Goal: Task Accomplishment & Management: Complete application form

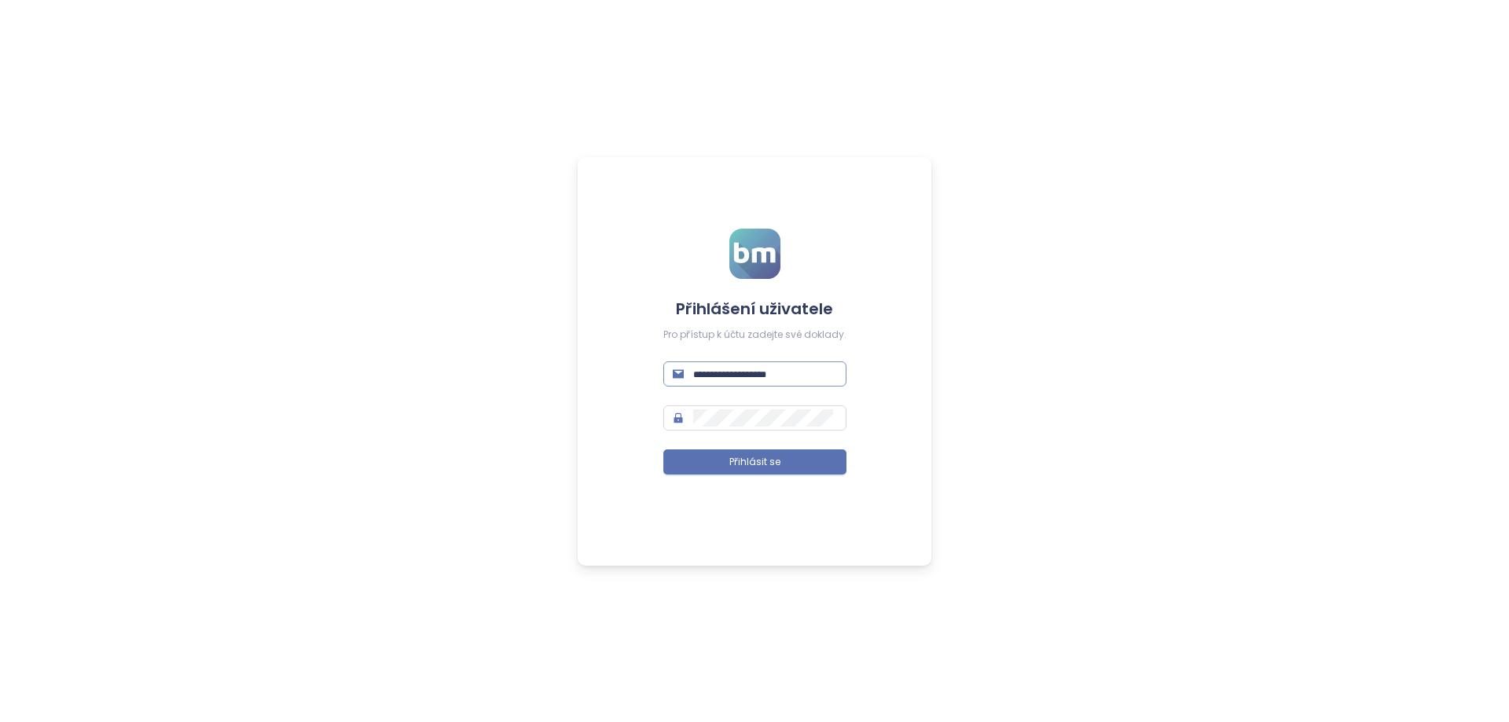
click at [776, 373] on input "text" at bounding box center [765, 373] width 144 height 17
paste input "**********"
type input "**********"
click at [753, 456] on span "Přihlásit se" at bounding box center [754, 462] width 51 height 15
click at [750, 374] on input "text" at bounding box center [764, 373] width 196 height 17
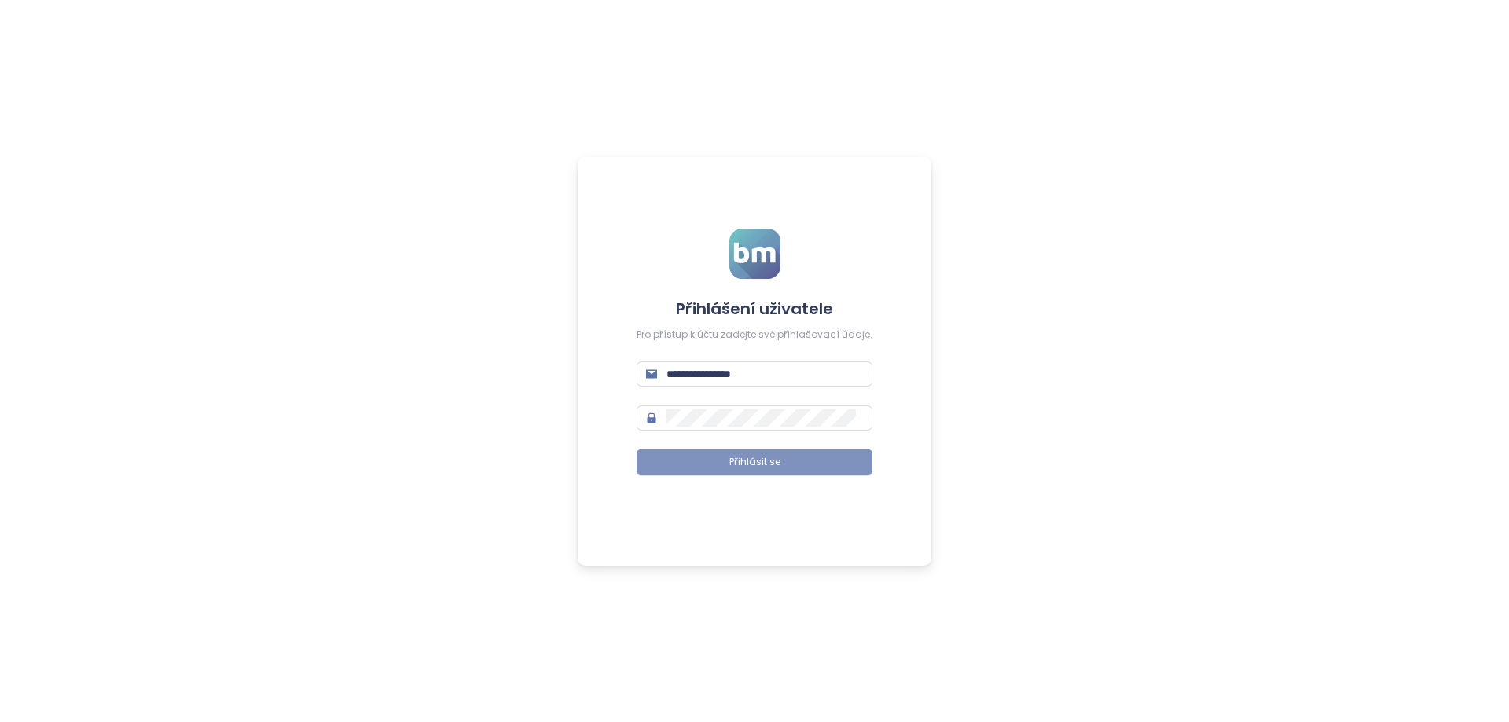
click at [758, 471] on button "Přihlásit se" at bounding box center [754, 461] width 236 height 25
click at [625, 413] on div "**********" at bounding box center [755, 361] width 354 height 409
click at [747, 453] on button "Přihlásit se" at bounding box center [754, 461] width 236 height 25
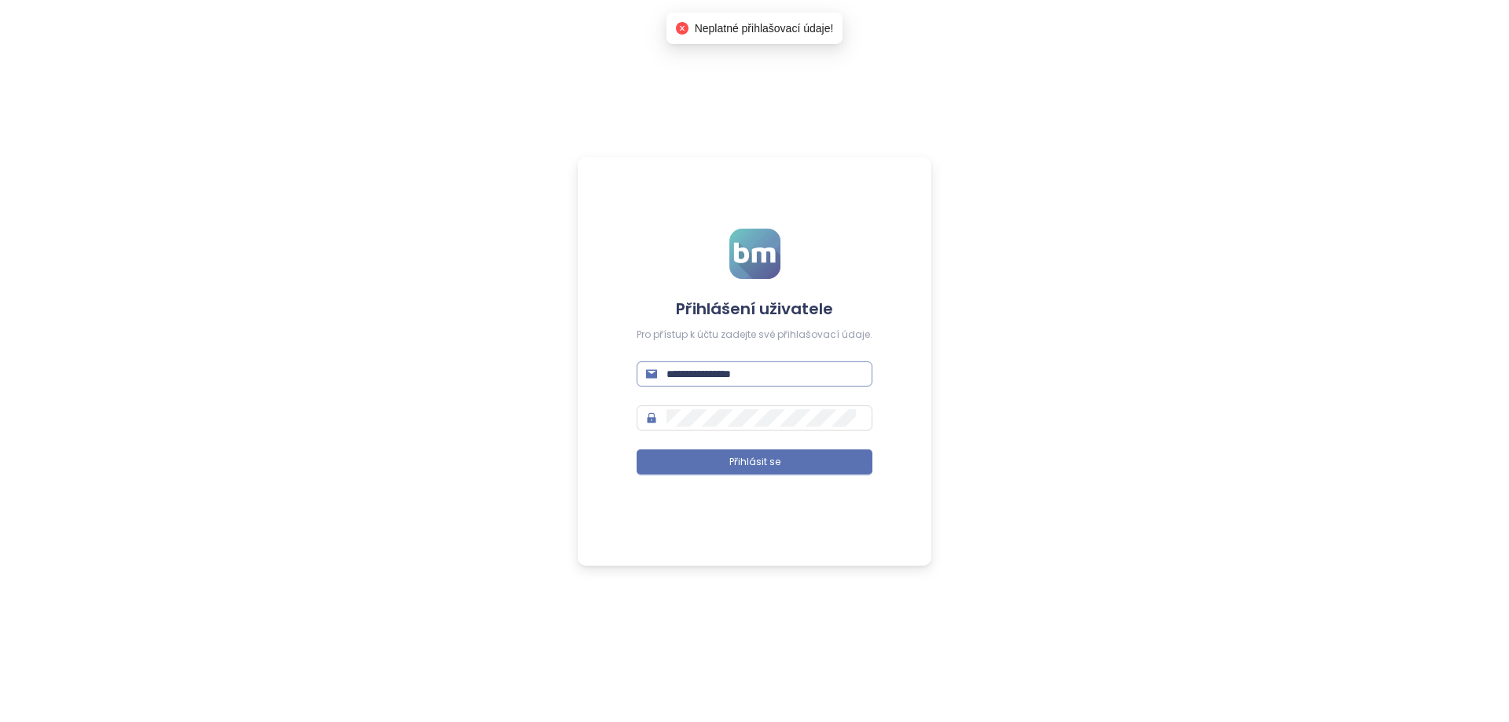
click at [787, 374] on input "**********" at bounding box center [764, 373] width 196 height 17
click at [677, 374] on input "**********" at bounding box center [764, 373] width 196 height 17
click at [670, 374] on input "**********" at bounding box center [764, 373] width 196 height 17
drag, startPoint x: 794, startPoint y: 369, endPoint x: 641, endPoint y: 367, distance: 153.2
click at [641, 367] on span "**********" at bounding box center [754, 373] width 236 height 25
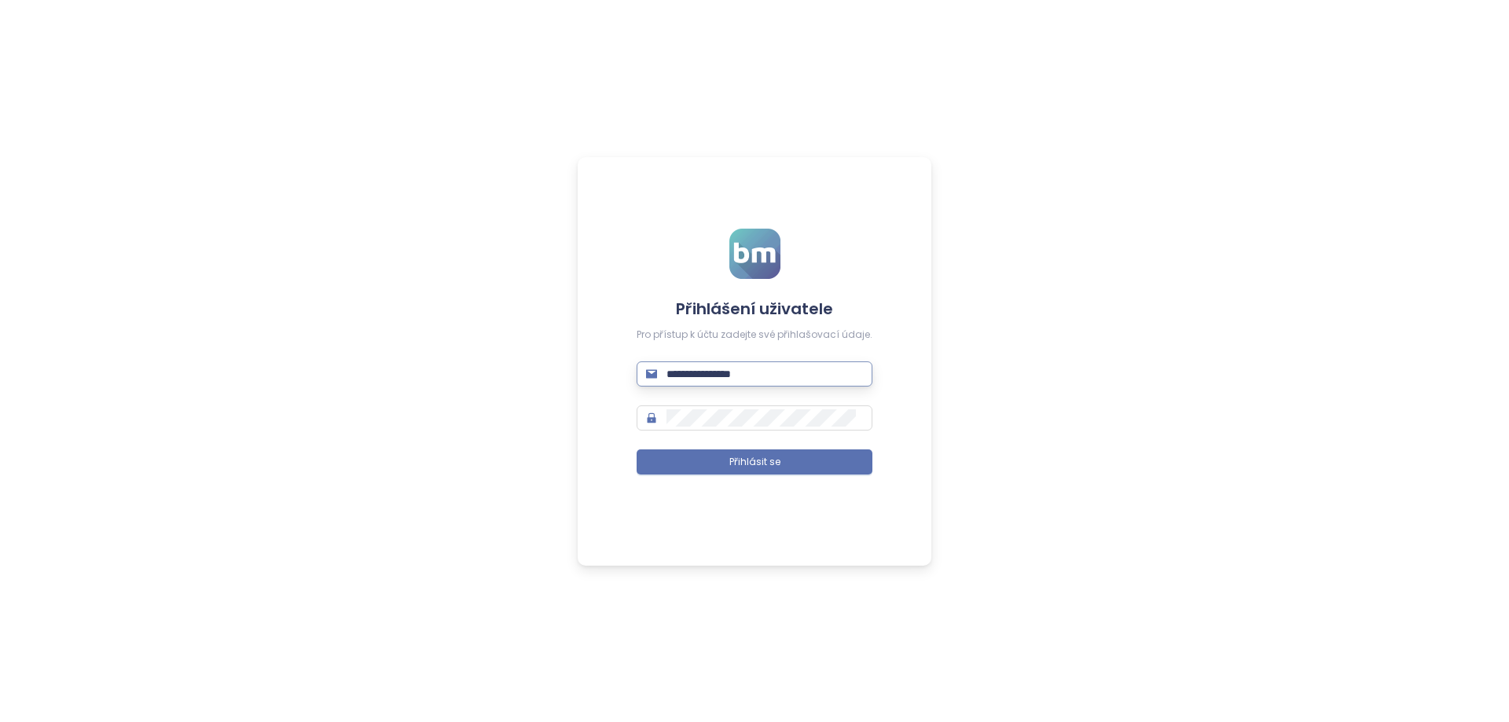
paste input "text"
type input "**********"
click at [748, 464] on span "Přihlásit se" at bounding box center [754, 462] width 51 height 15
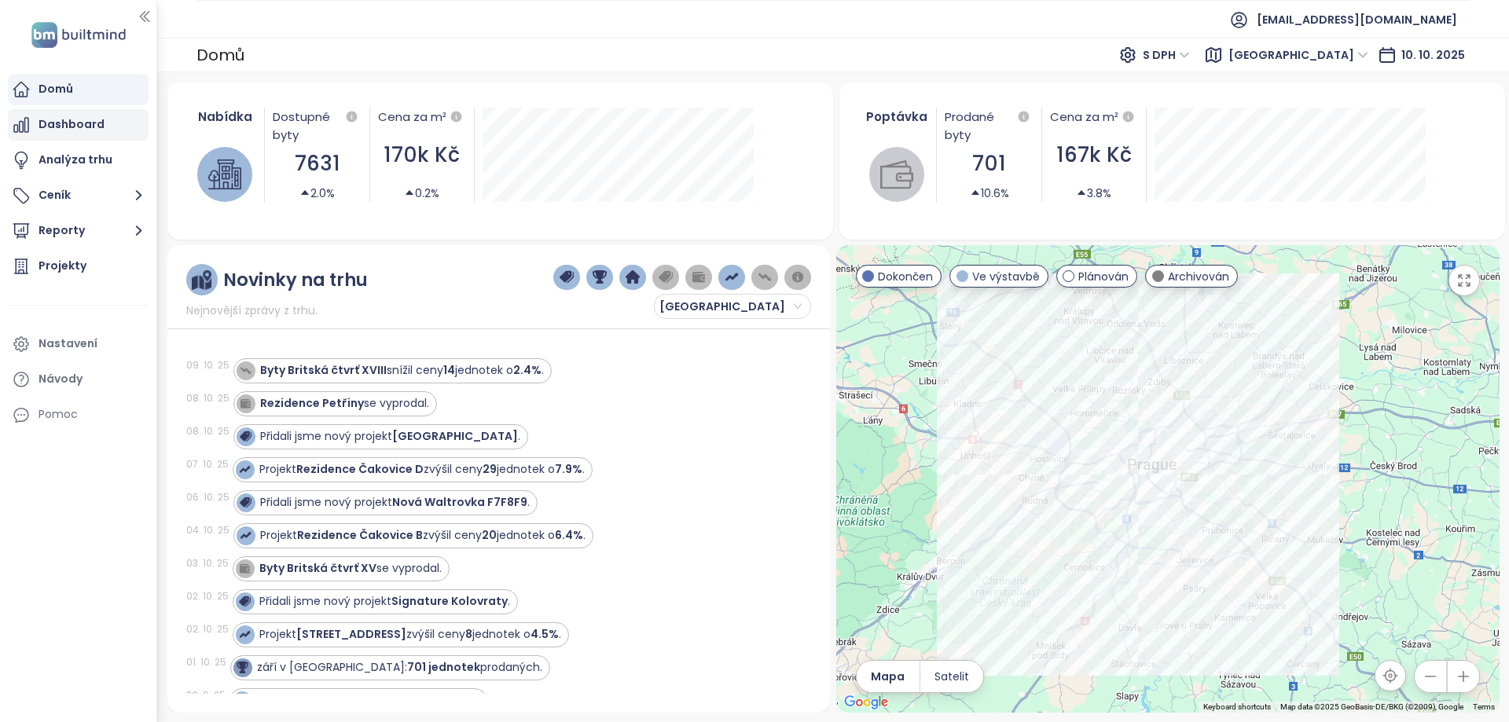
click at [72, 125] on div "Dashboard" at bounding box center [72, 125] width 66 height 20
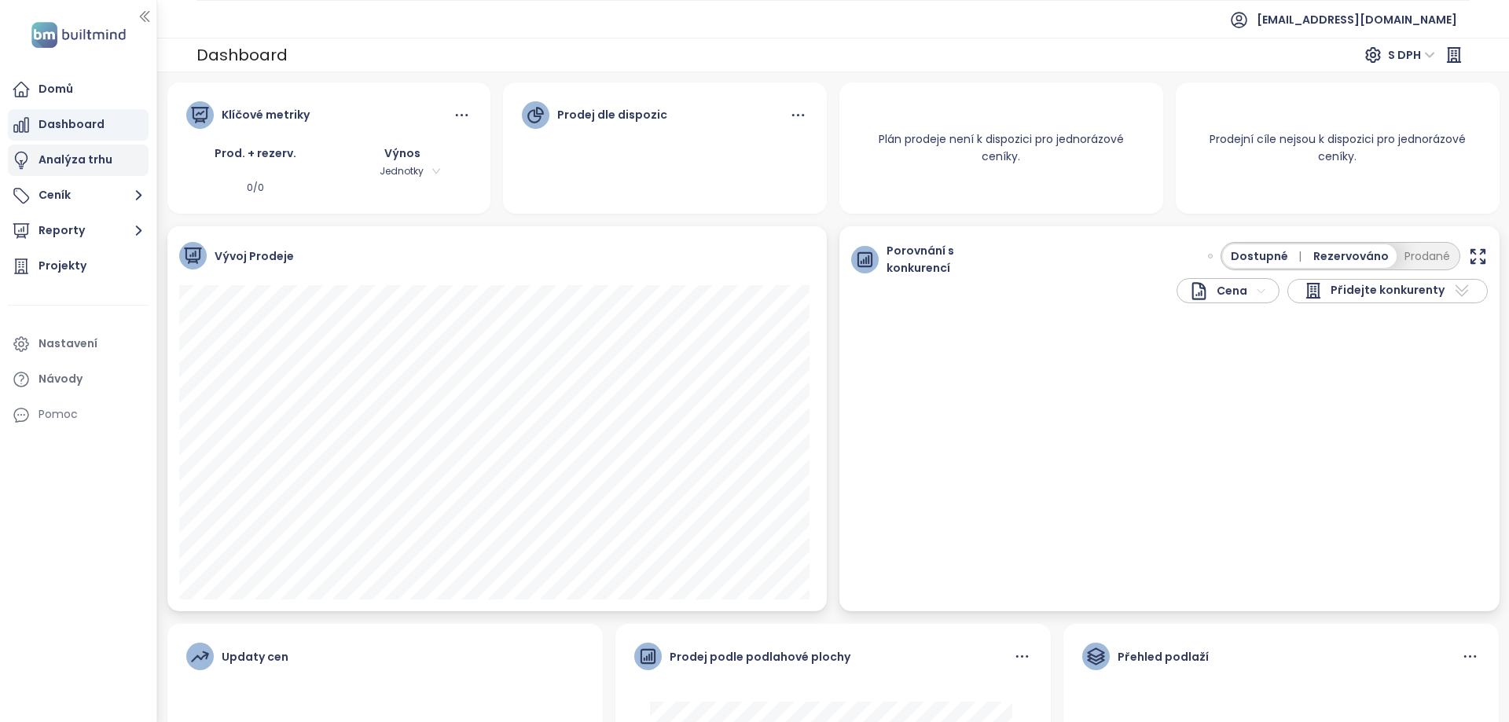
click at [77, 156] on div "Analýza trhu" at bounding box center [76, 160] width 74 height 20
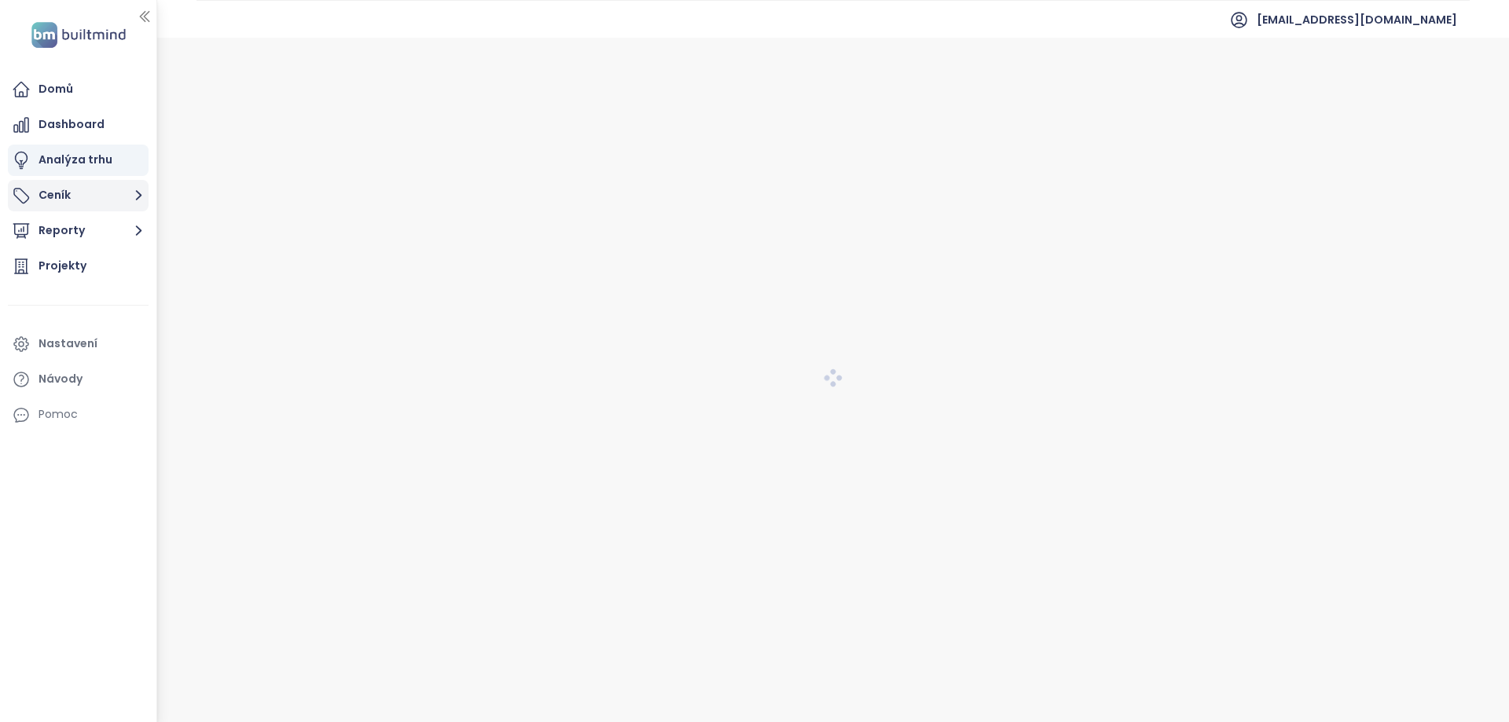
click at [61, 194] on button "Ceník" at bounding box center [78, 195] width 141 height 31
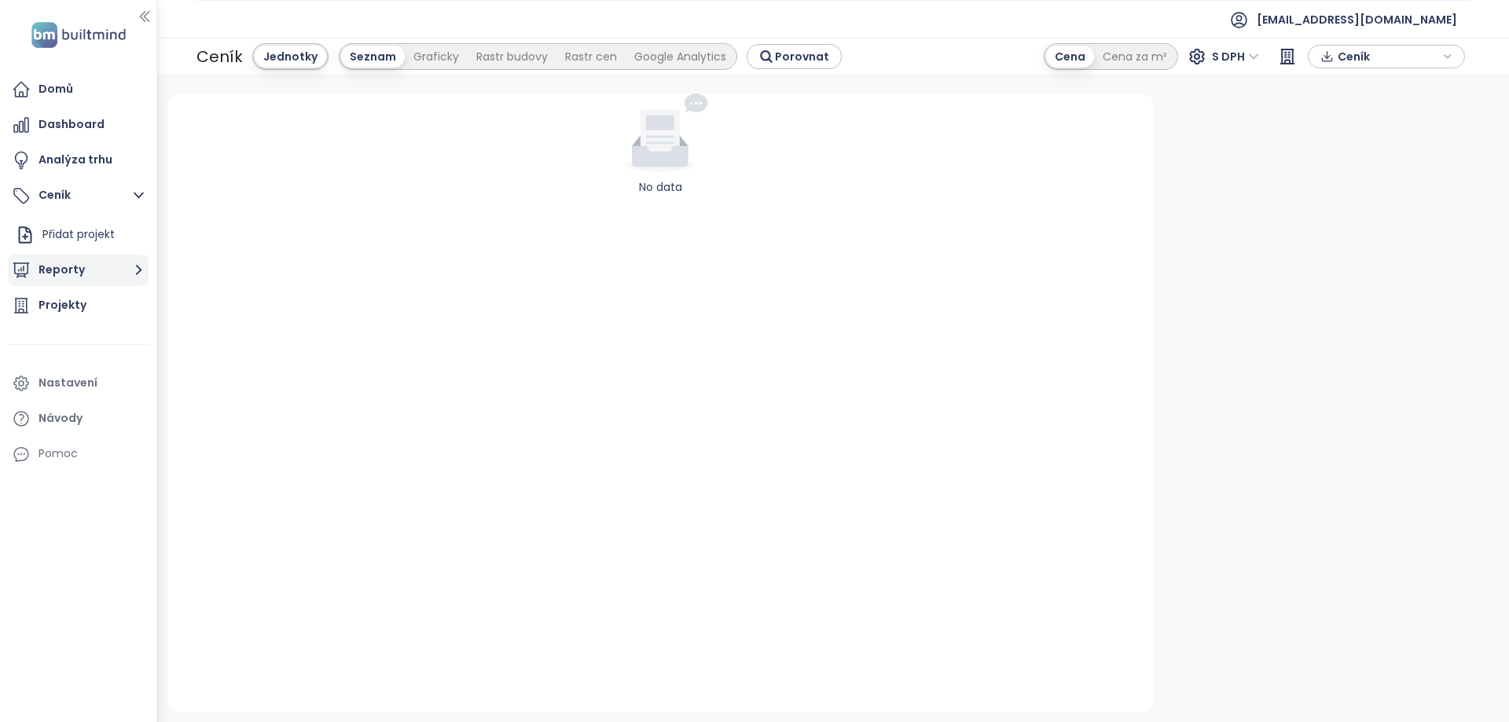
click at [69, 264] on button "Reporty" at bounding box center [78, 270] width 141 height 31
click at [67, 293] on div "Projekty" at bounding box center [63, 299] width 48 height 20
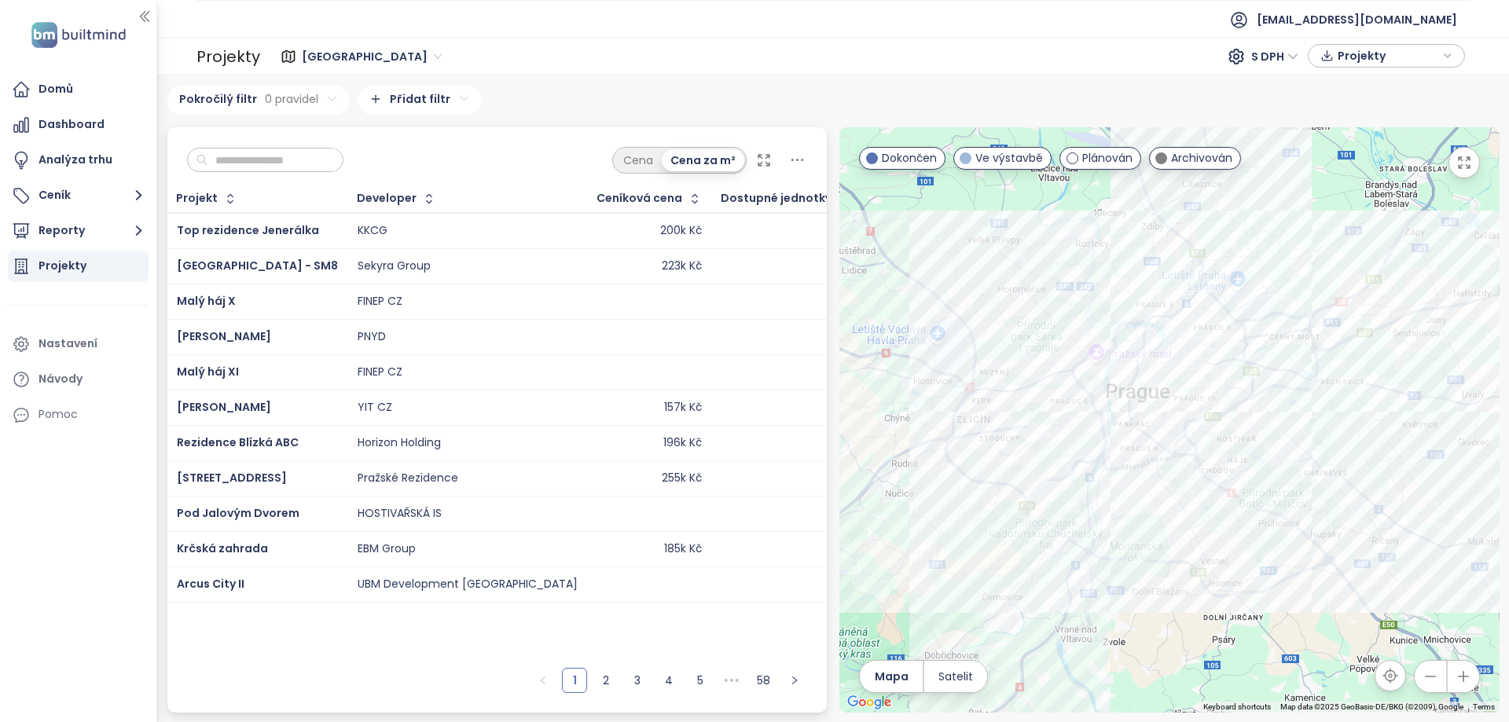
click at [318, 53] on span "[GEOGRAPHIC_DATA]" at bounding box center [372, 57] width 140 height 24
click at [342, 116] on div "[GEOGRAPHIC_DATA]" at bounding box center [369, 113] width 126 height 17
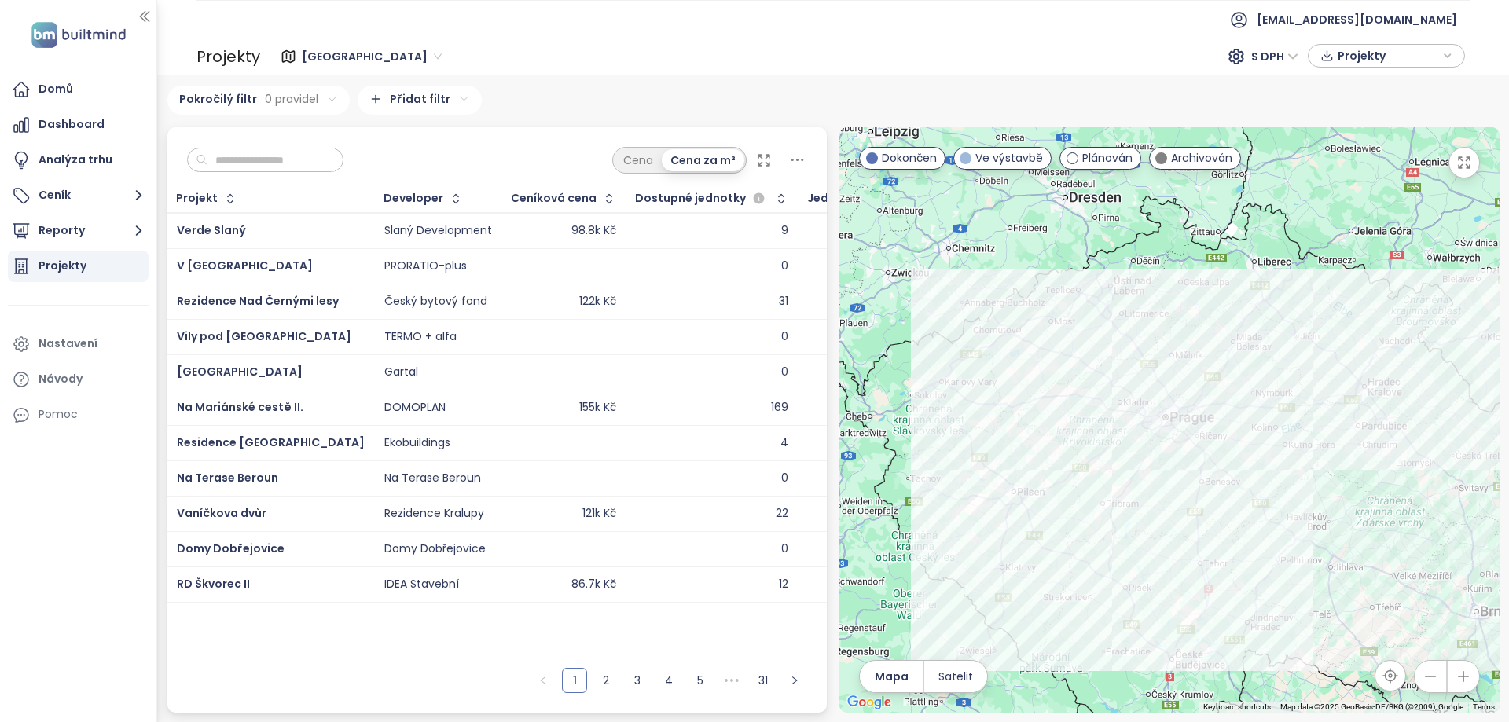
click at [275, 163] on input "text" at bounding box center [270, 161] width 127 height 24
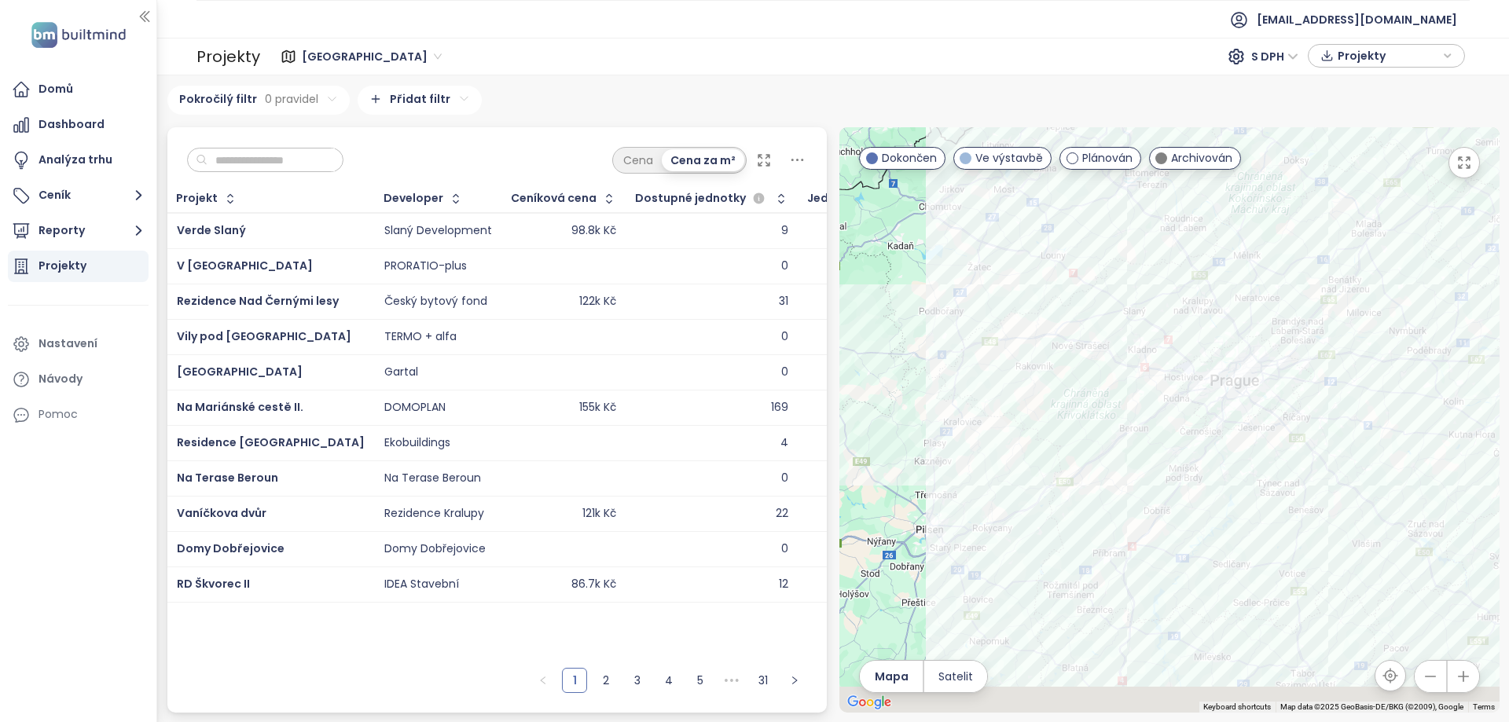
drag, startPoint x: 1256, startPoint y: 550, endPoint x: 1228, endPoint y: 464, distance: 90.9
click at [1229, 464] on div at bounding box center [1169, 419] width 660 height 585
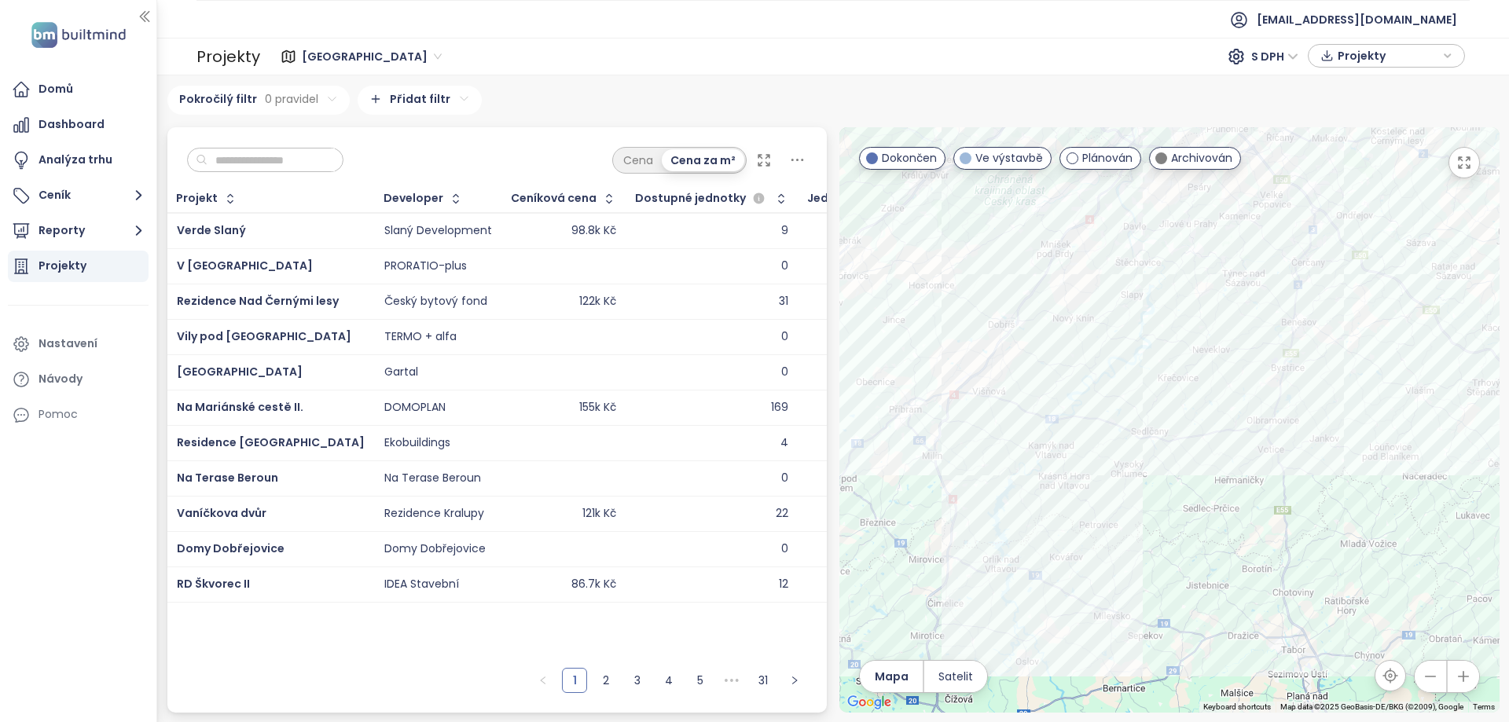
drag, startPoint x: 988, startPoint y: 365, endPoint x: 1044, endPoint y: 406, distance: 69.6
click at [1044, 406] on div at bounding box center [1169, 419] width 660 height 585
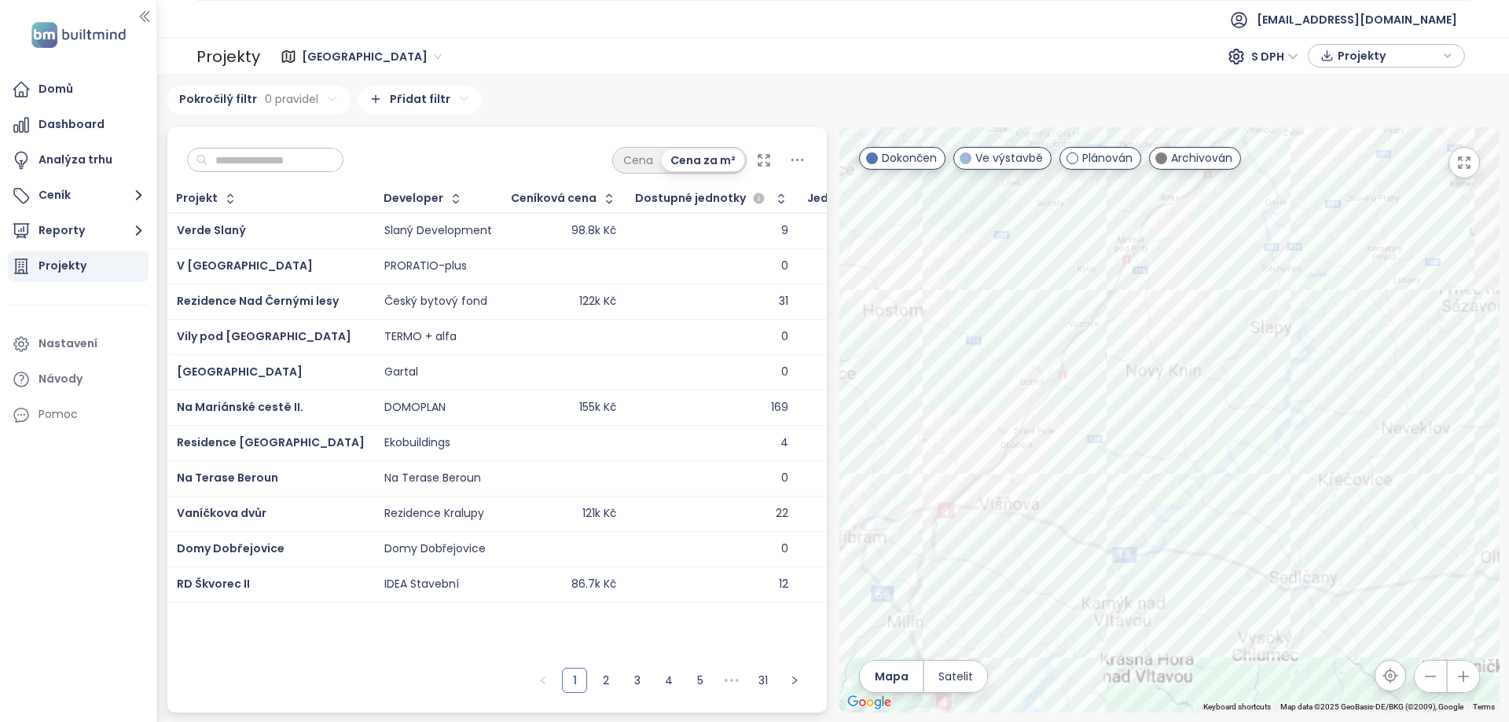
click at [1053, 366] on div at bounding box center [1169, 419] width 660 height 585
drag, startPoint x: 809, startPoint y: 20, endPoint x: 815, endPoint y: 28, distance: 10.7
click at [808, 20] on ul "[EMAIL_ADDRESS][DOMAIN_NAME]" at bounding box center [832, 19] width 1273 height 39
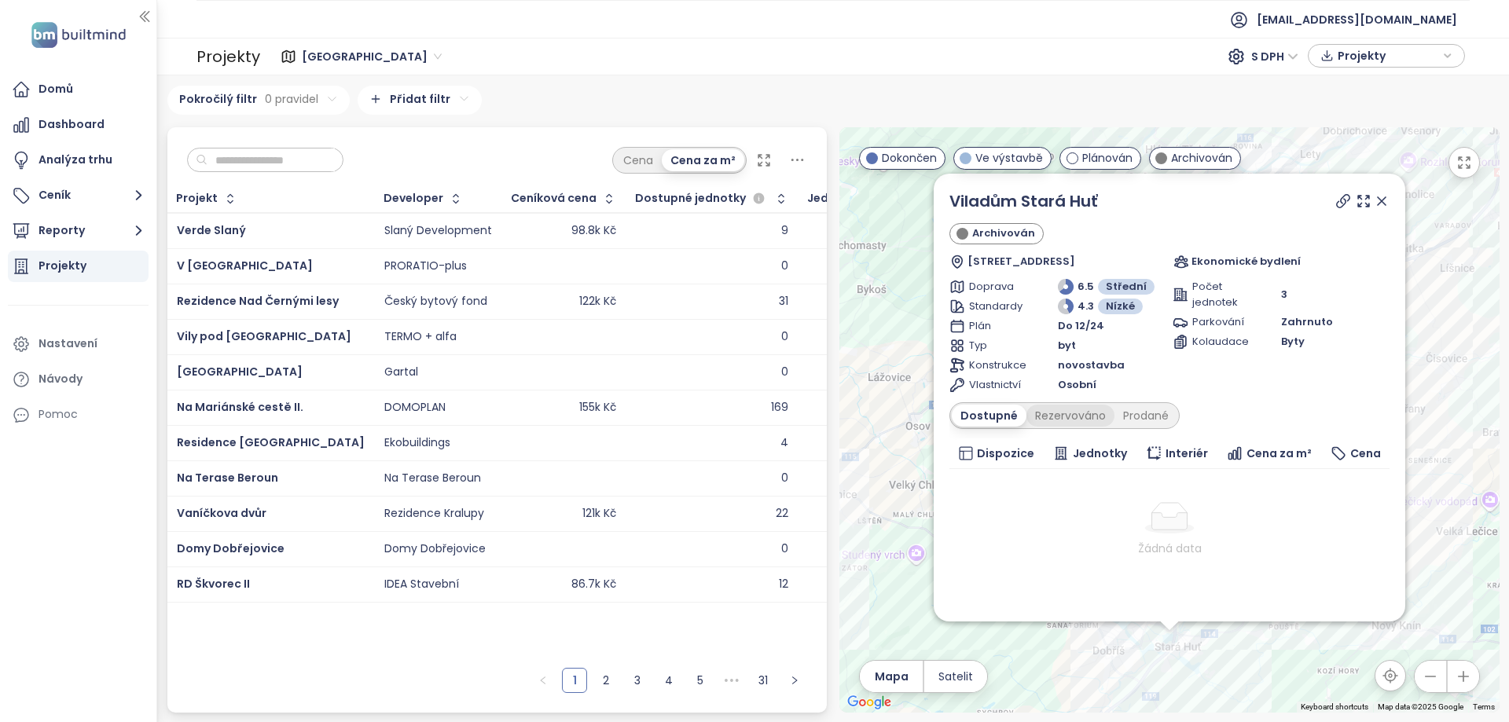
click at [1051, 416] on div "Rezervováno" at bounding box center [1070, 416] width 88 height 22
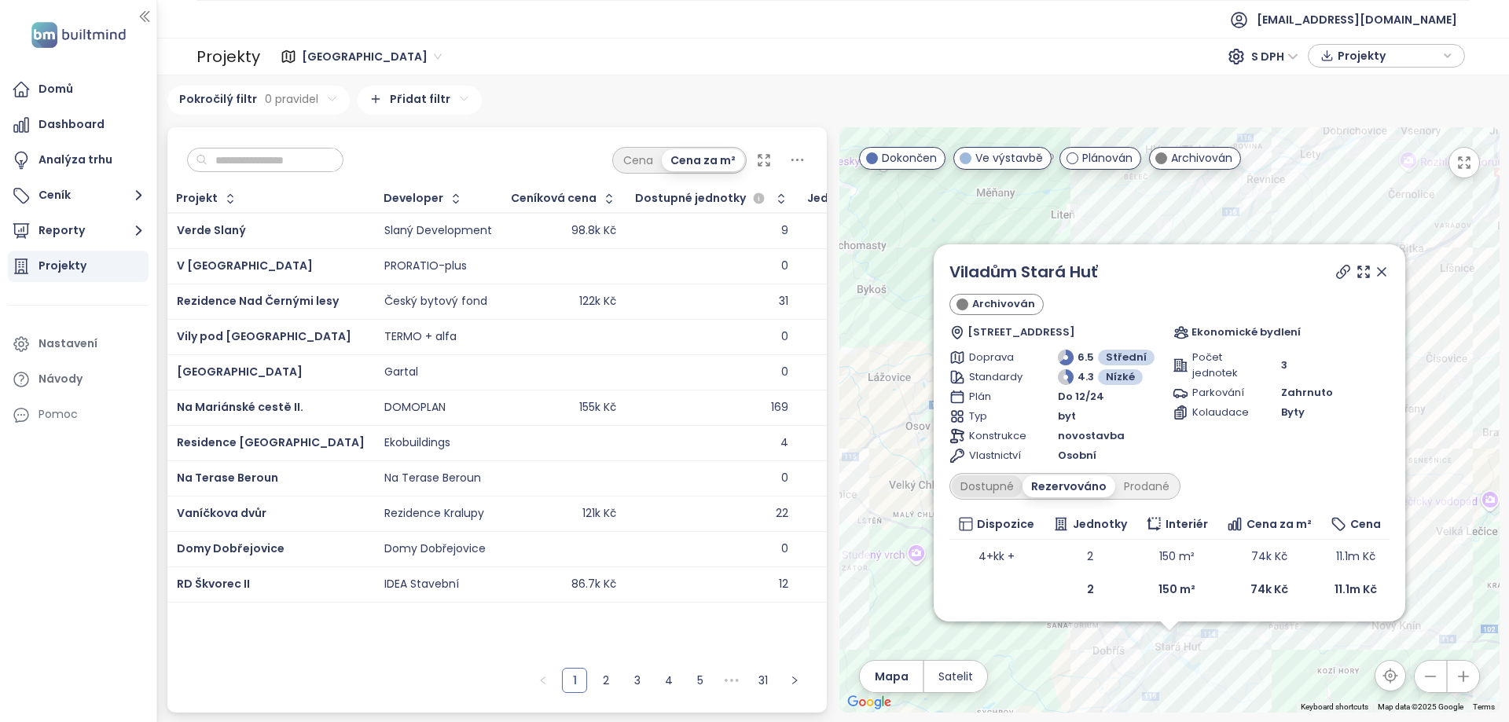
click at [959, 477] on div "Dostupné" at bounding box center [987, 486] width 71 height 22
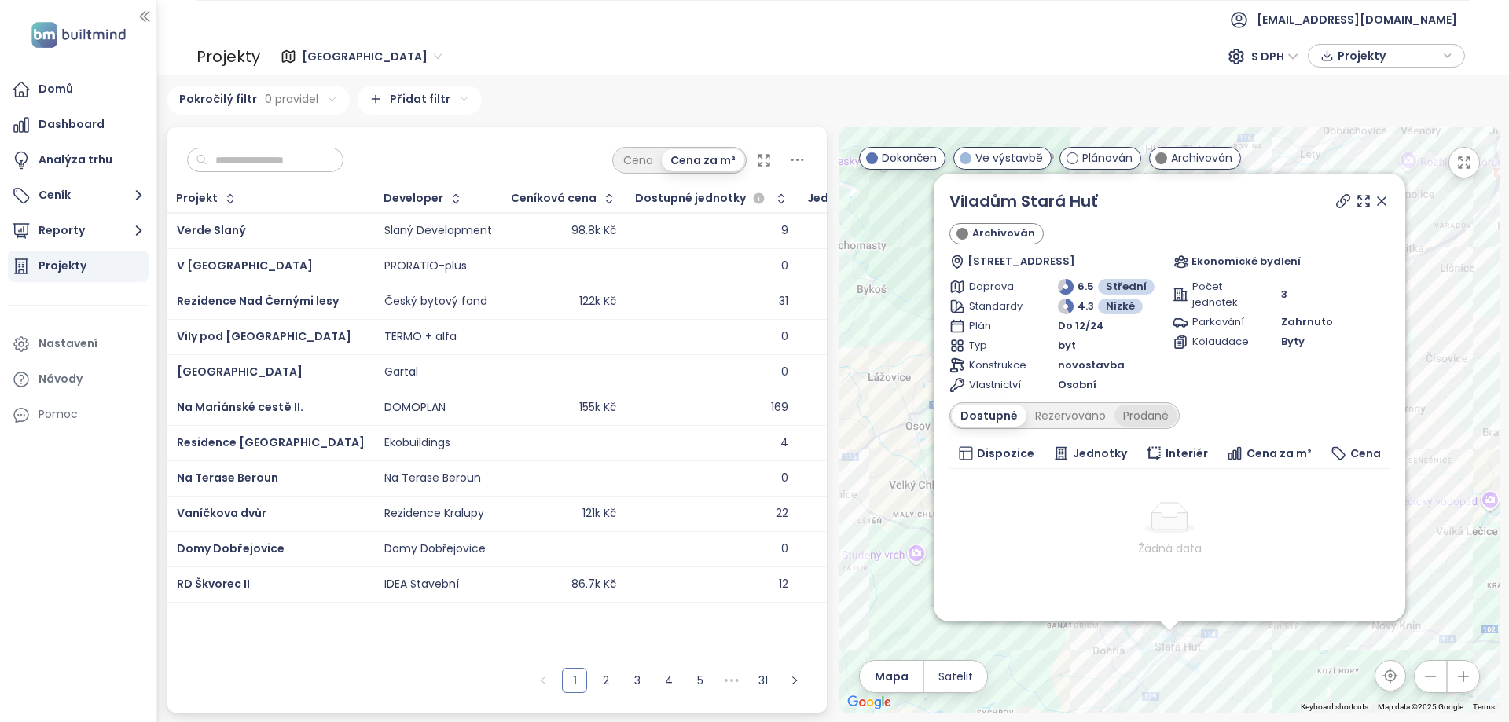
click at [1133, 419] on div "Prodané" at bounding box center [1145, 416] width 63 height 22
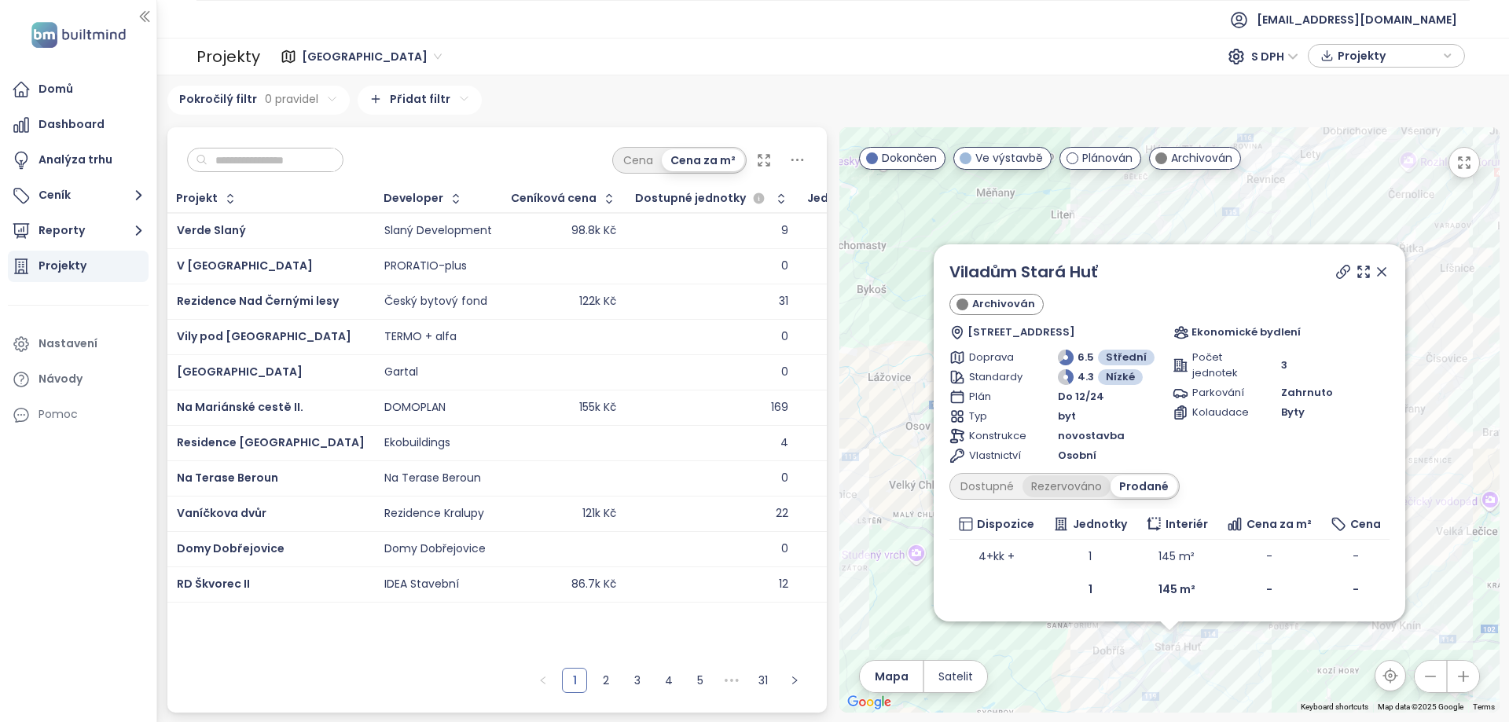
click at [1066, 490] on div "Rezervováno" at bounding box center [1066, 486] width 88 height 22
click at [955, 480] on div "Dostupné" at bounding box center [987, 486] width 71 height 22
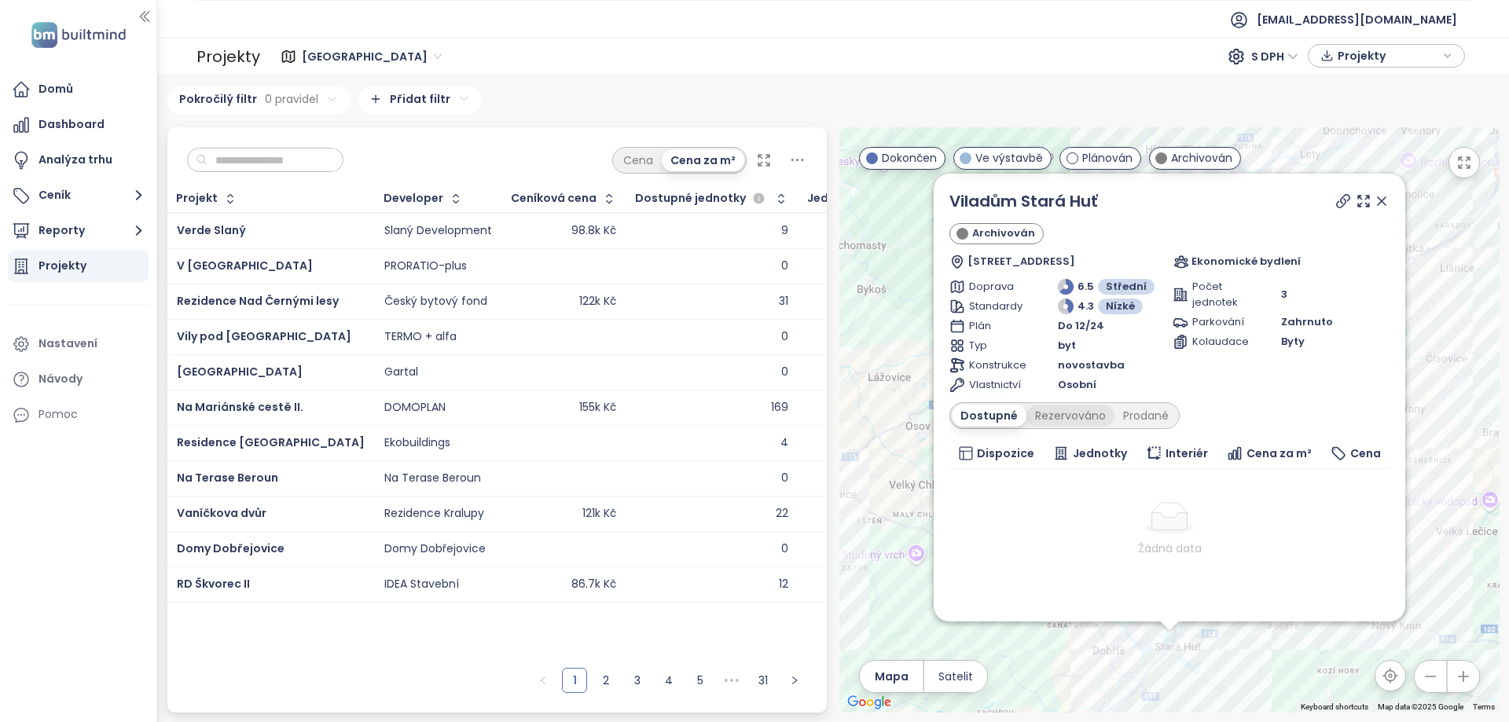
click at [1056, 414] on div "Rezervováno" at bounding box center [1070, 416] width 88 height 22
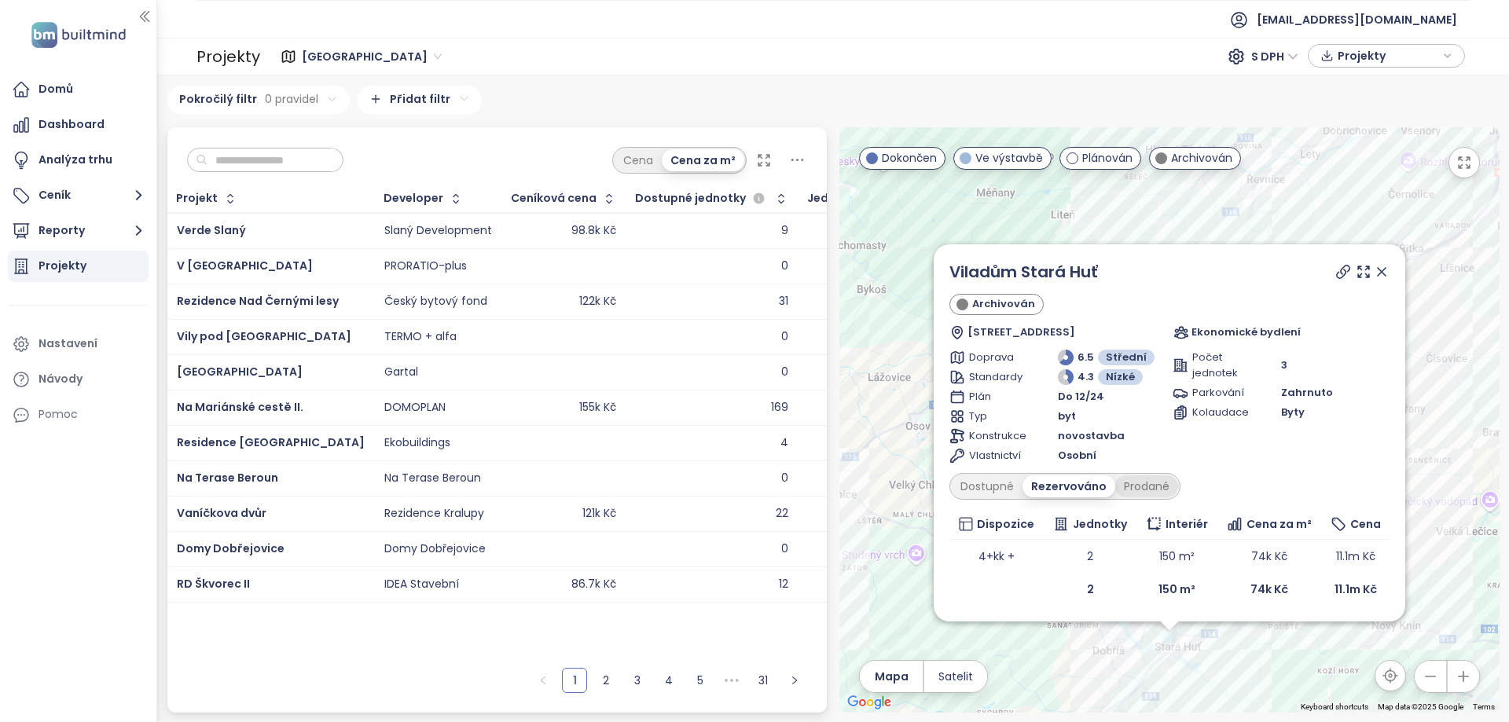
click at [1120, 482] on div "Prodané" at bounding box center [1146, 486] width 63 height 22
drag, startPoint x: 974, startPoint y: 559, endPoint x: 1042, endPoint y: 557, distance: 67.6
click at [975, 559] on td "4+kk +" at bounding box center [996, 556] width 94 height 33
click at [1173, 564] on td "145 m²" at bounding box center [1176, 556] width 80 height 33
click at [1389, 270] on icon at bounding box center [1382, 272] width 16 height 16
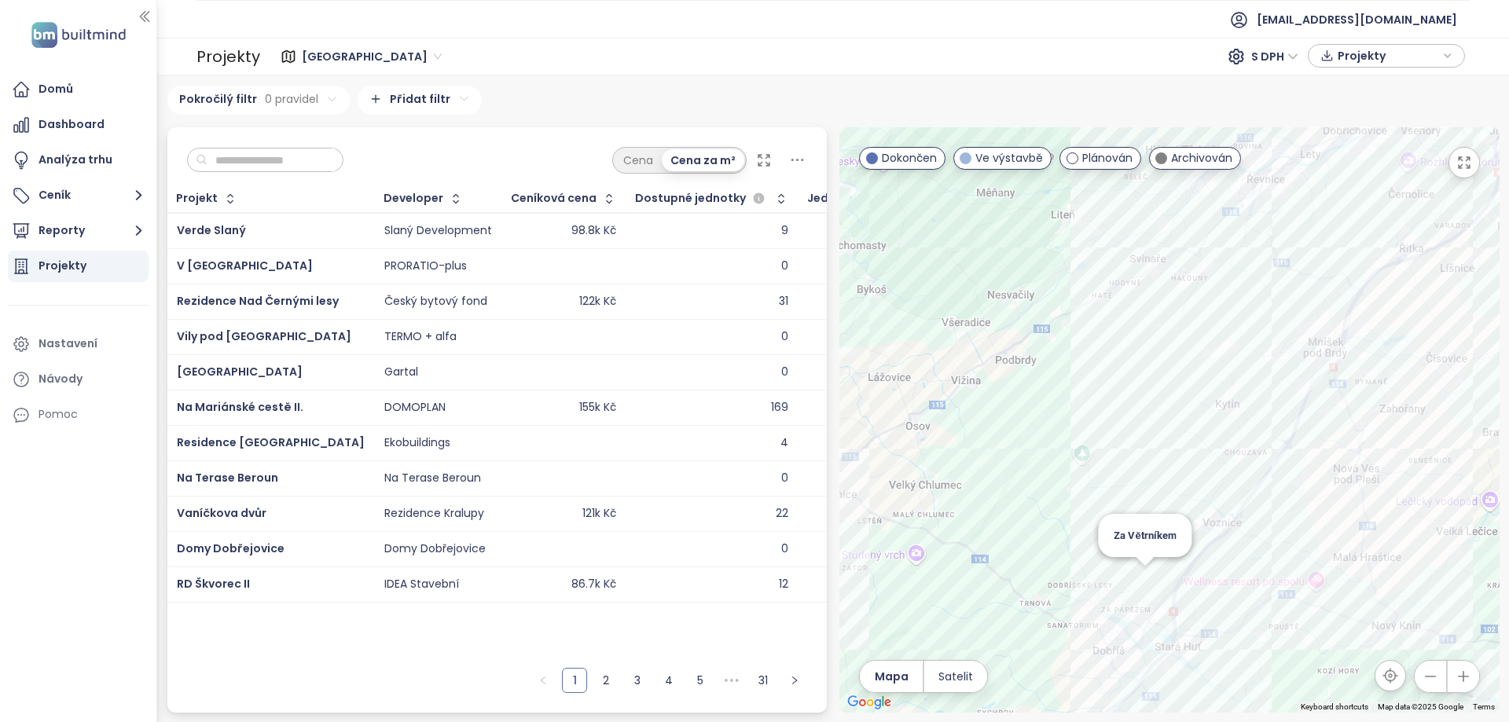
click at [1148, 574] on div "Za Větrníkem" at bounding box center [1169, 419] width 660 height 585
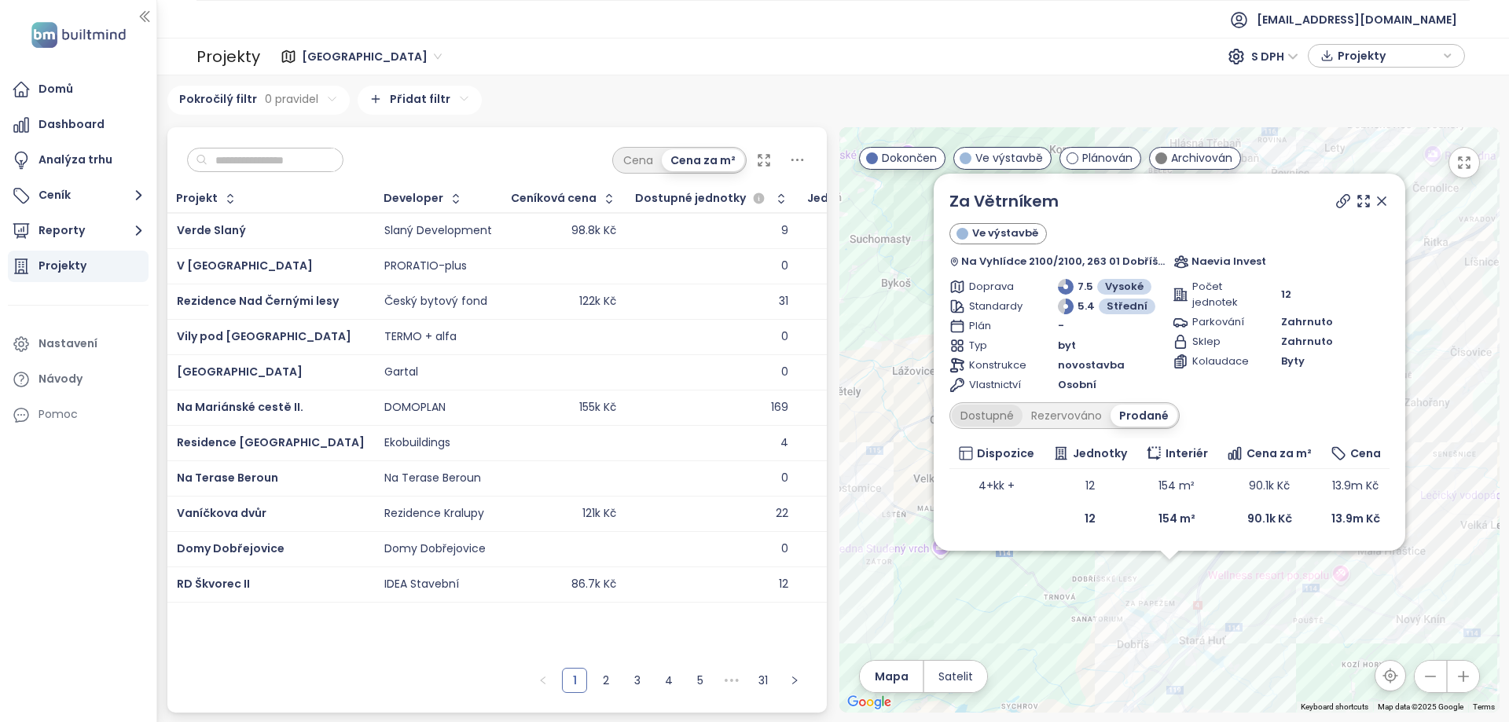
click at [1011, 420] on div "Dostupné" at bounding box center [987, 416] width 71 height 22
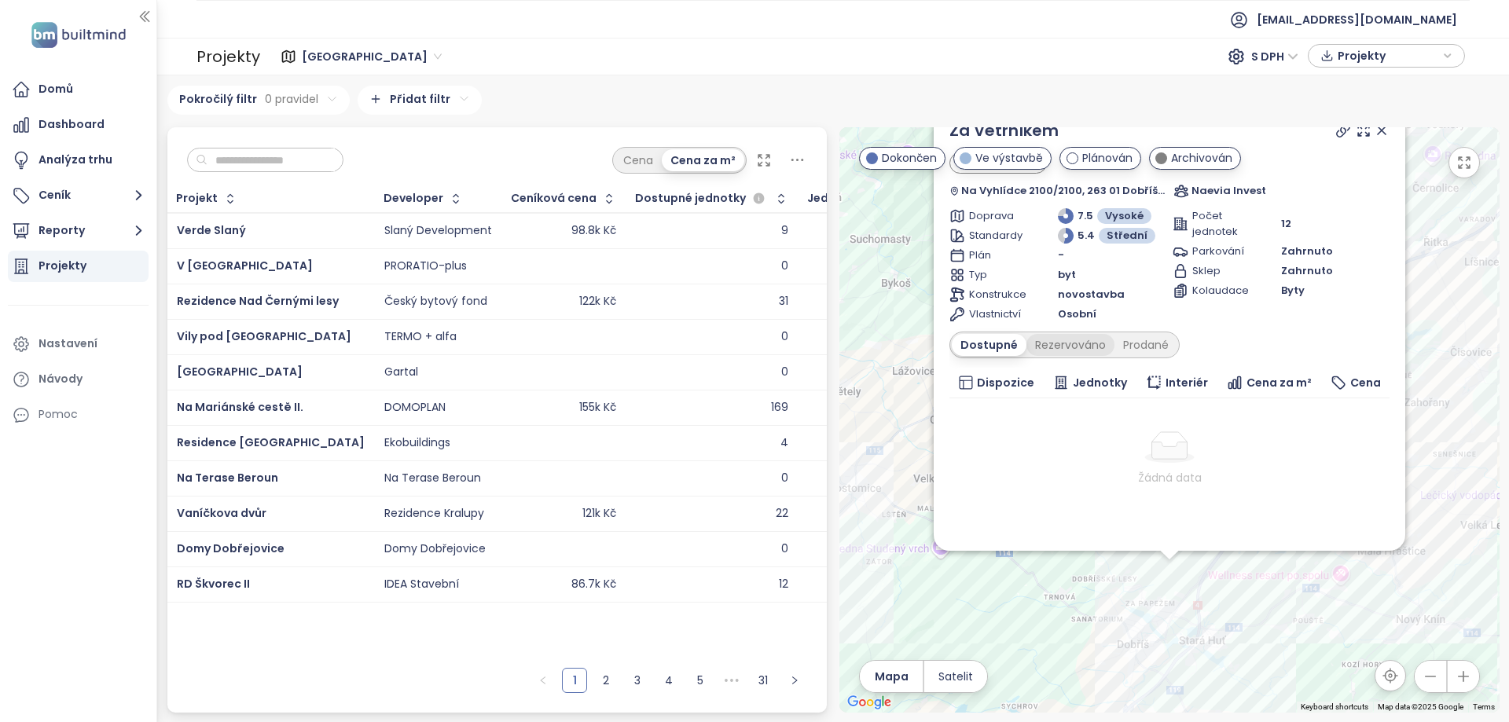
click at [1082, 343] on div "Rezervováno" at bounding box center [1070, 345] width 88 height 22
click at [1135, 338] on div "Prodané" at bounding box center [1146, 345] width 63 height 22
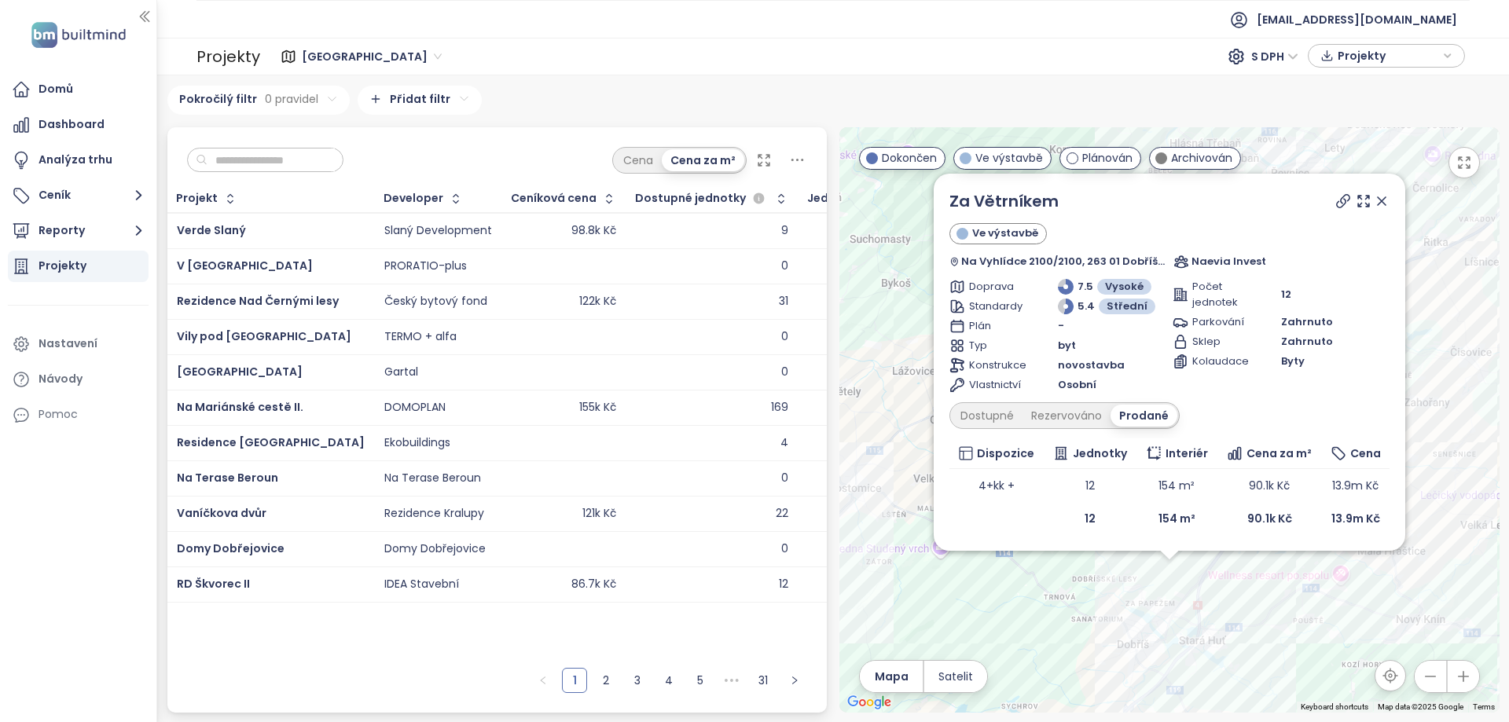
click at [1333, 57] on icon "button" at bounding box center [1326, 56] width 13 height 24
click at [1368, 82] on span "XLSX" at bounding box center [1361, 86] width 42 height 24
click at [1364, 118] on div "XLSX" at bounding box center [1393, 116] width 93 height 17
click at [63, 159] on div "Analýza trhu" at bounding box center [76, 160] width 74 height 20
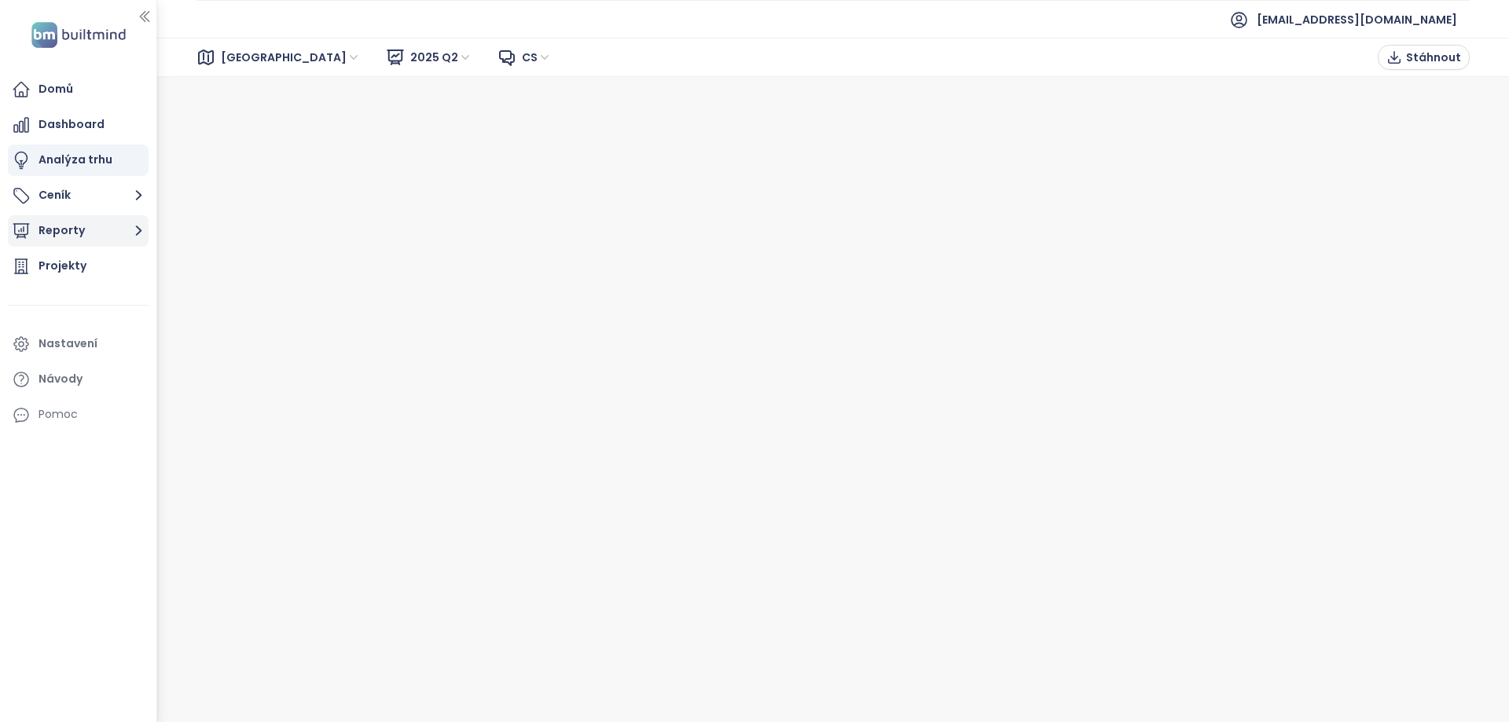
click at [67, 235] on button "Reporty" at bounding box center [78, 230] width 141 height 31
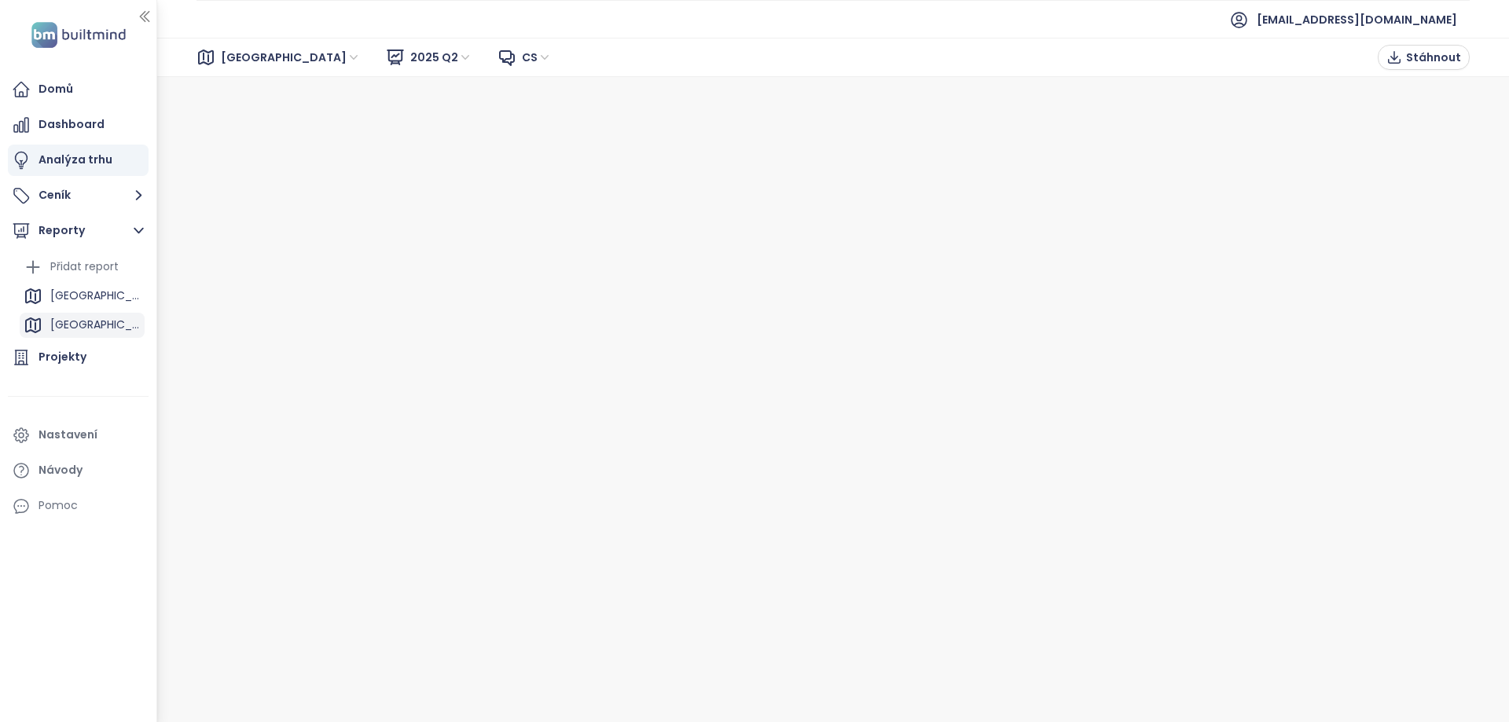
click at [113, 325] on div "[GEOGRAPHIC_DATA]" at bounding box center [95, 325] width 90 height 20
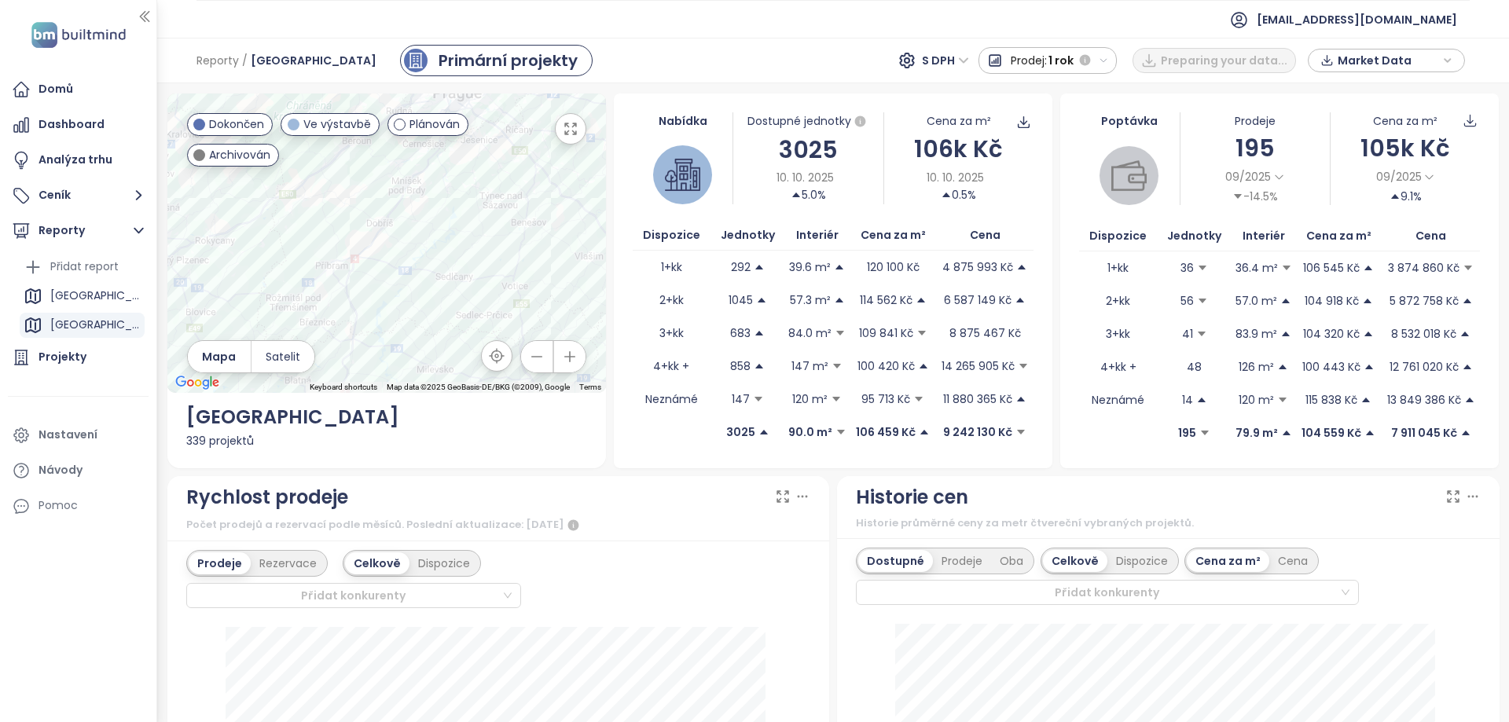
drag, startPoint x: 417, startPoint y: 325, endPoint x: 424, endPoint y: 287, distance: 39.0
click at [424, 287] on div at bounding box center [386, 243] width 438 height 299
click at [382, 244] on div "Za Větrníkem" at bounding box center [386, 243] width 438 height 299
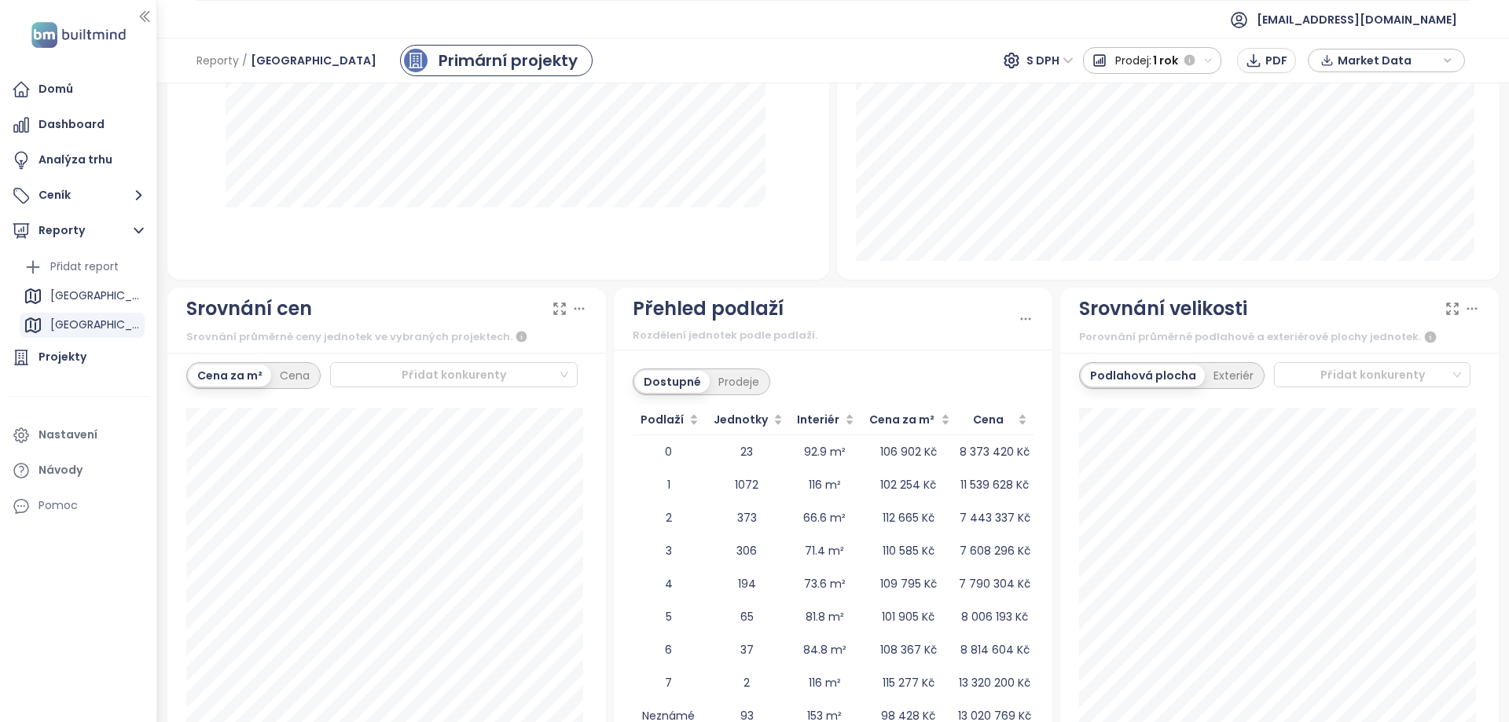
scroll to position [1733, 0]
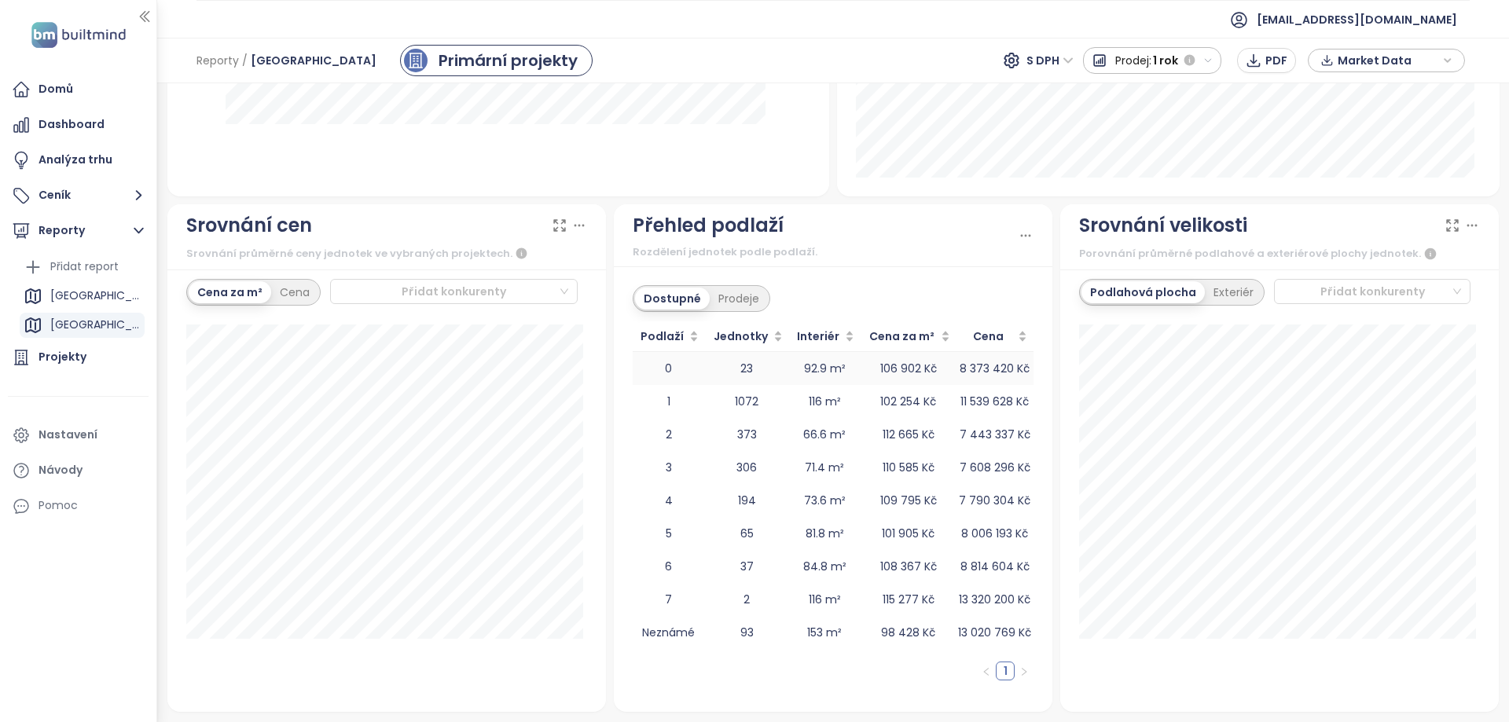
click at [818, 377] on td "92.9 m²" at bounding box center [825, 368] width 72 height 33
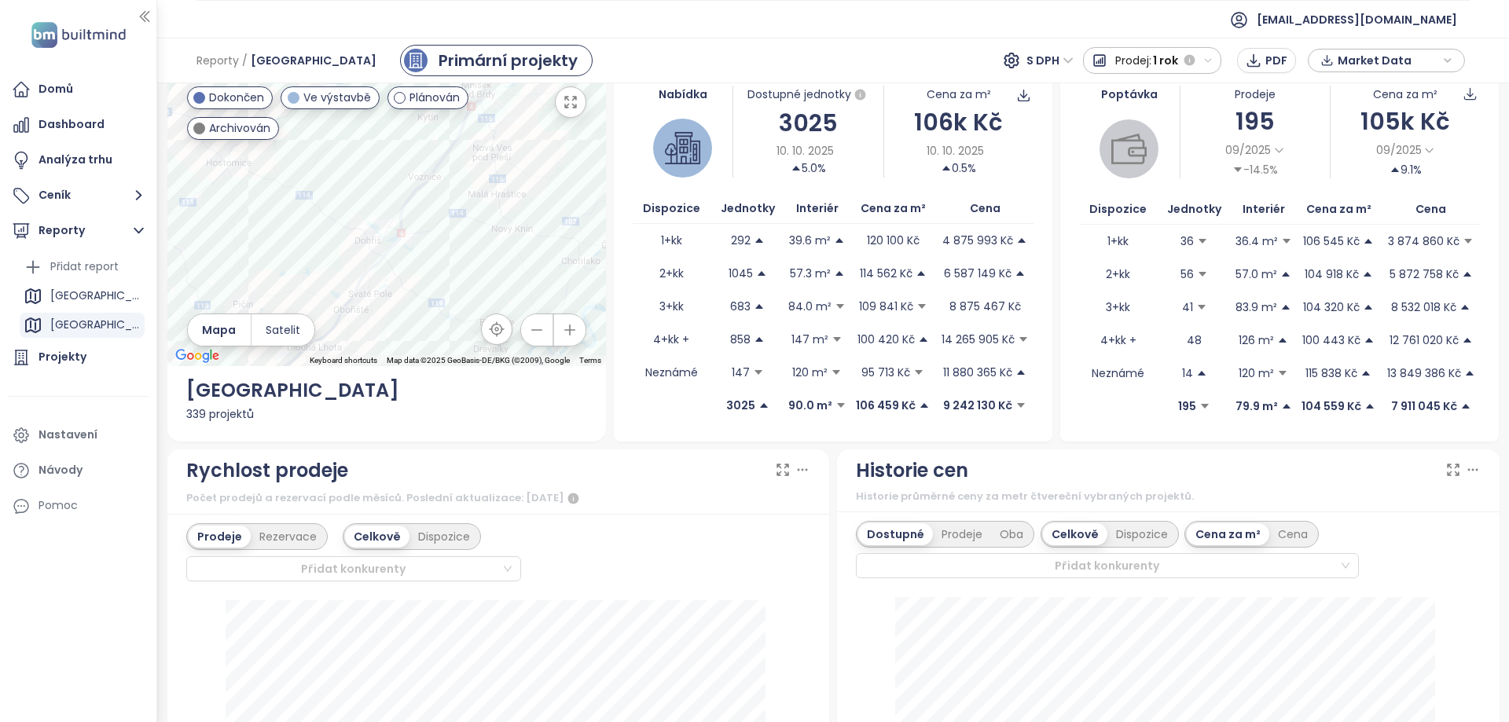
scroll to position [0, 0]
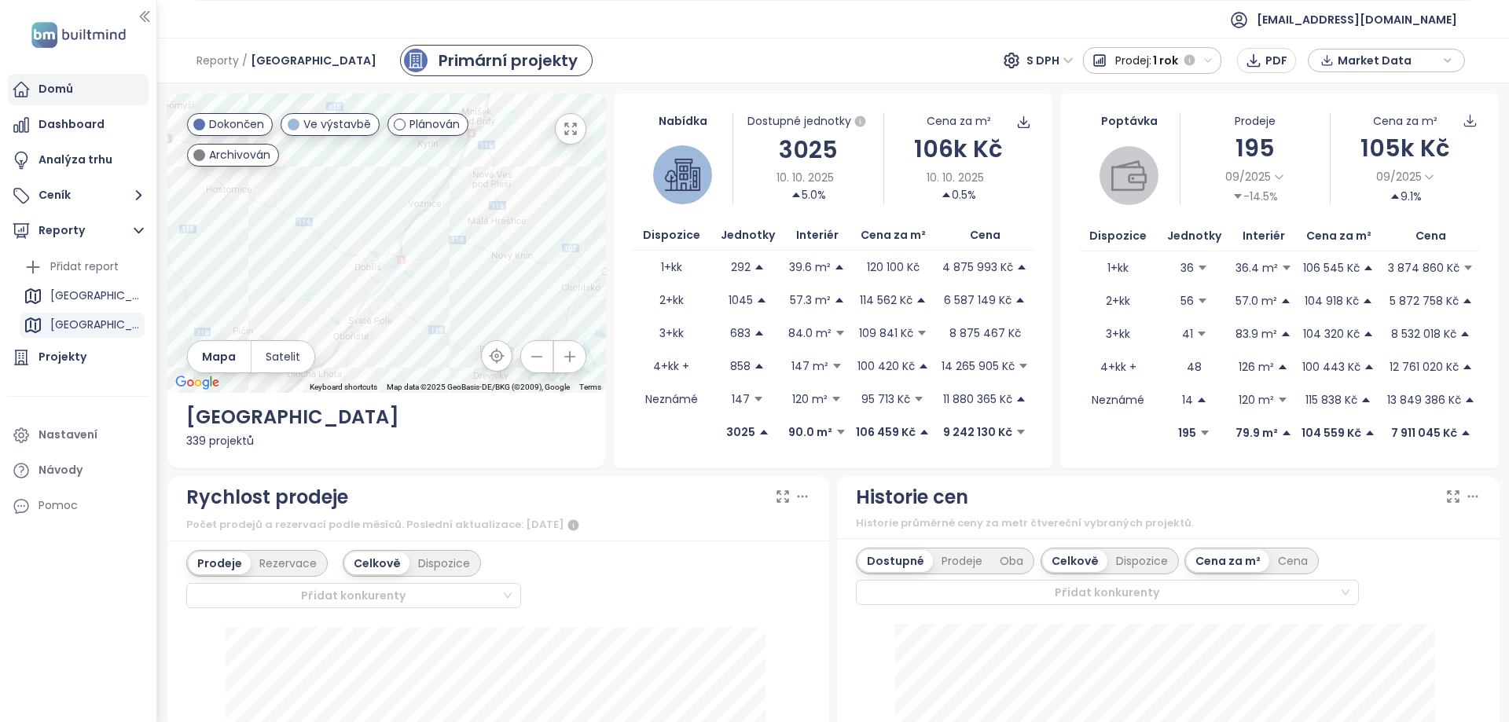
click at [59, 82] on div "Domů" at bounding box center [56, 89] width 35 height 20
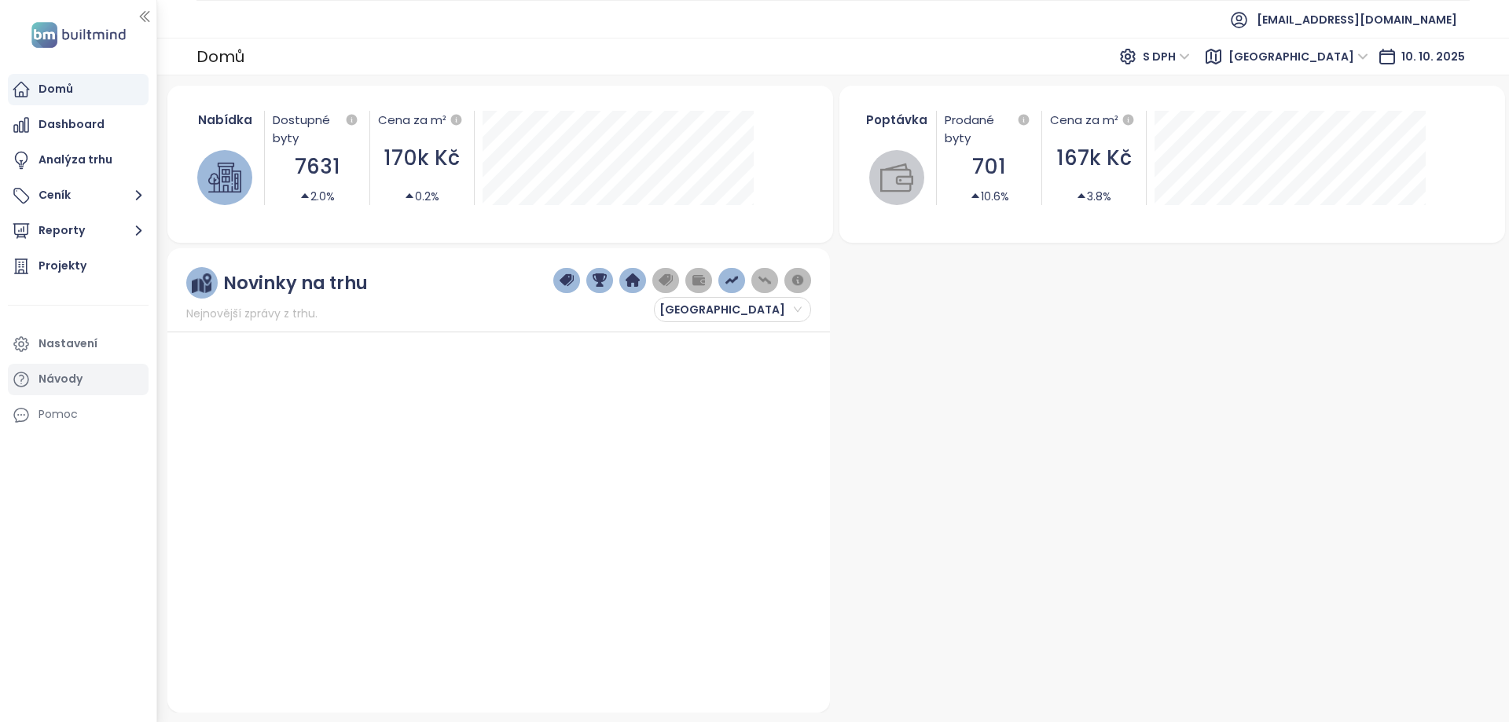
click at [66, 388] on div "Návody" at bounding box center [61, 379] width 44 height 20
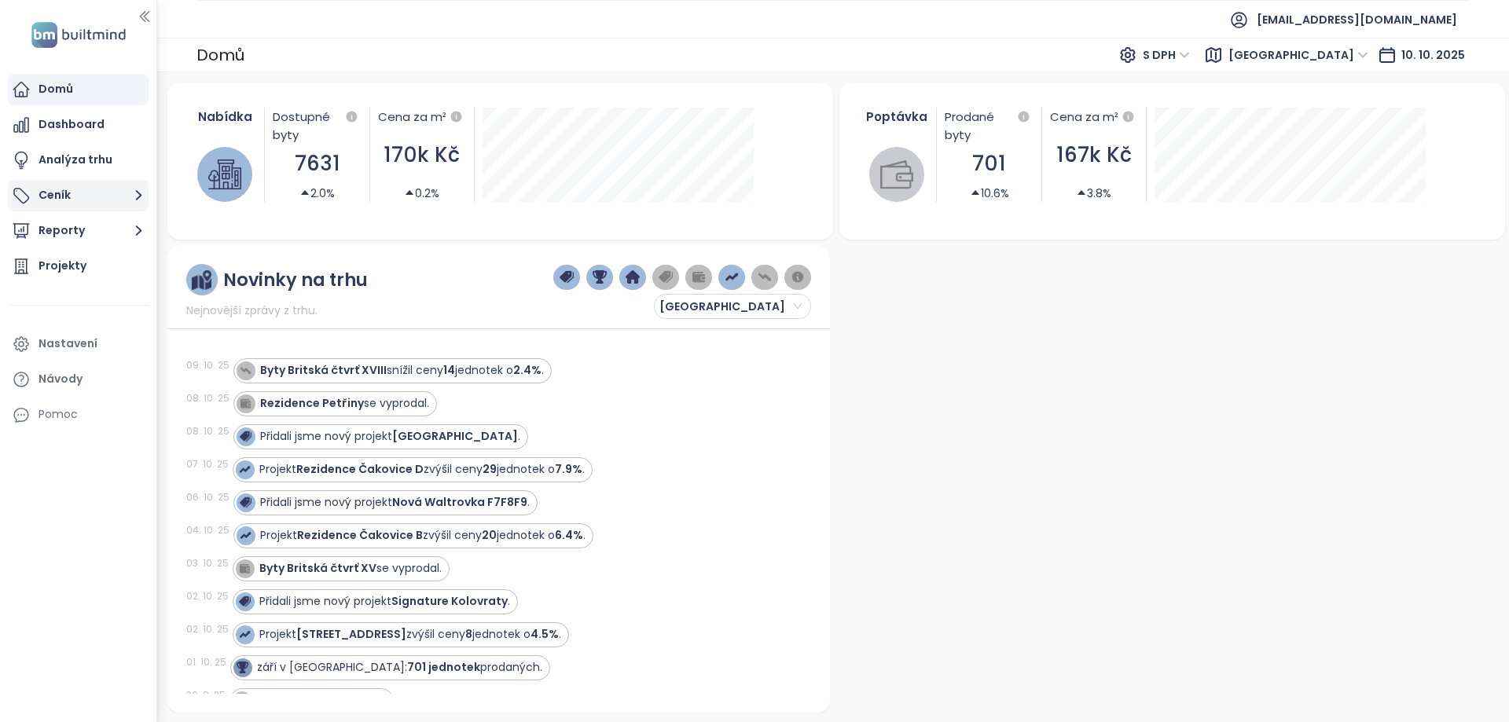
click at [80, 194] on button "Ceník" at bounding box center [78, 195] width 141 height 31
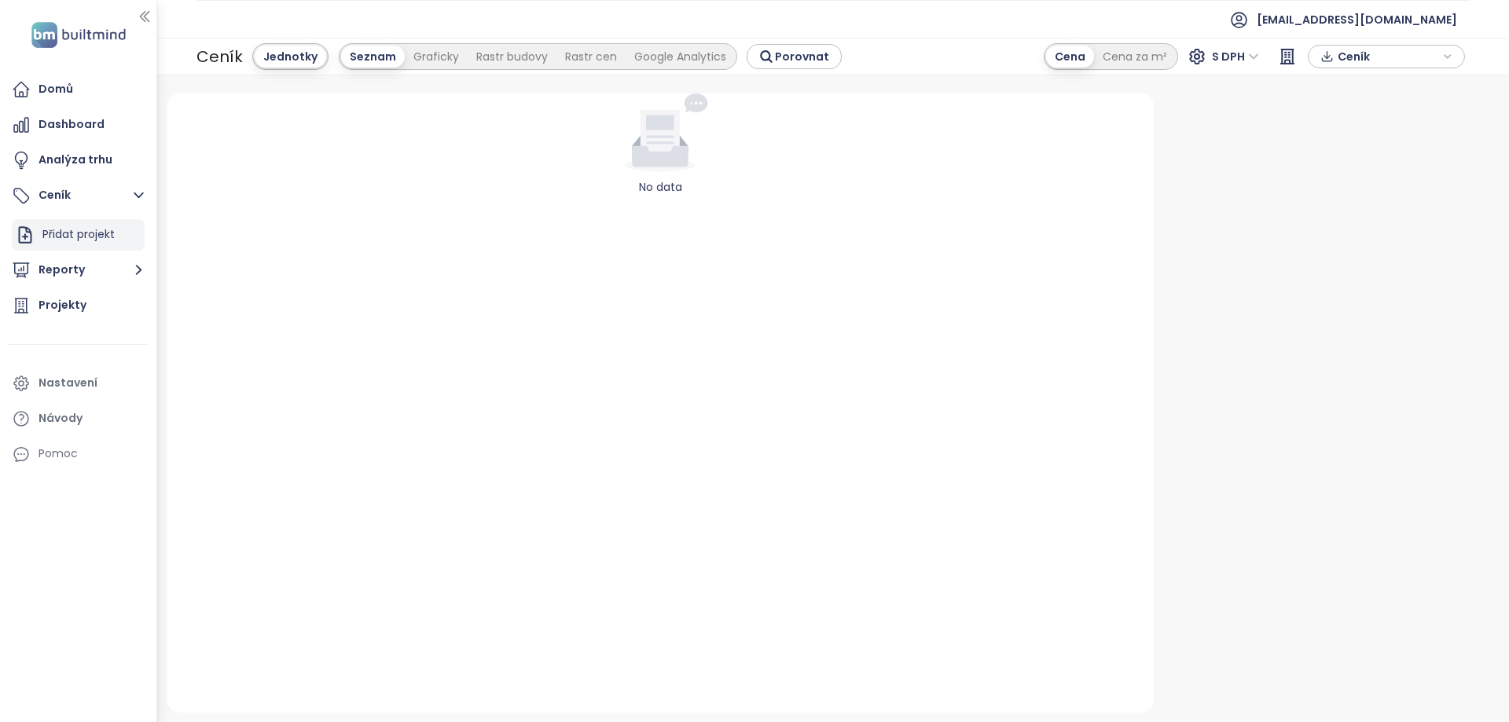
click at [75, 238] on div "Přidat projekt" at bounding box center [78, 235] width 72 height 20
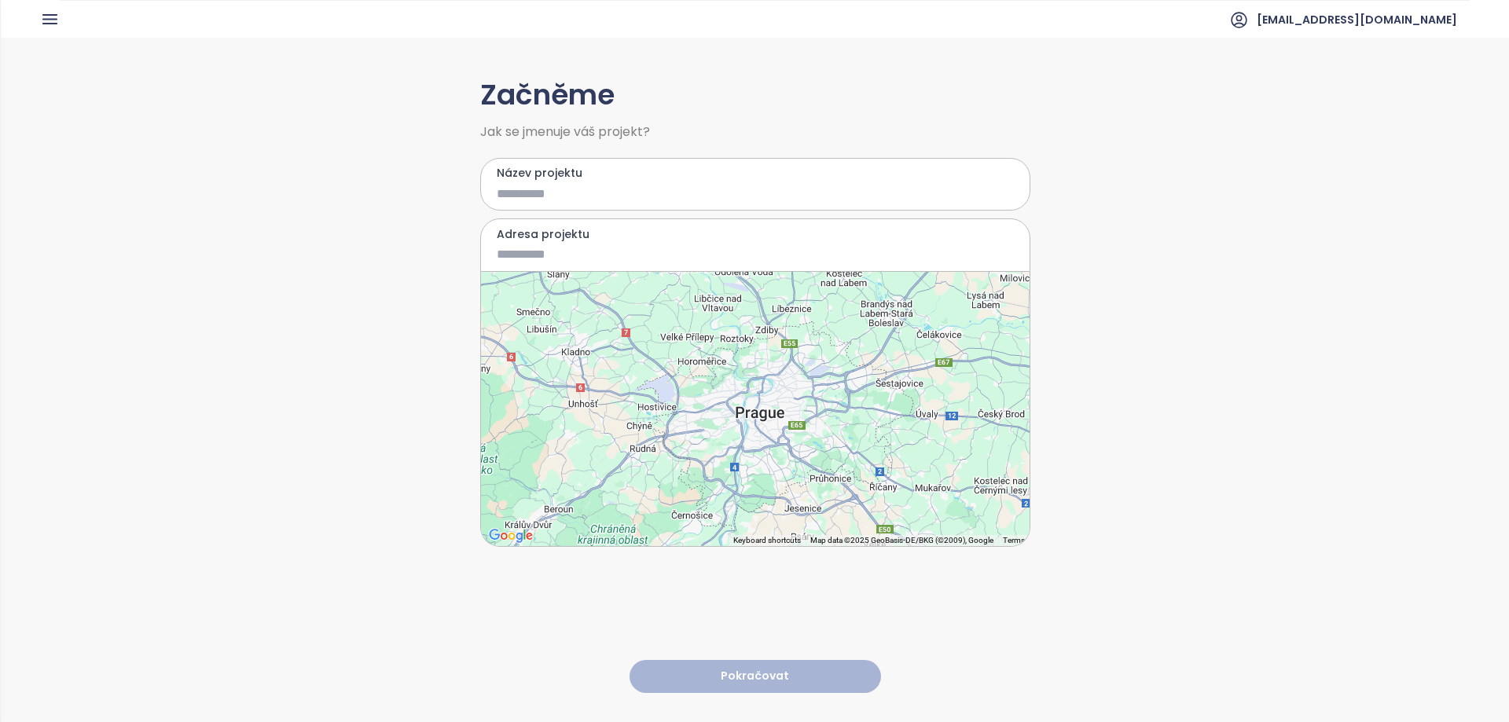
click at [599, 196] on input "Název projektu" at bounding box center [744, 194] width 494 height 20
click at [600, 196] on input "Název projektu" at bounding box center [744, 194] width 494 height 20
type input "**********"
click at [570, 246] on input "Adresa projektu" at bounding box center [744, 254] width 494 height 20
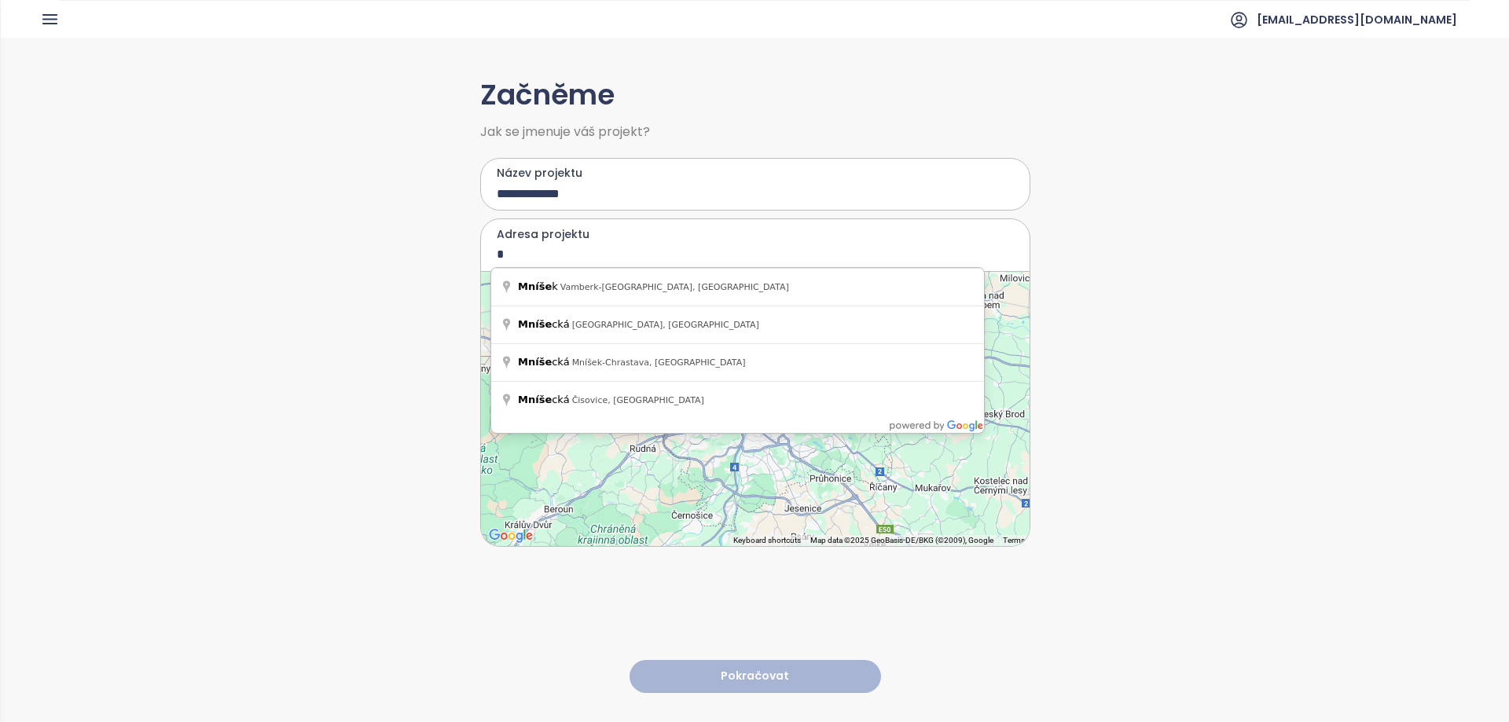
type input "*"
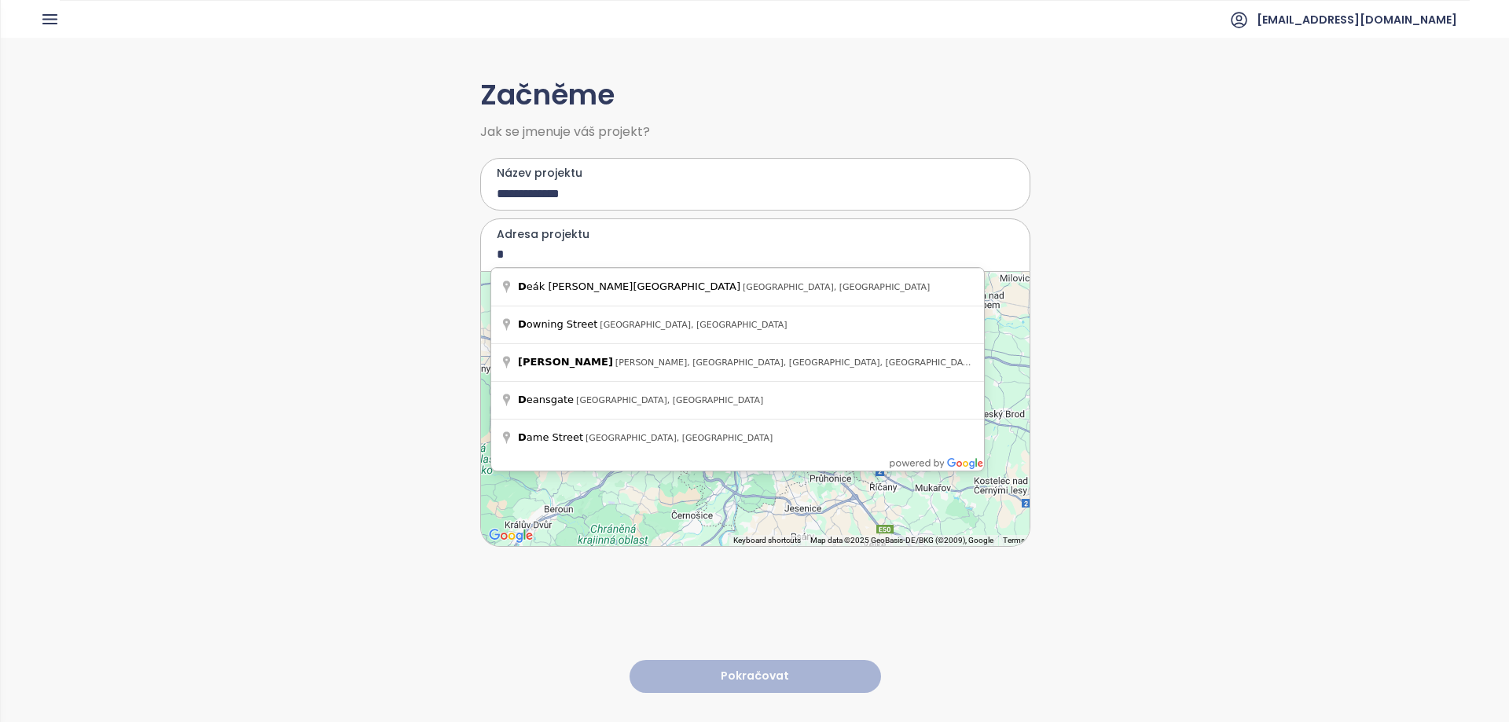
type input "*"
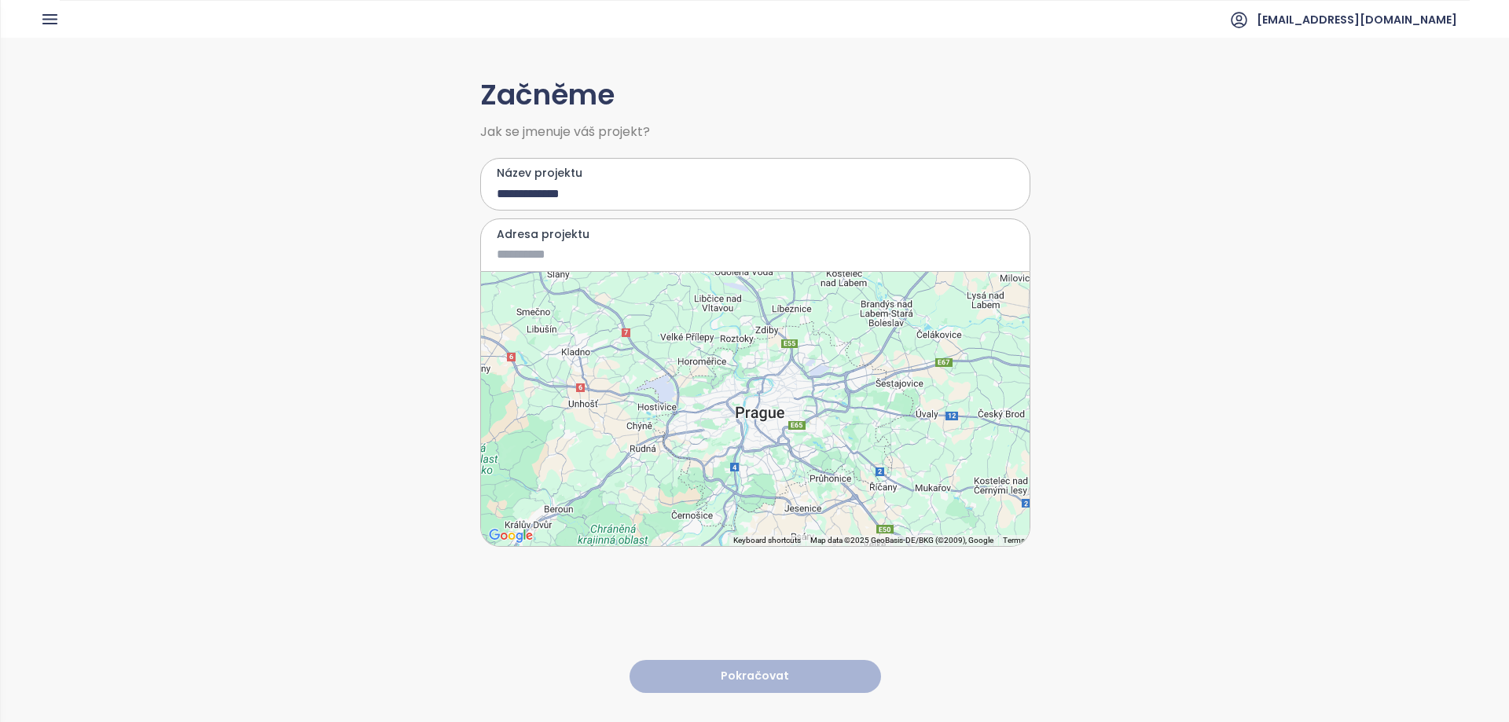
click at [545, 244] on input "Adresa projektu" at bounding box center [744, 254] width 494 height 20
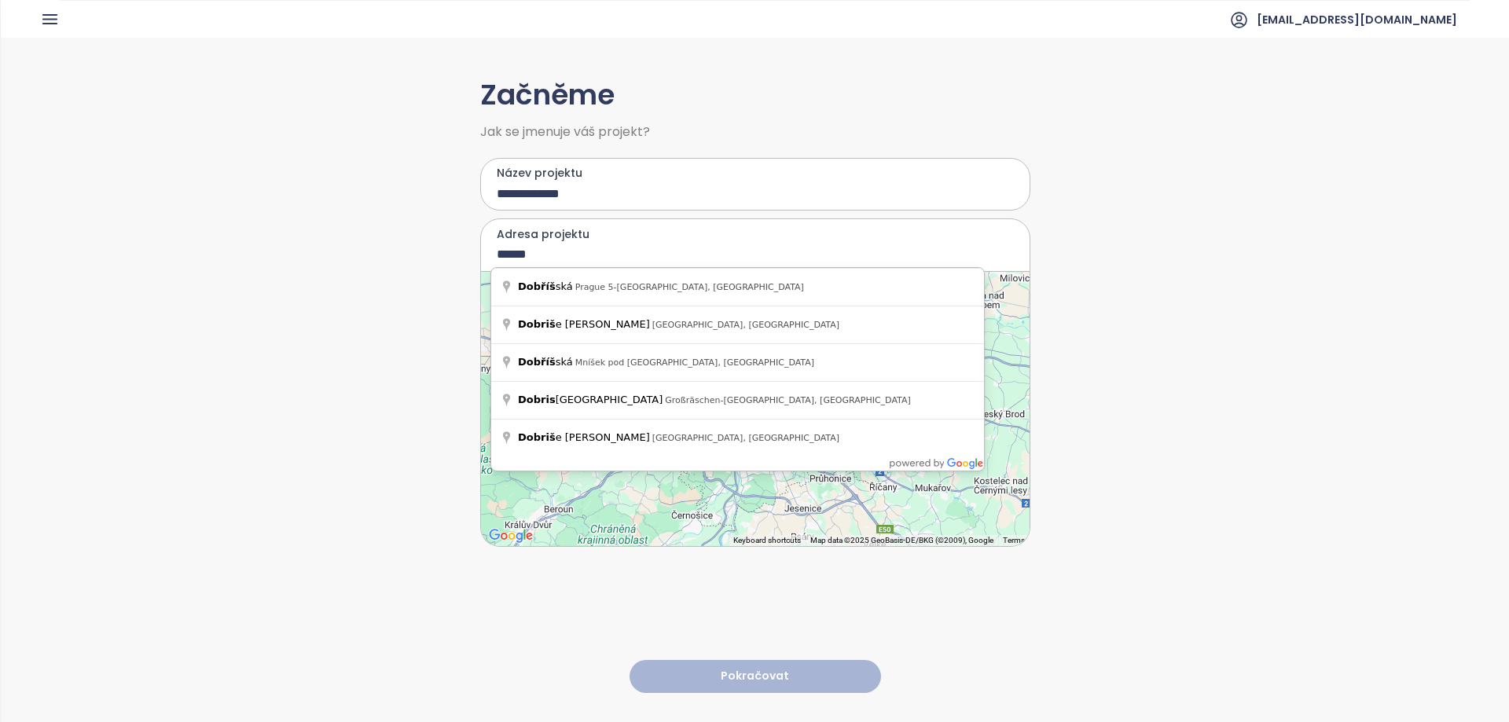
click at [1099, 203] on div "**********" at bounding box center [755, 379] width 1508 height 683
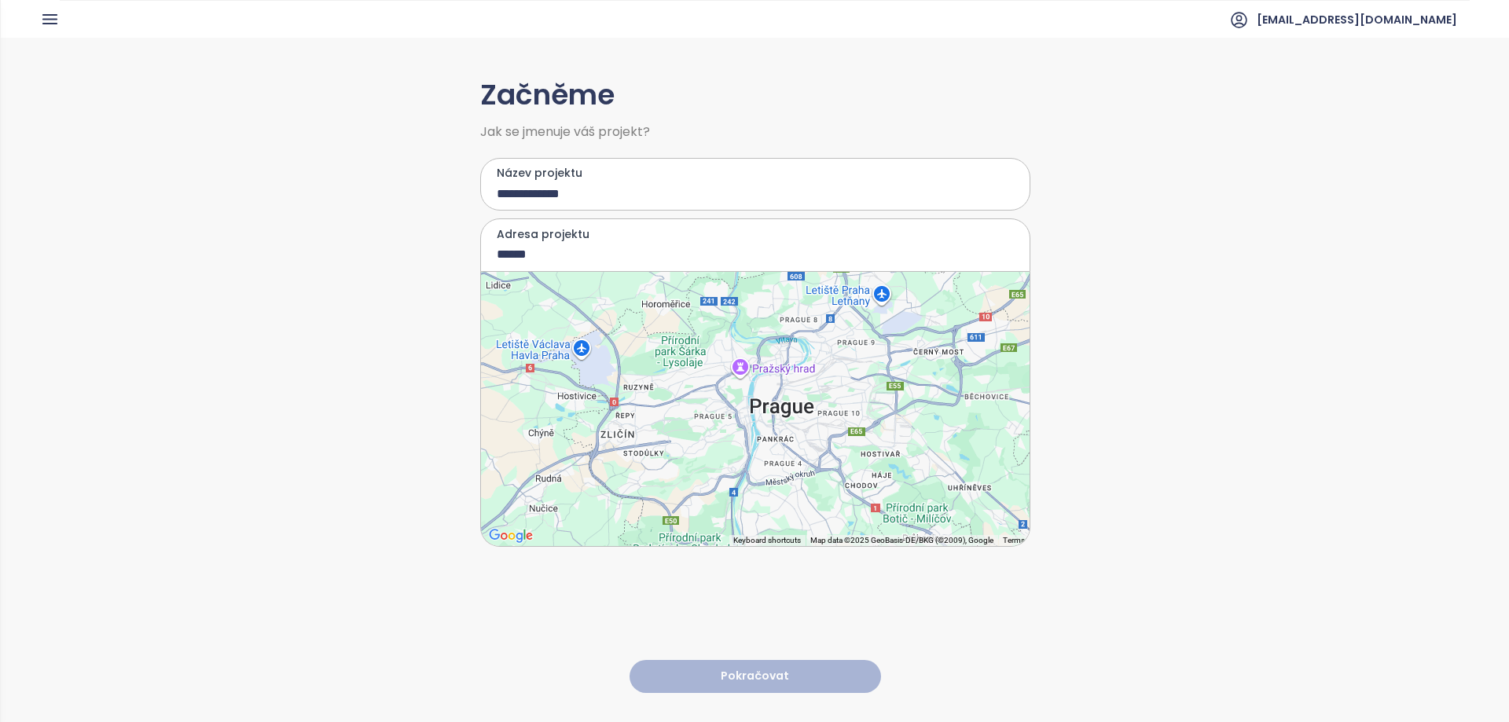
drag, startPoint x: 758, startPoint y: 468, endPoint x: 743, endPoint y: 395, distance: 74.4
click at [743, 395] on div at bounding box center [755, 409] width 548 height 274
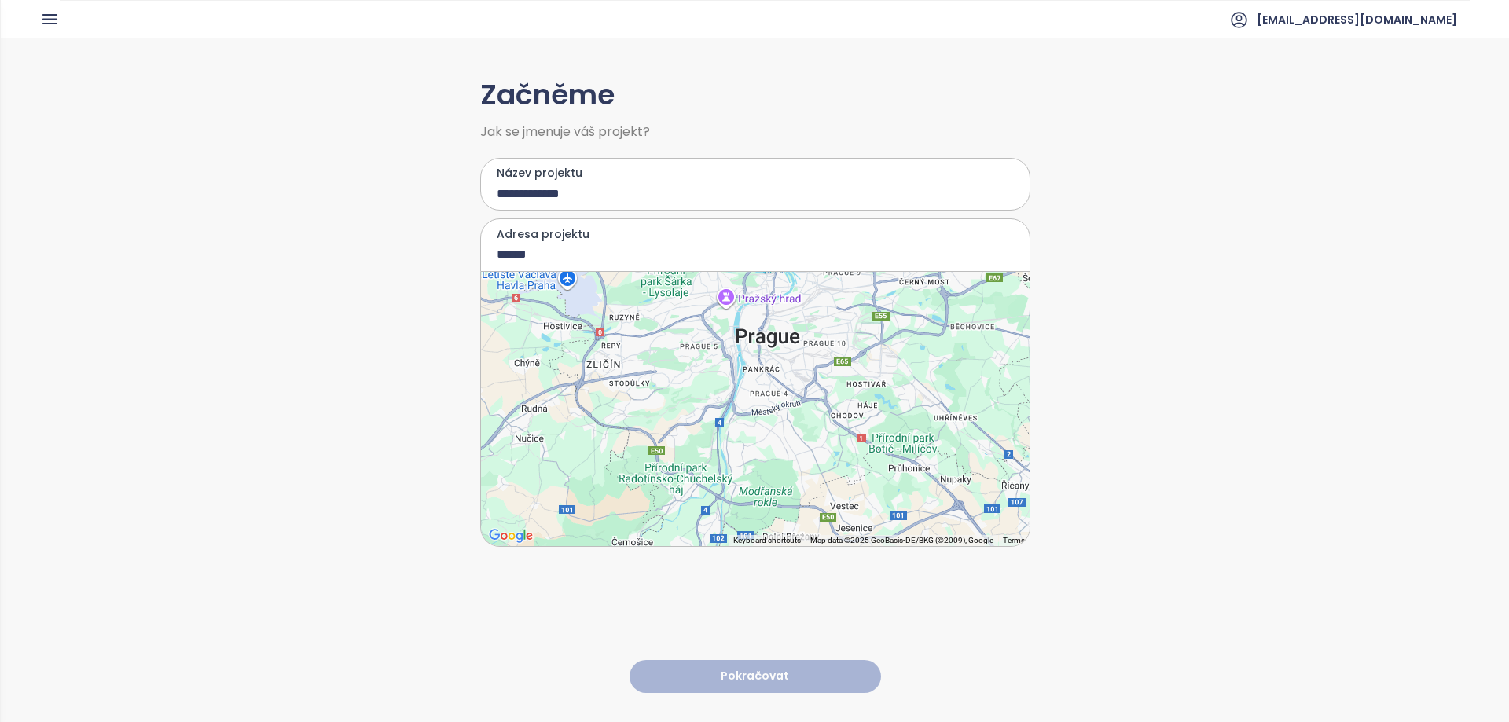
drag, startPoint x: 745, startPoint y: 451, endPoint x: 769, endPoint y: 321, distance: 132.6
click at [767, 323] on div at bounding box center [755, 409] width 548 height 274
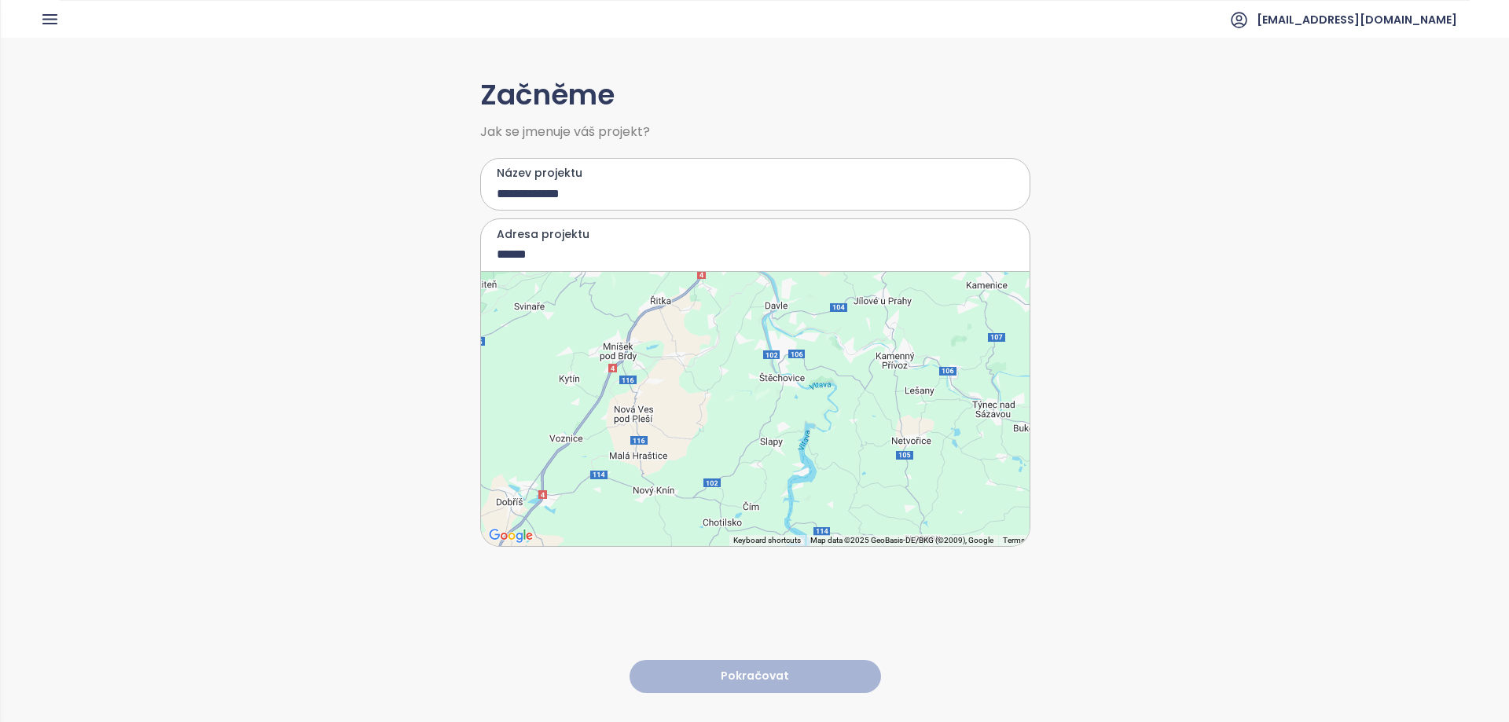
drag, startPoint x: 803, startPoint y: 422, endPoint x: 806, endPoint y: 405, distance: 16.8
click at [805, 408] on div at bounding box center [755, 409] width 548 height 274
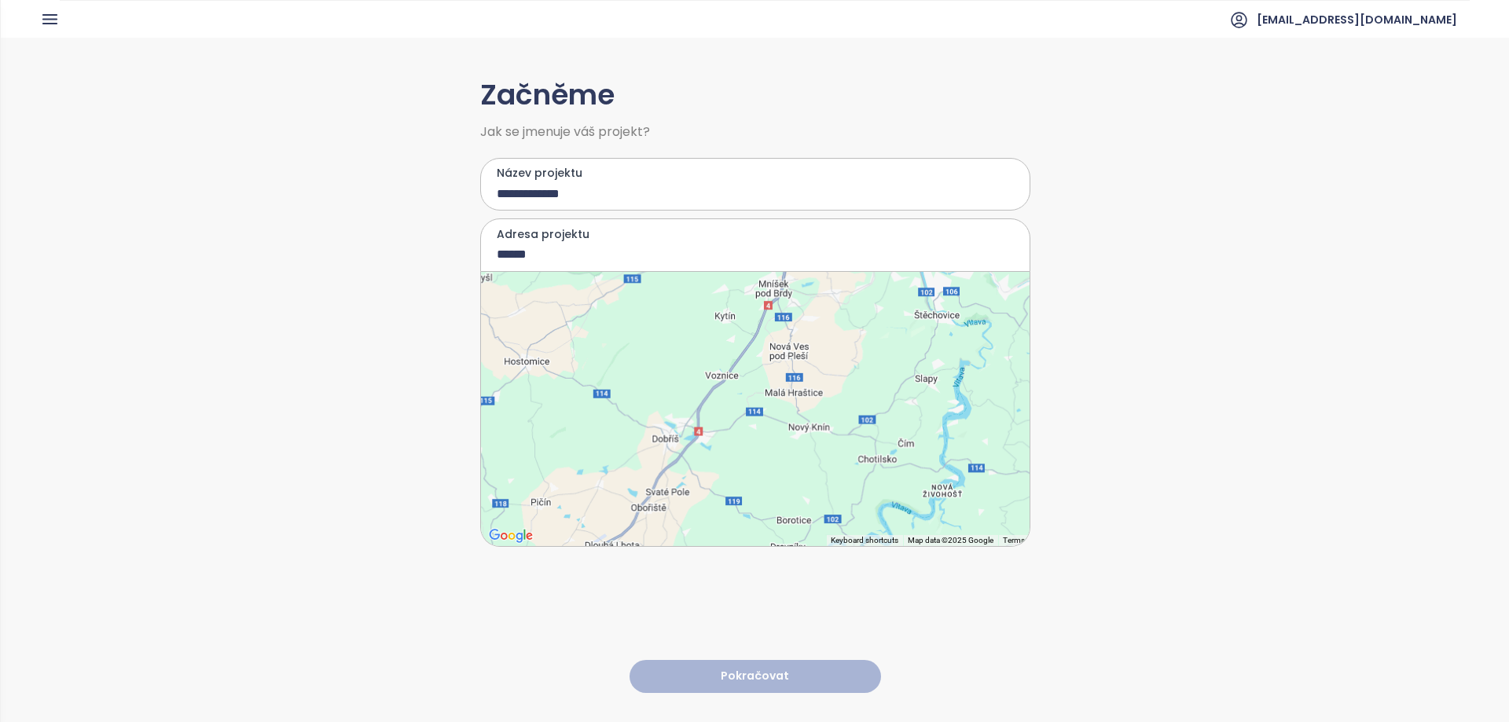
drag, startPoint x: 679, startPoint y: 460, endPoint x: 706, endPoint y: 431, distance: 40.0
click at [706, 431] on div at bounding box center [755, 409] width 548 height 274
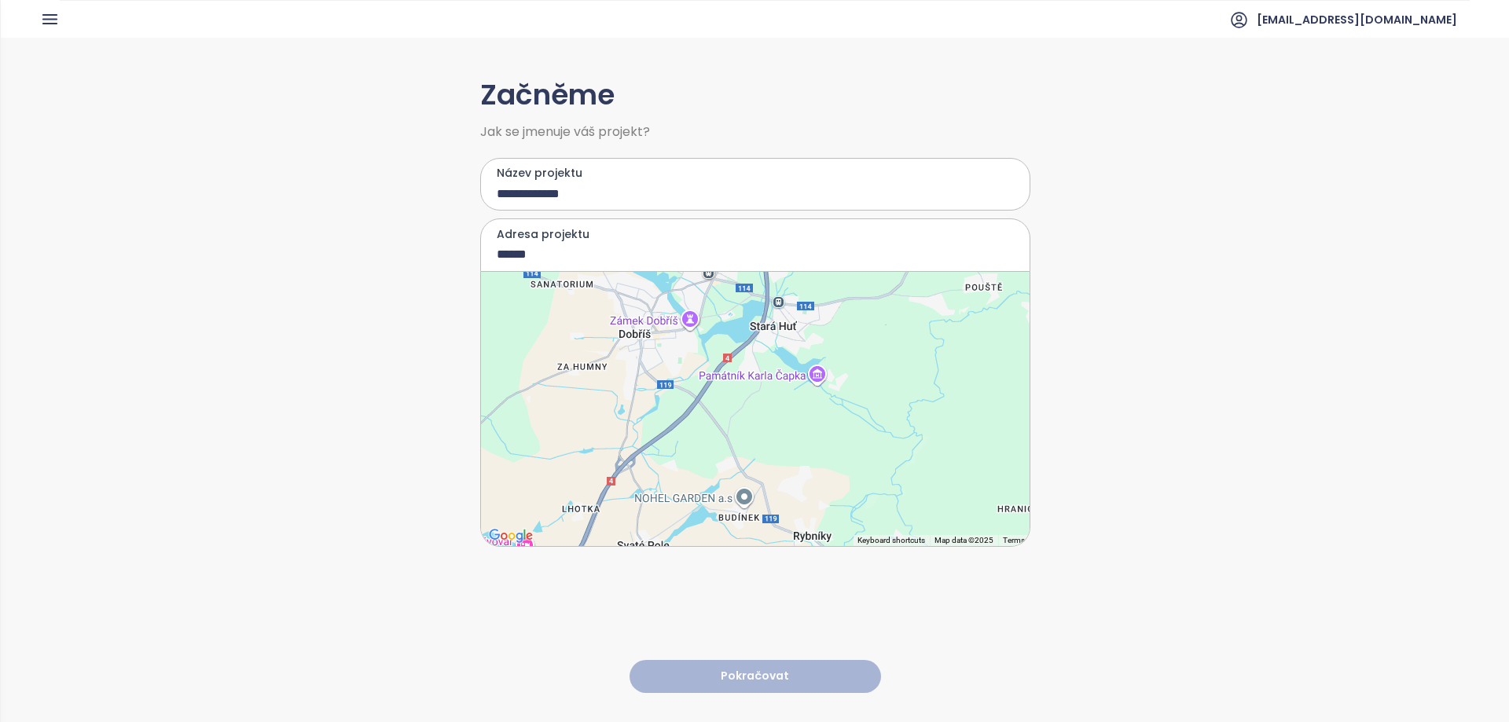
click at [654, 350] on div at bounding box center [755, 409] width 548 height 274
click at [644, 343] on div at bounding box center [755, 409] width 548 height 274
click at [641, 342] on div at bounding box center [755, 409] width 548 height 274
click at [639, 340] on div at bounding box center [755, 409] width 548 height 274
click at [676, 397] on div at bounding box center [755, 409] width 548 height 274
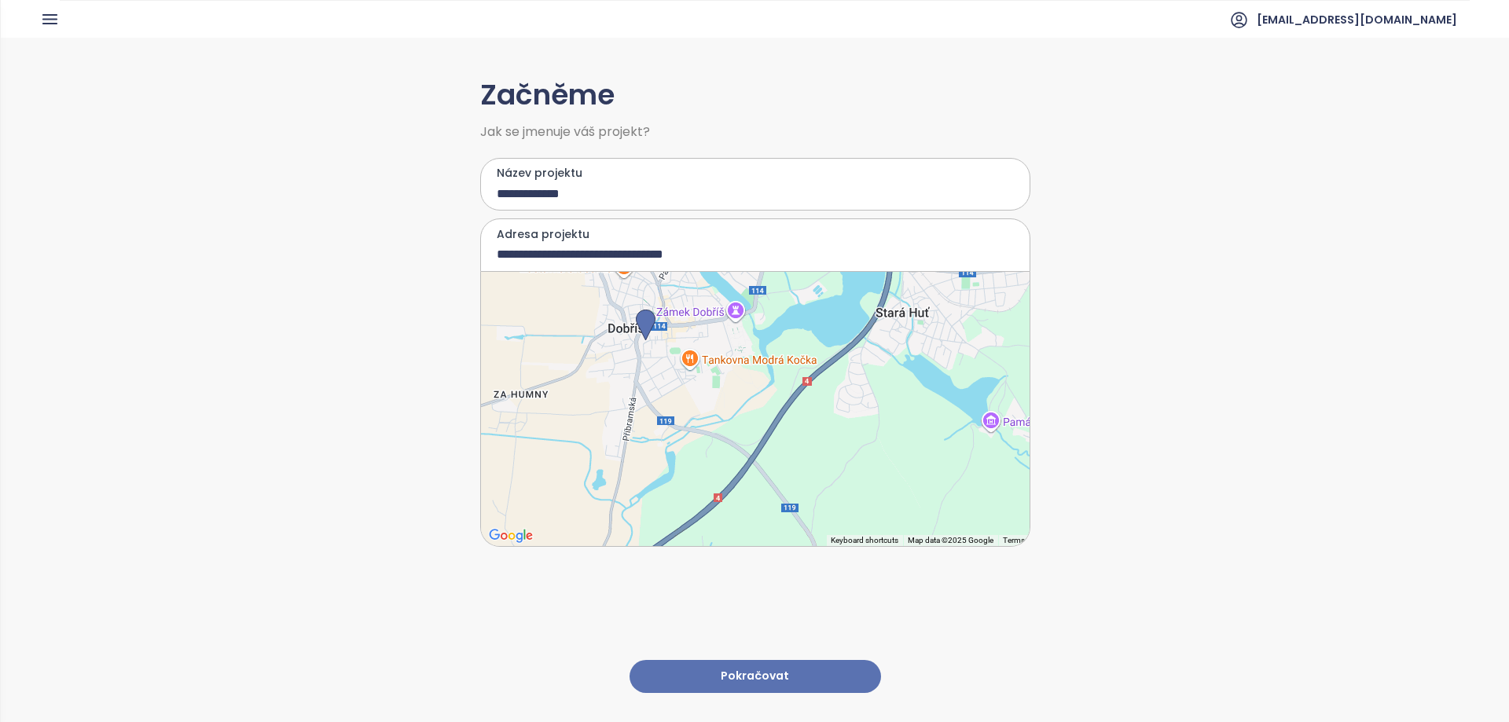
click at [648, 372] on div at bounding box center [755, 409] width 548 height 274
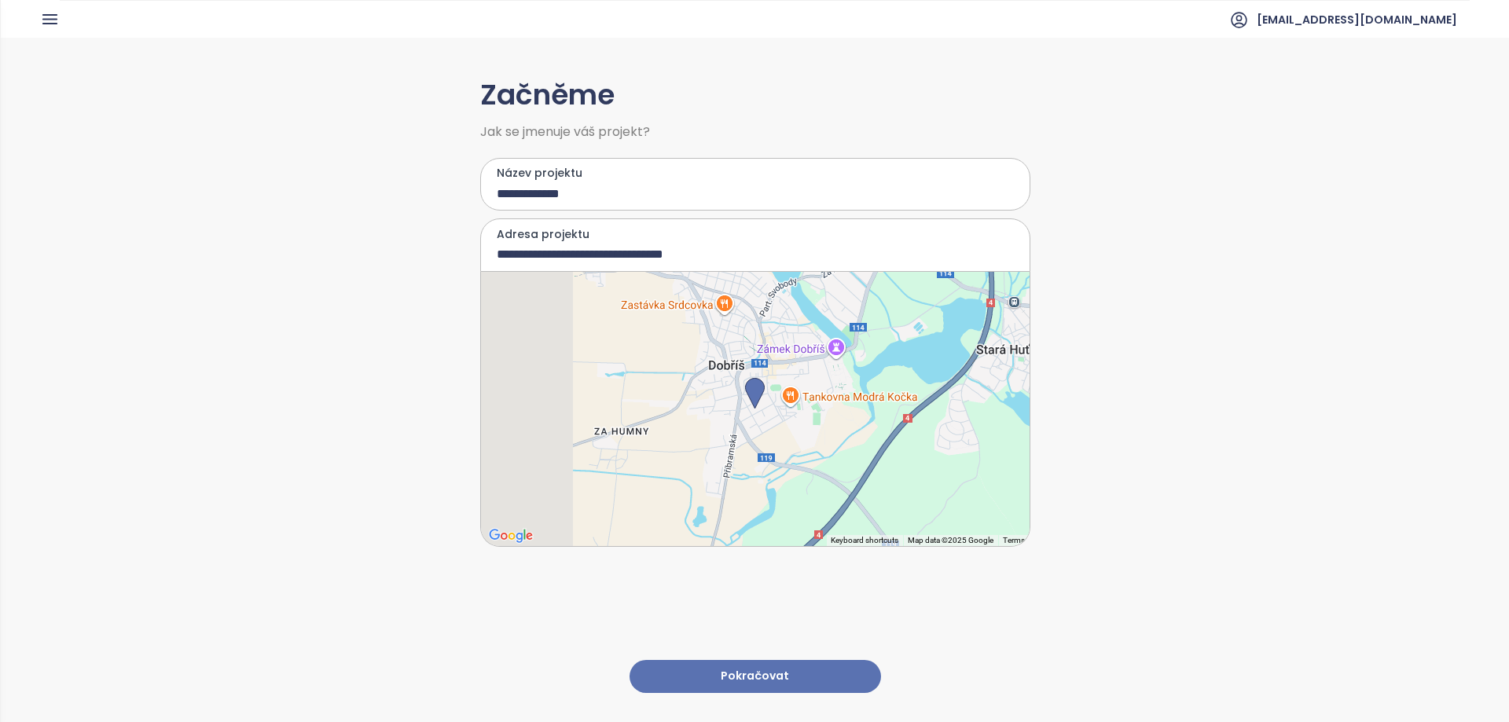
type input "**********"
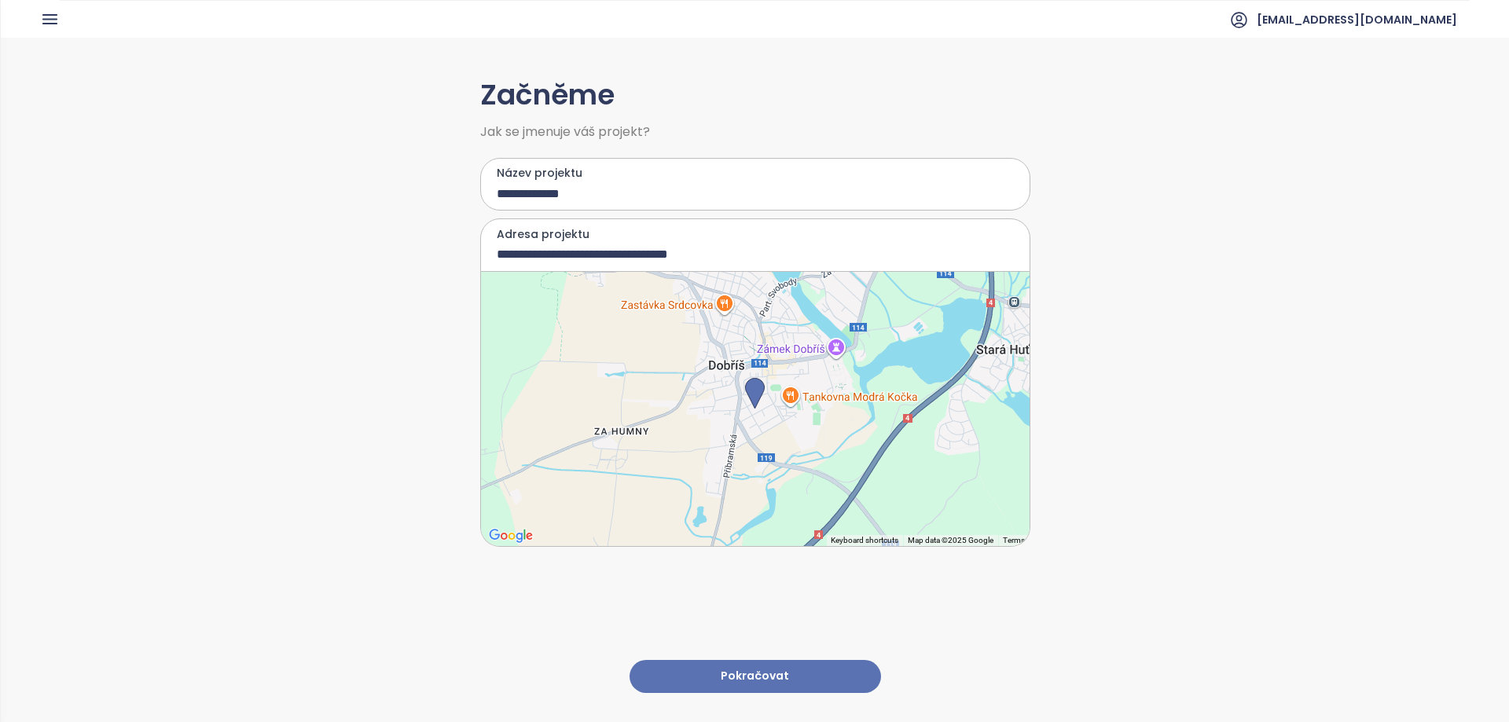
click at [747, 667] on button "Pokračovat" at bounding box center [754, 677] width 251 height 34
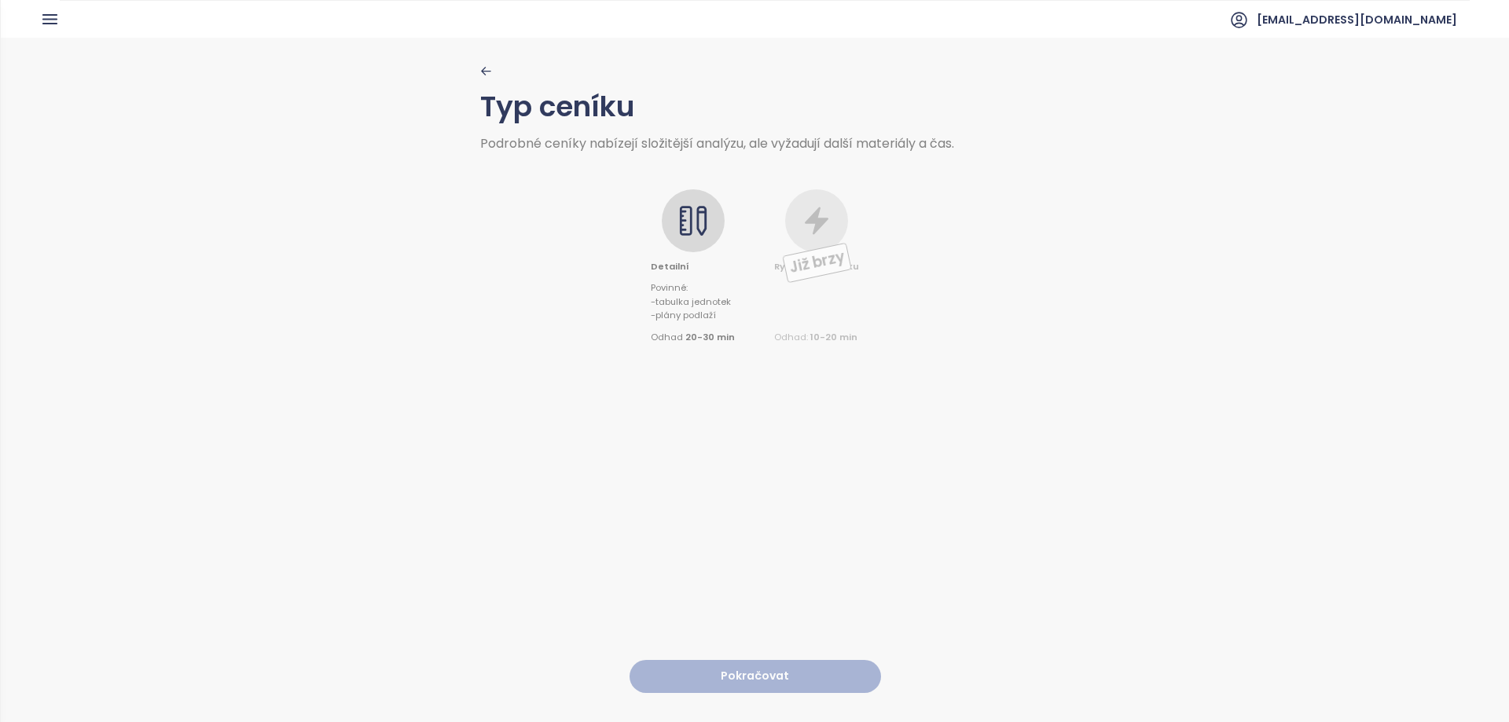
click at [684, 222] on icon at bounding box center [692, 220] width 31 height 31
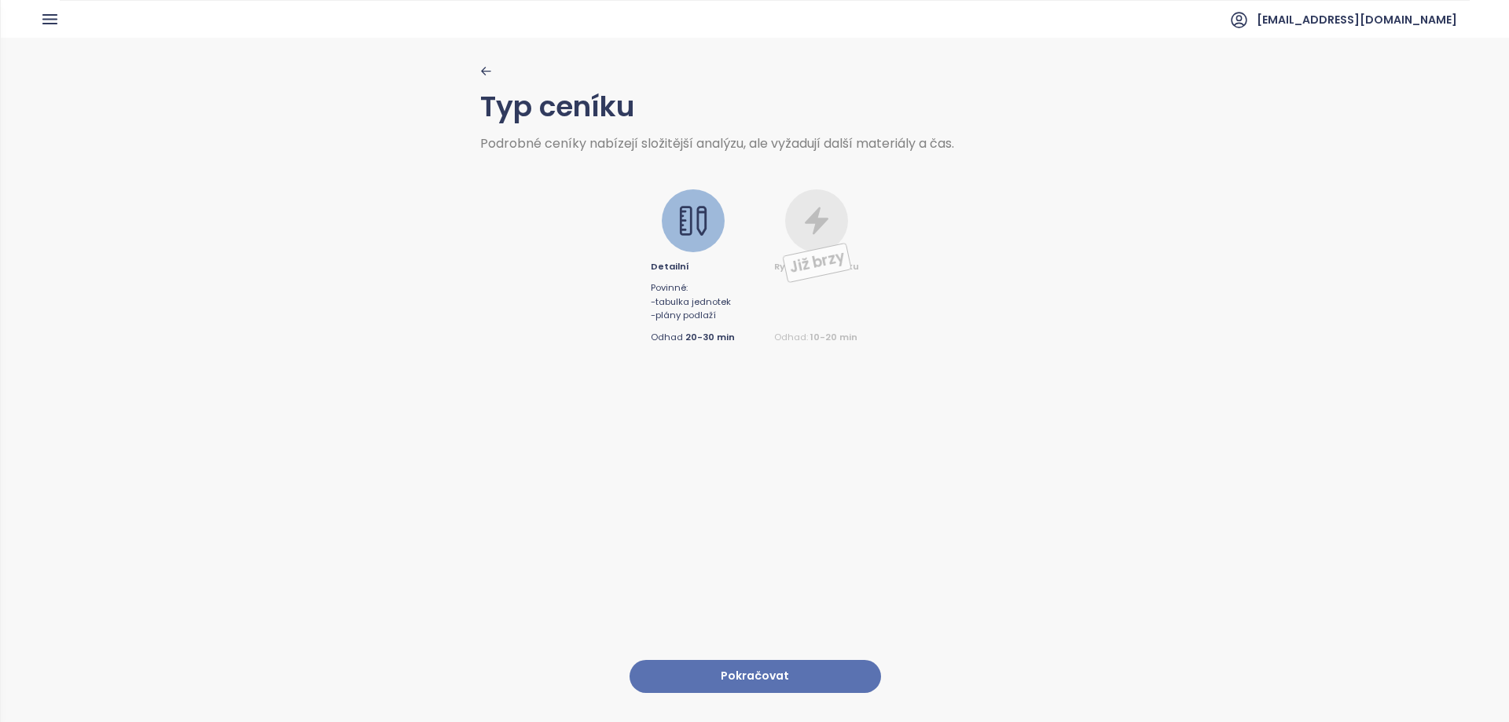
click at [728, 663] on button "Pokračovat" at bounding box center [754, 677] width 251 height 34
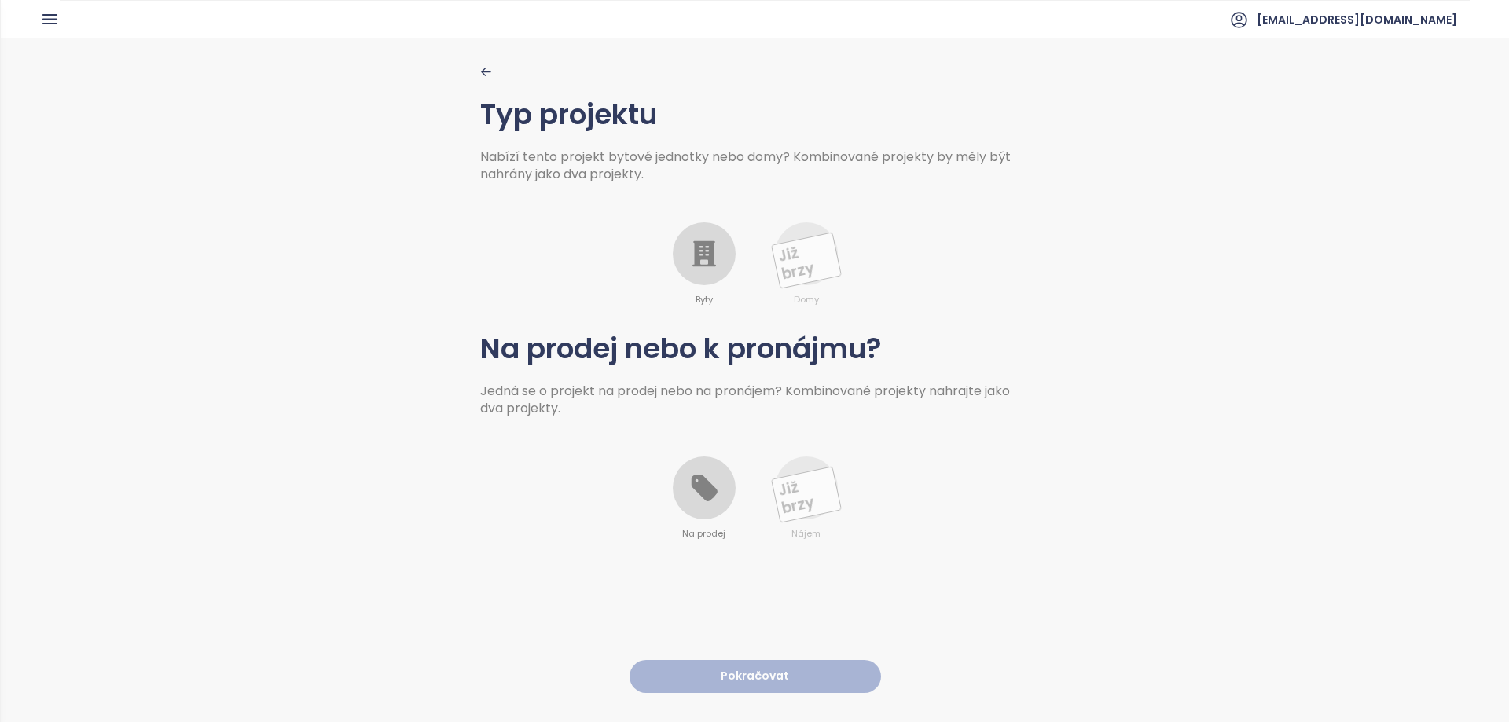
click at [695, 501] on icon at bounding box center [703, 487] width 31 height 31
click at [698, 241] on icon at bounding box center [704, 254] width 24 height 26
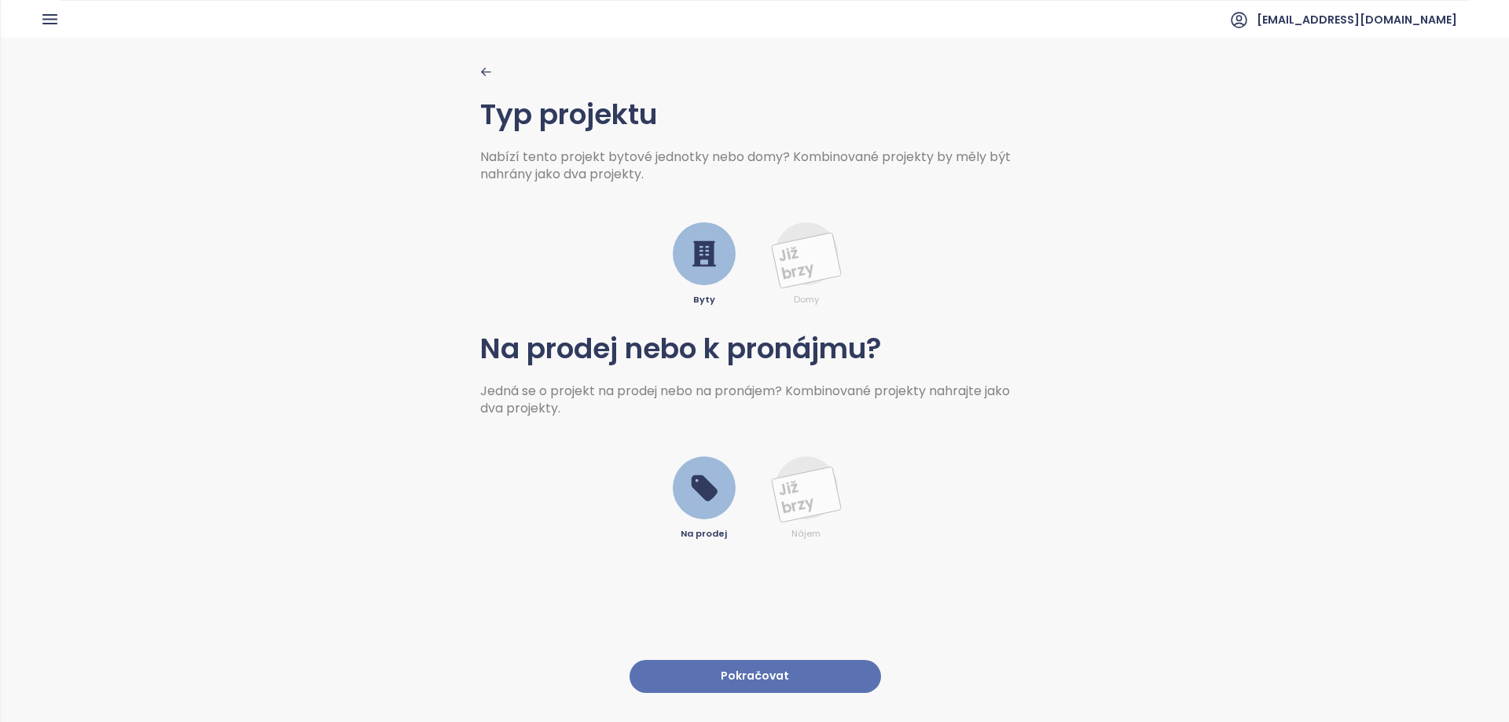
click at [750, 660] on button "Pokračovat" at bounding box center [754, 677] width 251 height 34
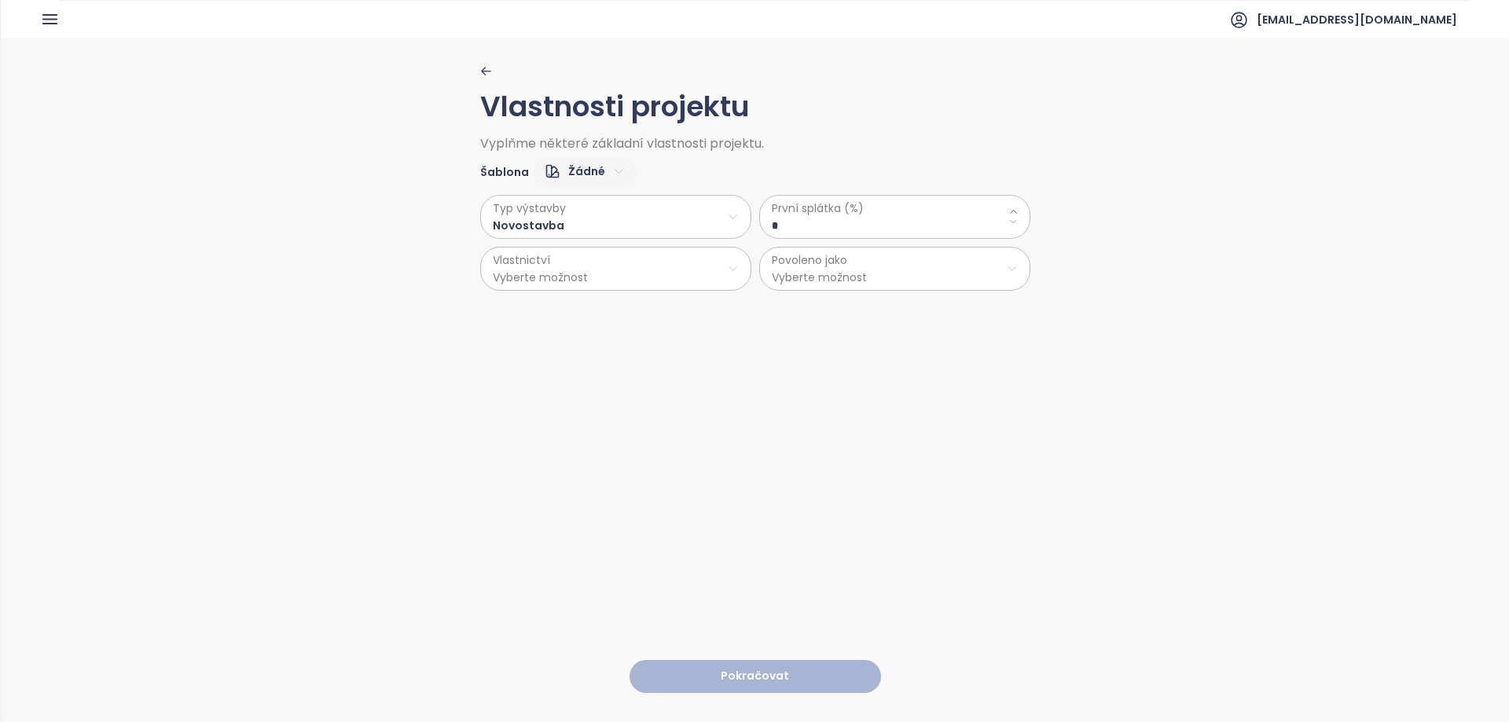
click at [809, 222] on \(\%\) "*" at bounding box center [895, 225] width 246 height 17
click at [1008, 212] on icon at bounding box center [1013, 212] width 10 height 10
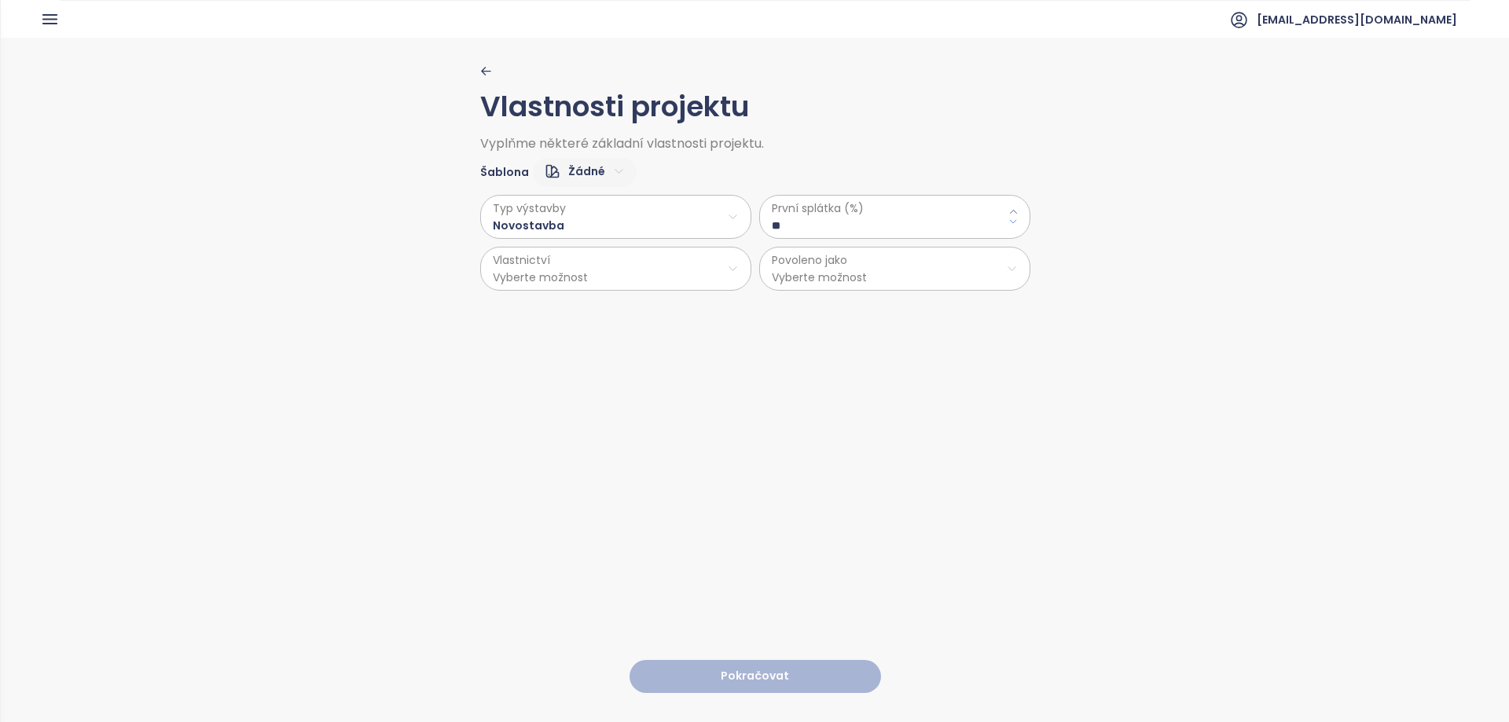
click at [1008, 221] on icon at bounding box center [1013, 222] width 10 height 10
type \(\%\) "**"
click at [639, 275] on html "Domů Dashboard Analýza trhu Ceník Reporty Projekty Nastavení Návody Pomoc [EMAI…" at bounding box center [754, 361] width 1509 height 722
click at [539, 303] on span "Osobní" at bounding box center [610, 308] width 262 height 22
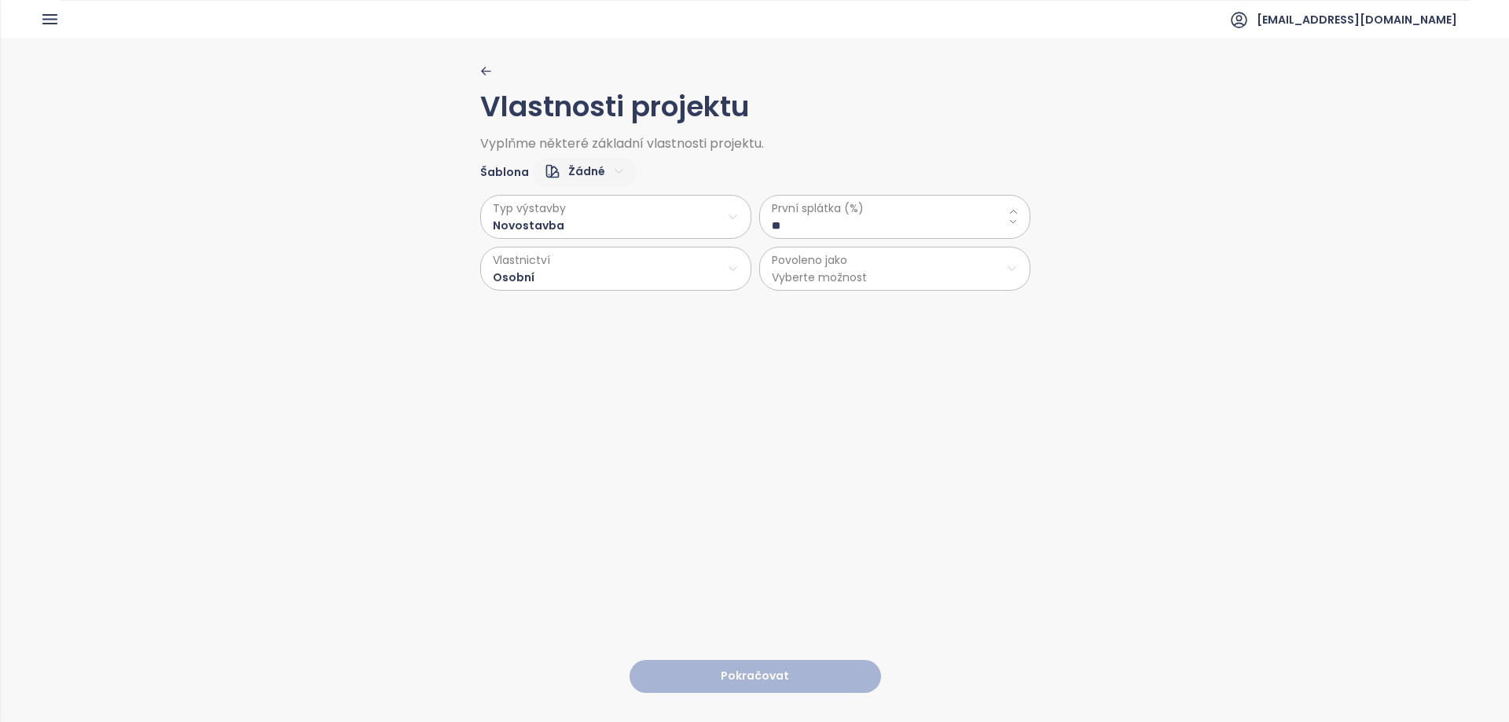
click at [833, 267] on html "Domů Dashboard Analýza trhu Ceník Reporty Projekty Nastavení Návody Pomoc [EMAI…" at bounding box center [754, 361] width 1509 height 722
click at [806, 307] on span "Byty" at bounding box center [889, 308] width 262 height 22
click at [761, 660] on button "Pokračovat" at bounding box center [754, 677] width 251 height 34
click at [545, 216] on html "Domů Dashboard Analýza trhu Ceník Reporty Projekty Nastavení Návody Pomoc [EMAI…" at bounding box center [754, 361] width 1509 height 722
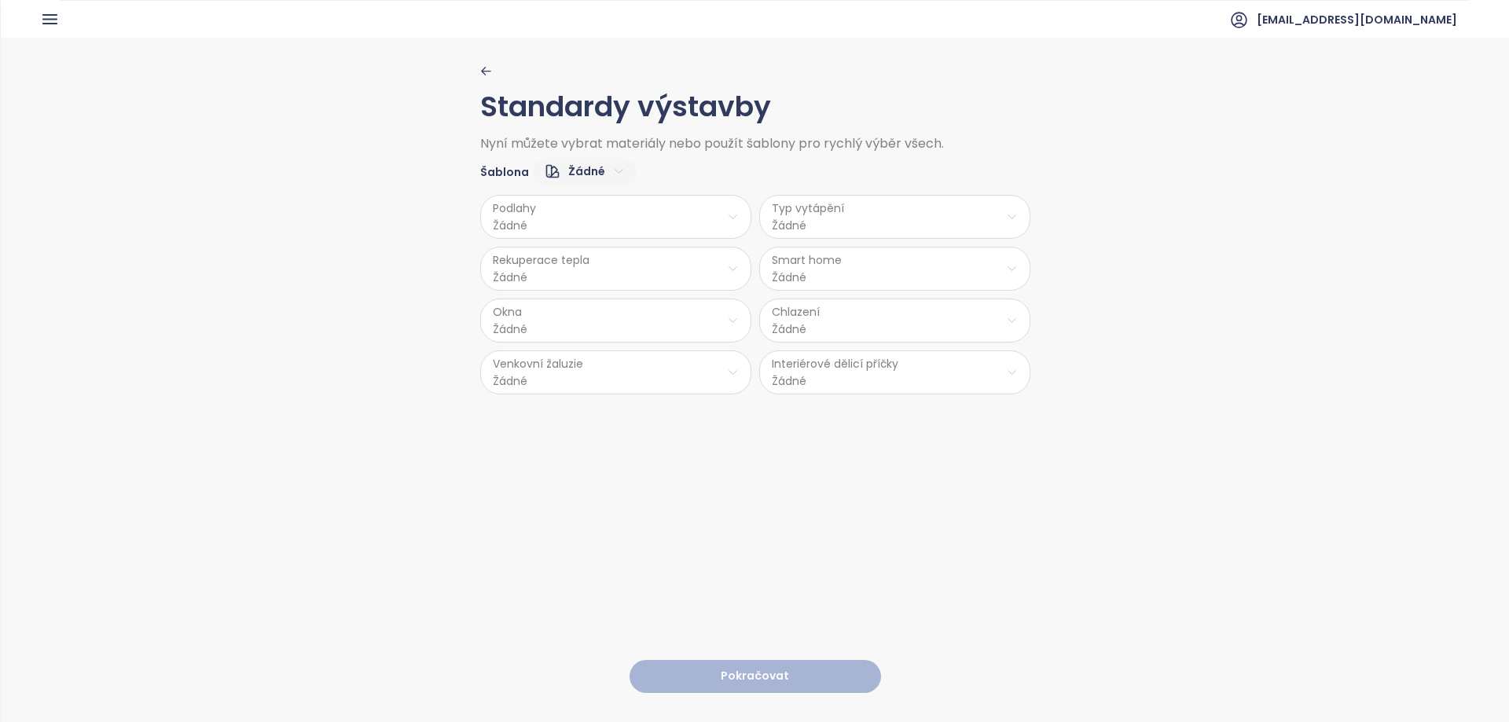
click at [557, 215] on html "Domů Dashboard Analýza trhu Ceník Reporty Projekty Nastavení Návody Pomoc [EMAI…" at bounding box center [754, 361] width 1509 height 722
click at [613, 298] on span "Vinyl" at bounding box center [612, 301] width 64 height 22
click at [549, 279] on html "Domů Dashboard Analýza trhu Ceník Reporty Projekty Nastavení Návody Pomoc [EMAI…" at bounding box center [754, 361] width 1509 height 722
click at [614, 306] on span "Ano" at bounding box center [610, 310] width 42 height 22
click at [567, 320] on html "Domů Dashboard Analýza trhu Ceník Reporty Projekty Nastavení Návody Pomoc [EMAI…" at bounding box center [754, 361] width 1509 height 722
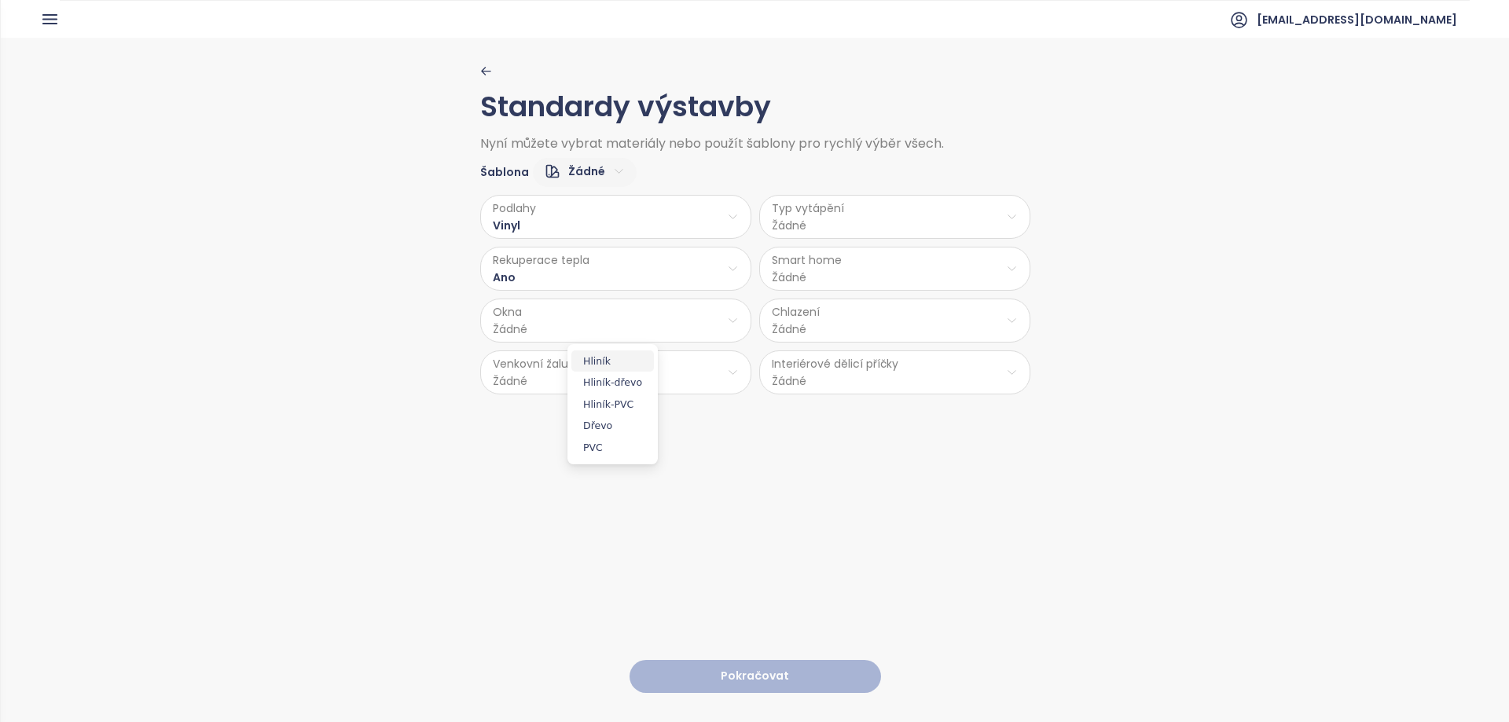
click at [599, 366] on span "Hliník" at bounding box center [612, 361] width 83 height 22
click at [569, 374] on html "Domů Dashboard Analýza trhu Ceník Reporty Projekty Nastavení Návody Pomoc [EMAI…" at bounding box center [754, 361] width 1509 height 722
click at [605, 416] on span "Ano" at bounding box center [612, 413] width 64 height 22
click at [805, 234] on html "Domů Dashboard Analýza trhu Ceník Reporty Projekty Nastavení Návody Pomoc [EMAI…" at bounding box center [754, 361] width 1509 height 722
click at [1176, 303] on html "Domů Dashboard Analýza trhu Ceník Reporty Projekty Nastavení Návody Pomoc [EMAI…" at bounding box center [754, 361] width 1509 height 722
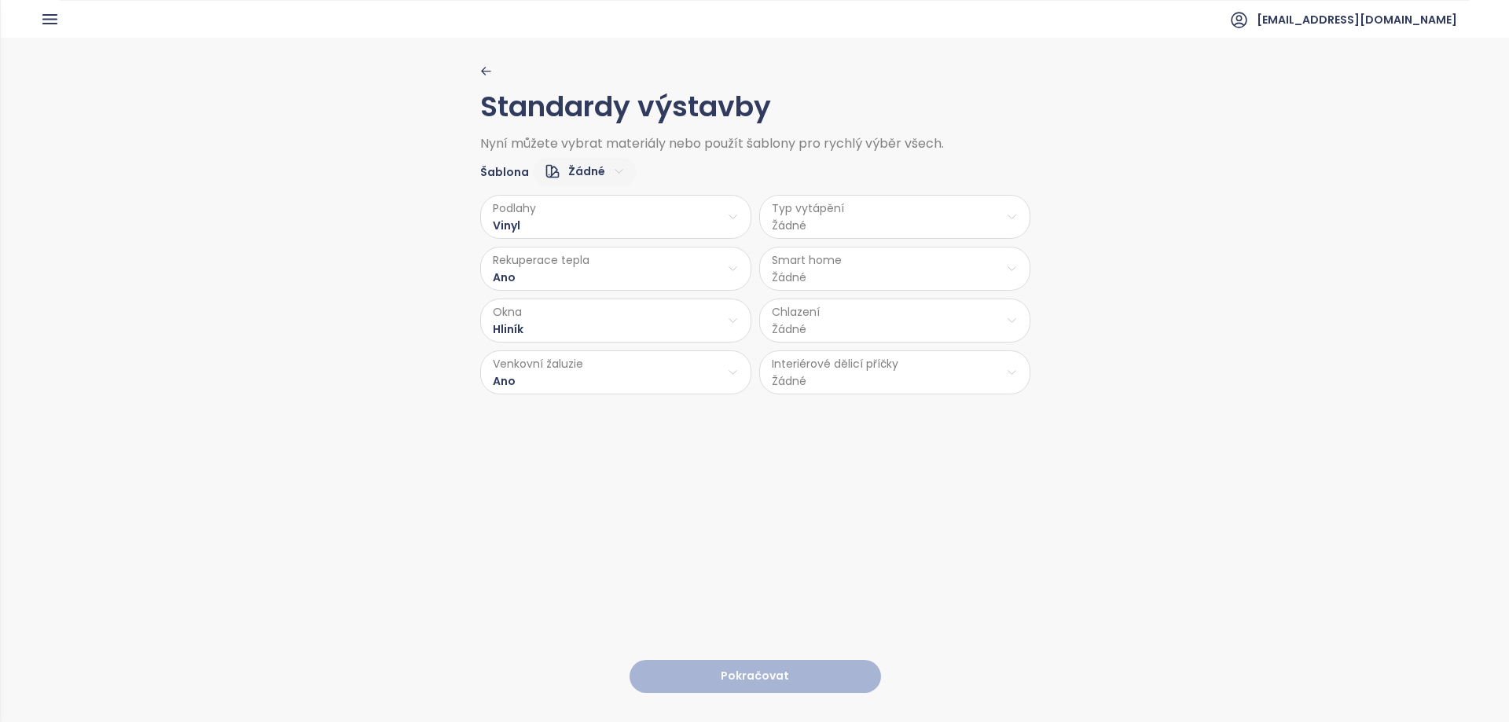
click at [826, 208] on html "Domů Dashboard Analýza trhu Ceník Reporty Projekty Nastavení Návody Pomoc [EMAI…" at bounding box center [754, 361] width 1509 height 722
click at [893, 278] on span "Stropní topení" at bounding box center [892, 279] width 108 height 22
click at [842, 270] on html "Domů Dashboard Analýza trhu Ceník Reporty Projekty Nastavení Návody Pomoc [EMAI…" at bounding box center [754, 361] width 1509 height 722
click at [888, 309] on span "Ano" at bounding box center [889, 310] width 42 height 22
click at [831, 323] on html "Domů Dashboard Analýza trhu Ceník Reporty Projekty Nastavení Návody Pomoc [EMAI…" at bounding box center [754, 361] width 1509 height 722
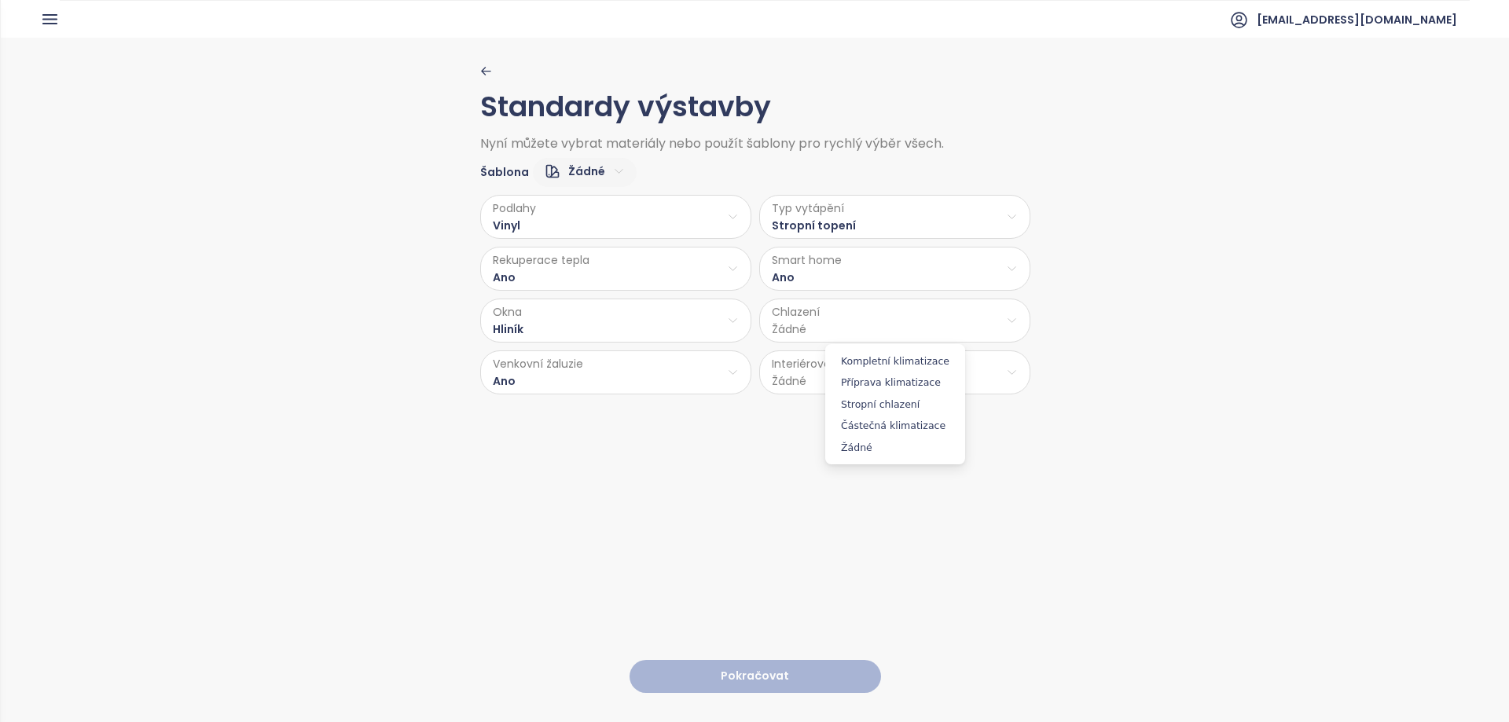
click at [815, 272] on html "Domů Dashboard Analýza trhu Ceník Reporty Projekty Nastavení Návody Pomoc [EMAI…" at bounding box center [754, 361] width 1509 height 722
click at [830, 287] on html "Domů Dashboard Analýza trhu Ceník Reporty Projekty Nastavení Návody Pomoc [EMAI…" at bounding box center [754, 361] width 1509 height 722
click at [890, 326] on span "Ne" at bounding box center [890, 331] width 45 height 22
click at [838, 326] on html "Domů Dashboard Analýza trhu Ceník Reporty Projekty Nastavení Návody Pomoc [EMAI…" at bounding box center [754, 361] width 1509 height 722
click at [1189, 330] on html "Domů Dashboard Analýza trhu Ceník Reporty Projekty Nastavení Návody Pomoc [EMAI…" at bounding box center [754, 361] width 1509 height 722
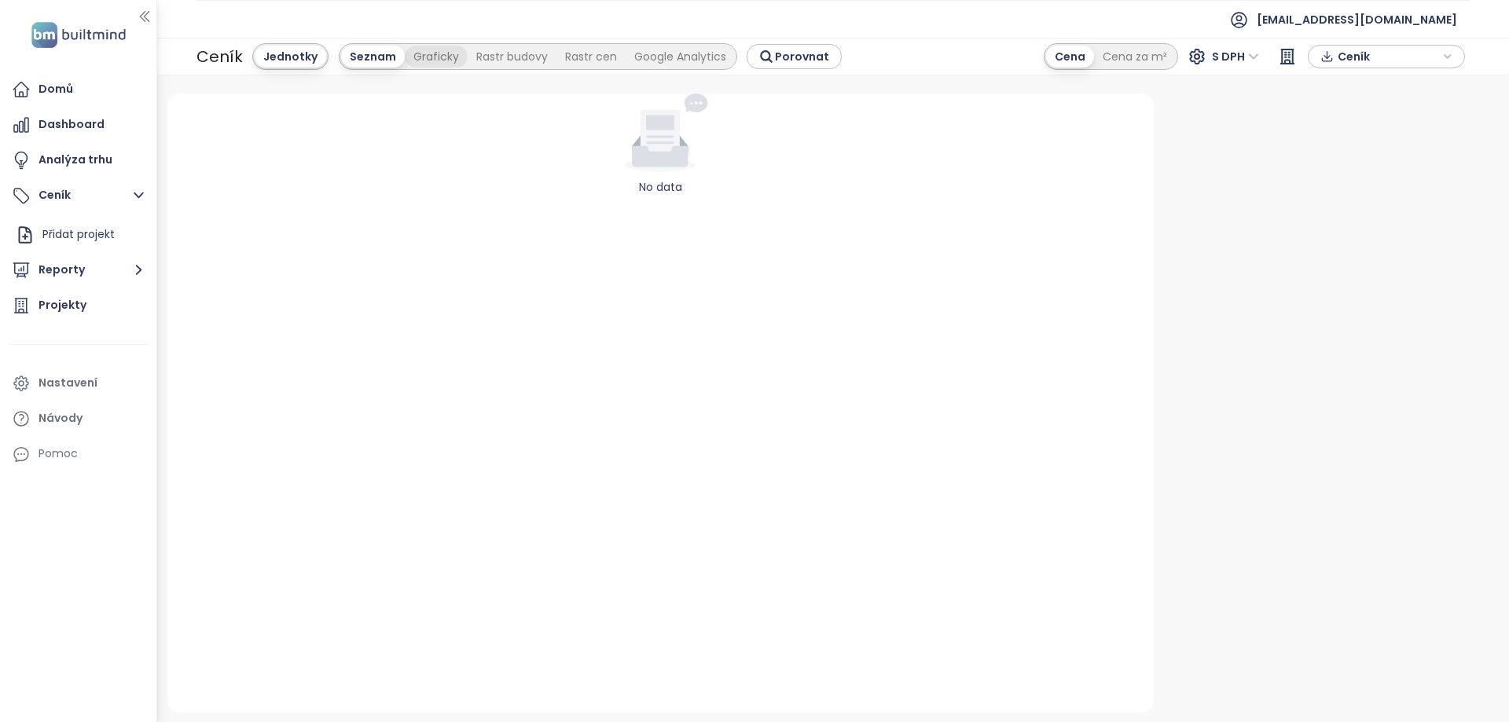
click at [428, 57] on div "Graficky" at bounding box center [436, 57] width 63 height 22
click at [293, 51] on div "Seznam" at bounding box center [286, 57] width 62 height 22
click at [287, 59] on div "Jednotky" at bounding box center [291, 57] width 72 height 22
click at [511, 61] on div "Rastr budovy" at bounding box center [512, 57] width 89 height 22
click at [272, 47] on div "Seznam" at bounding box center [286, 57] width 62 height 22
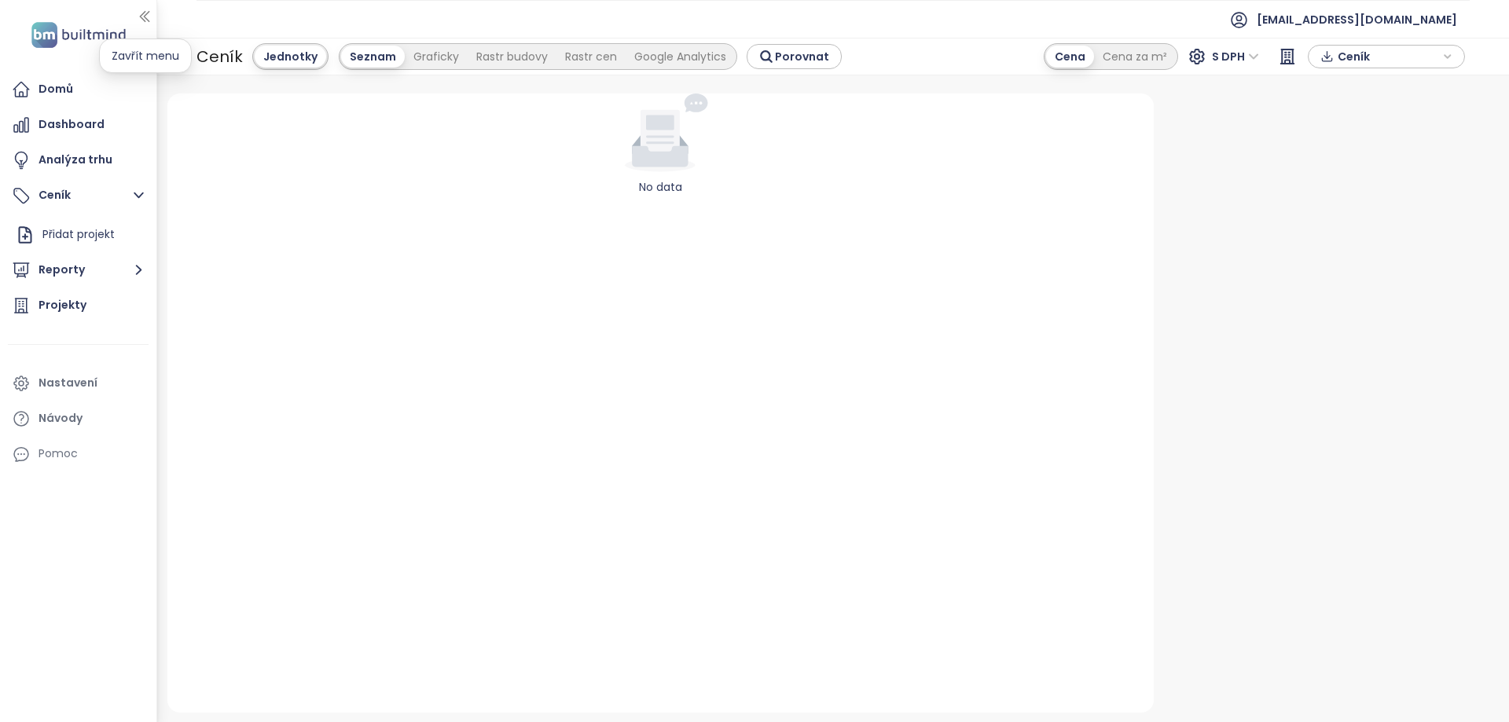
click at [145, 17] on icon "button" at bounding box center [144, 17] width 9 height 10
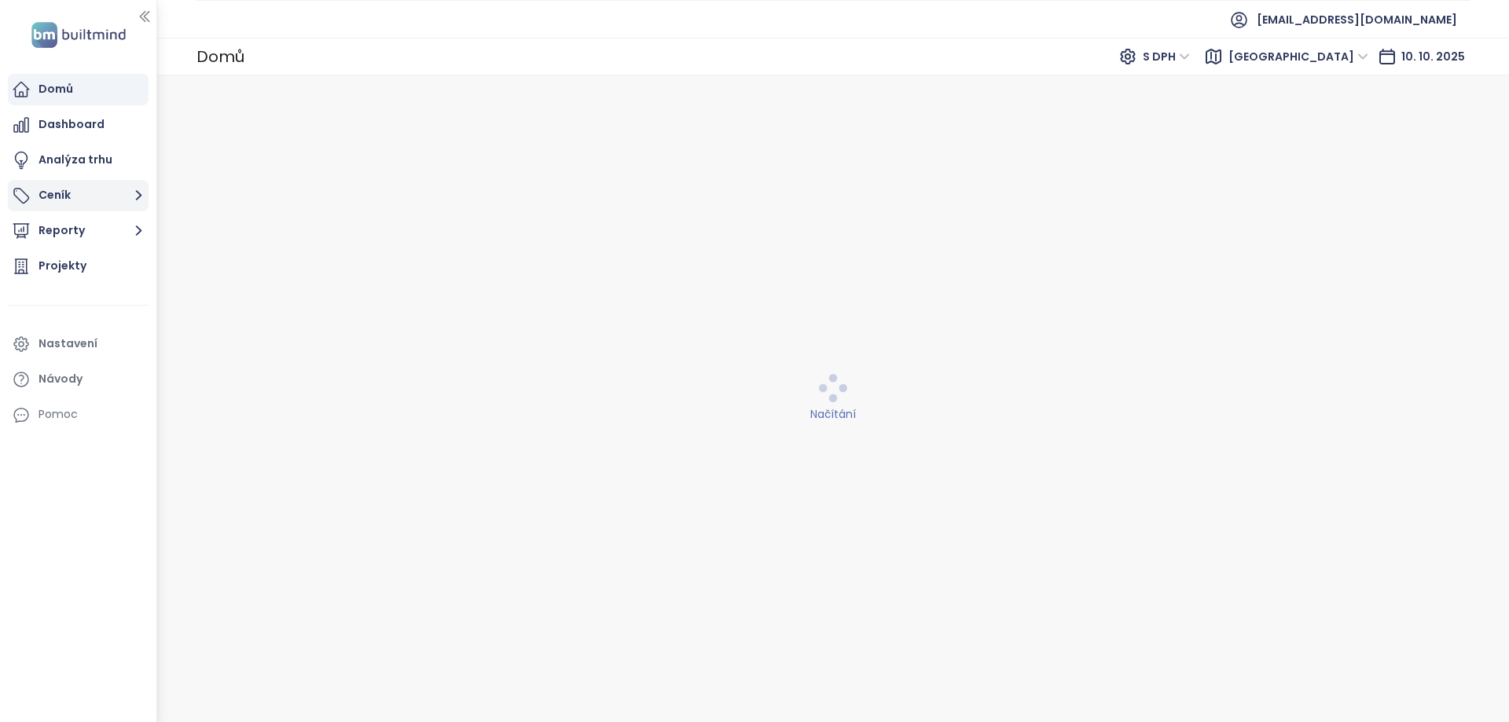
click at [82, 194] on button "Ceník" at bounding box center [78, 195] width 141 height 31
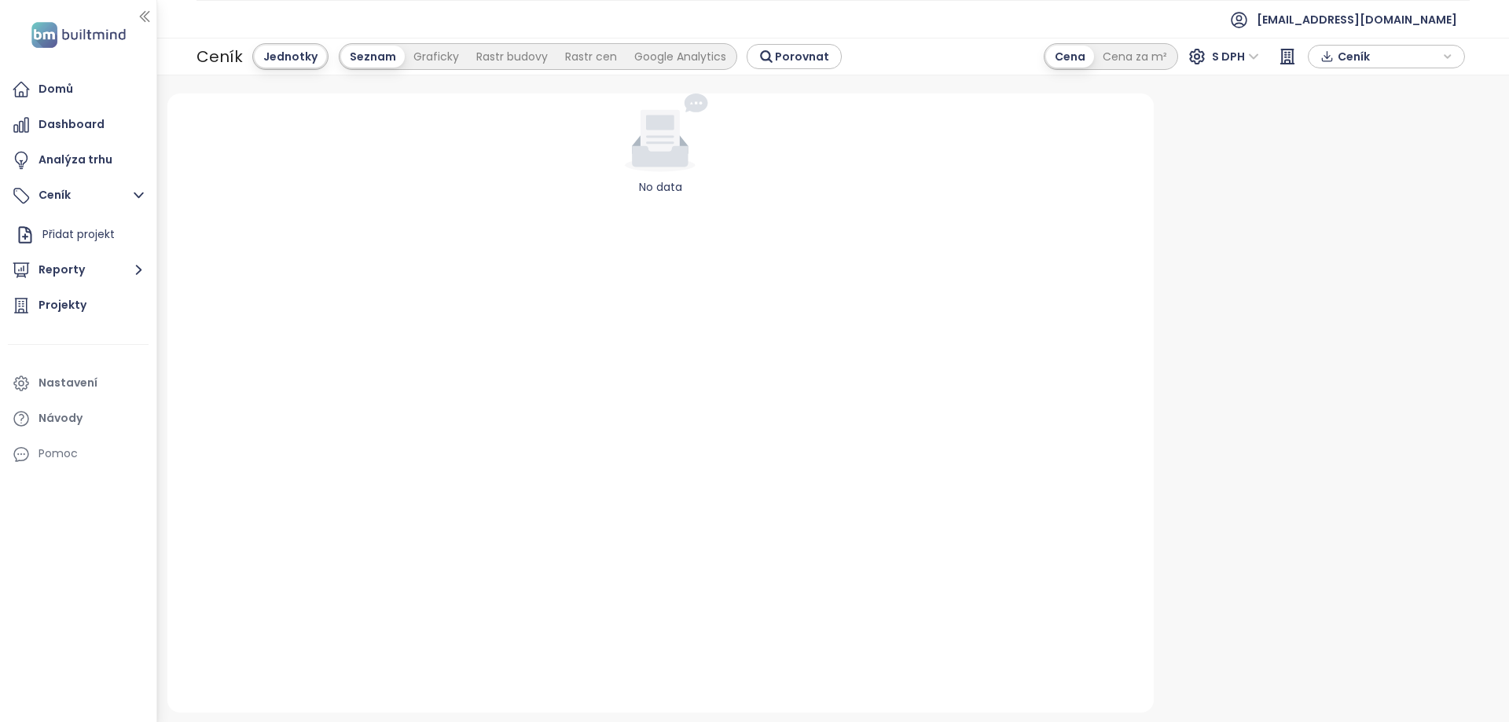
click at [700, 97] on icon at bounding box center [696, 103] width 24 height 19
click at [107, 232] on div "Přidat projekt" at bounding box center [78, 235] width 72 height 20
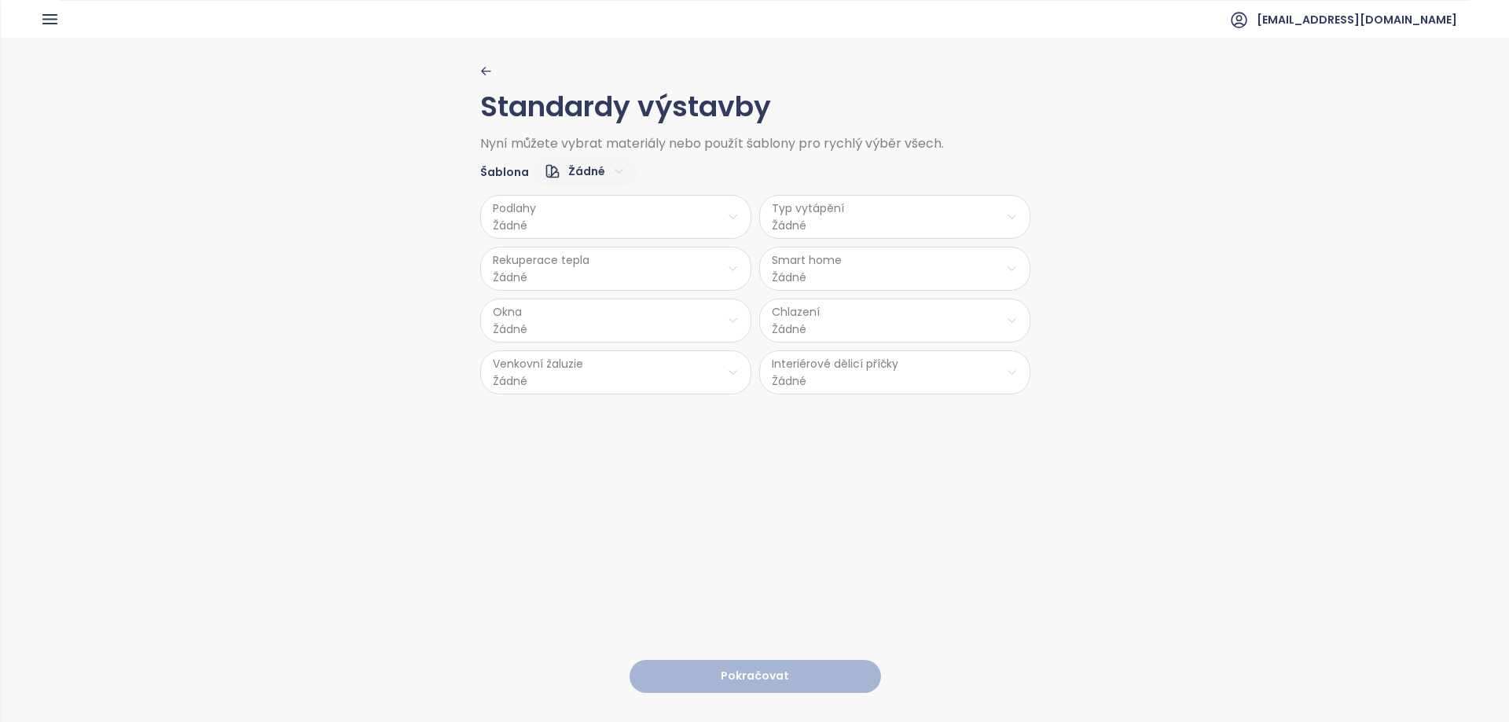
click at [480, 71] on icon "button" at bounding box center [486, 71] width 12 height 12
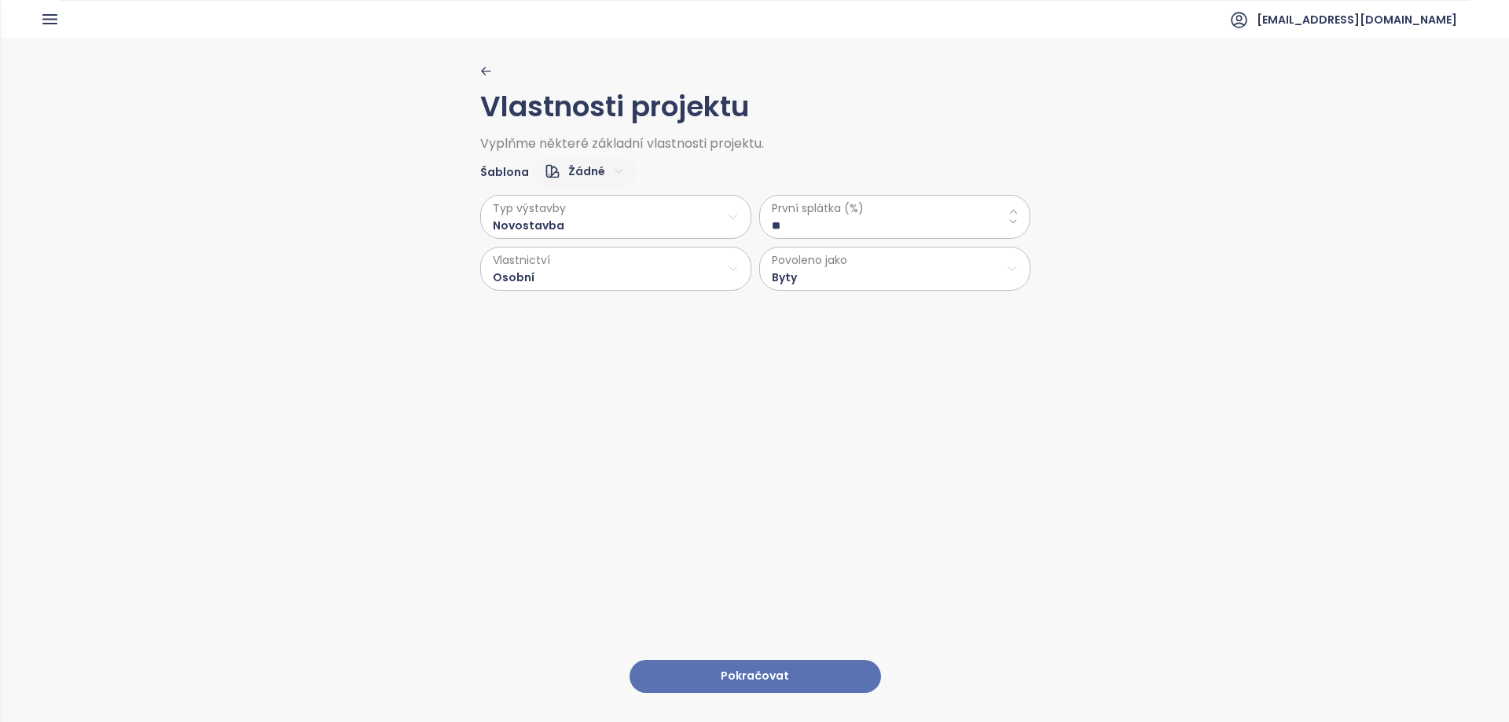
click at [480, 64] on div "Vlastnosti projektu Vyplňme některé základní vlastnosti projektu. Šablona Žádné…" at bounding box center [755, 379] width 550 height 683
click at [480, 74] on icon "button" at bounding box center [486, 71] width 12 height 12
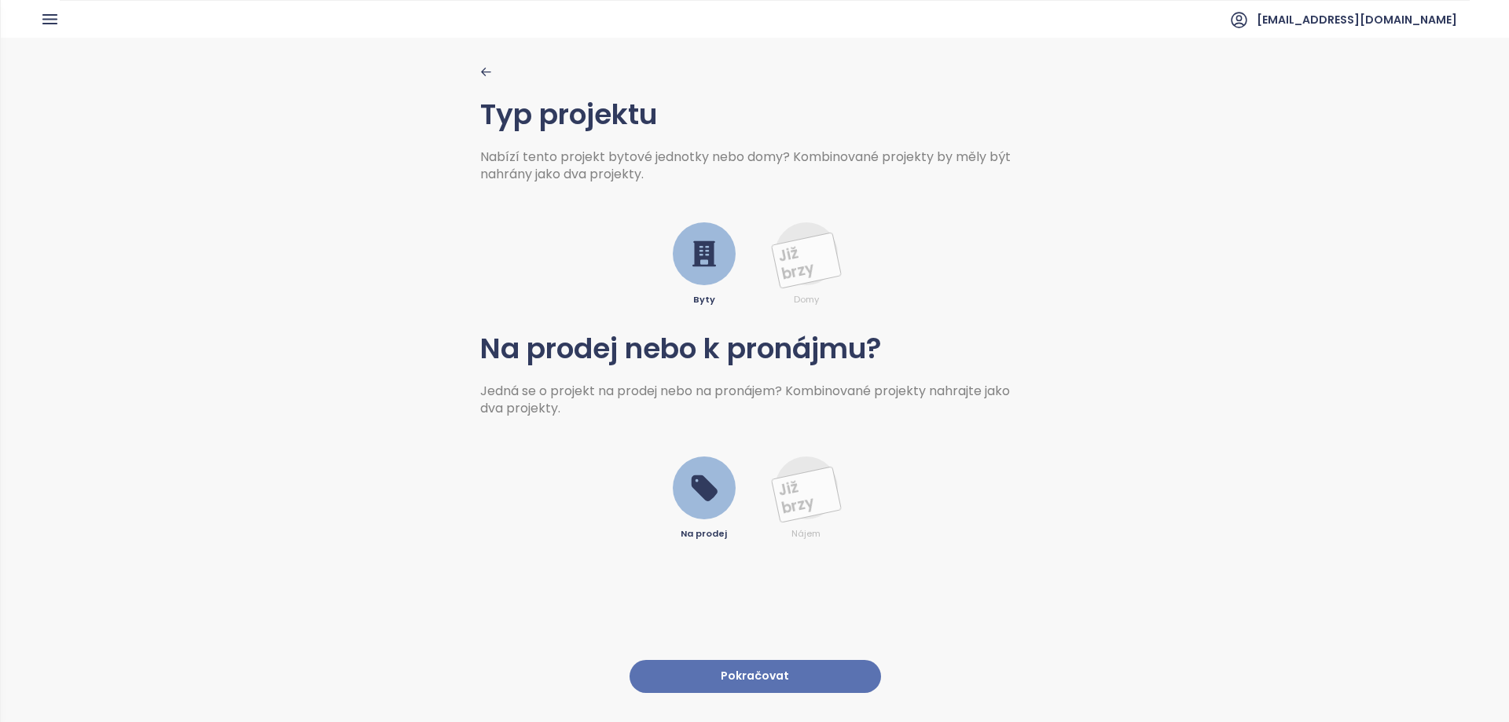
click at [737, 660] on button "Pokračovat" at bounding box center [754, 677] width 251 height 34
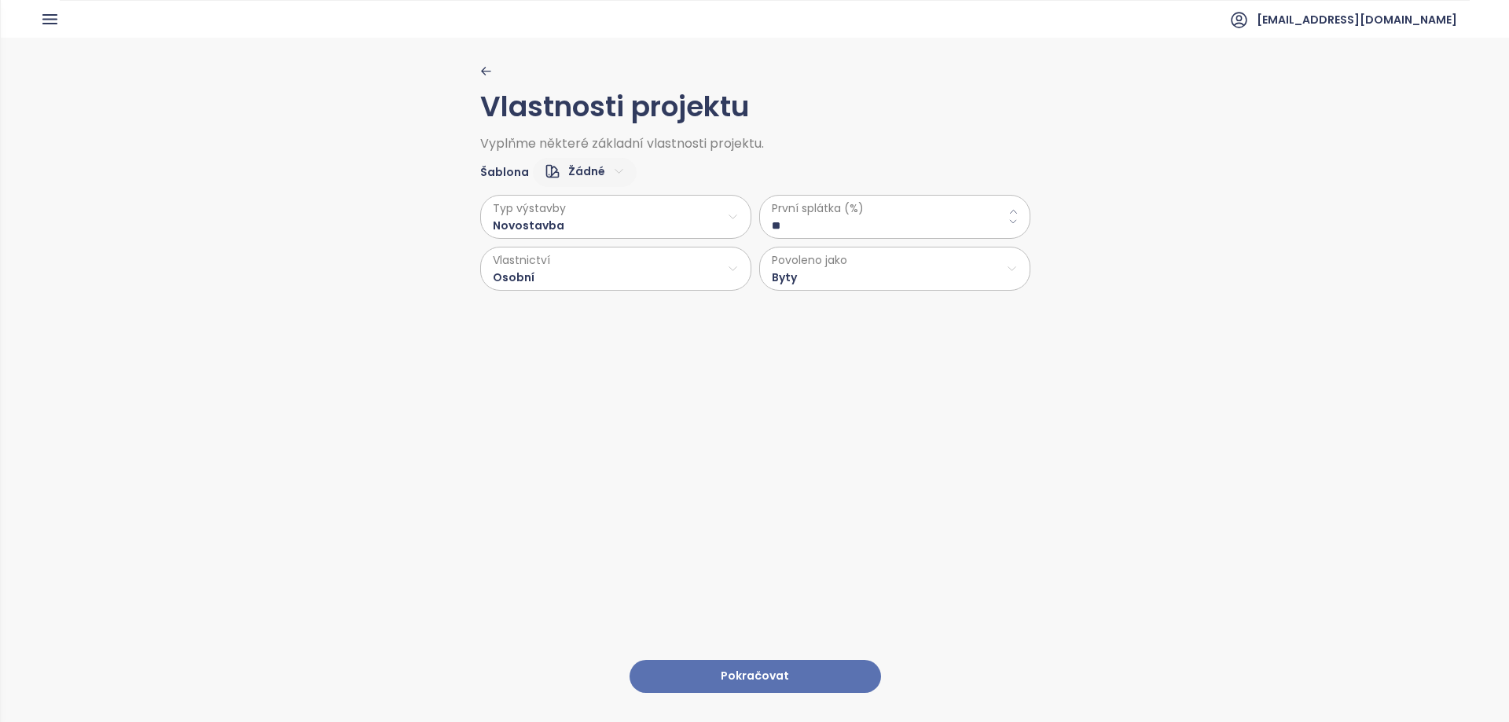
click at [729, 660] on button "Pokračovat" at bounding box center [754, 677] width 251 height 34
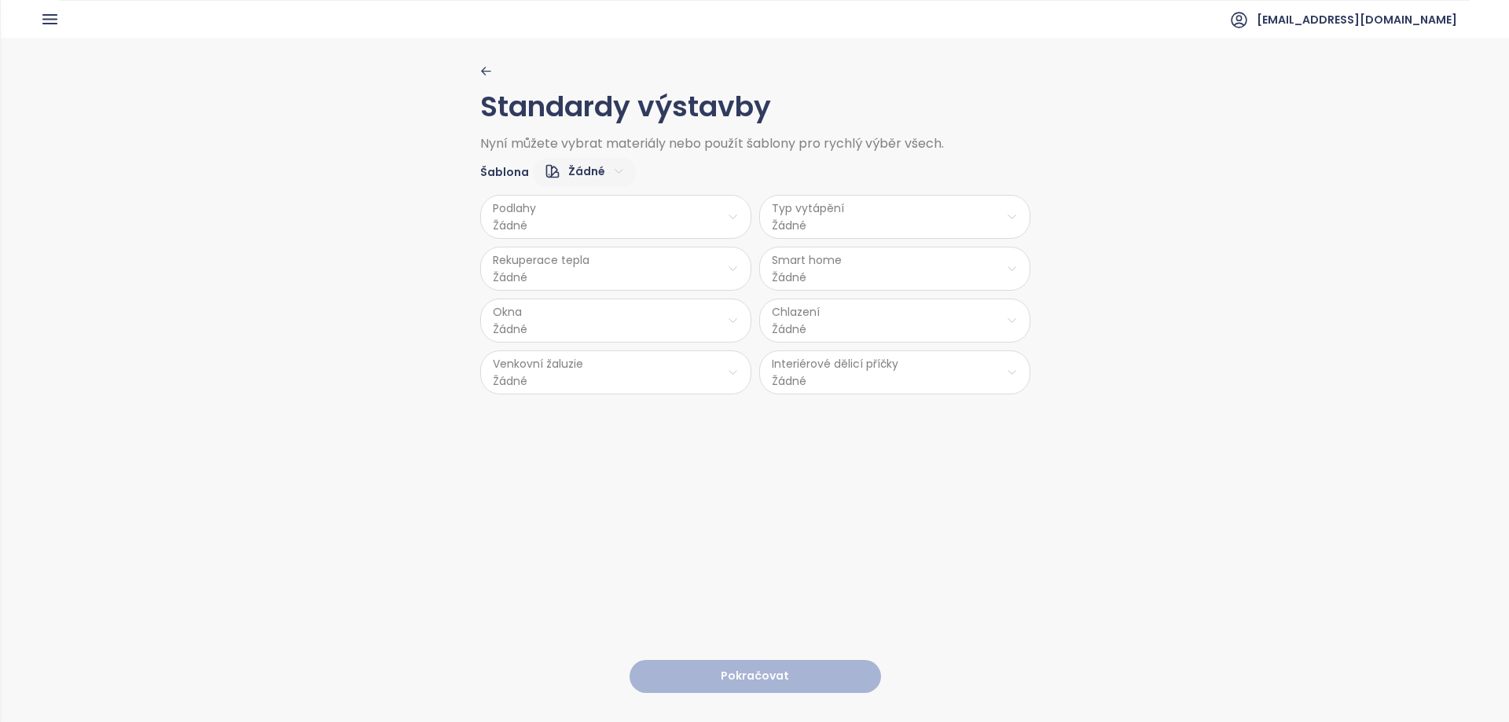
click at [557, 210] on html "Domů Dashboard Analýza trhu Ceník Reporty Projekty Nastavení Návody Pomoc [EMAI…" at bounding box center [754, 361] width 1509 height 722
click at [615, 258] on span "Dřevo" at bounding box center [612, 258] width 64 height 22
click at [584, 268] on html "Domů Dashboard Analýza trhu Ceník Reporty Projekty Nastavení Návody Pomoc [EMAI…" at bounding box center [754, 361] width 1509 height 722
click at [607, 303] on span "Ano" at bounding box center [610, 310] width 42 height 22
click at [593, 320] on html "Domů Dashboard Analýza trhu Ceník Reporty Projekty Nastavení Návody Pomoc [EMAI…" at bounding box center [754, 361] width 1509 height 722
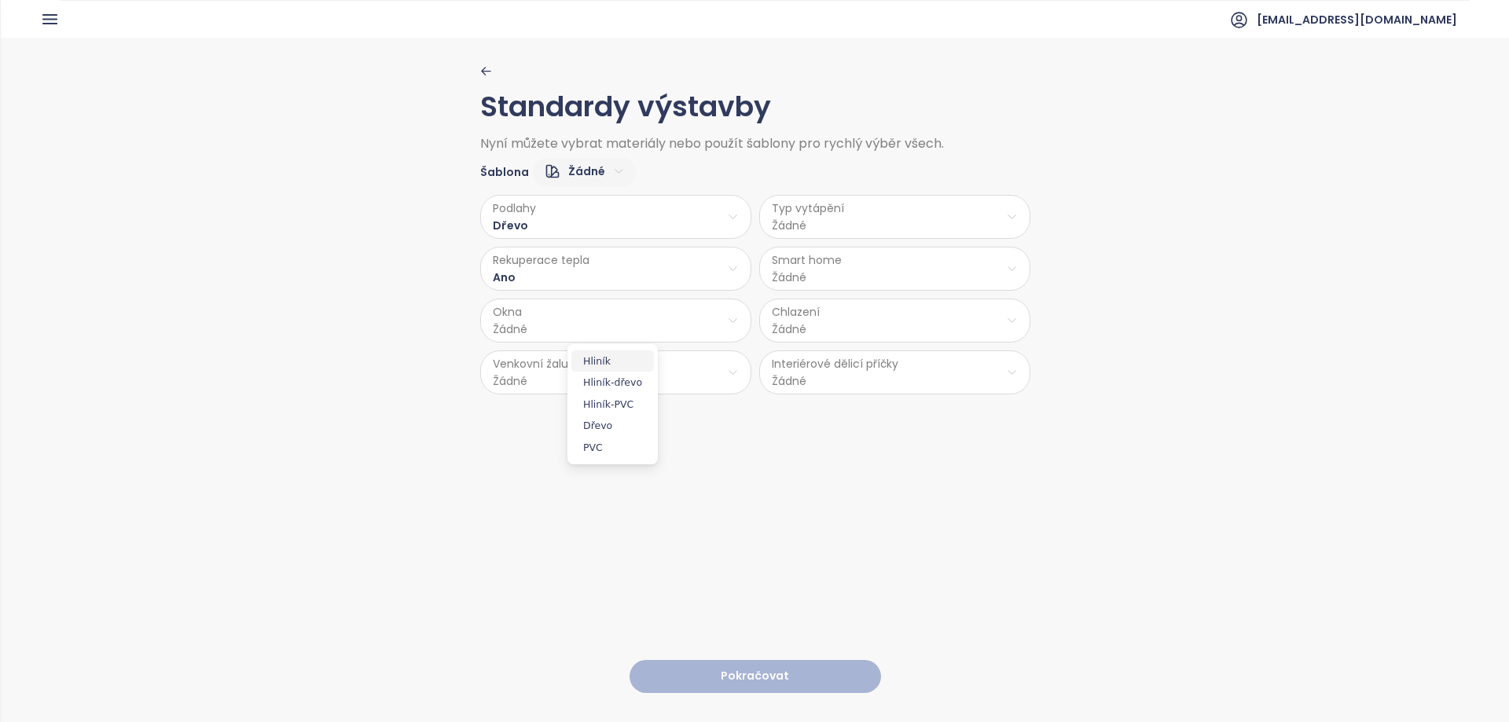
click at [607, 365] on span "Hliník" at bounding box center [612, 361] width 83 height 22
click at [594, 383] on html "Domů Dashboard Analýza trhu Ceník Reporty Projekty Nastavení Návody Pomoc [EMAI…" at bounding box center [754, 361] width 1509 height 722
click at [621, 411] on span "Ano" at bounding box center [612, 413] width 64 height 22
click at [908, 215] on html "Domů Dashboard Analýza trhu Ceník Reporty Projekty Nastavení Návody Pomoc [EMAI…" at bounding box center [754, 361] width 1509 height 722
click at [896, 260] on span "Podlahové topení" at bounding box center [892, 258] width 108 height 22
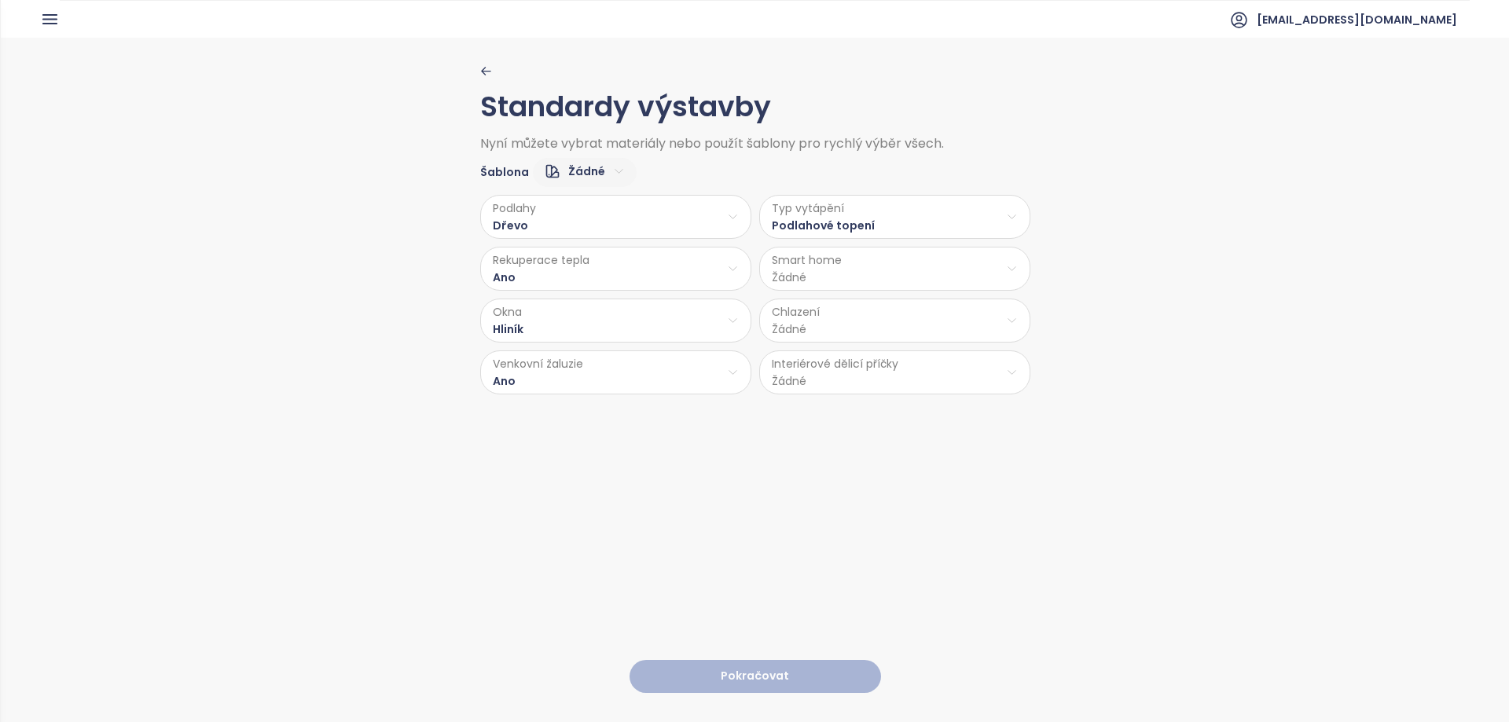
click at [867, 275] on html "Domů Dashboard Analýza trhu Ceník Reporty Projekty Nastavení Návody Pomoc [EMAI…" at bounding box center [754, 361] width 1509 height 722
click at [869, 275] on html "Domů Dashboard Analýza trhu Ceník Reporty Projekty Nastavení Návody Pomoc [EMAI…" at bounding box center [754, 361] width 1509 height 722
click at [879, 273] on html "Domů Dashboard Analýza trhu Ceník Reporty Projekty Nastavení Návody Pomoc [EMAI…" at bounding box center [754, 361] width 1509 height 722
click at [893, 332] on span "Ne" at bounding box center [889, 331] width 42 height 22
click at [853, 331] on html "Domů Dashboard Analýza trhu Ceník Reporty Projekty Nastavení Návody Pomoc [EMAI…" at bounding box center [754, 361] width 1509 height 722
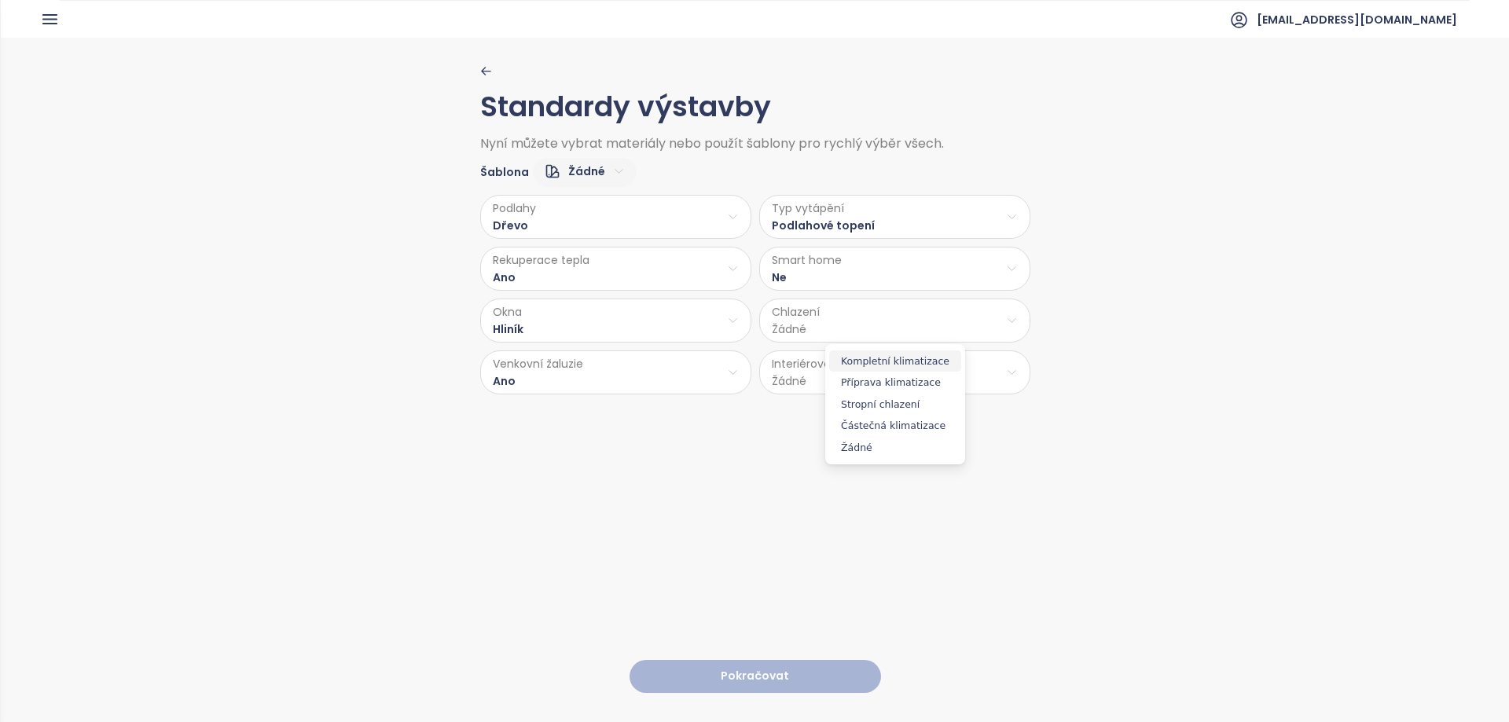
click at [878, 361] on span "Kompletní klimatizace" at bounding box center [895, 361] width 132 height 22
click at [846, 368] on html "Domů Dashboard Analýza trhu Ceník Reporty Projekty Nastavení Návody Pomoc [EMAI…" at bounding box center [754, 361] width 1509 height 722
click at [880, 409] on span "Cihla" at bounding box center [891, 413] width 83 height 22
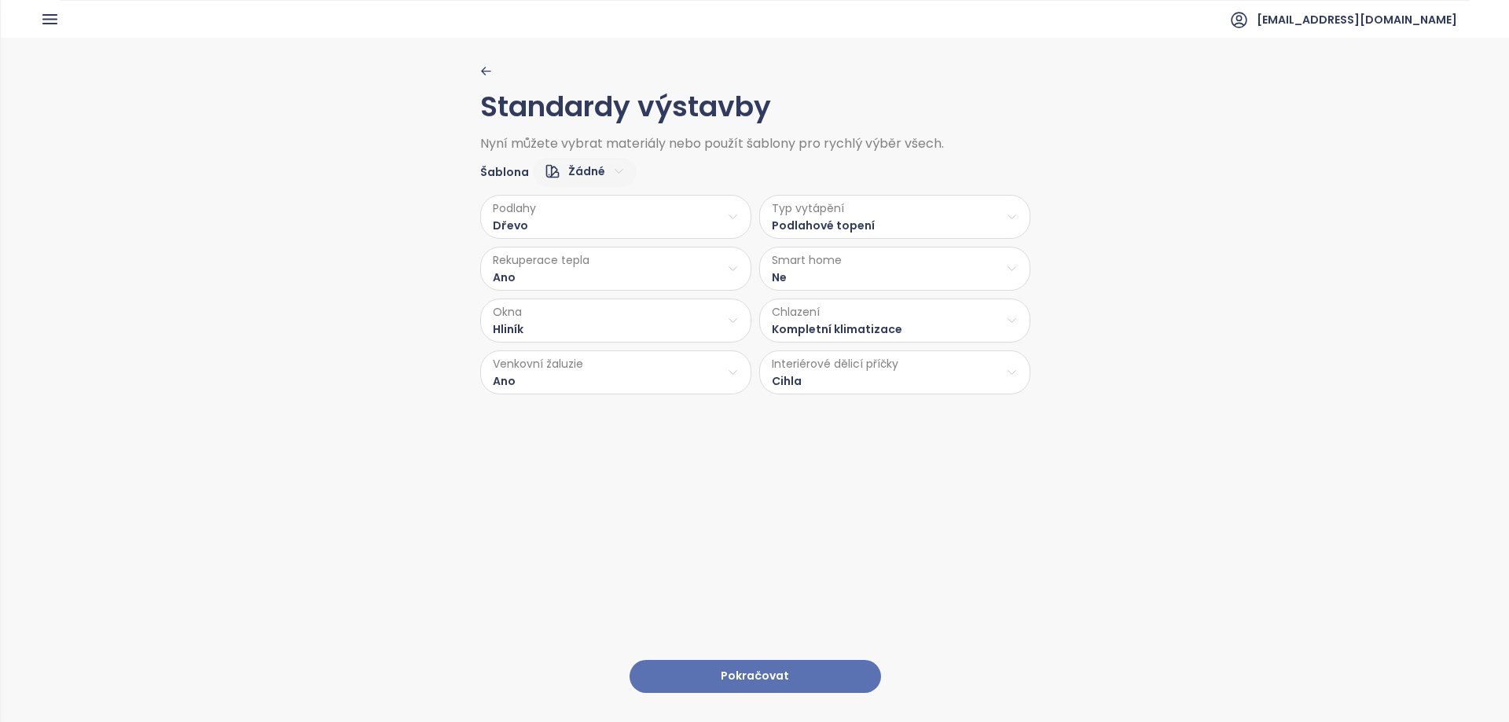
click at [843, 327] on html "Domů Dashboard Analýza trhu Ceník Reporty Projekty Nastavení Návody Pomoc [EMAI…" at bounding box center [754, 361] width 1509 height 722
click at [882, 444] on span "Žádné" at bounding box center [898, 448] width 147 height 22
click at [762, 660] on button "Pokračovat" at bounding box center [754, 677] width 251 height 34
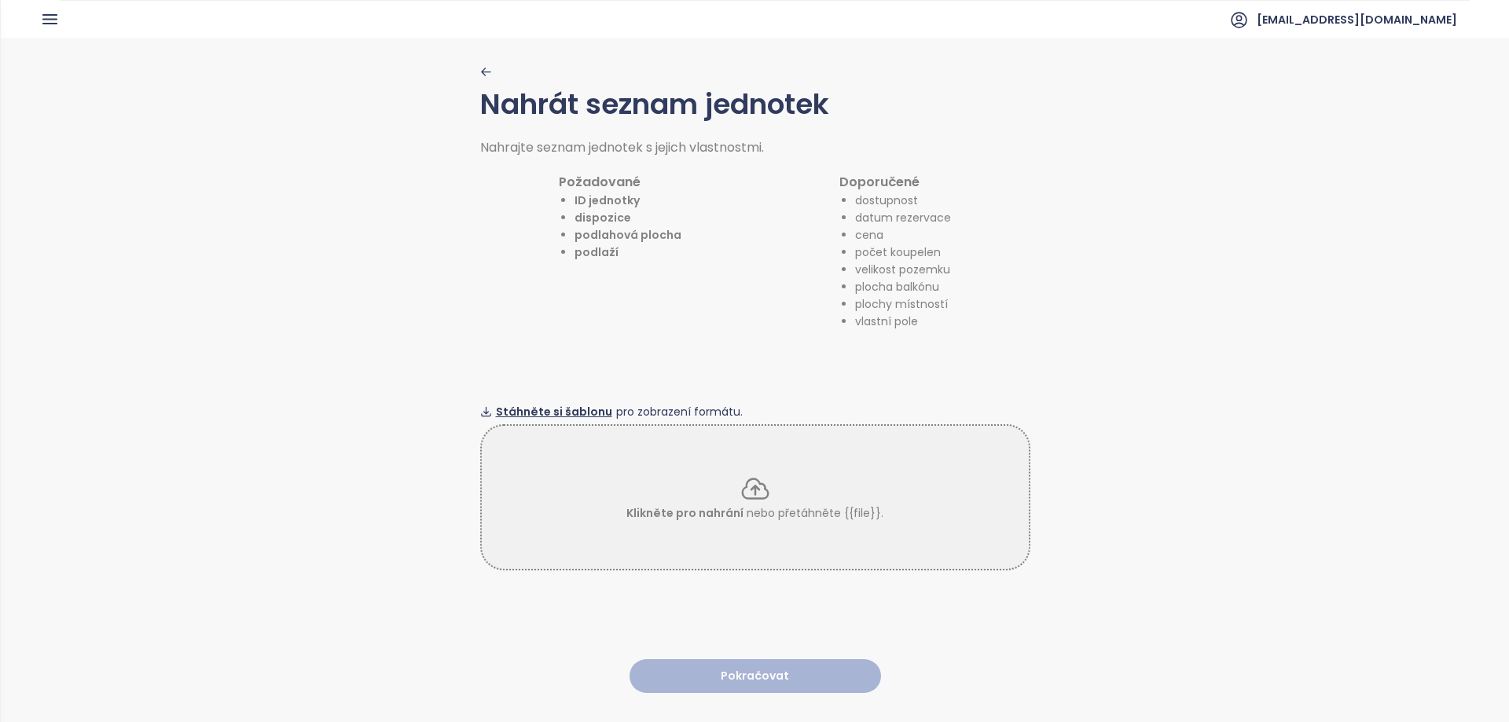
click at [545, 403] on span "Stáhněte si šablonu" at bounding box center [554, 411] width 116 height 17
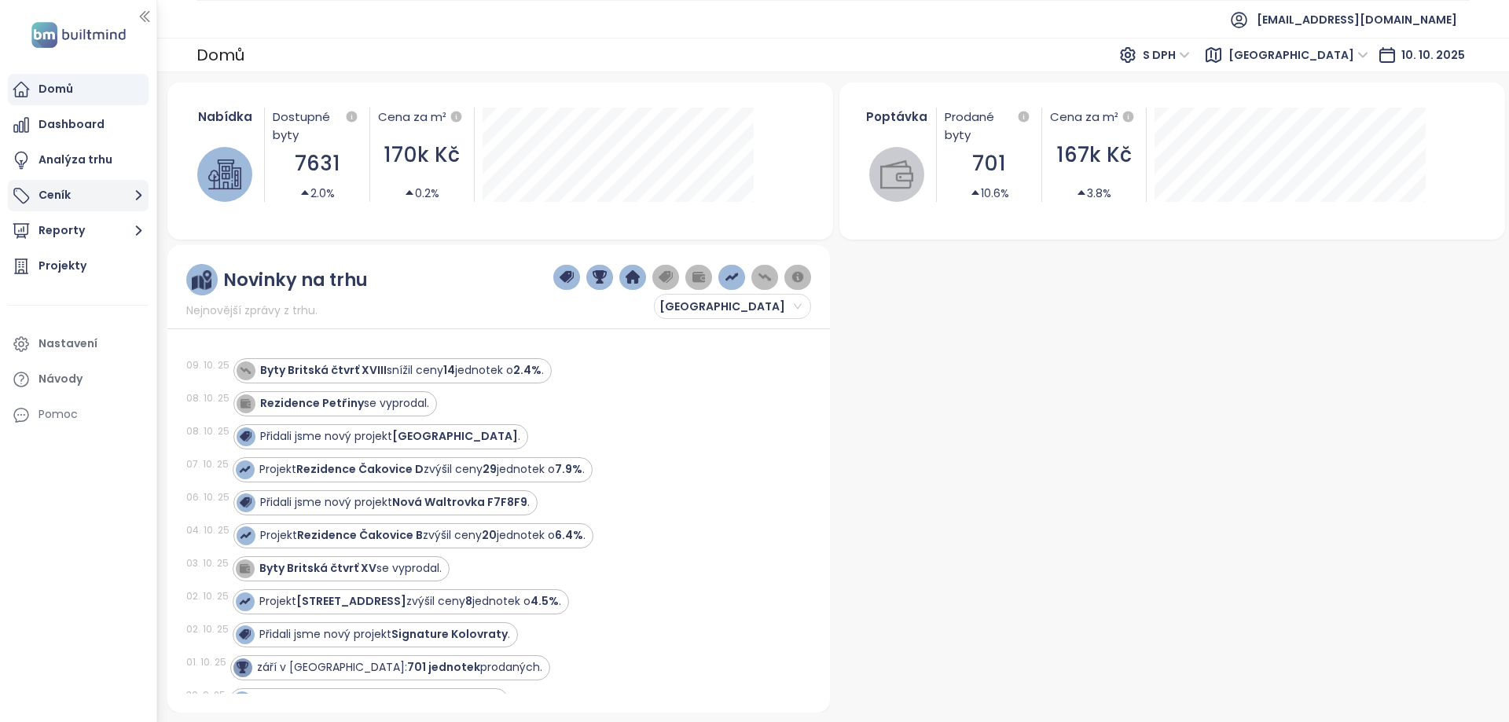
click at [77, 189] on button "Ceník" at bounding box center [78, 195] width 141 height 31
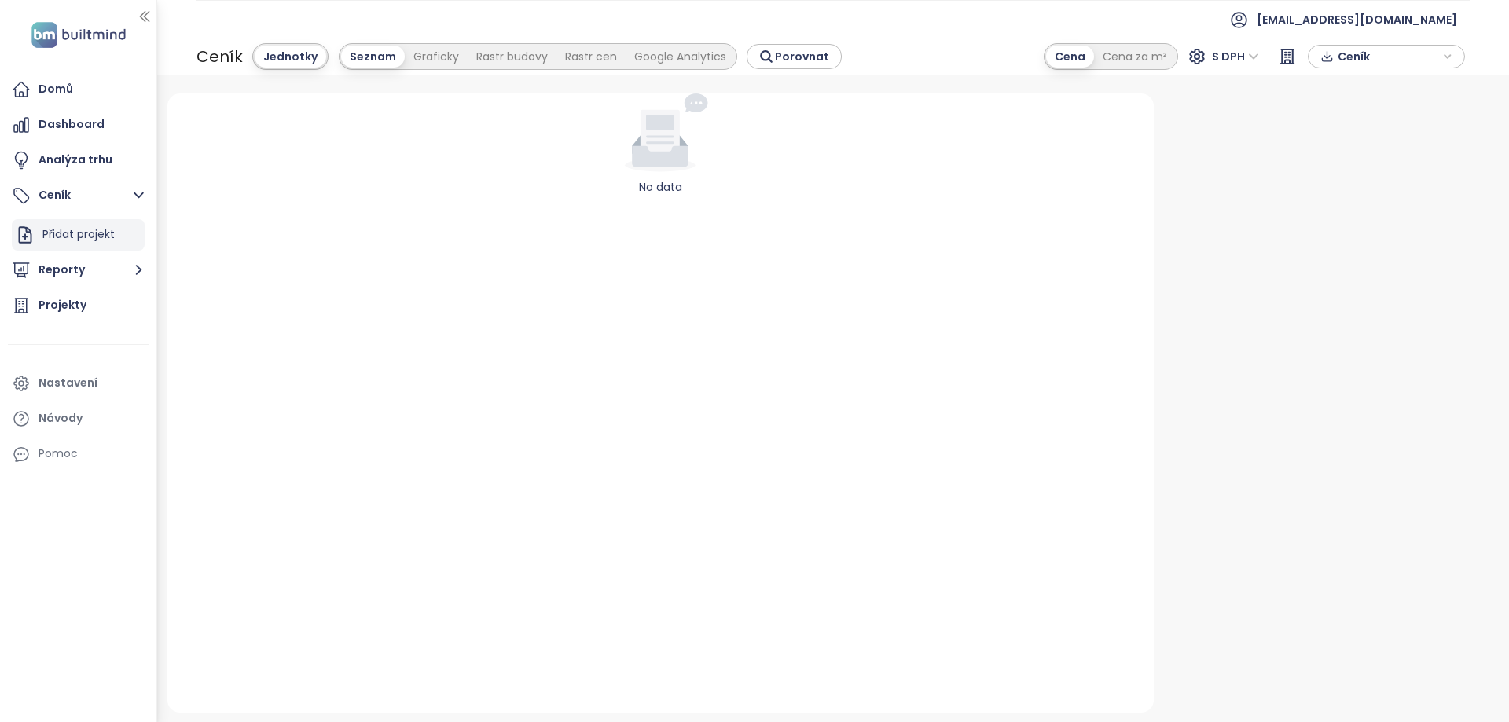
click at [71, 225] on div "Přidat projekt" at bounding box center [78, 235] width 72 height 20
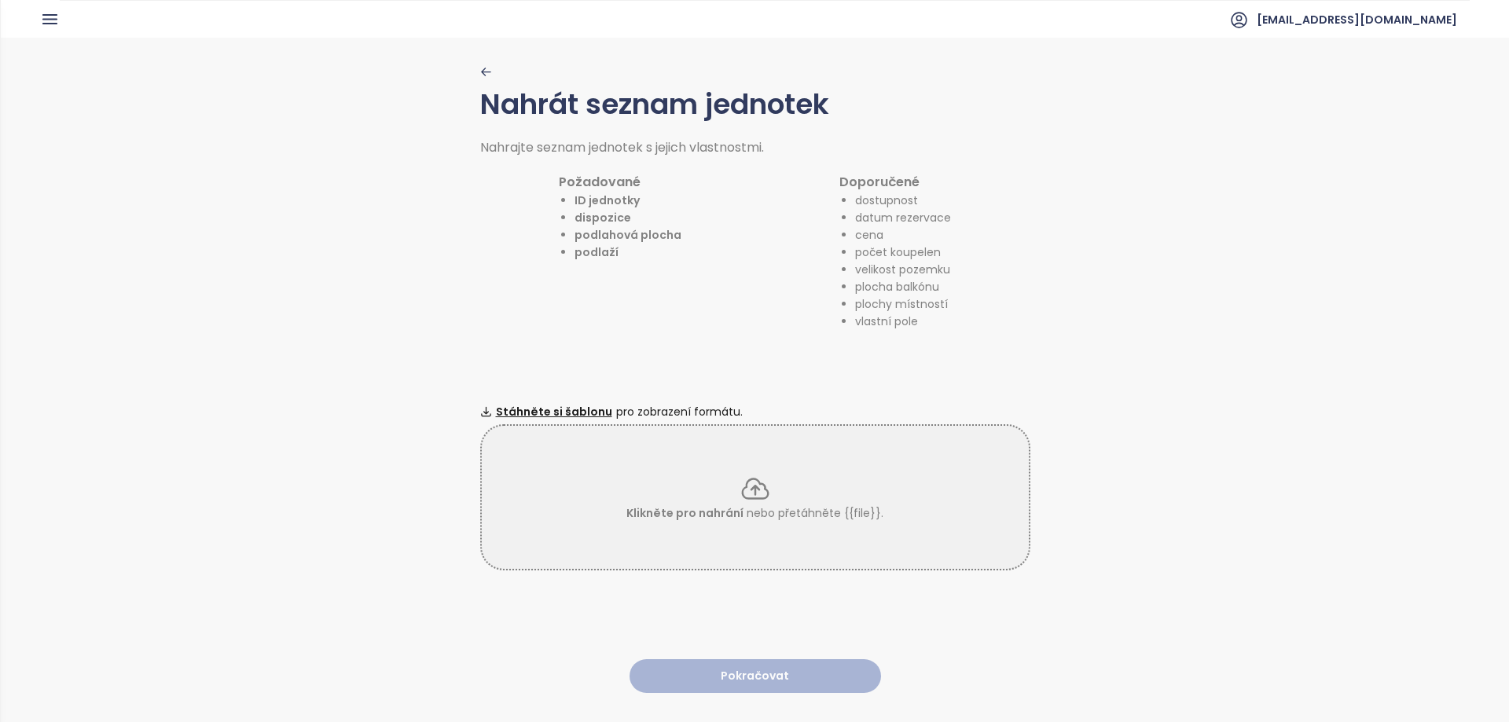
click at [482, 74] on icon "button" at bounding box center [486, 72] width 12 height 12
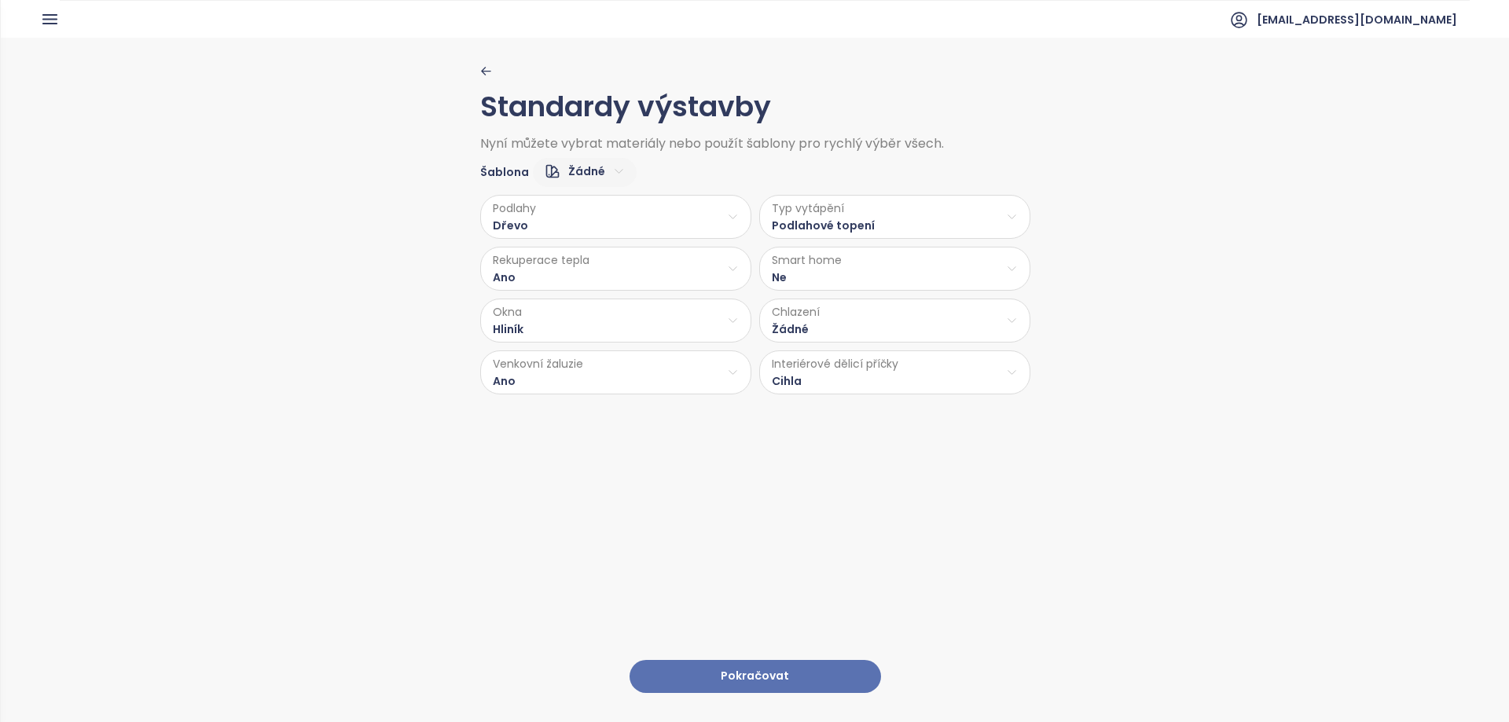
click at [482, 74] on icon "button" at bounding box center [486, 71] width 12 height 12
click at [733, 660] on button "Pokračovat" at bounding box center [754, 677] width 251 height 34
click at [50, 16] on icon "button" at bounding box center [49, 19] width 13 height 9
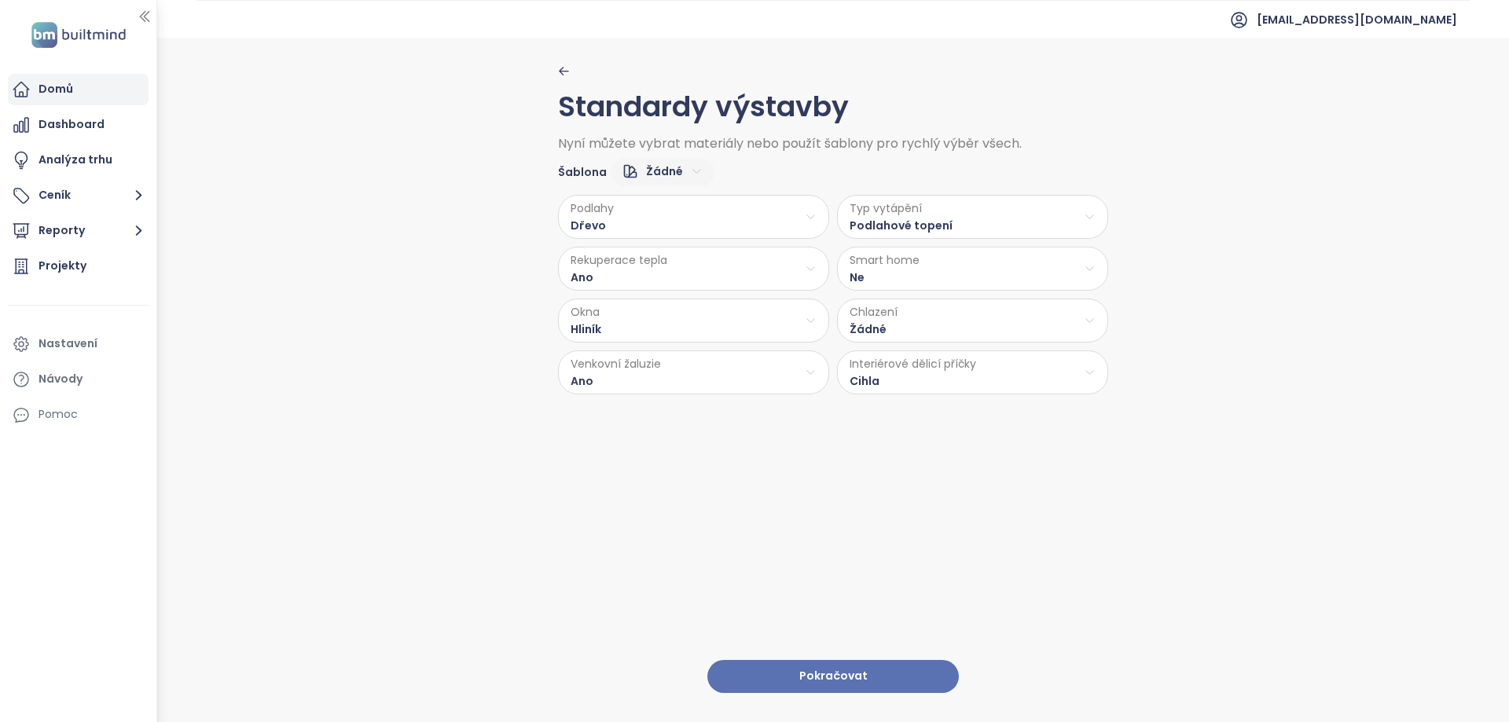
click at [82, 86] on div "Domů" at bounding box center [78, 89] width 141 height 31
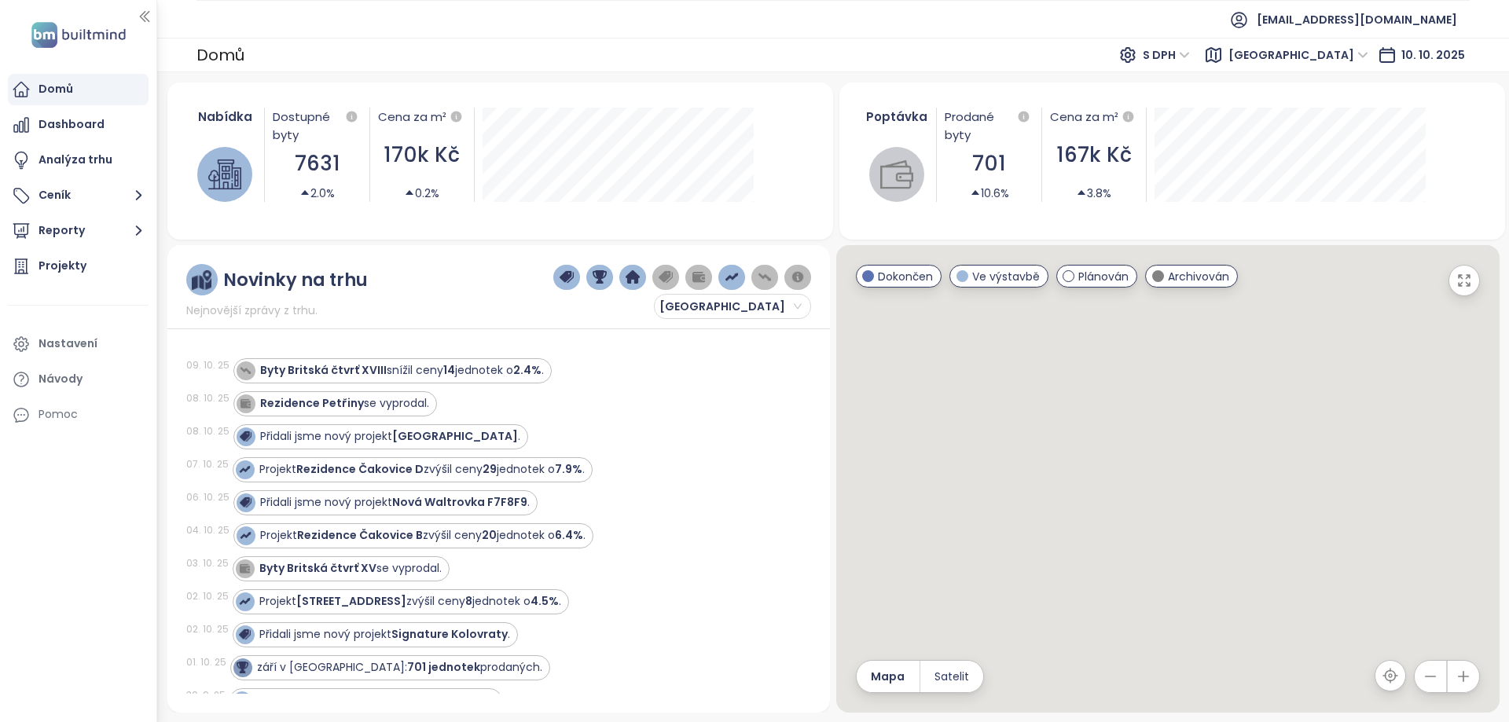
click at [482, 300] on div "Novinky na trhu Nejnovější zprávy z trhu. [GEOGRAPHIC_DATA]" at bounding box center [498, 291] width 625 height 55
click at [448, 299] on div "Novinky na trhu Nejnovější zprávy z trhu. [GEOGRAPHIC_DATA]" at bounding box center [498, 291] width 625 height 55
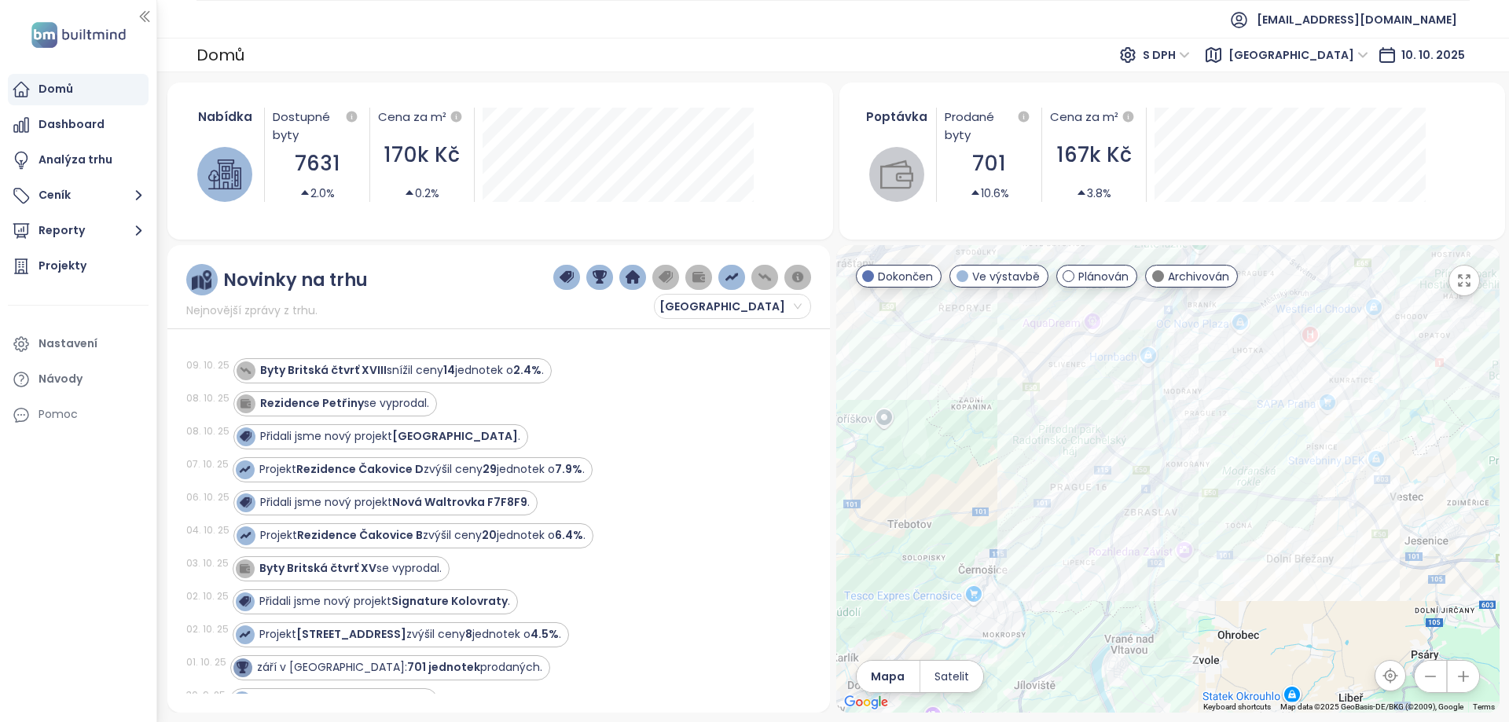
drag, startPoint x: 684, startPoint y: 372, endPoint x: 548, endPoint y: 407, distance: 140.5
click at [684, 372] on div "Byty Britská čtvrť XVIII snížil ceny 14 jednotek o 2.4% ." at bounding box center [512, 370] width 559 height 25
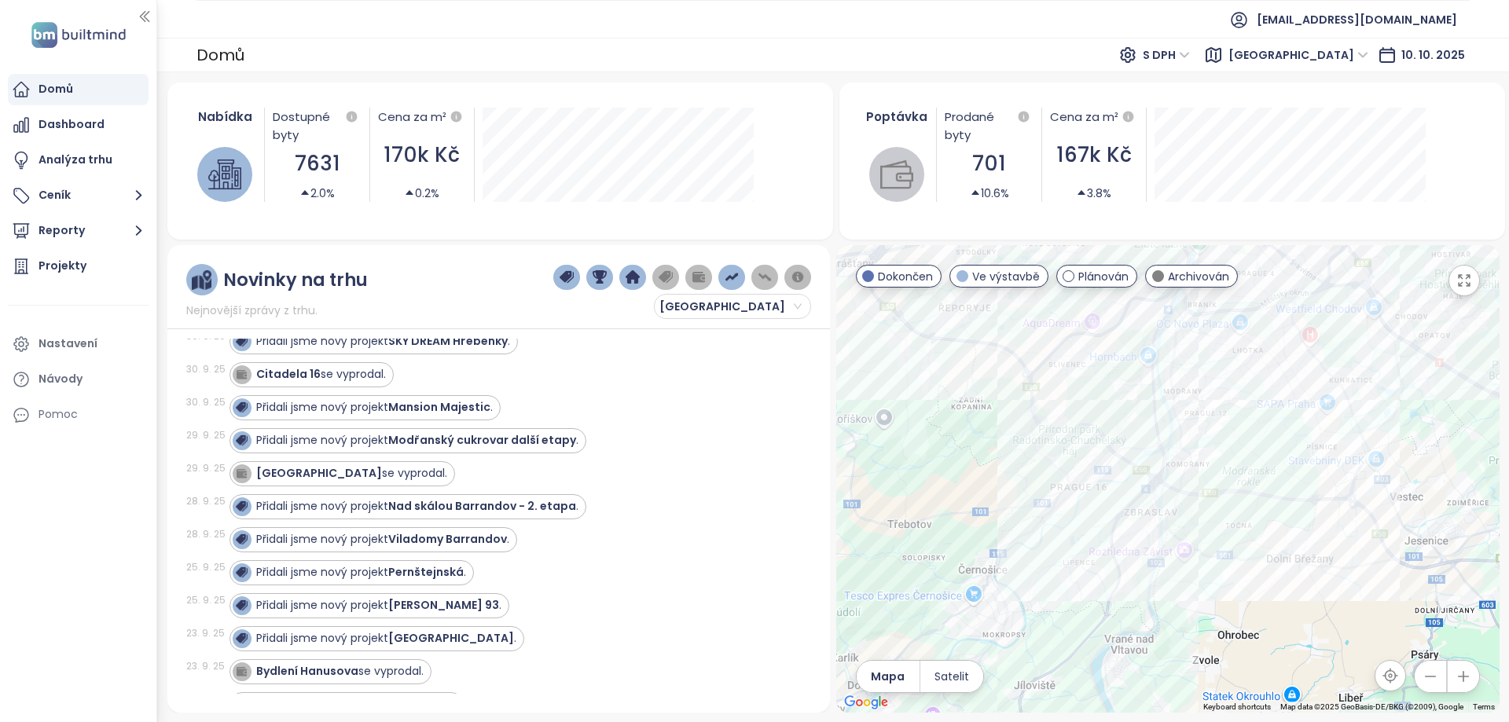
scroll to position [550, 0]
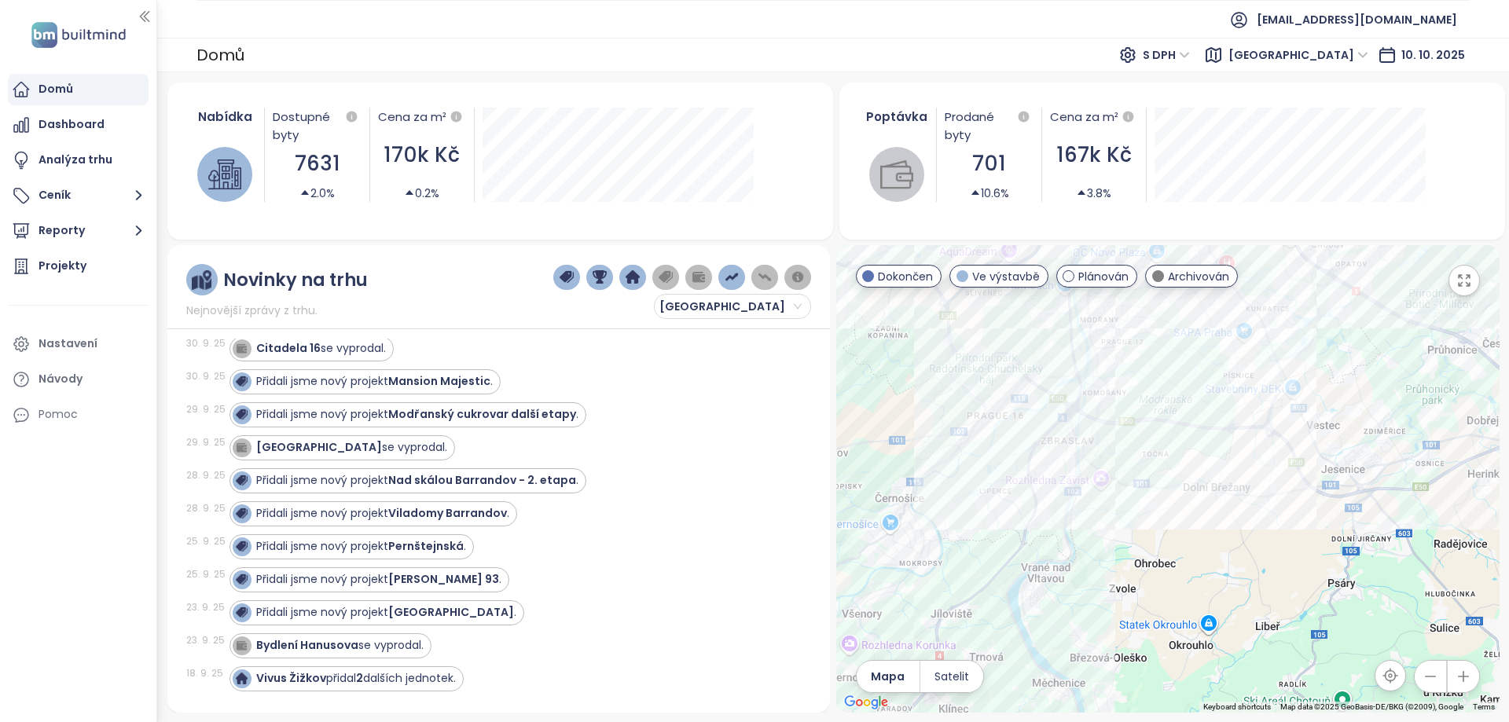
drag, startPoint x: 1159, startPoint y: 462, endPoint x: 1024, endPoint y: 350, distance: 175.8
click at [1024, 350] on div at bounding box center [1167, 479] width 663 height 468
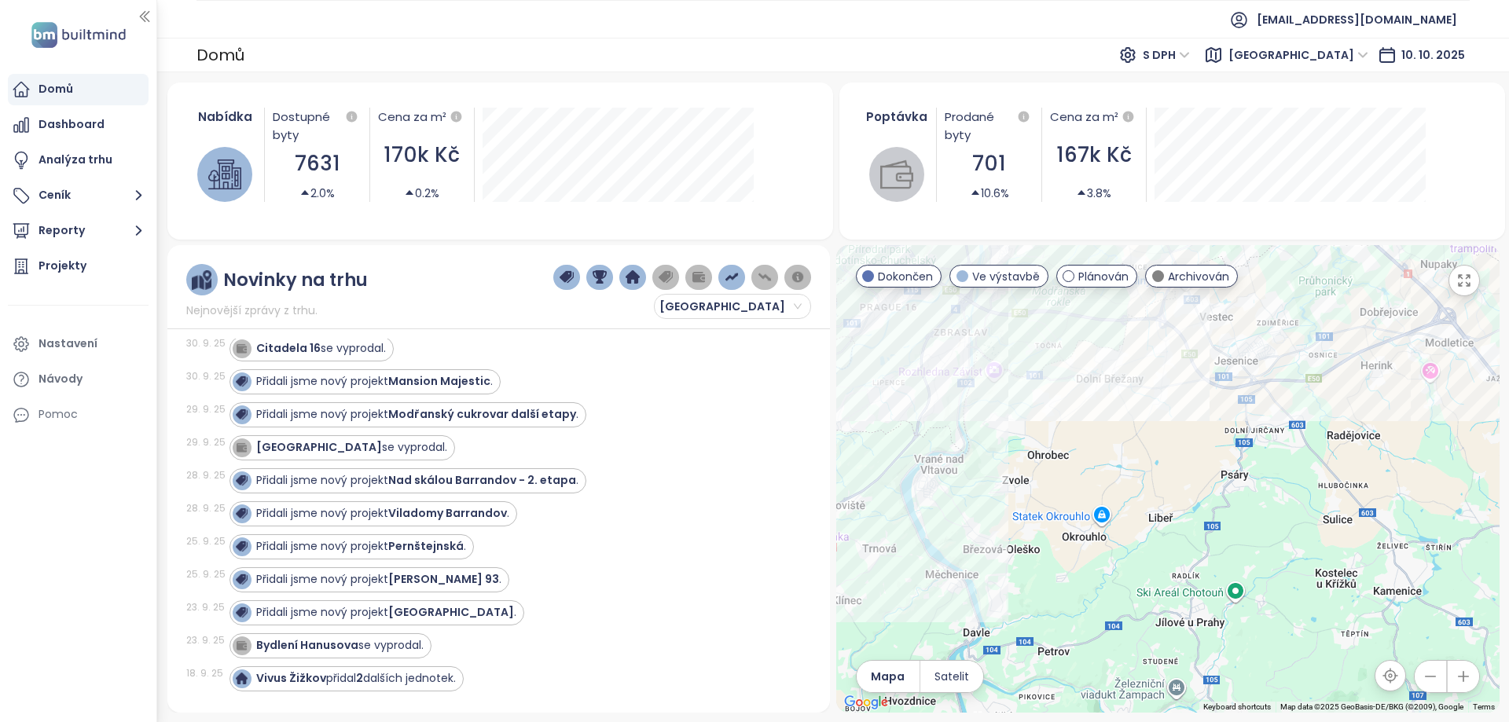
drag, startPoint x: 1234, startPoint y: 471, endPoint x: 1180, endPoint y: 399, distance: 90.4
click at [1180, 399] on div at bounding box center [1167, 479] width 663 height 468
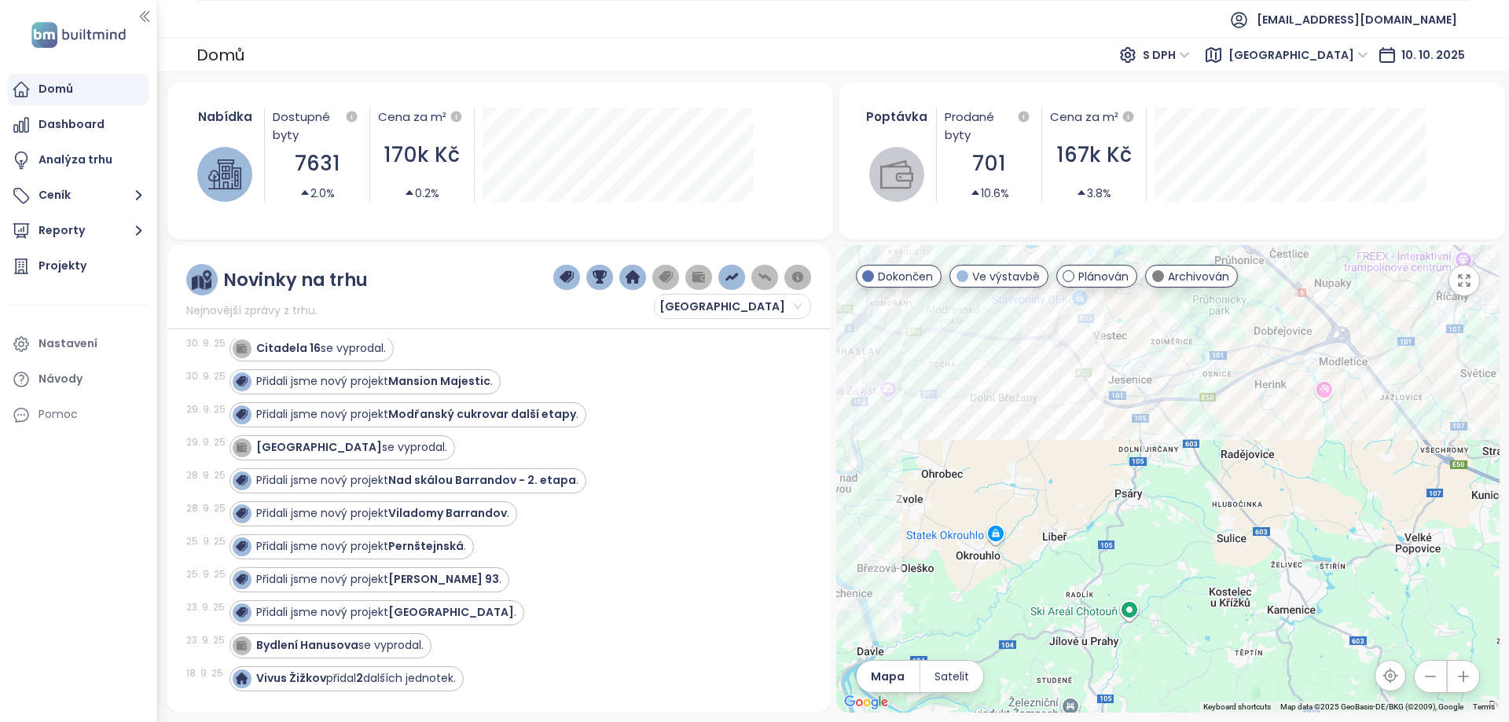
drag, startPoint x: 1179, startPoint y: 397, endPoint x: 1038, endPoint y: 448, distance: 149.6
click at [1038, 448] on div at bounding box center [1167, 479] width 663 height 468
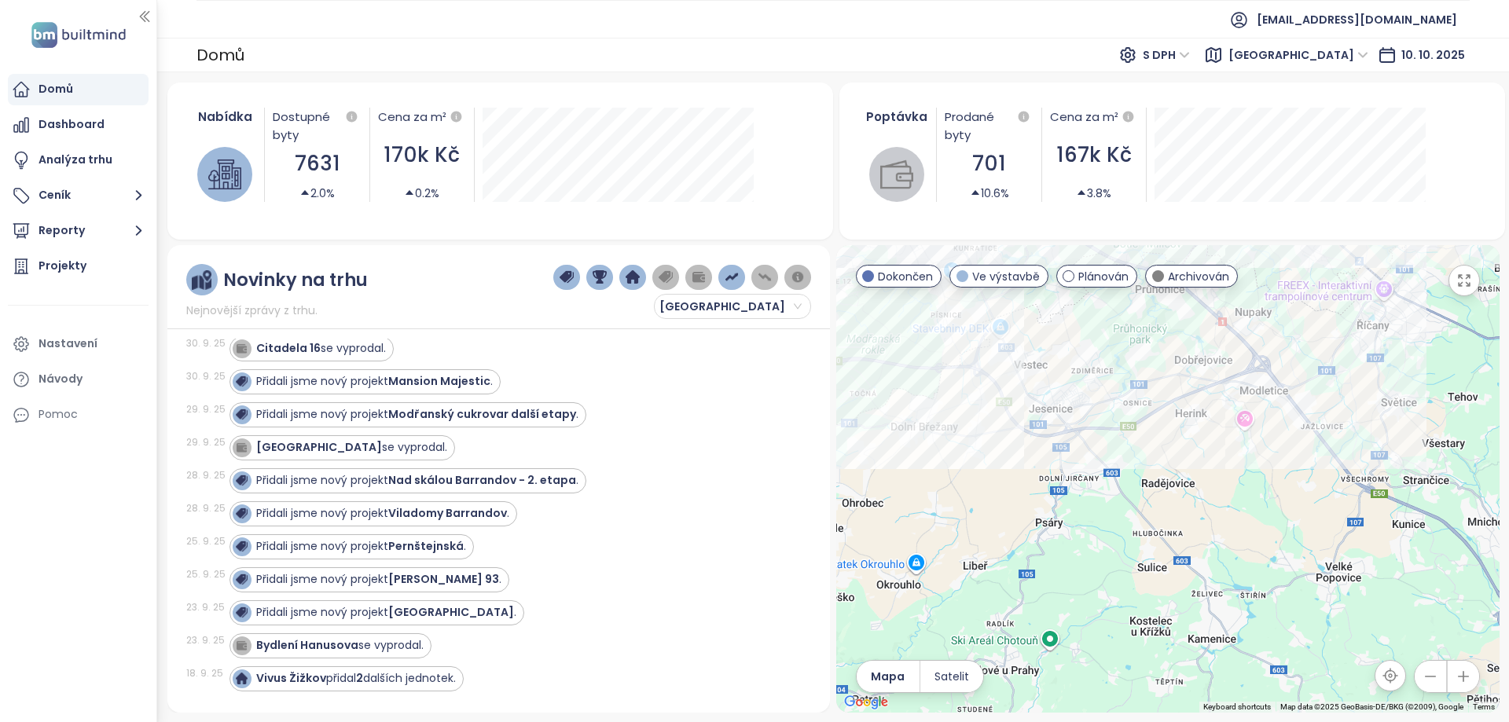
drag, startPoint x: 1036, startPoint y: 371, endPoint x: 1048, endPoint y: 433, distance: 63.3
click at [1048, 433] on div at bounding box center [1167, 479] width 663 height 468
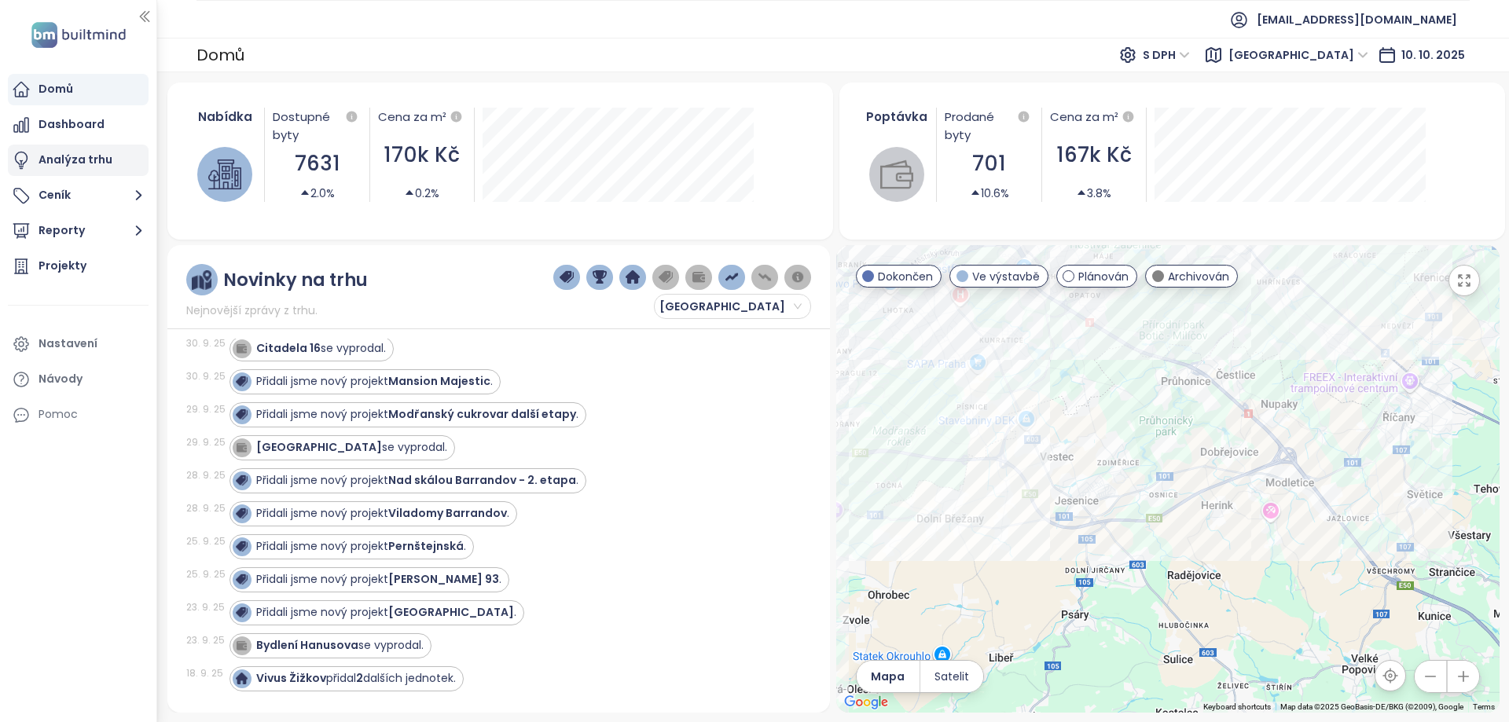
click at [82, 164] on div "Analýza trhu" at bounding box center [76, 160] width 74 height 20
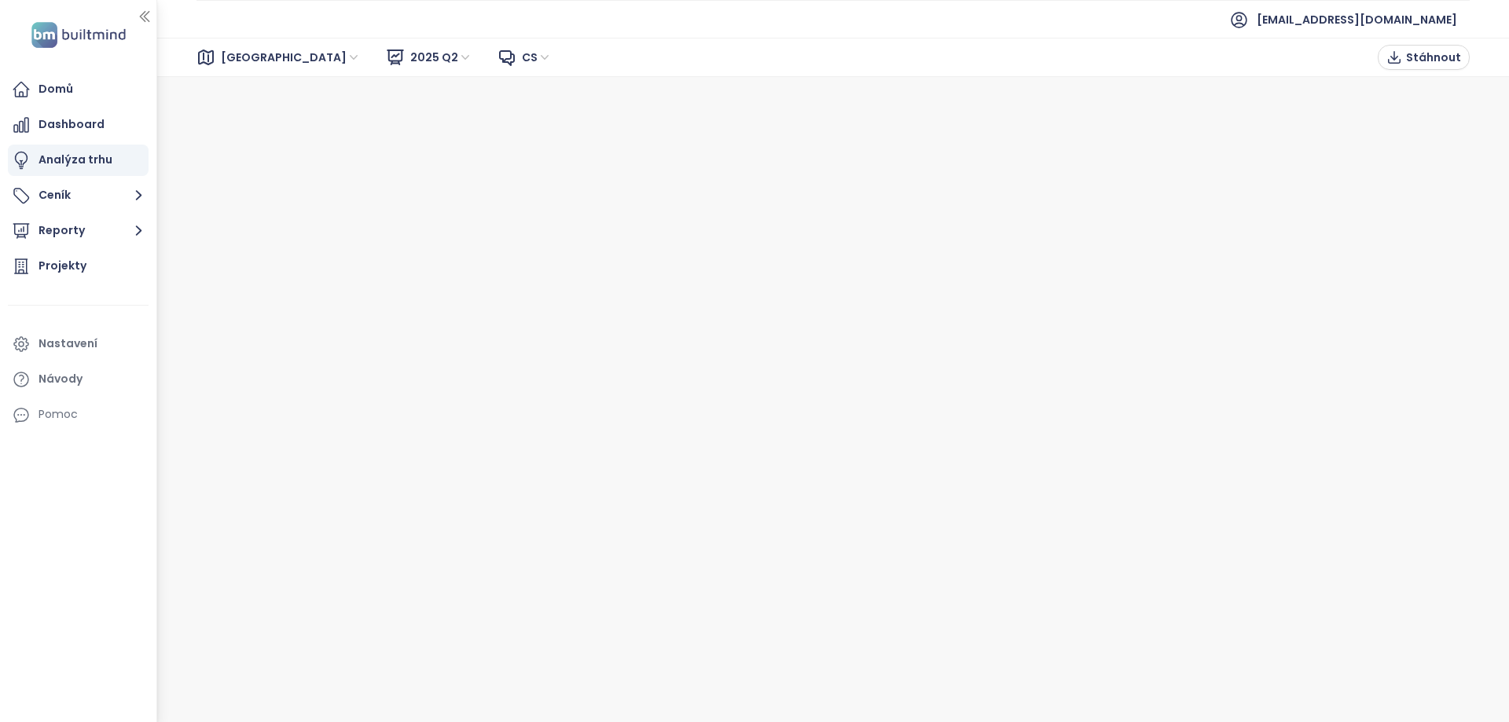
click at [228, 60] on span "[GEOGRAPHIC_DATA]" at bounding box center [291, 58] width 140 height 24
click at [88, 117] on div "Dashboard" at bounding box center [72, 125] width 66 height 20
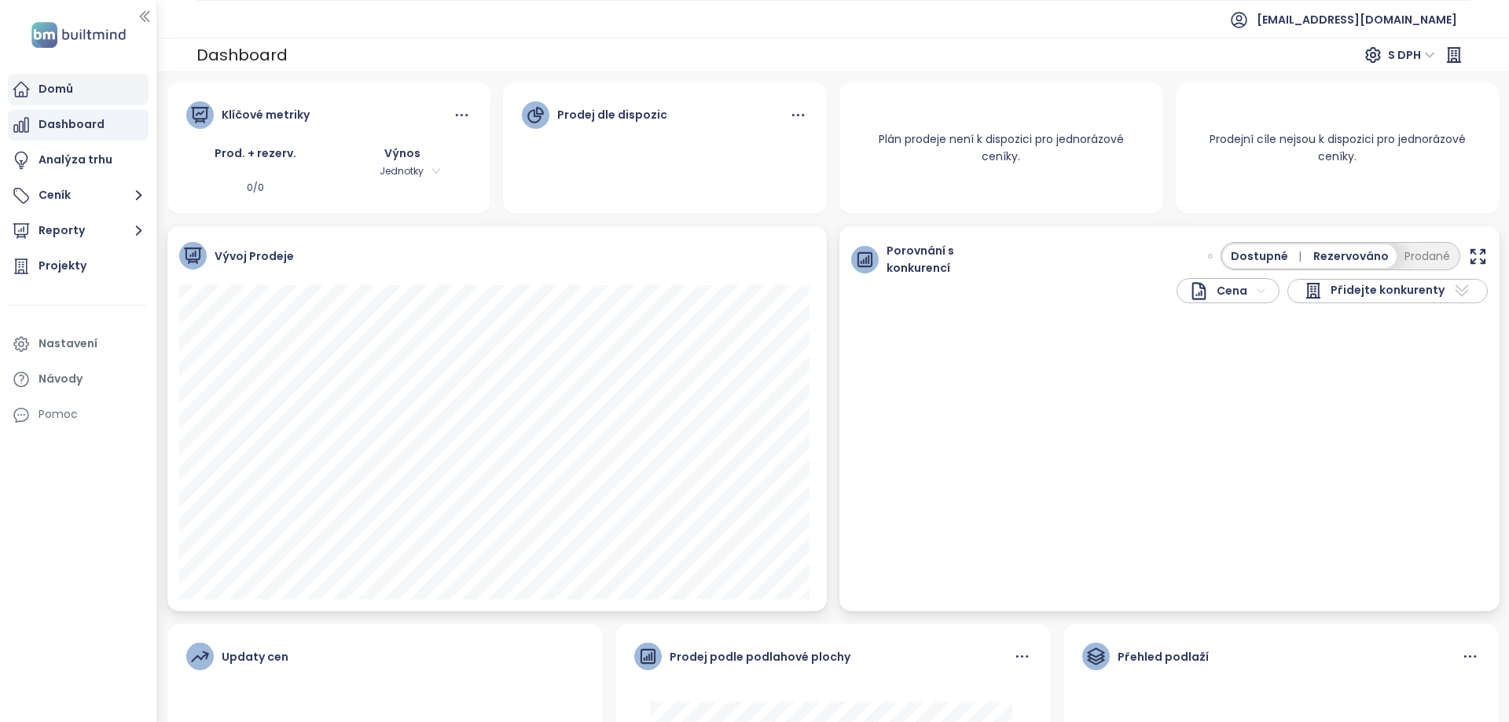
click at [74, 80] on div "Domů" at bounding box center [78, 89] width 141 height 31
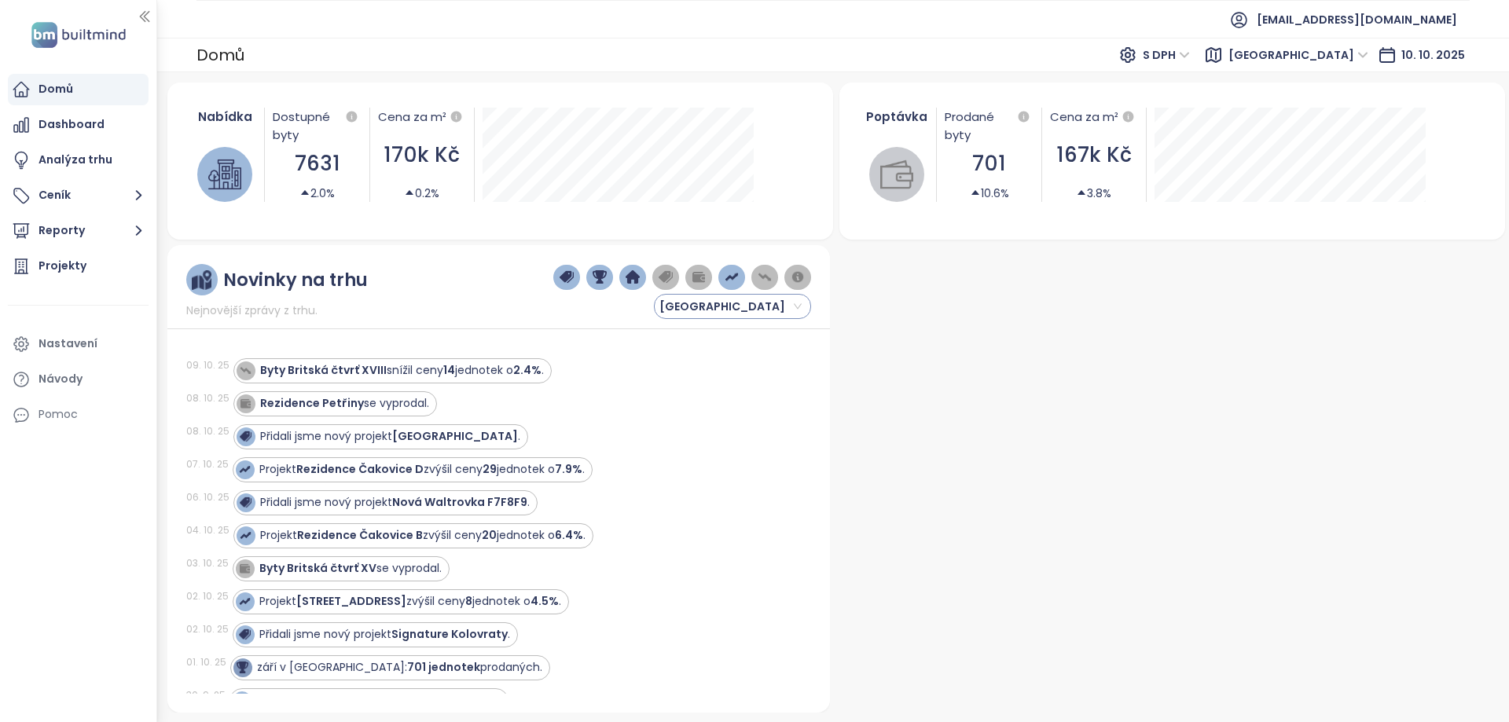
click at [743, 303] on span "[GEOGRAPHIC_DATA]" at bounding box center [730, 307] width 142 height 24
click at [702, 395] on div "Rezidence Petřiny se vyprodal." at bounding box center [512, 403] width 559 height 25
click at [727, 364] on div "Byty Britská čtvrť XVIII snížil ceny 14 jednotek o 2.4% ." at bounding box center [512, 370] width 559 height 25
click at [716, 311] on span "[GEOGRAPHIC_DATA]" at bounding box center [730, 307] width 142 height 24
drag, startPoint x: 685, startPoint y: 350, endPoint x: 693, endPoint y: 303, distance: 47.0
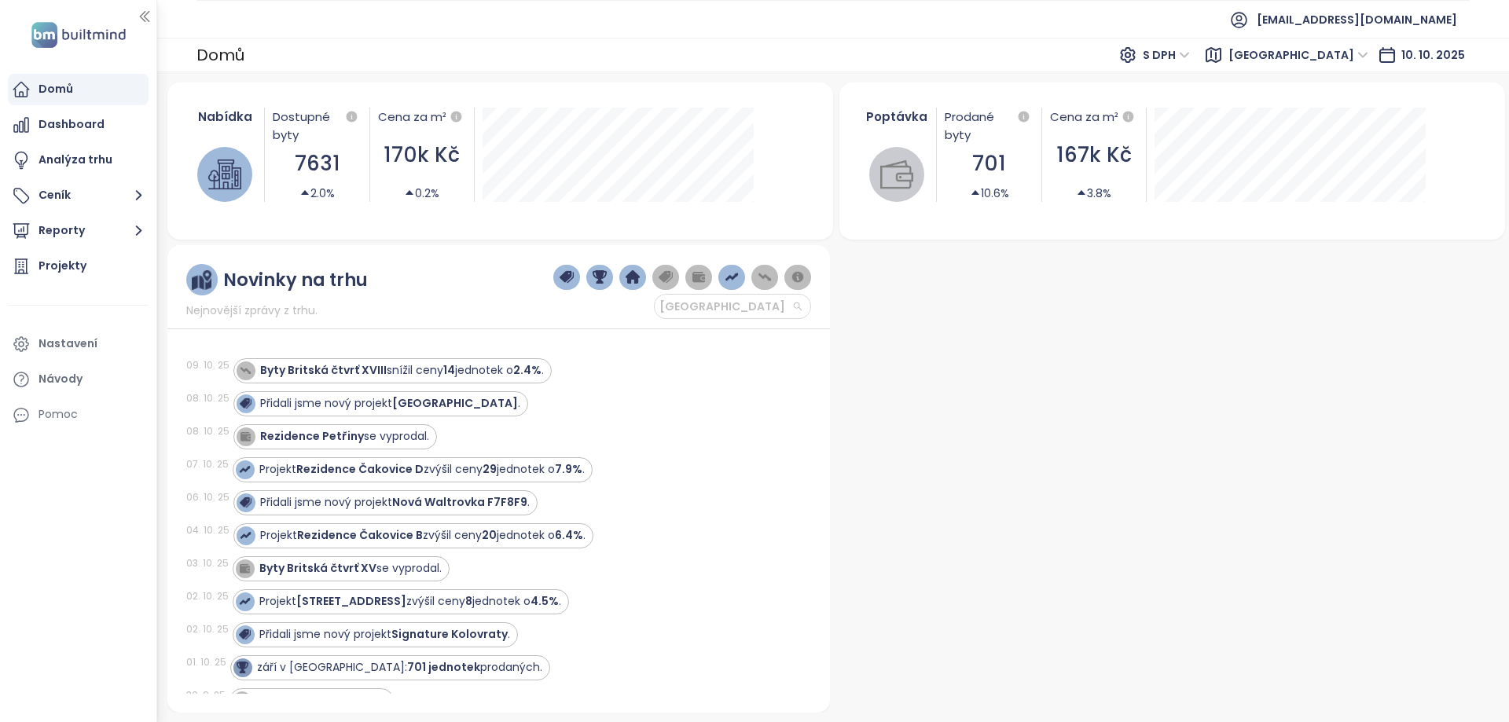
click at [685, 350] on div "[GEOGRAPHIC_DATA]" at bounding box center [732, 362] width 151 height 25
click at [693, 303] on div "Nabídka Dostupné byty 7631 2.0% Cena za m² 170k Kč 0.2% Poptávka Prodané byty 7…" at bounding box center [833, 398] width 1332 height 630
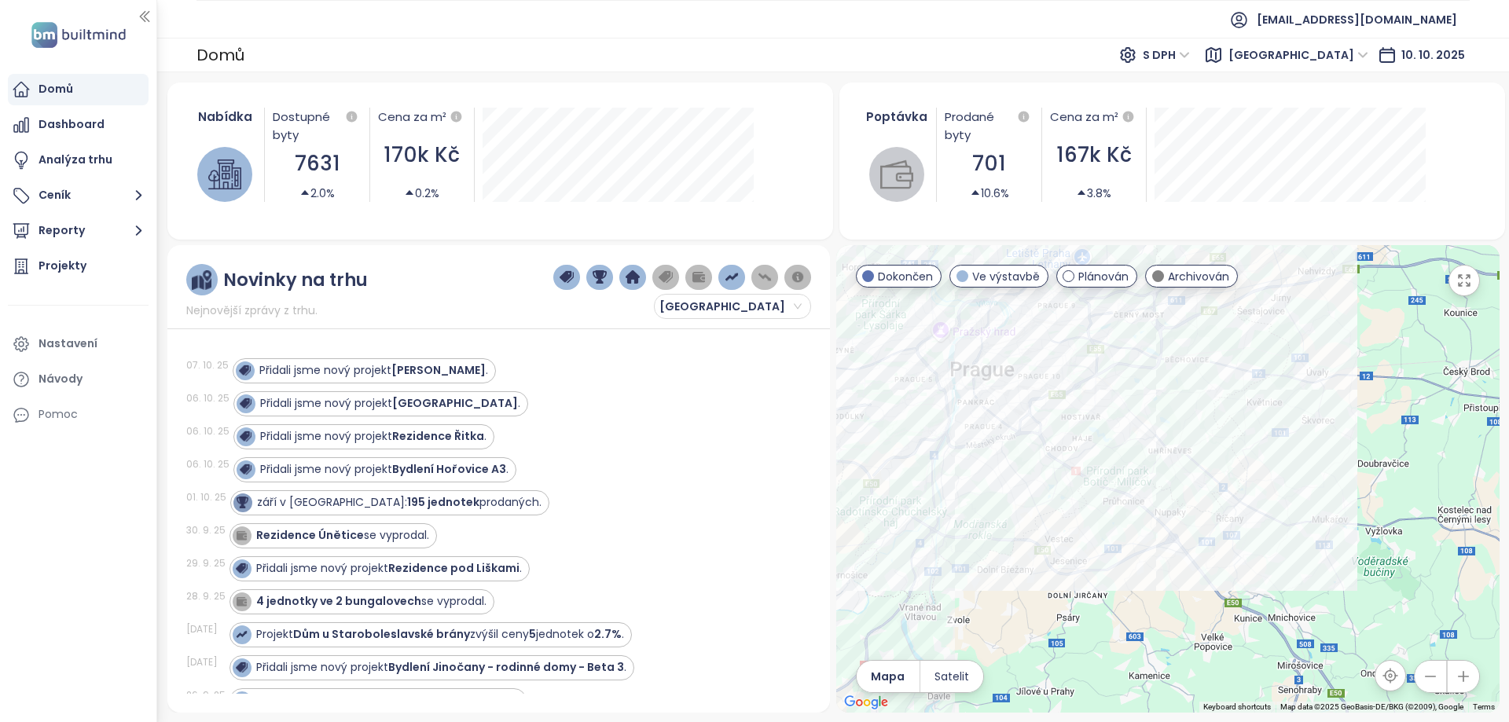
drag, startPoint x: 1355, startPoint y: 613, endPoint x: 1219, endPoint y: 501, distance: 176.4
click at [1219, 501] on div at bounding box center [1167, 479] width 663 height 468
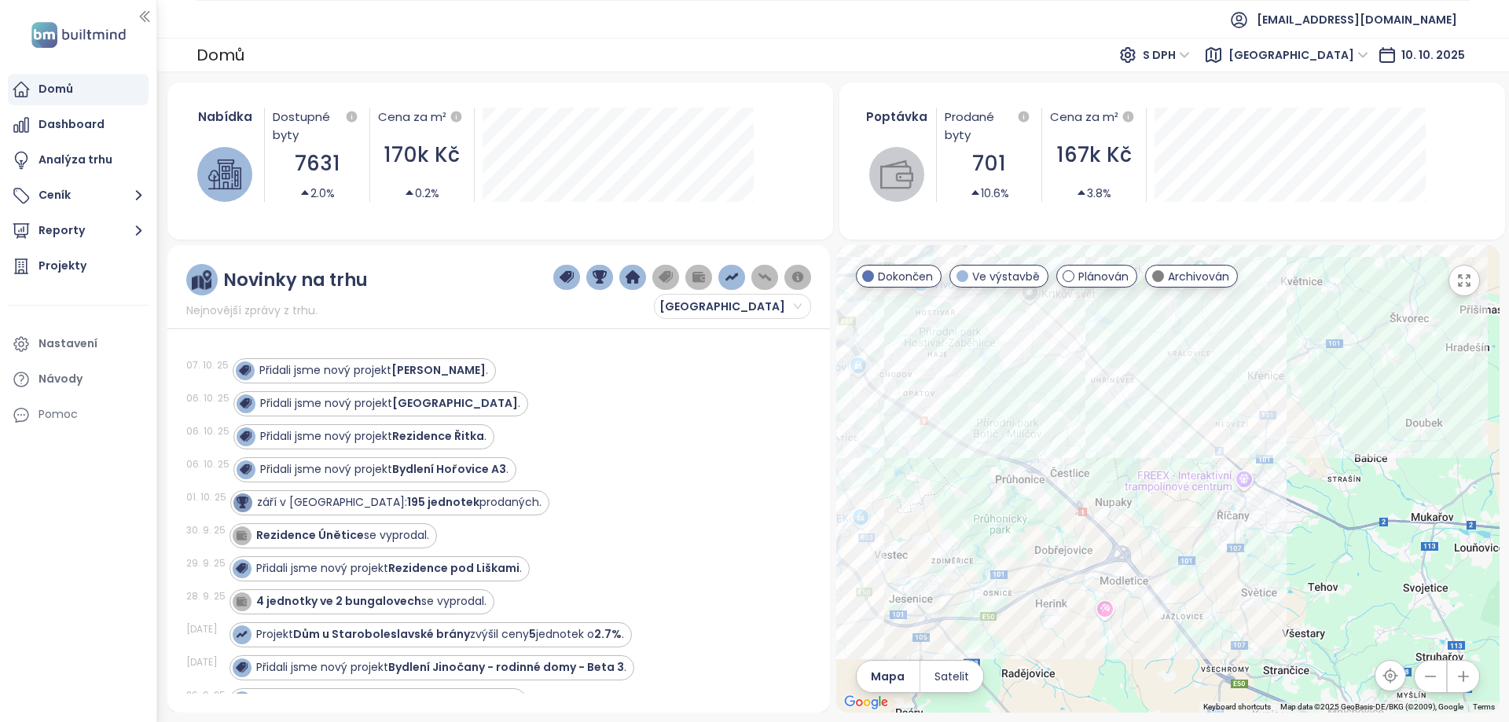
drag, startPoint x: 1292, startPoint y: 525, endPoint x: 1256, endPoint y: 512, distance: 38.5
click at [1259, 526] on div at bounding box center [1167, 479] width 663 height 468
click at [1232, 408] on div "Rodinné Domy Praha-Nedvězí" at bounding box center [1167, 479] width 663 height 468
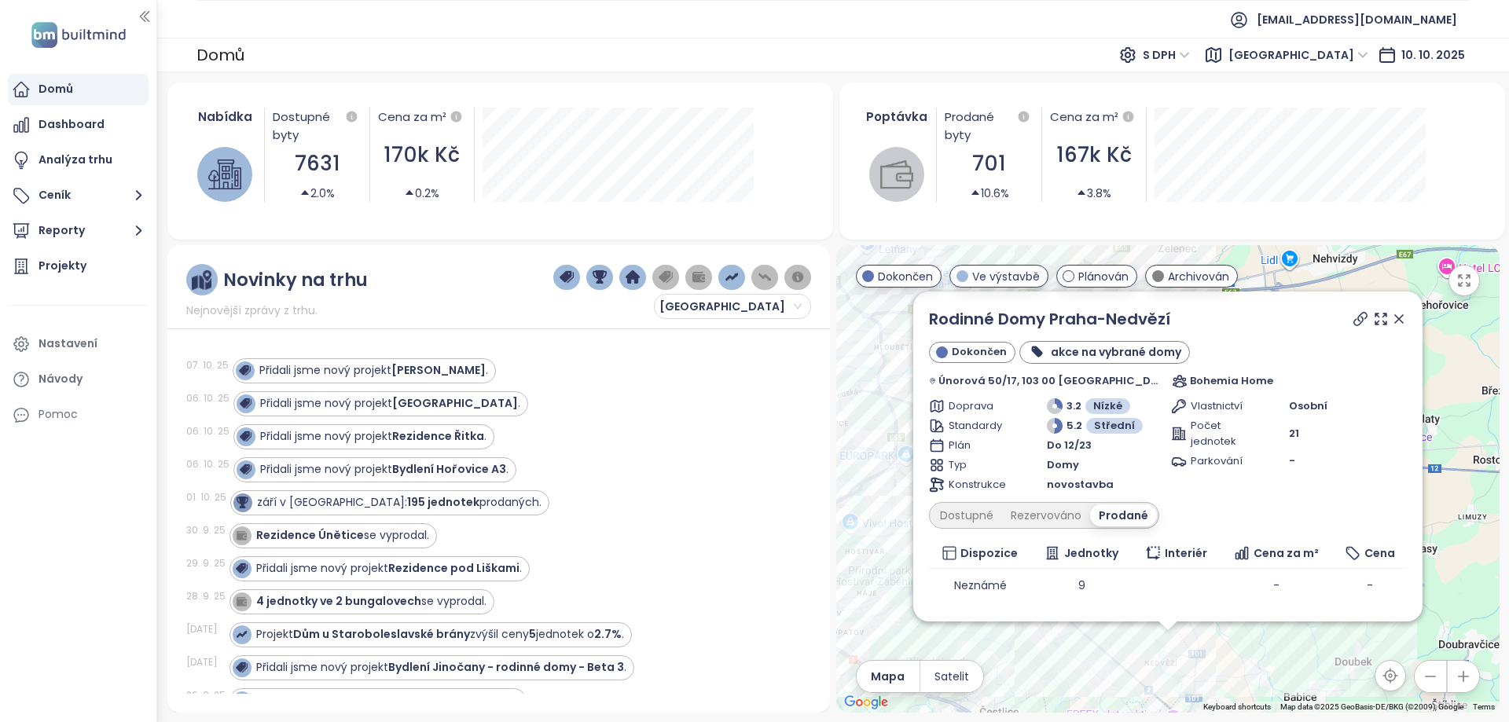
click at [1391, 315] on icon at bounding box center [1399, 319] width 16 height 16
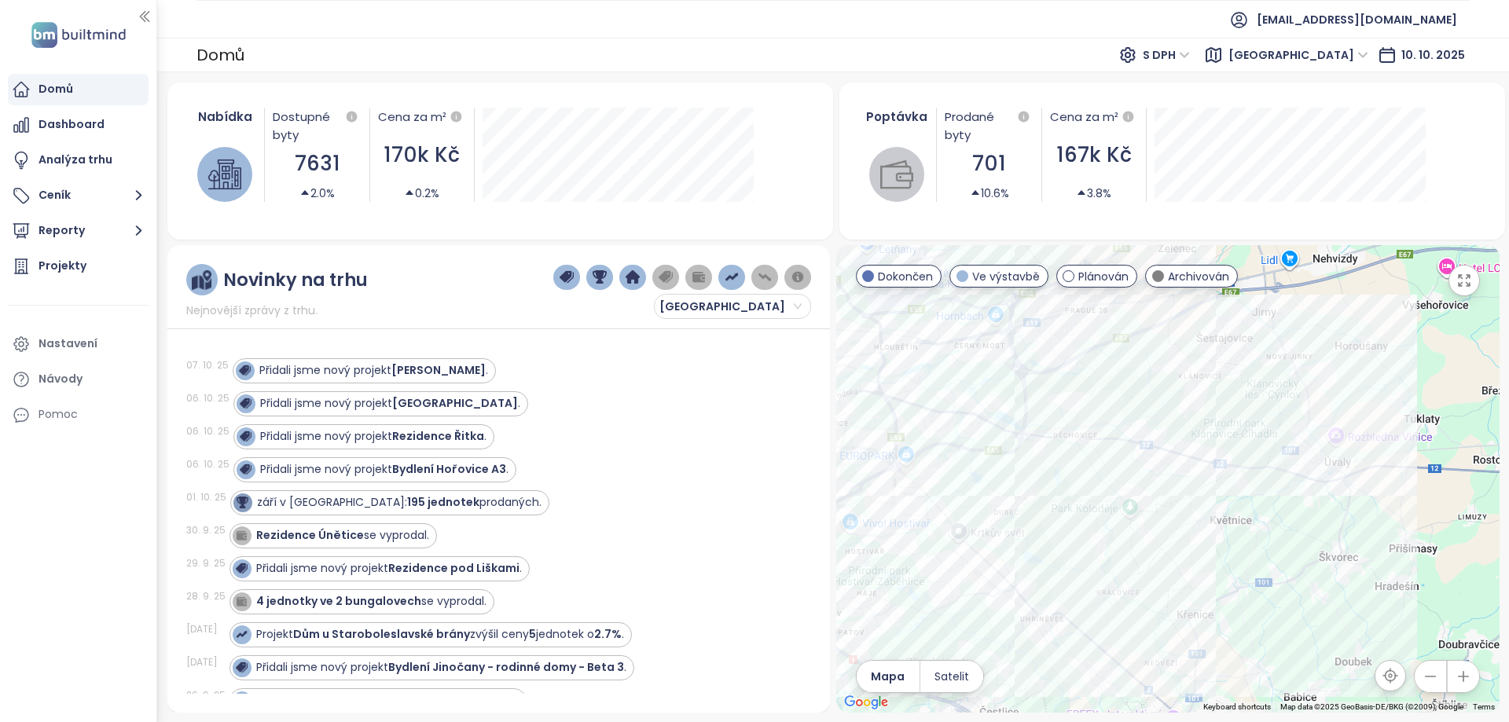
click at [1082, 473] on div at bounding box center [1167, 479] width 663 height 468
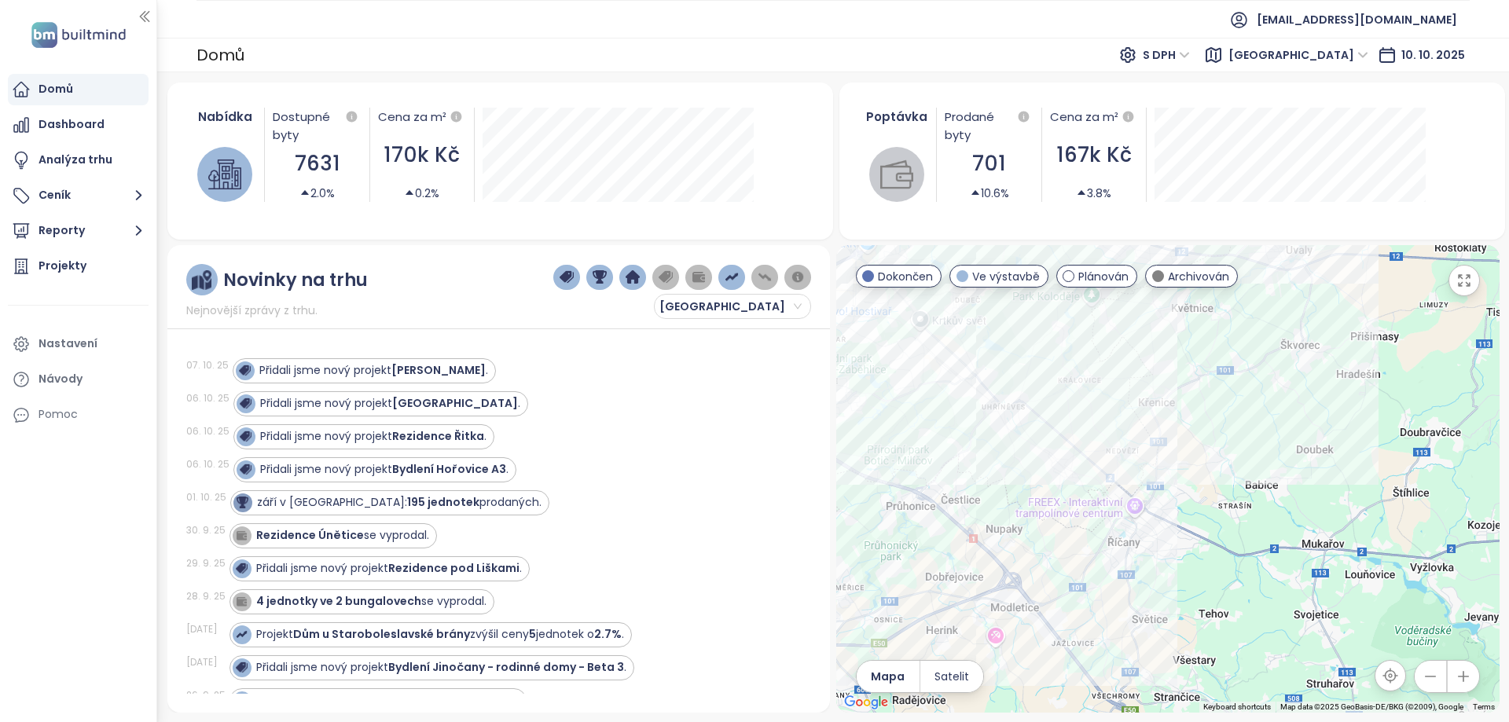
drag, startPoint x: 1227, startPoint y: 603, endPoint x: 1194, endPoint y: 499, distance: 109.6
click at [1194, 499] on div at bounding box center [1167, 479] width 663 height 468
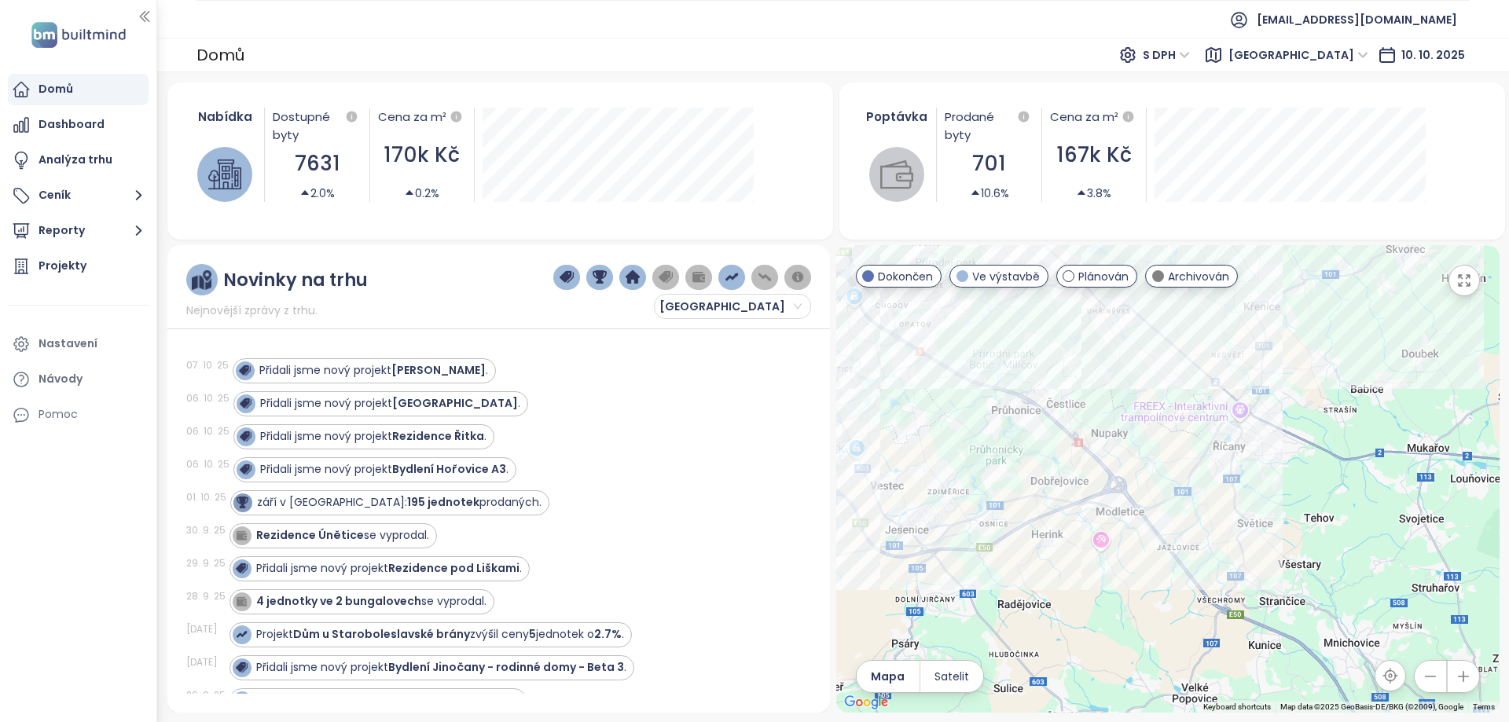
drag, startPoint x: 1155, startPoint y: 493, endPoint x: 1288, endPoint y: 460, distance: 136.8
click at [1288, 460] on div at bounding box center [1167, 479] width 663 height 468
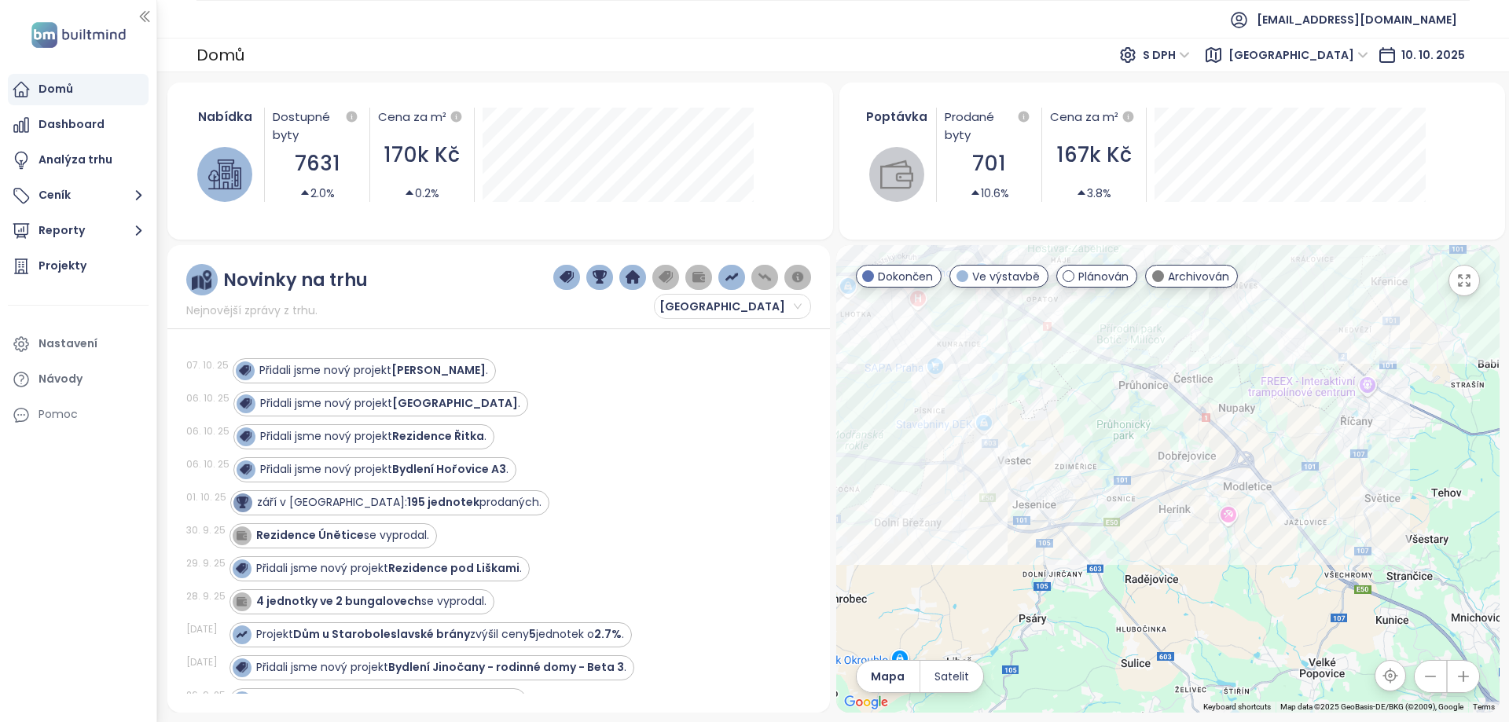
drag, startPoint x: 1208, startPoint y: 457, endPoint x: 1146, endPoint y: 464, distance: 61.7
click at [1146, 464] on div at bounding box center [1167, 479] width 663 height 468
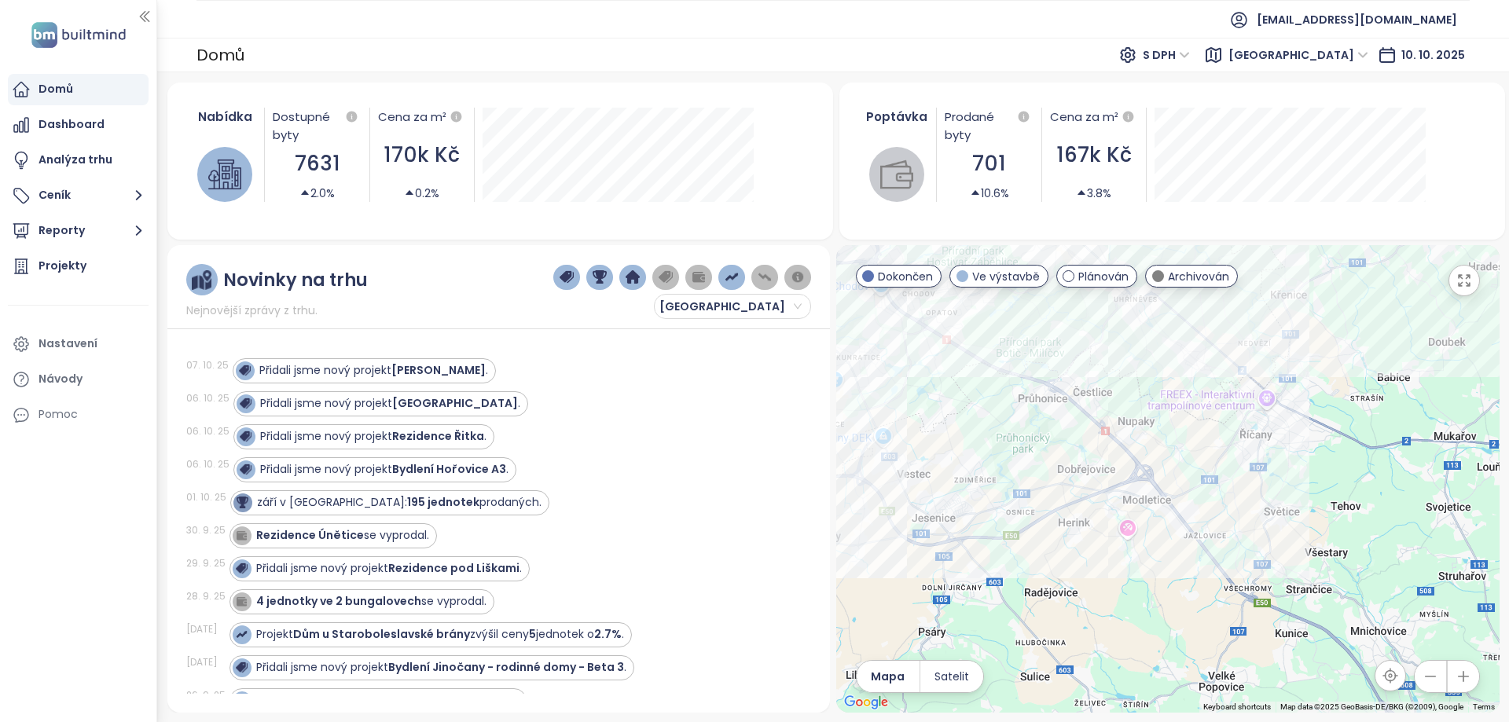
click at [992, 273] on span "Ve výstavbě" at bounding box center [1006, 276] width 68 height 17
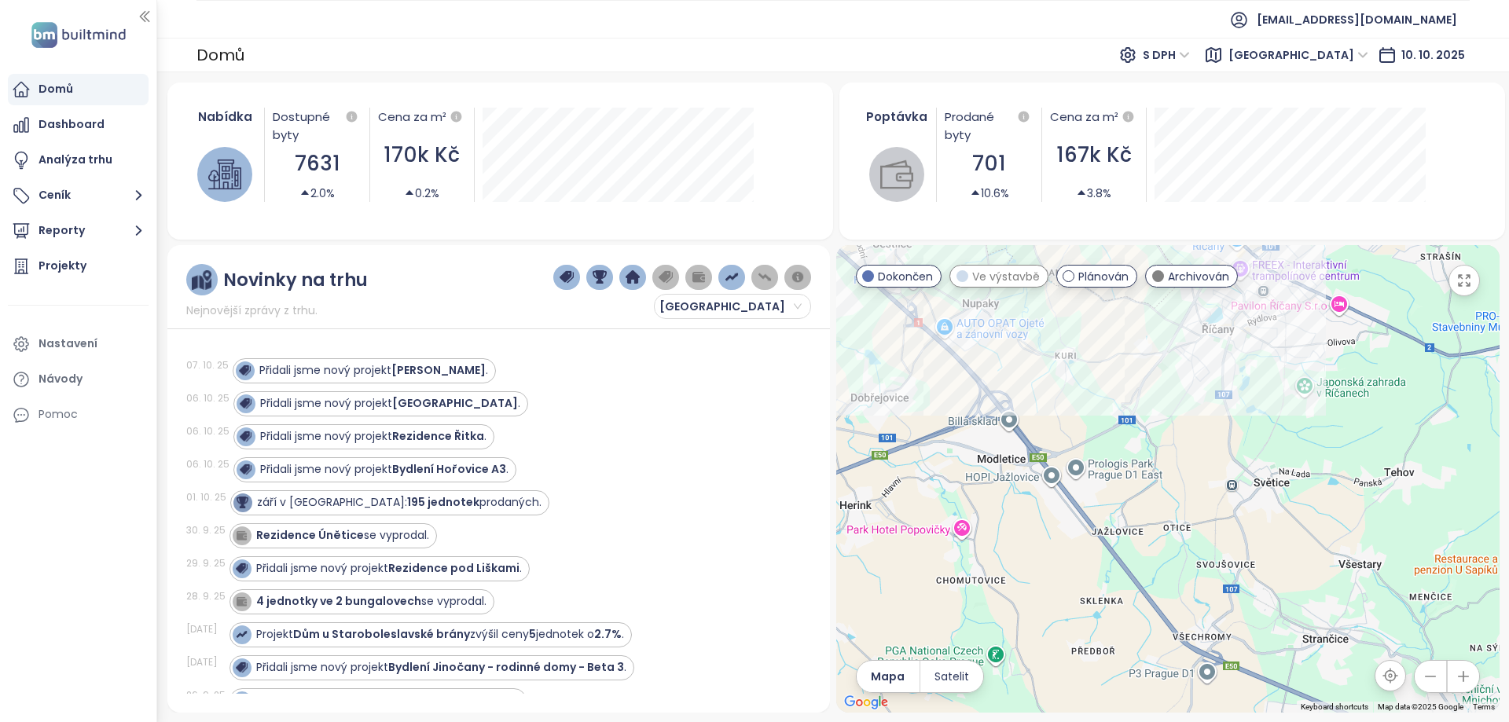
click at [1216, 336] on div at bounding box center [1167, 479] width 663 height 468
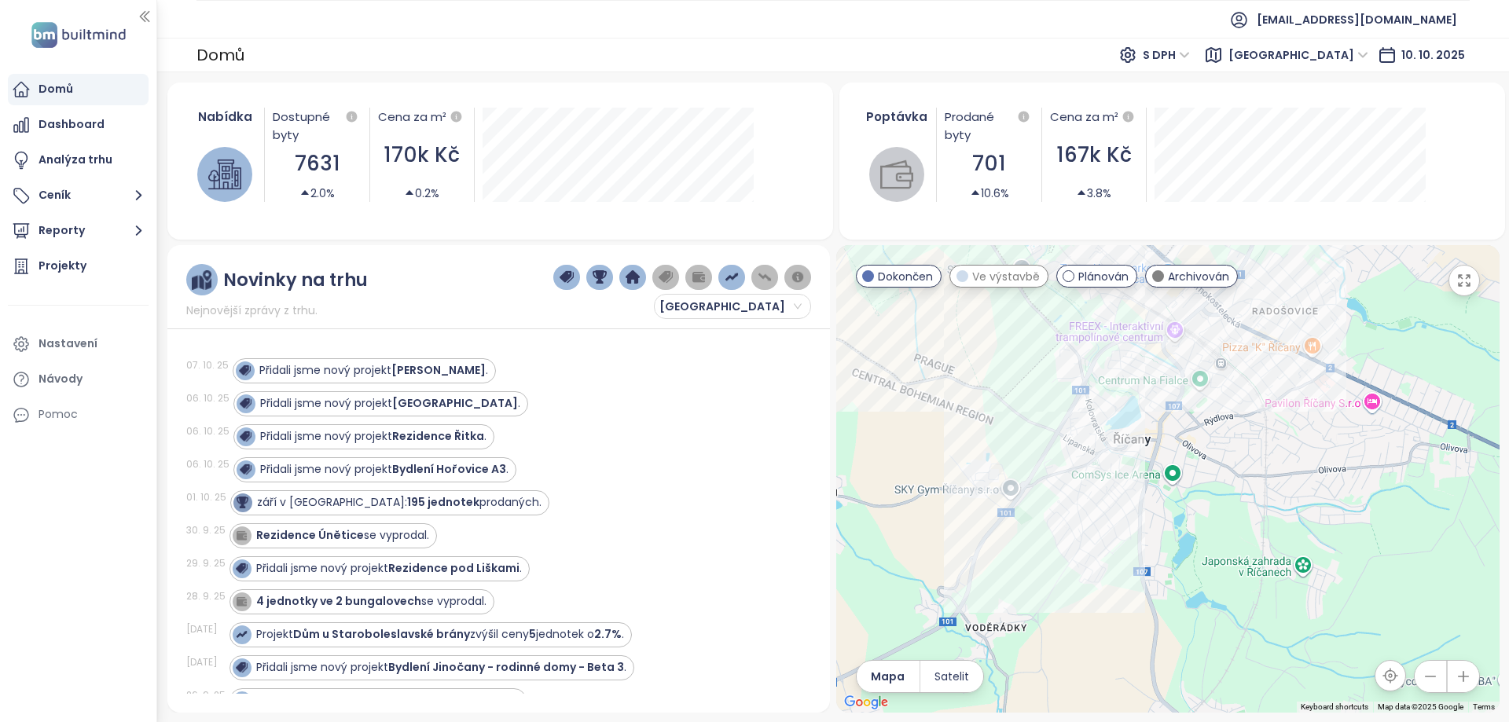
drag, startPoint x: 1212, startPoint y: 341, endPoint x: 1121, endPoint y: 463, distance: 152.1
click at [1121, 463] on div at bounding box center [1167, 479] width 663 height 468
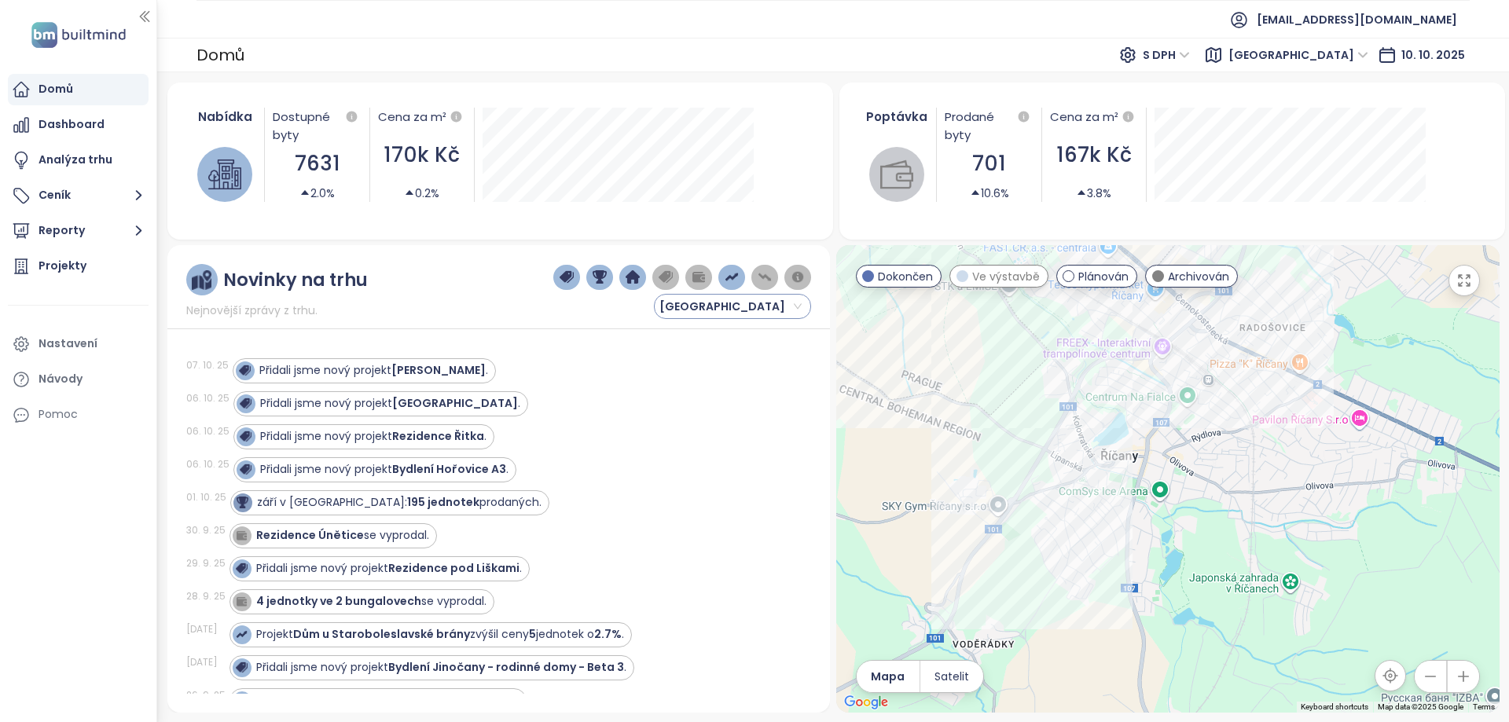
click at [748, 304] on span "[GEOGRAPHIC_DATA]" at bounding box center [730, 307] width 142 height 24
click at [715, 359] on div "[GEOGRAPHIC_DATA]" at bounding box center [732, 362] width 132 height 17
click at [606, 307] on div "Středočeský [GEOGRAPHIC_DATA]" at bounding box center [682, 291] width 259 height 55
click at [263, 50] on div "Domů S DPH [GEOGRAPHIC_DATA] [DATE]" at bounding box center [833, 55] width 1352 height 35
click at [56, 222] on button "Reporty" at bounding box center [78, 230] width 141 height 31
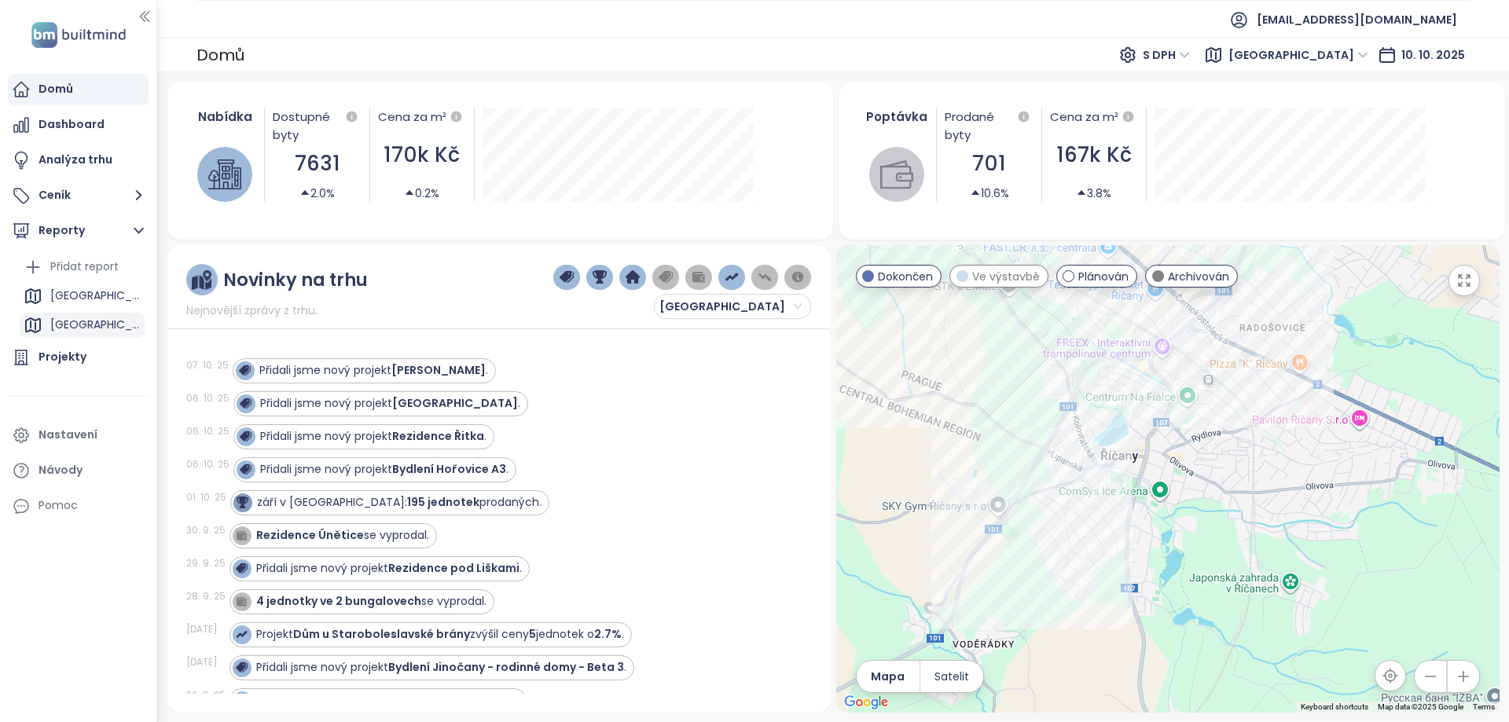
click at [109, 319] on div "[GEOGRAPHIC_DATA]" at bounding box center [95, 325] width 90 height 20
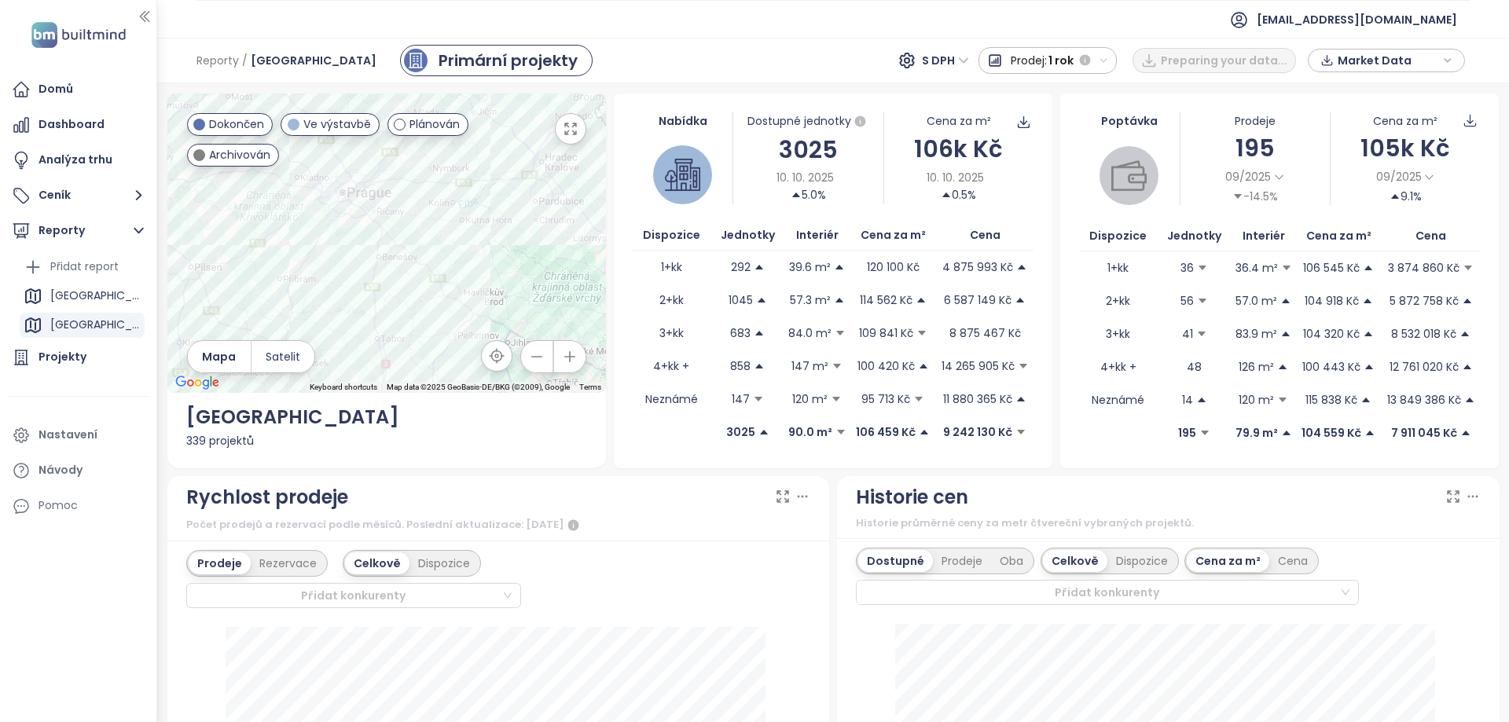
drag, startPoint x: 501, startPoint y: 284, endPoint x: 486, endPoint y: 244, distance: 42.8
click at [486, 245] on div at bounding box center [386, 243] width 438 height 299
click at [460, 321] on div "Domy - Komorní Hrádek" at bounding box center [386, 243] width 438 height 299
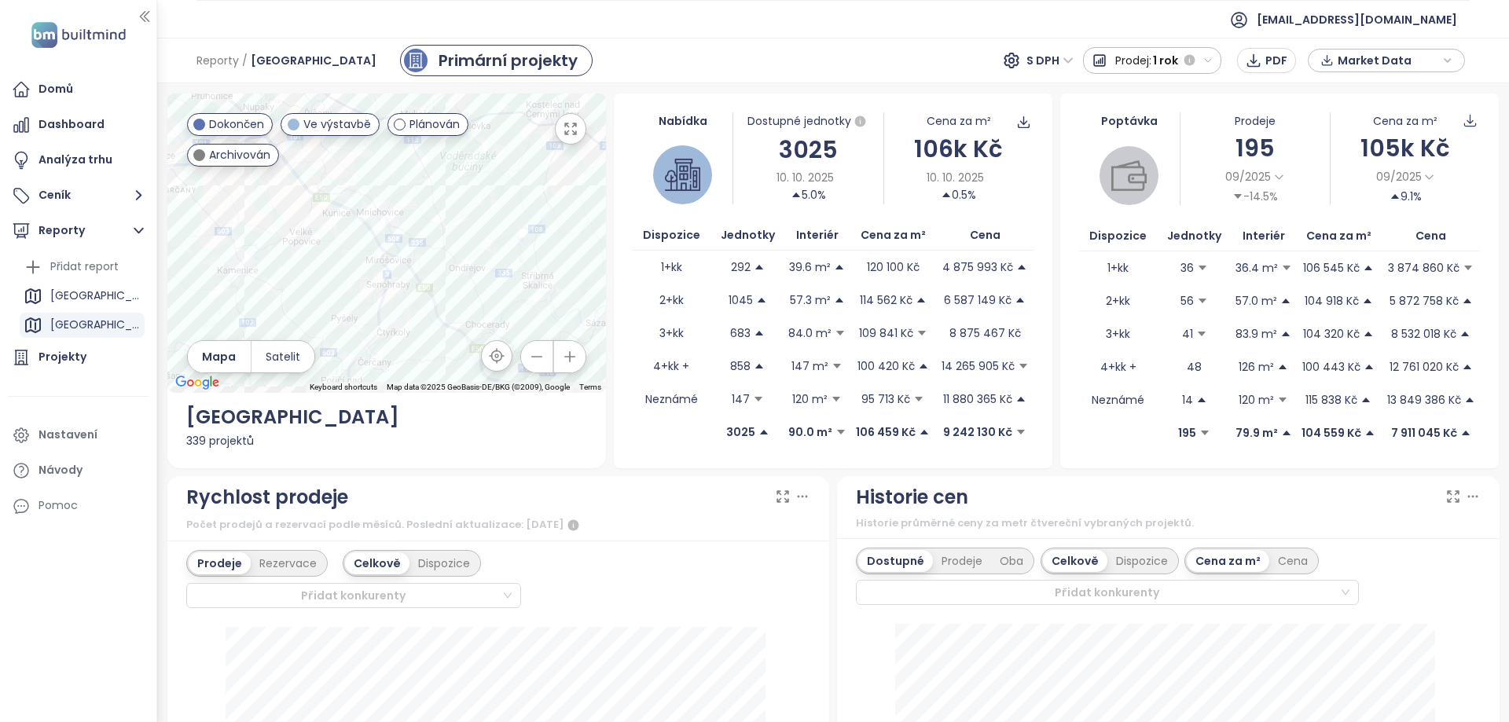
drag, startPoint x: 485, startPoint y: 251, endPoint x: 519, endPoint y: 251, distance: 33.8
click at [518, 251] on div at bounding box center [386, 243] width 438 height 299
click at [426, 279] on div "RD Pětihosty" at bounding box center [386, 243] width 438 height 299
click at [382, 225] on div "RD Pětihosty" at bounding box center [386, 243] width 438 height 299
drag, startPoint x: 338, startPoint y: 193, endPoint x: 387, endPoint y: 252, distance: 76.5
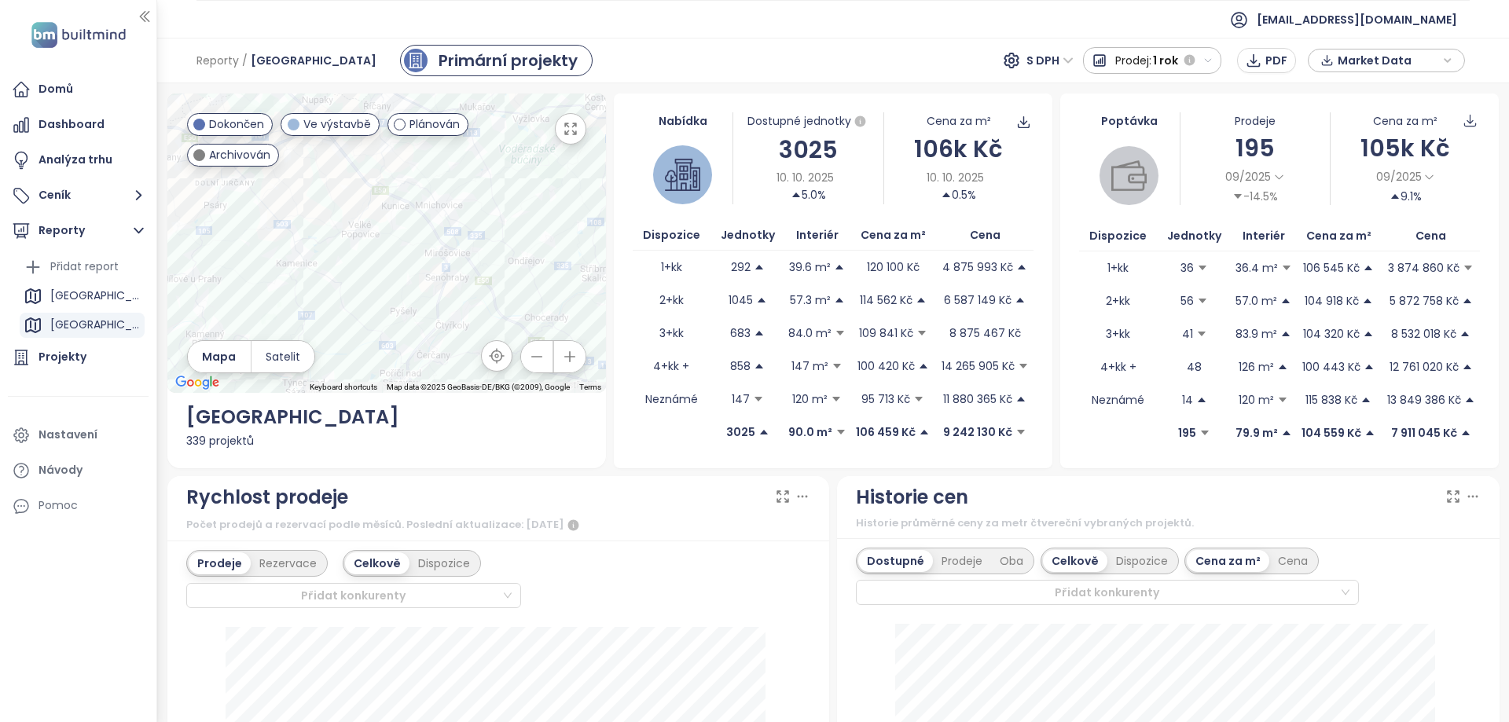
click at [387, 252] on div at bounding box center [386, 243] width 438 height 299
drag, startPoint x: 402, startPoint y: 196, endPoint x: 421, endPoint y: 292, distance: 97.7
click at [421, 292] on div at bounding box center [386, 243] width 438 height 299
drag, startPoint x: 406, startPoint y: 220, endPoint x: 498, endPoint y: 316, distance: 132.8
click at [498, 316] on div at bounding box center [386, 243] width 438 height 299
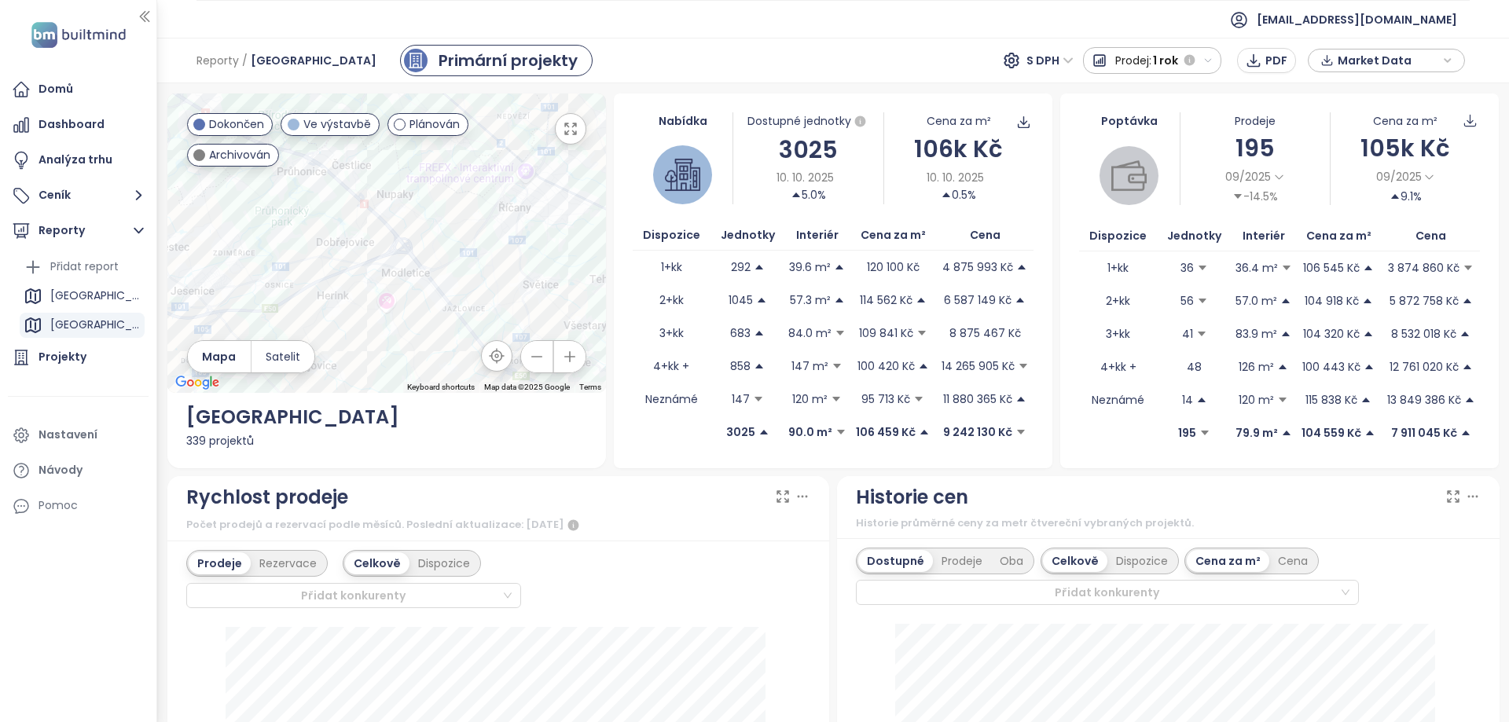
drag, startPoint x: 479, startPoint y: 291, endPoint x: 460, endPoint y: 245, distance: 49.3
click at [460, 245] on div at bounding box center [386, 243] width 438 height 299
drag, startPoint x: 520, startPoint y: 224, endPoint x: 446, endPoint y: 292, distance: 100.6
click at [446, 292] on div at bounding box center [386, 243] width 438 height 299
drag, startPoint x: 509, startPoint y: 219, endPoint x: 494, endPoint y: 251, distance: 34.8
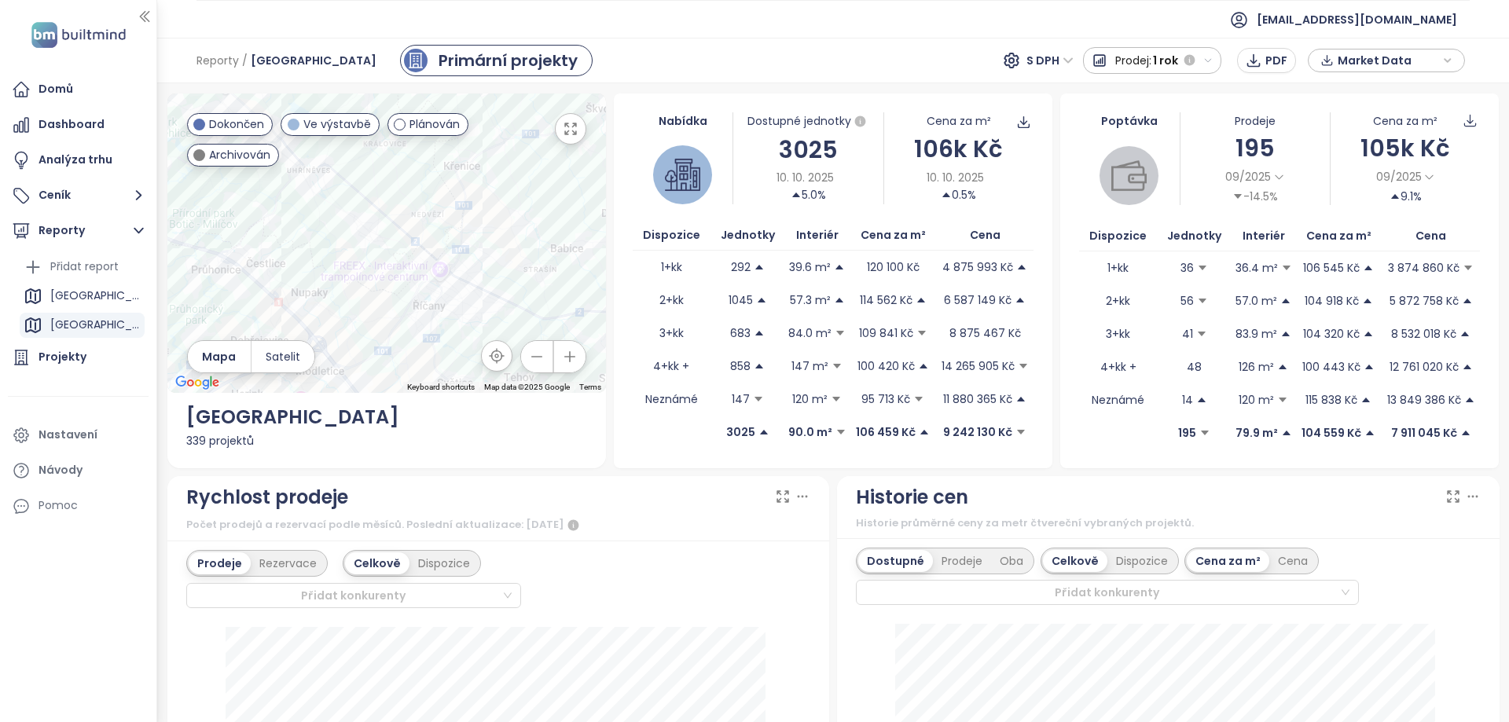
click at [494, 251] on div at bounding box center [386, 243] width 438 height 299
click at [498, 204] on div "Alterna I. [GEOGRAPHIC_DATA]" at bounding box center [386, 243] width 438 height 299
click at [385, 222] on div "Alterna I. [GEOGRAPHIC_DATA]" at bounding box center [386, 243] width 438 height 299
click at [383, 220] on div "Alterna I. [GEOGRAPHIC_DATA]" at bounding box center [386, 243] width 438 height 299
click at [381, 222] on div "Alterna I. [GEOGRAPHIC_DATA]" at bounding box center [386, 243] width 438 height 299
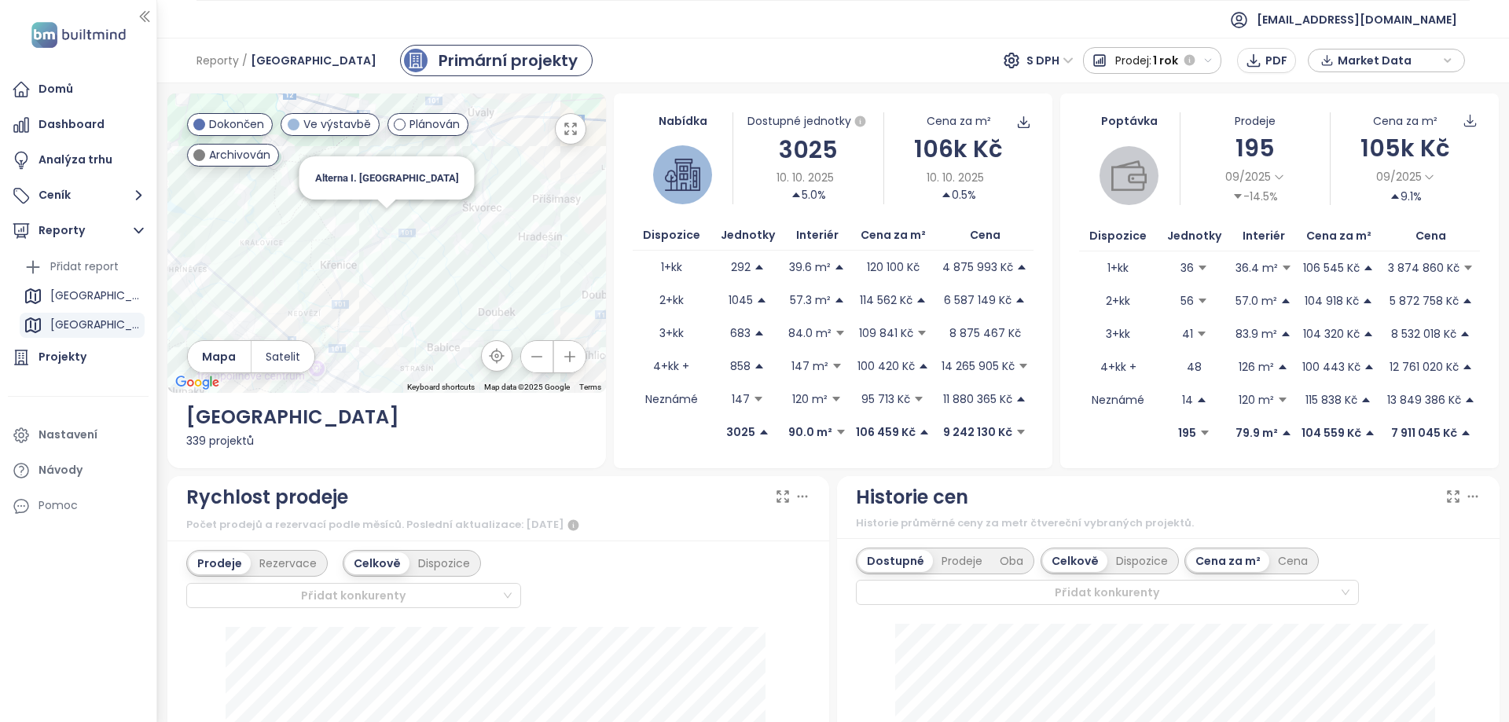
click at [381, 222] on div "Alterna I. [GEOGRAPHIC_DATA]" at bounding box center [386, 243] width 438 height 299
click at [385, 217] on div at bounding box center [386, 243] width 438 height 299
click at [596, 443] on div "To navigate the map with touch gestures double-tap and hold your finger on the …" at bounding box center [386, 281] width 438 height 375
click at [388, 223] on div at bounding box center [386, 243] width 438 height 299
click at [388, 223] on div "Alterna I. [GEOGRAPHIC_DATA]" at bounding box center [386, 243] width 438 height 299
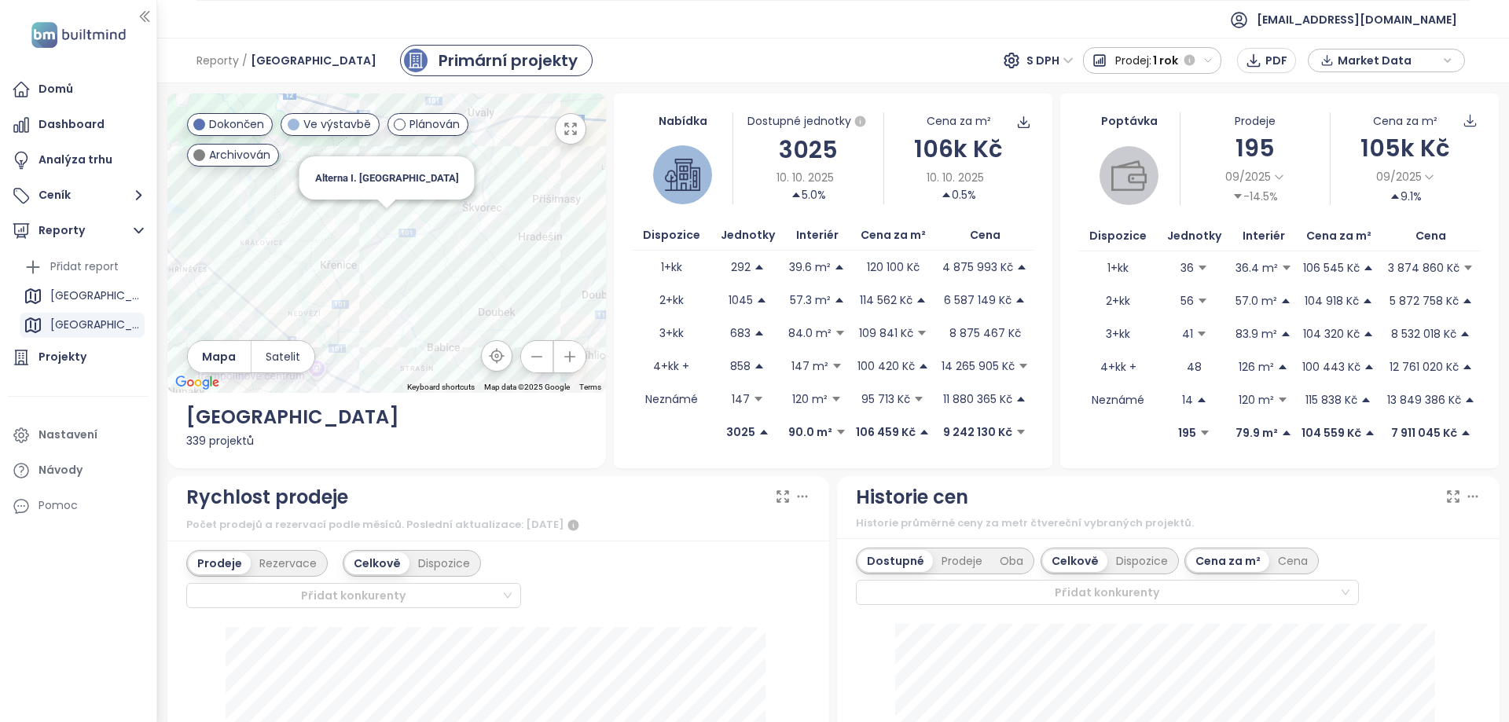
click at [387, 223] on div "Alterna I. [GEOGRAPHIC_DATA]" at bounding box center [386, 243] width 438 height 299
click at [382, 224] on div "Alterna I. [GEOGRAPHIC_DATA]" at bounding box center [386, 243] width 438 height 299
click at [1382, 59] on span "Market Data" at bounding box center [1387, 61] width 101 height 24
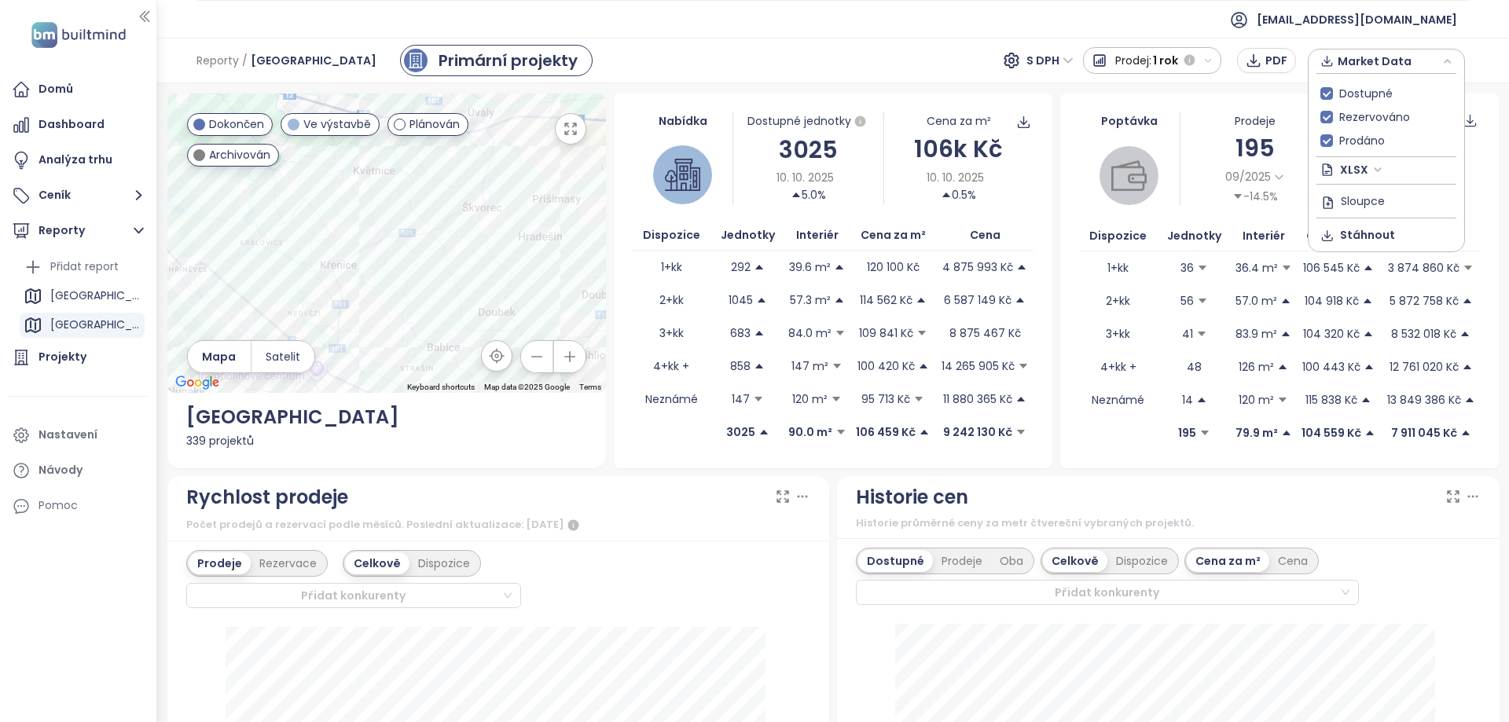
click at [1364, 171] on span "XLSX" at bounding box center [1361, 170] width 42 height 24
click at [1388, 204] on div "XLSX" at bounding box center [1393, 201] width 93 height 17
click at [1376, 230] on span "Stáhnout" at bounding box center [1367, 234] width 55 height 17
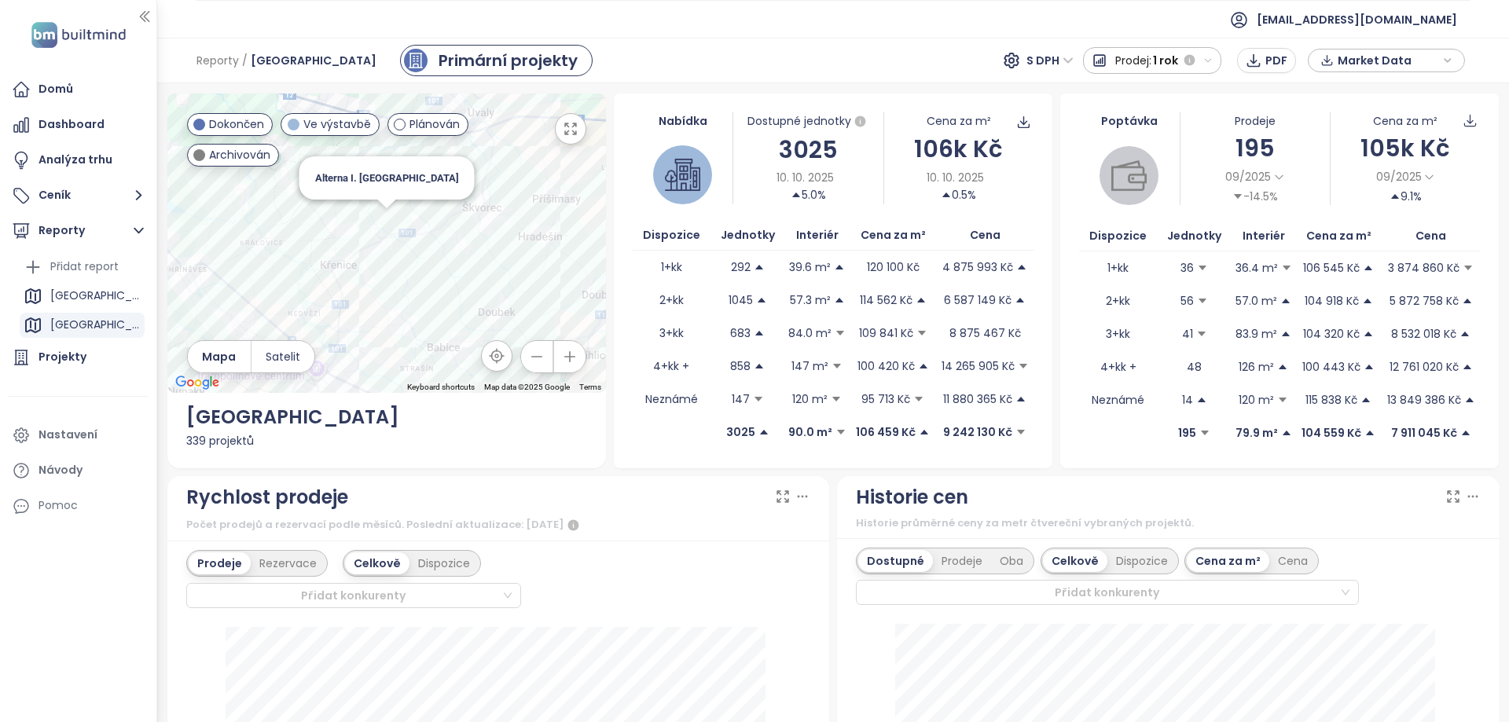
click at [385, 218] on div "Alterna I. [GEOGRAPHIC_DATA]" at bounding box center [386, 243] width 438 height 299
click at [389, 219] on div "Alterna I. [GEOGRAPHIC_DATA]" at bounding box center [386, 243] width 438 height 299
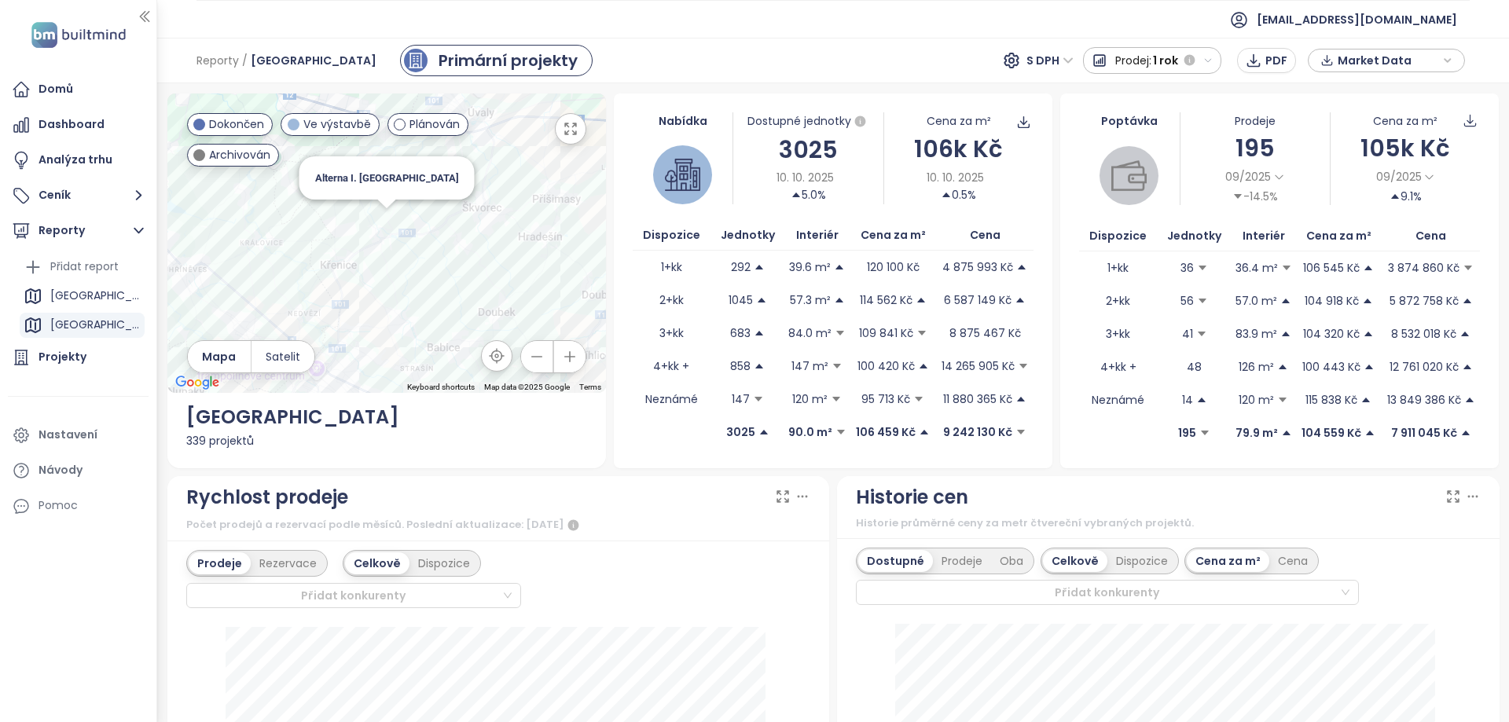
click at [389, 219] on div "Alterna I. [GEOGRAPHIC_DATA]" at bounding box center [386, 243] width 438 height 299
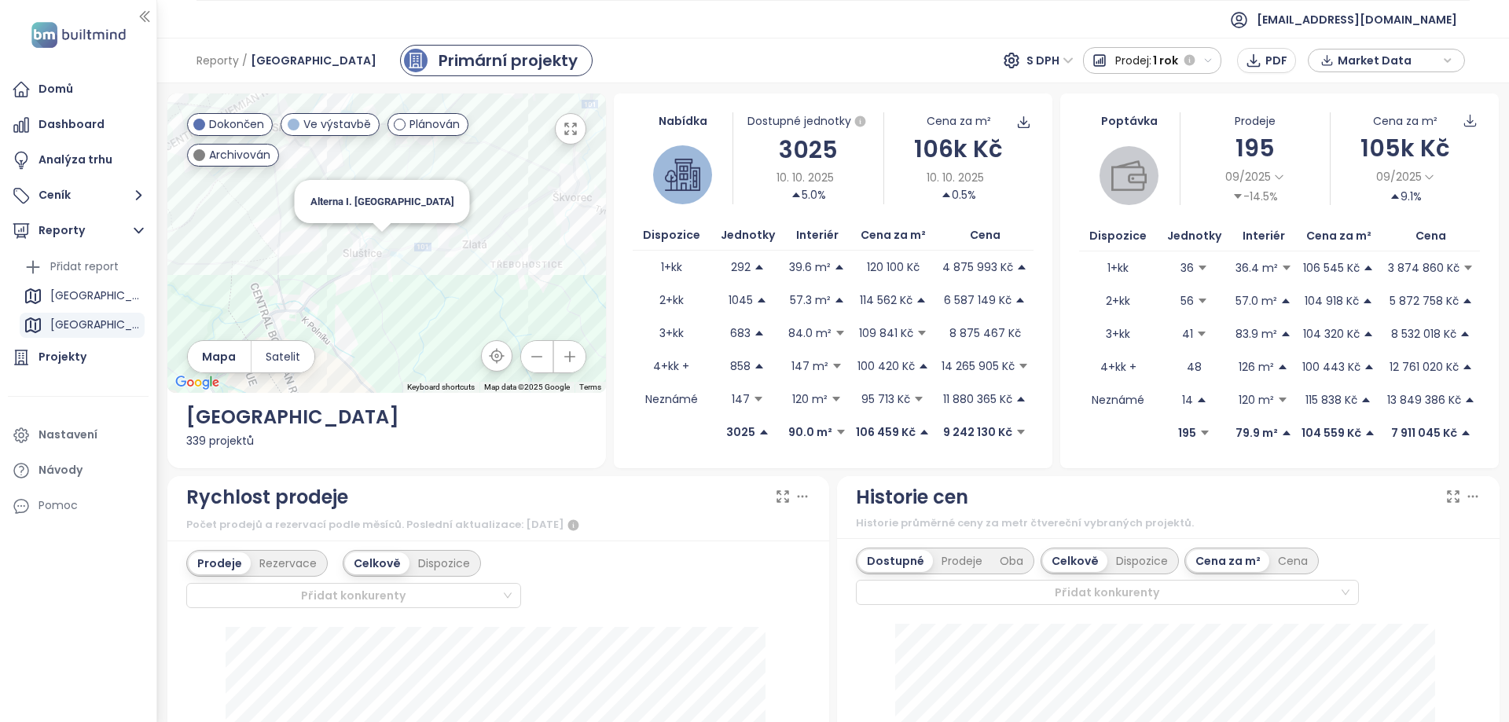
click at [380, 251] on div "Alterna I. [GEOGRAPHIC_DATA]" at bounding box center [386, 243] width 438 height 299
click at [392, 207] on div at bounding box center [386, 204] width 20 height 9
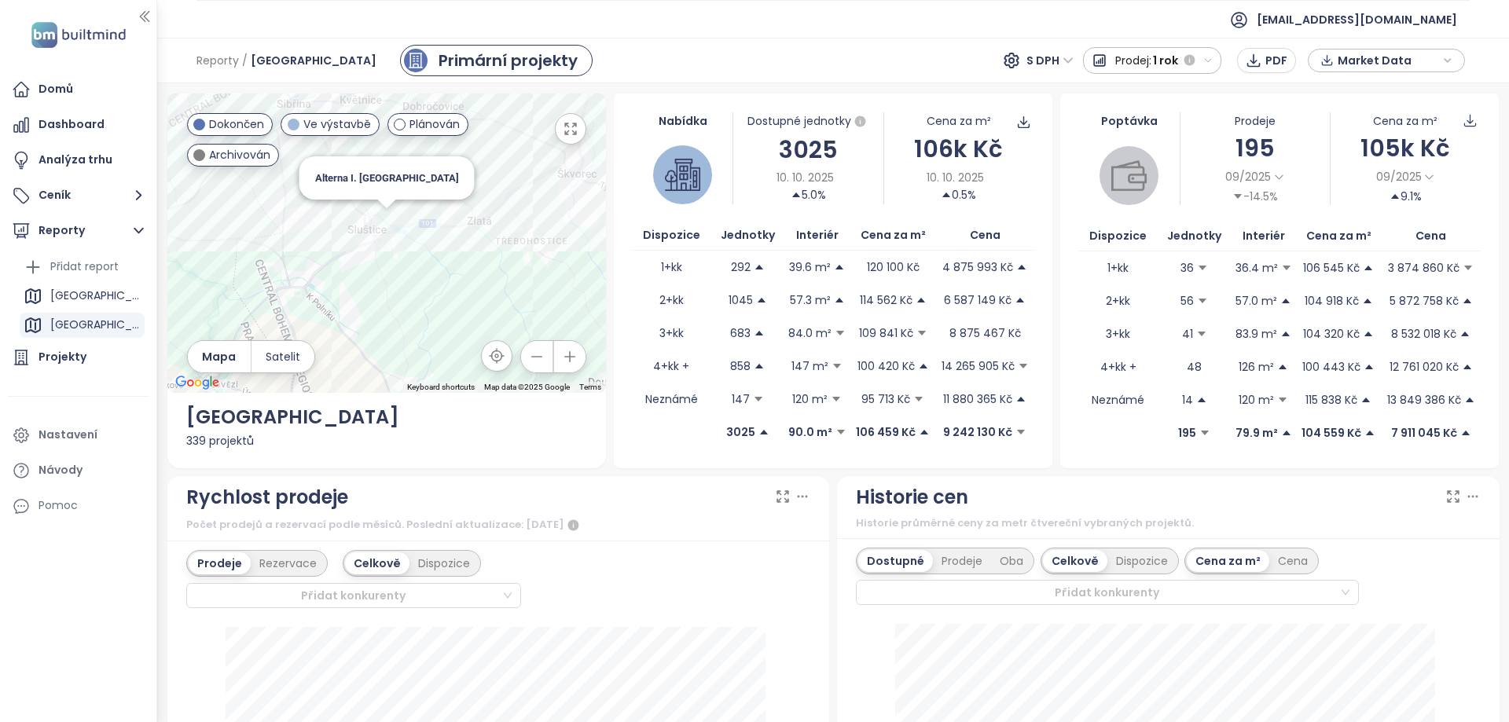
click at [394, 214] on div "Alterna I. [GEOGRAPHIC_DATA]" at bounding box center [386, 243] width 438 height 299
click at [394, 209] on div "Alterna I. [GEOGRAPHIC_DATA]" at bounding box center [386, 243] width 438 height 299
click at [395, 181] on div at bounding box center [386, 243] width 438 height 299
click at [391, 183] on span "Alterna I. [GEOGRAPHIC_DATA]" at bounding box center [386, 178] width 144 height 12
click at [387, 177] on span "Alterna I. [GEOGRAPHIC_DATA]" at bounding box center [386, 178] width 144 height 12
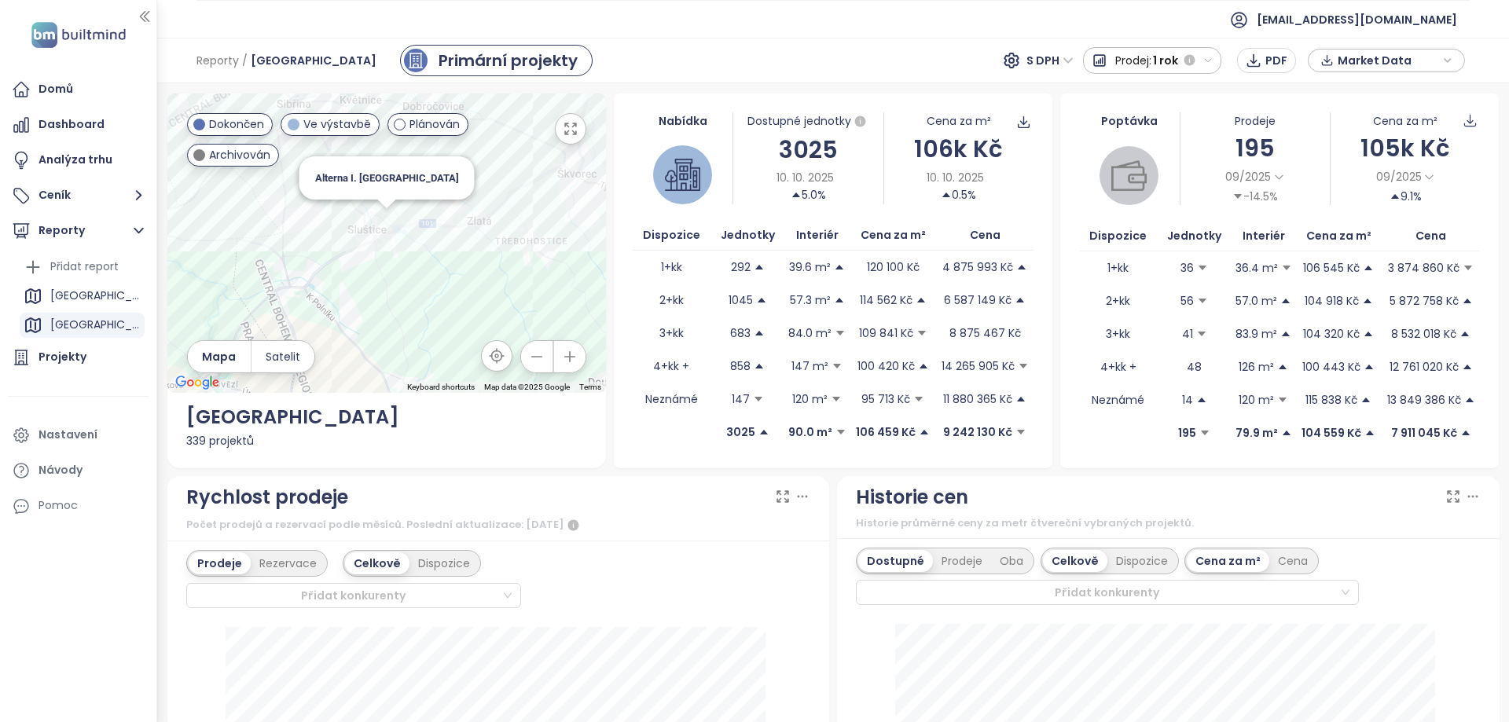
click at [384, 215] on div "Alterna I. [GEOGRAPHIC_DATA]" at bounding box center [386, 243] width 438 height 299
click at [445, 56] on div "Primární projekty" at bounding box center [507, 61] width 139 height 24
click at [383, 221] on div "Alterna I. [GEOGRAPHIC_DATA]" at bounding box center [386, 243] width 438 height 299
click at [379, 216] on div "Alterna I. [GEOGRAPHIC_DATA]" at bounding box center [386, 243] width 438 height 299
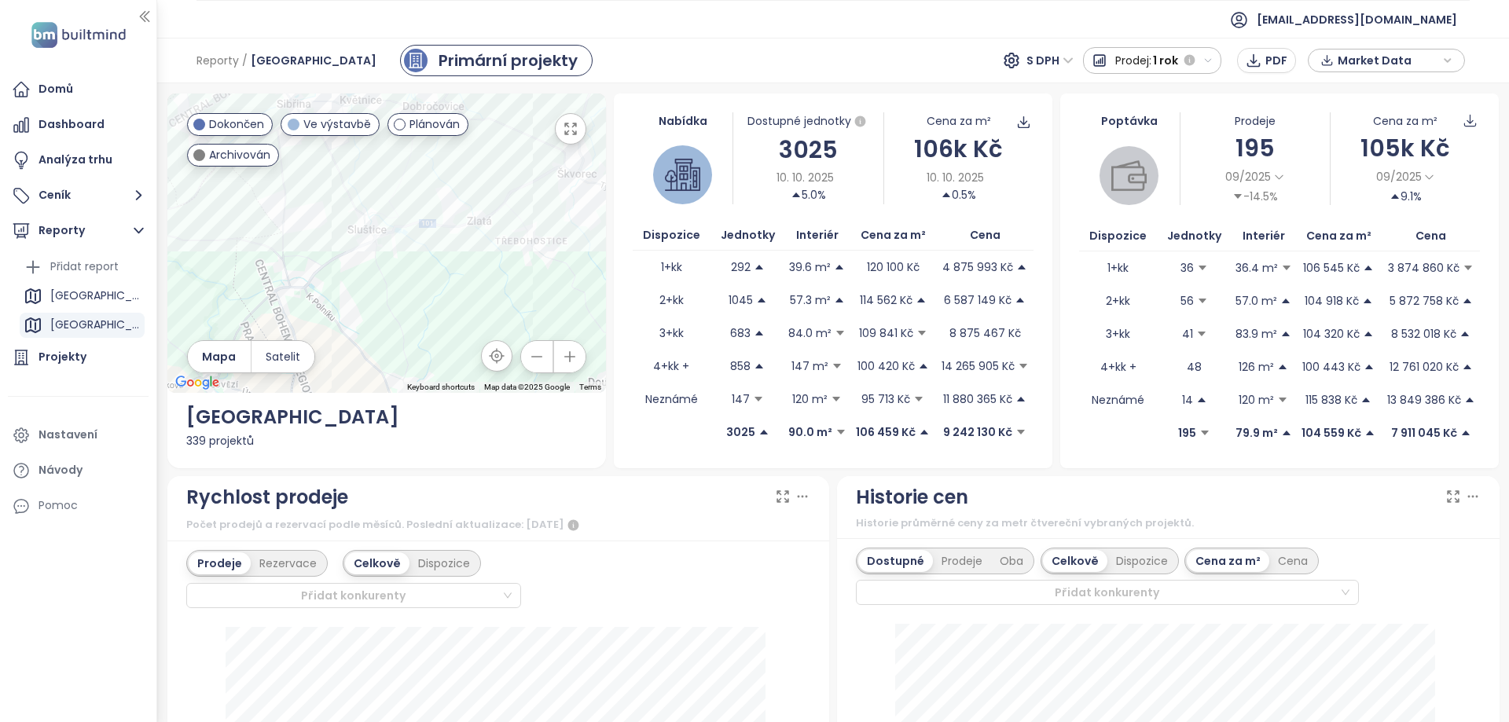
click at [224, 447] on div "339 projektů" at bounding box center [386, 440] width 401 height 17
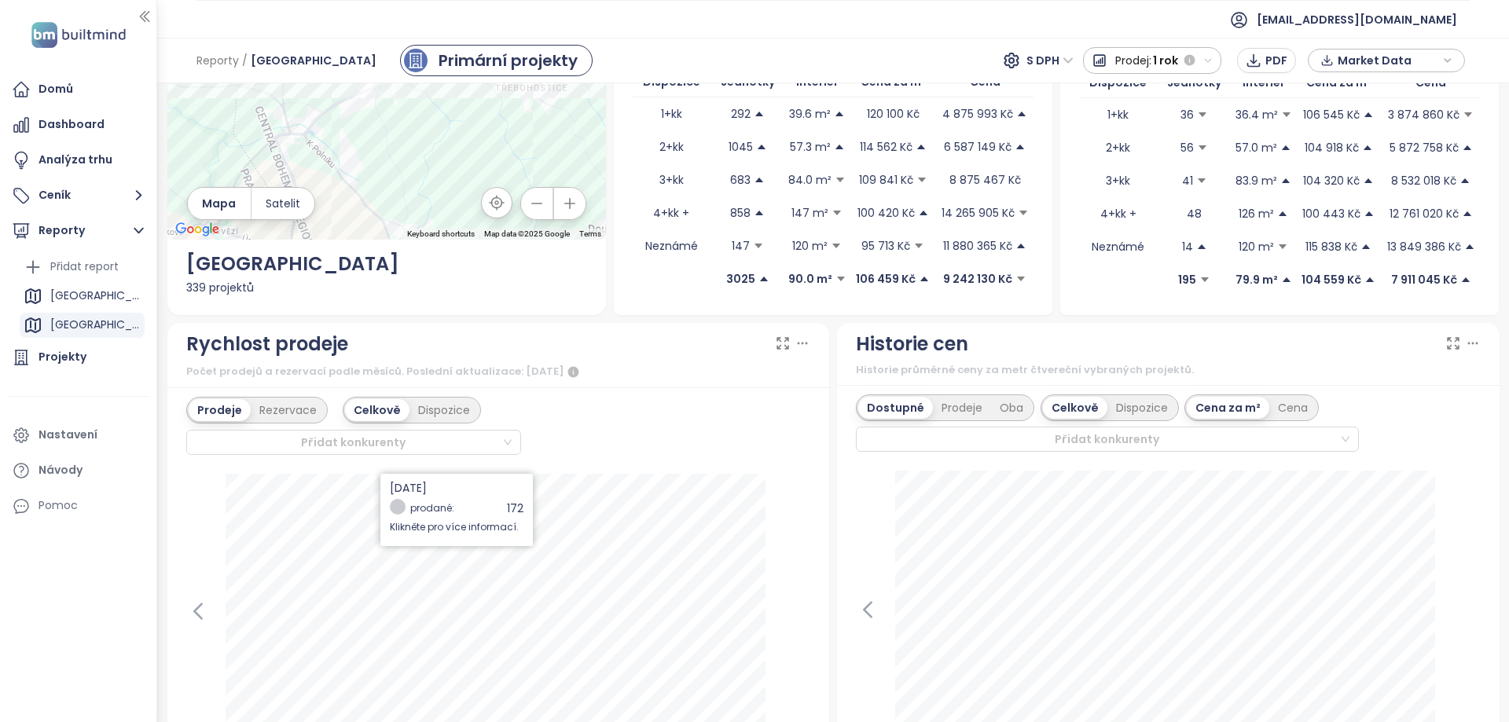
scroll to position [157, 0]
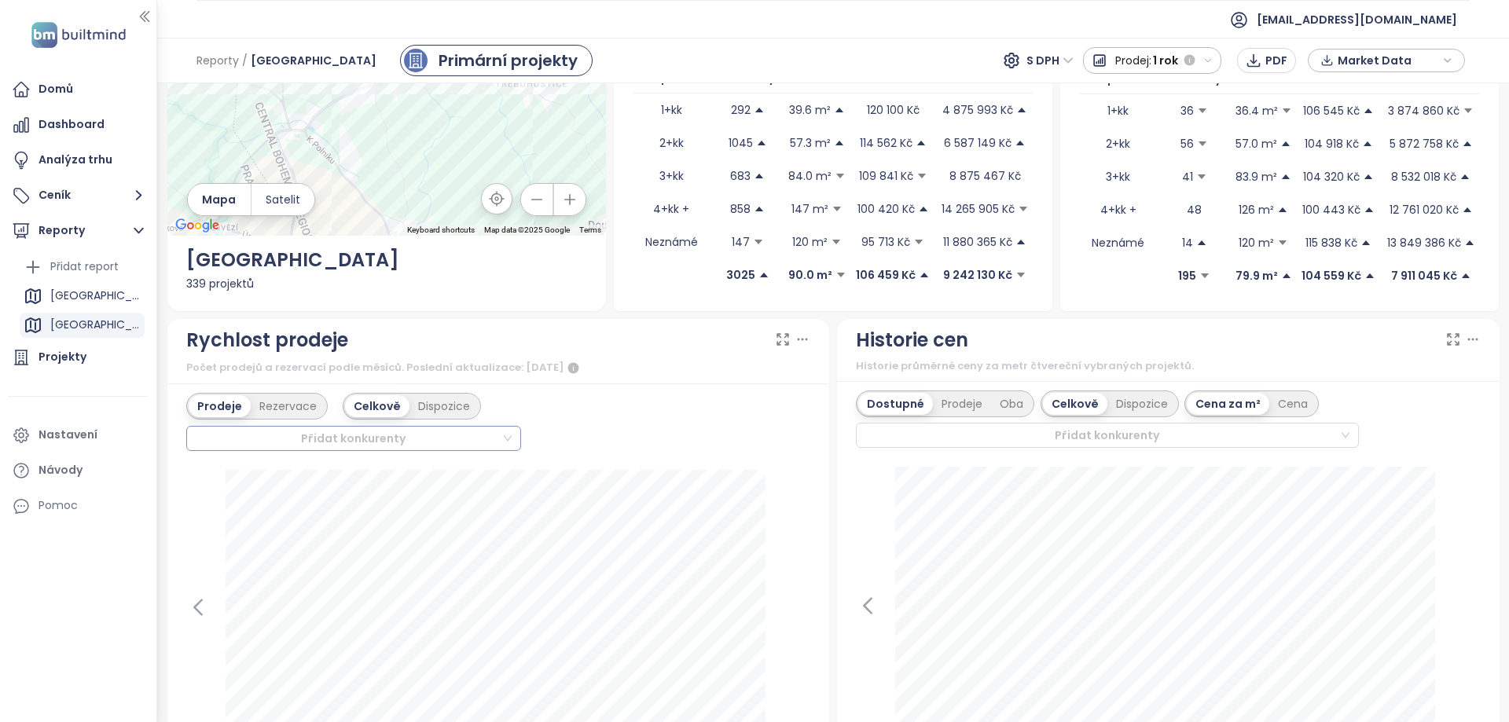
click at [359, 442] on div at bounding box center [347, 438] width 310 height 19
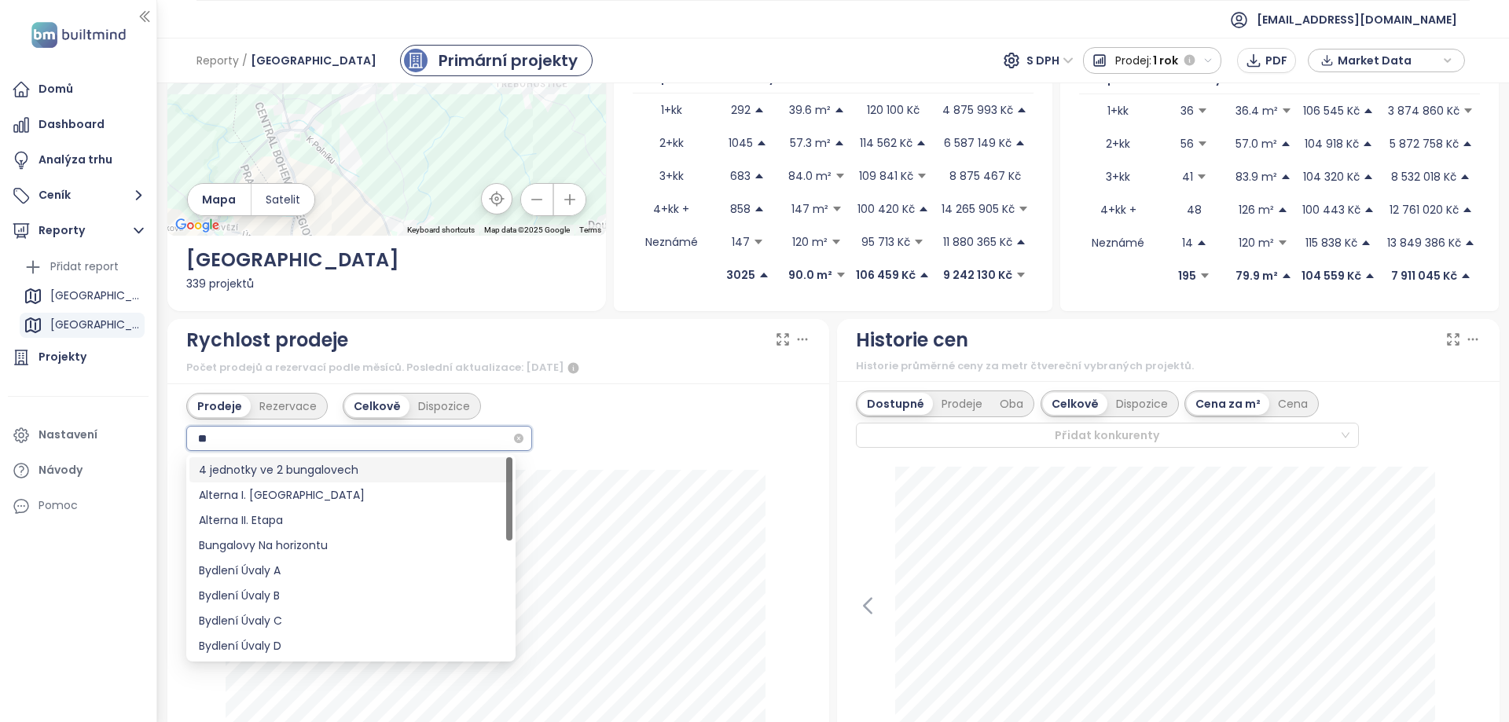
type input "***"
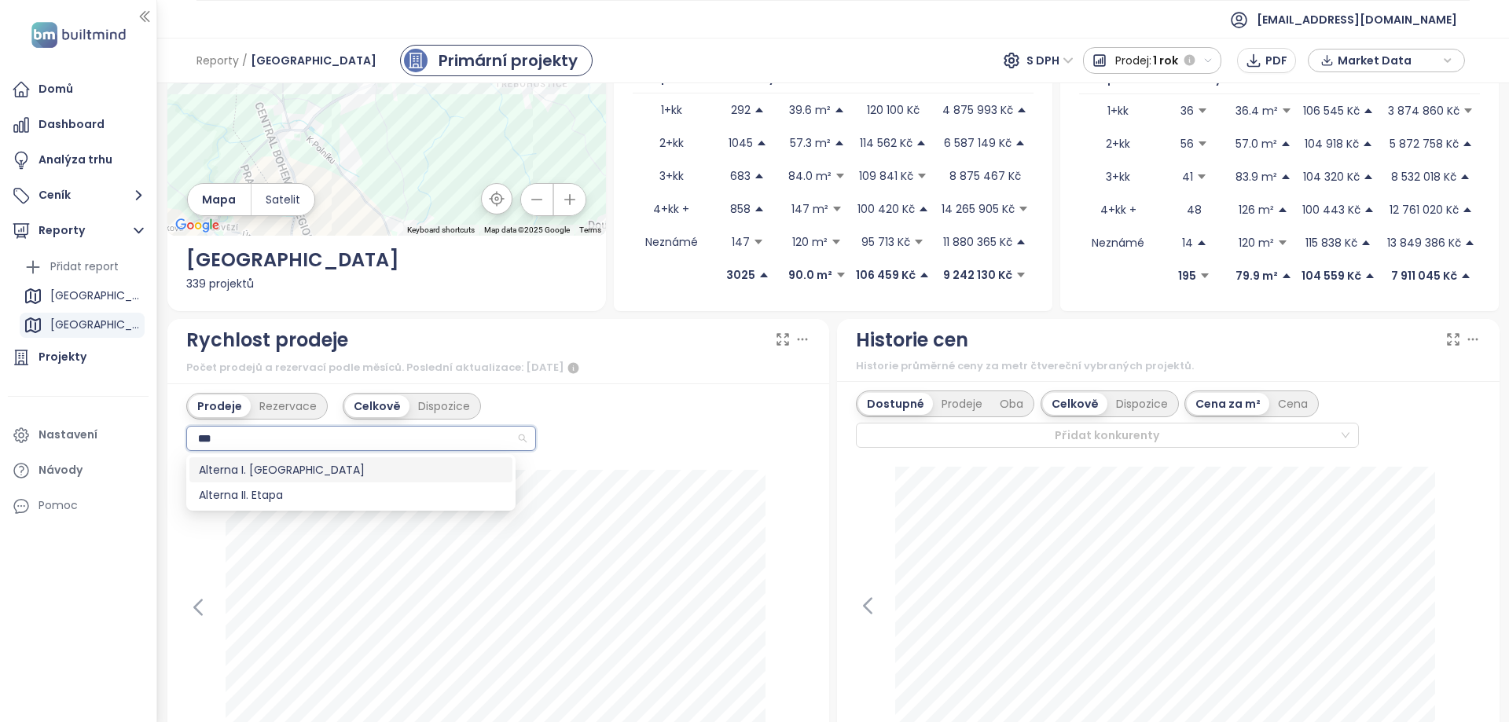
click at [354, 464] on div "Alterna I. [GEOGRAPHIC_DATA]" at bounding box center [351, 469] width 304 height 17
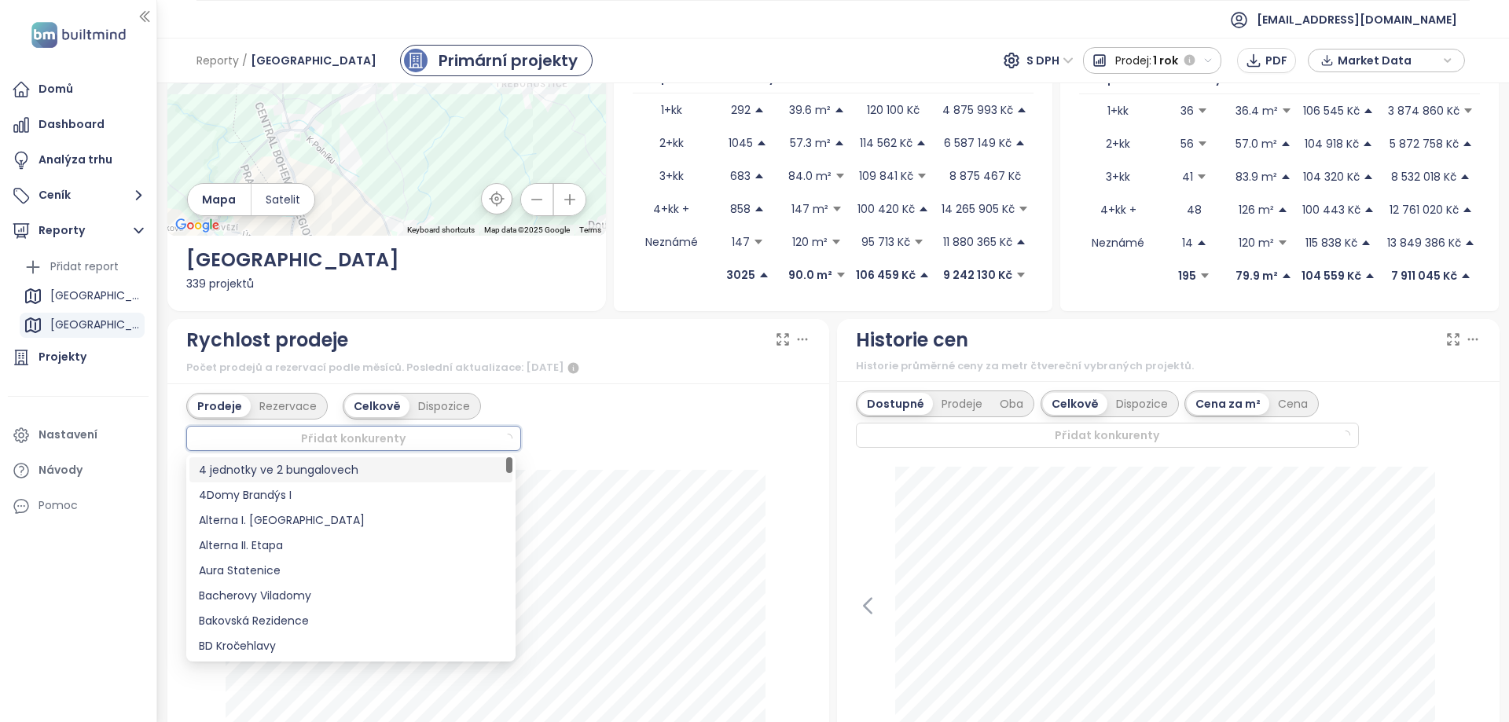
click at [724, 418] on div "Prodeje Rezervace Celkově Dispozice Přidat konkurenty" at bounding box center [498, 422] width 625 height 58
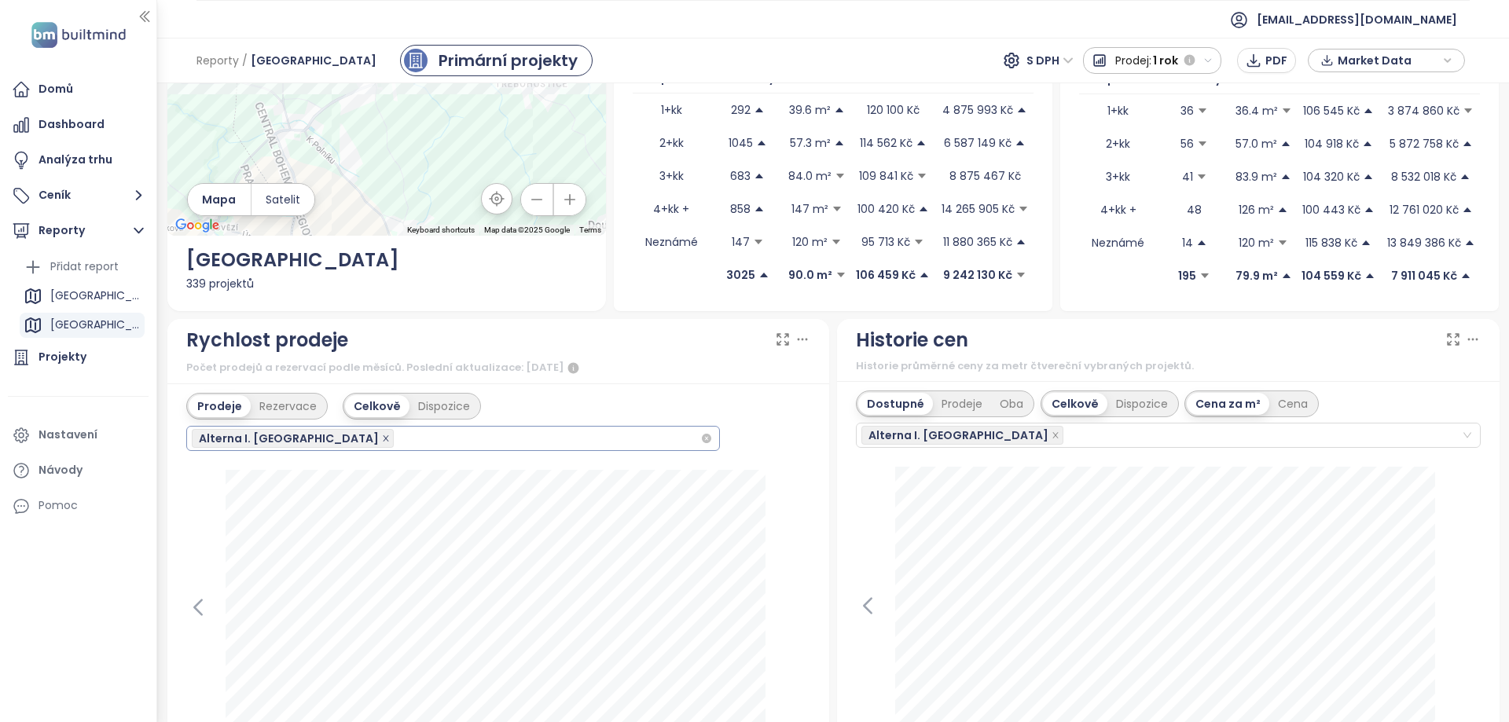
click at [383, 439] on icon "close" at bounding box center [386, 438] width 6 height 6
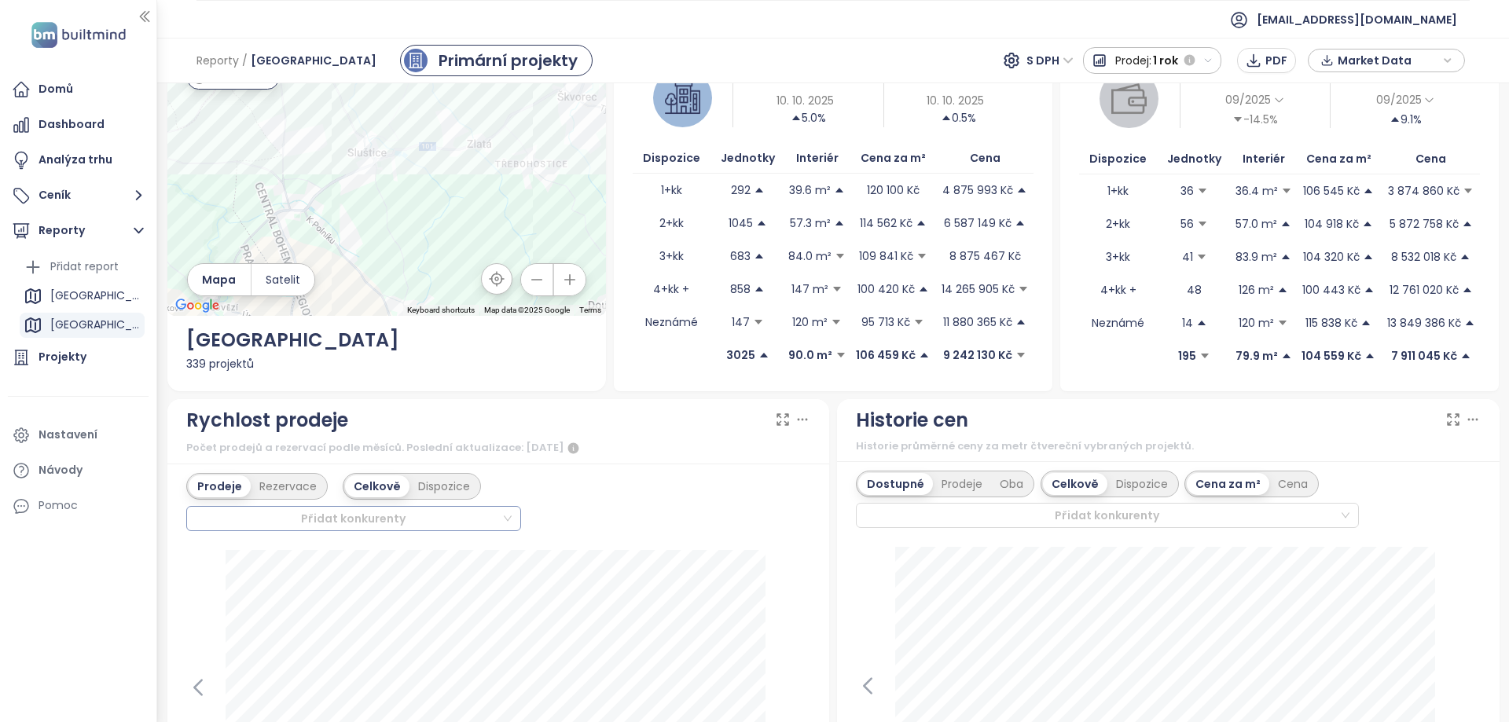
scroll to position [0, 0]
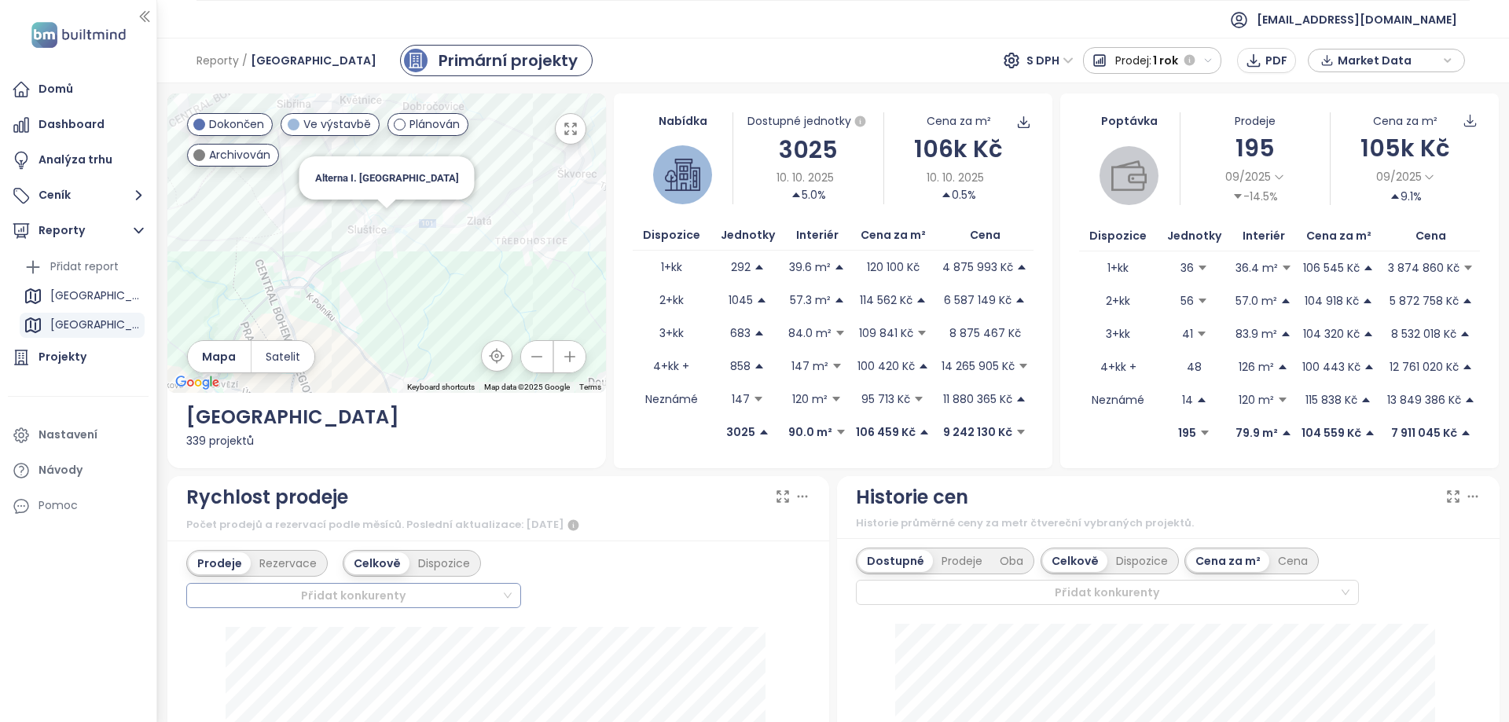
click at [387, 217] on div "Alterna I. [GEOGRAPHIC_DATA]" at bounding box center [386, 243] width 438 height 299
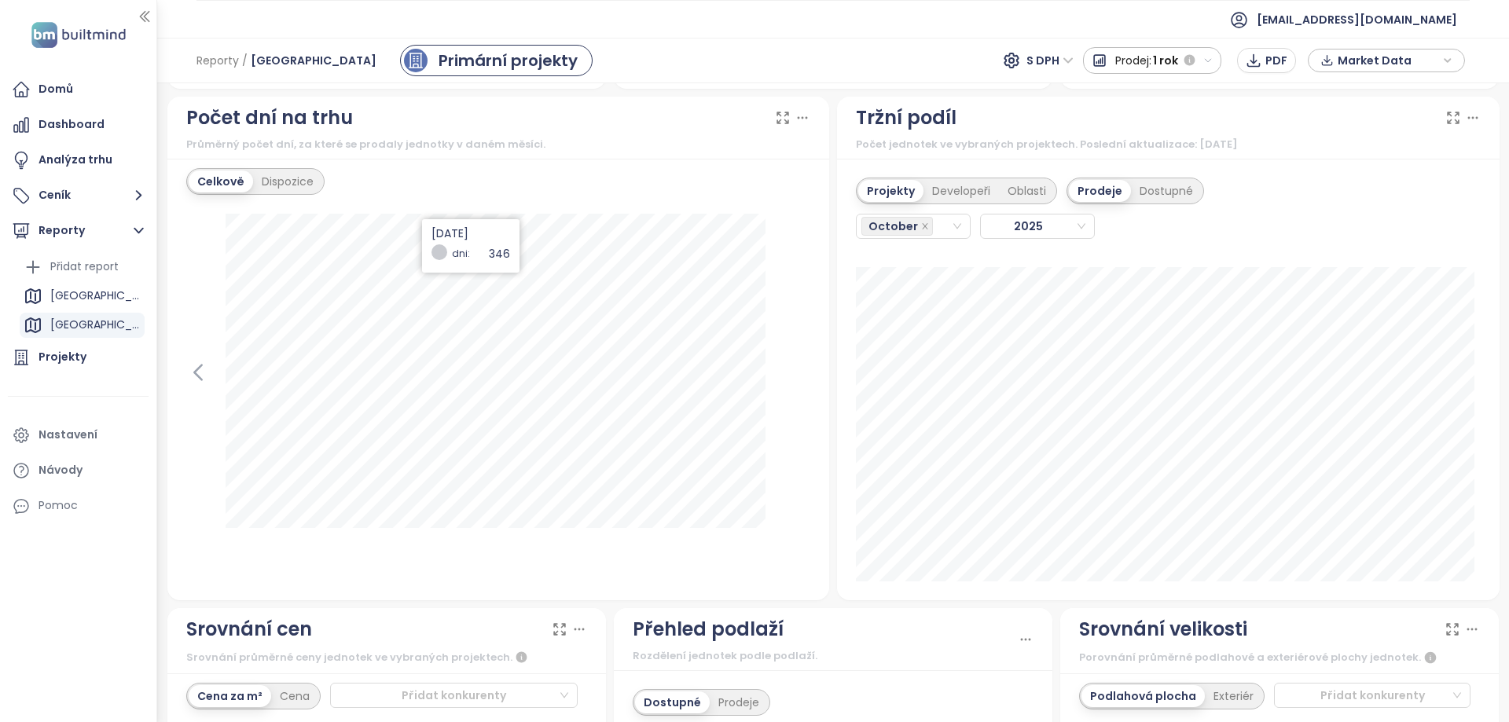
scroll to position [1183, 0]
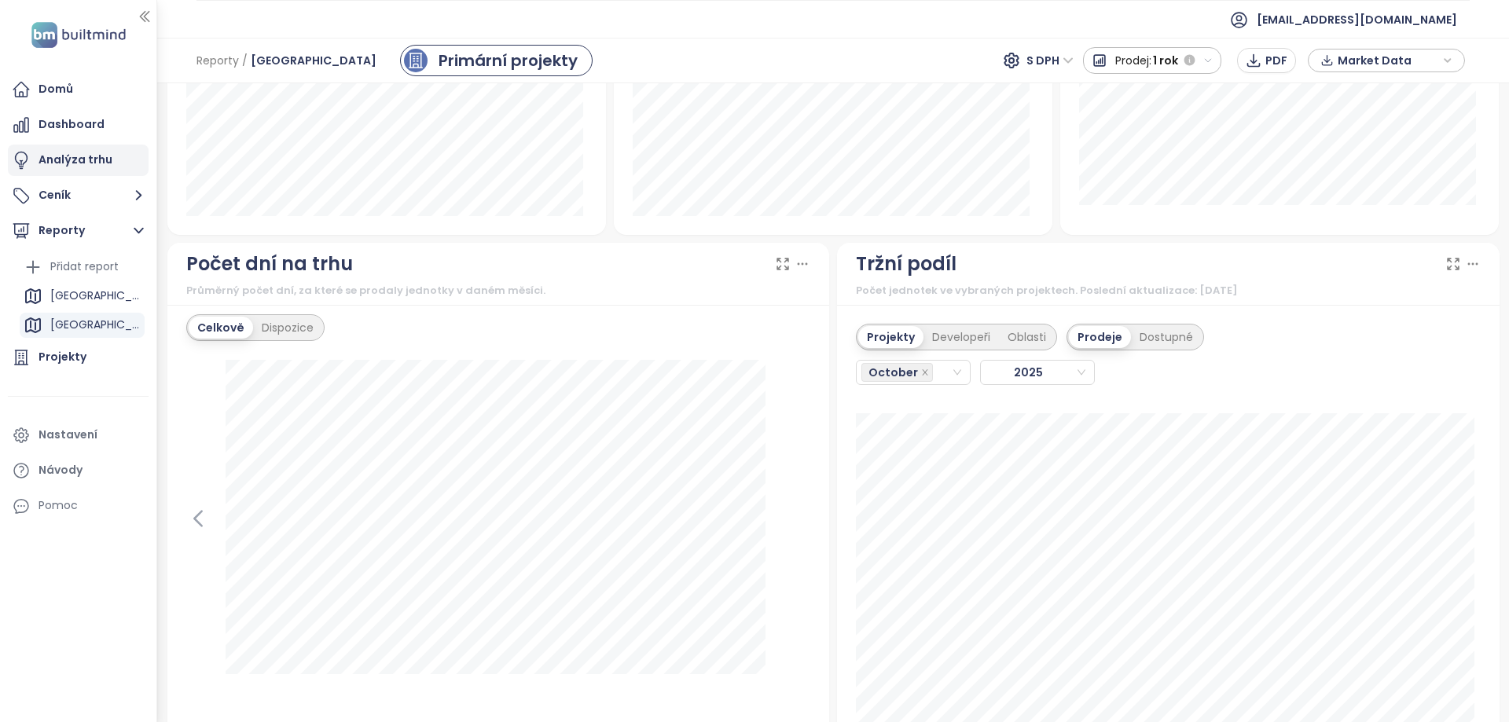
click at [84, 165] on div "Analýza trhu" at bounding box center [76, 160] width 74 height 20
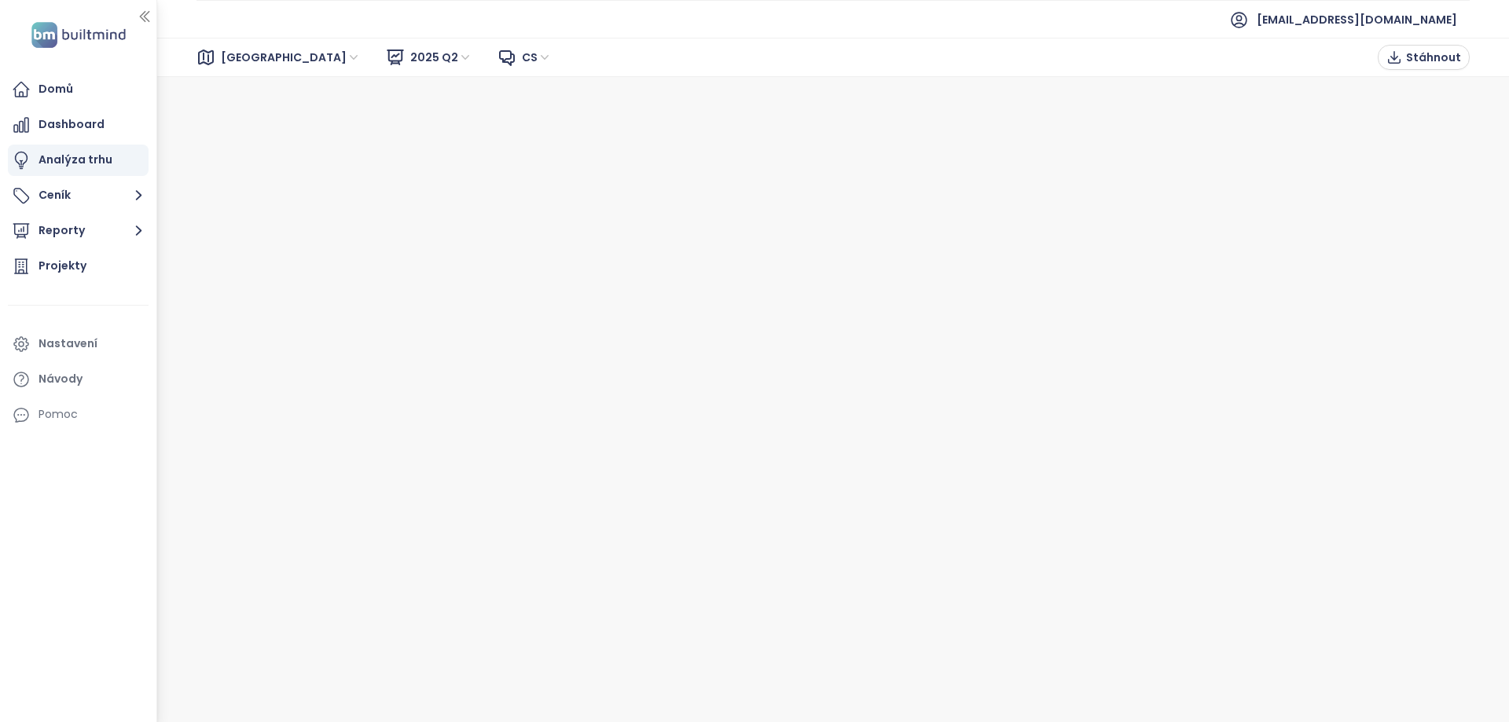
click at [246, 61] on span "[GEOGRAPHIC_DATA]" at bounding box center [291, 58] width 140 height 24
click at [251, 64] on span "[GEOGRAPHIC_DATA]" at bounding box center [291, 58] width 140 height 24
click at [70, 125] on div "Dashboard" at bounding box center [72, 125] width 66 height 20
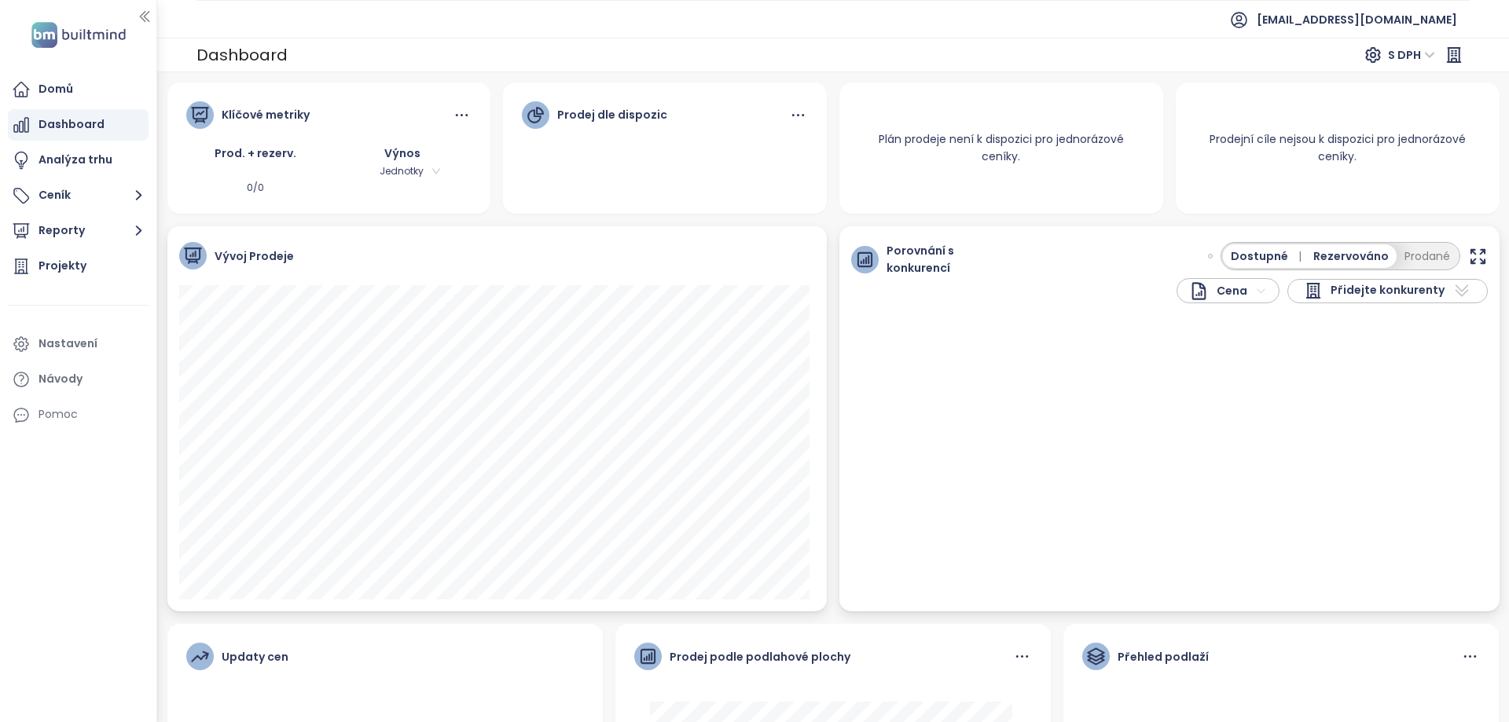
click at [266, 55] on div "Dashboard" at bounding box center [241, 55] width 91 height 28
click at [788, 113] on icon at bounding box center [798, 115] width 20 height 20
click at [404, 108] on div "Klíčové metriky" at bounding box center [329, 122] width 286 height 43
click at [197, 255] on icon at bounding box center [193, 256] width 20 height 20
click at [248, 72] on div "Dashboard S DPH" at bounding box center [833, 55] width 1352 height 35
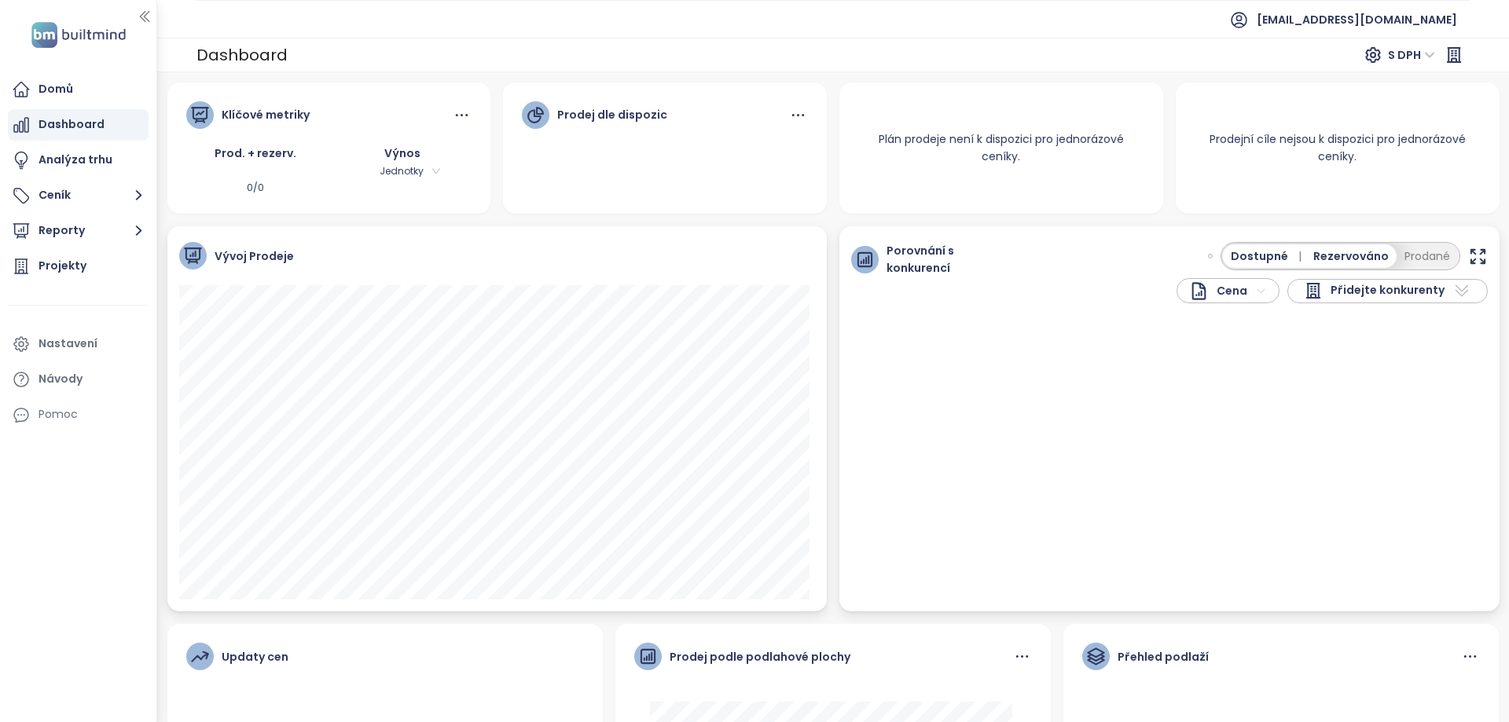
click at [246, 61] on div "Dashboard" at bounding box center [241, 55] width 91 height 28
click at [246, 56] on div "Dashboard" at bounding box center [241, 55] width 91 height 28
click at [1394, 54] on span "S DPH" at bounding box center [1411, 55] width 47 height 24
click at [1458, 54] on icon at bounding box center [1453, 55] width 19 height 19
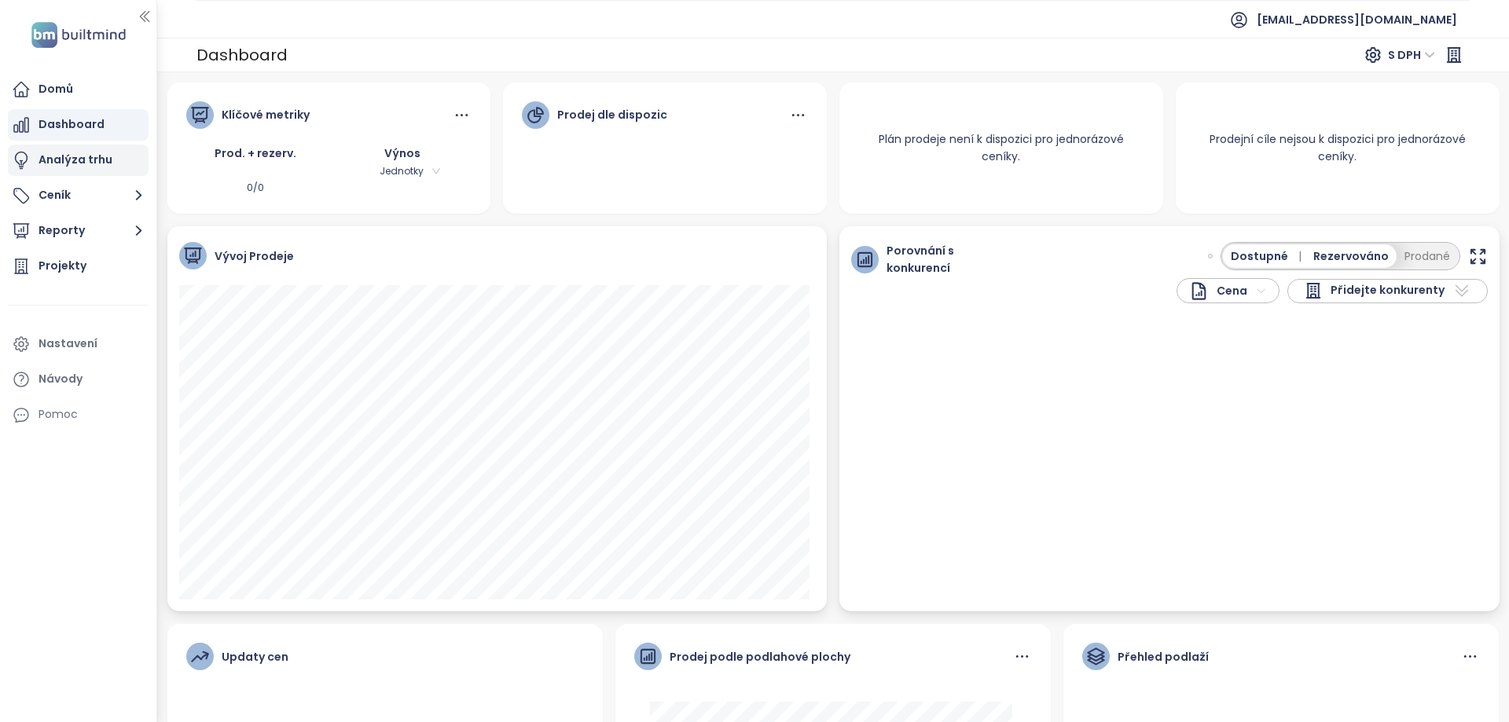
click at [98, 156] on div "Analýza trhu" at bounding box center [76, 160] width 74 height 20
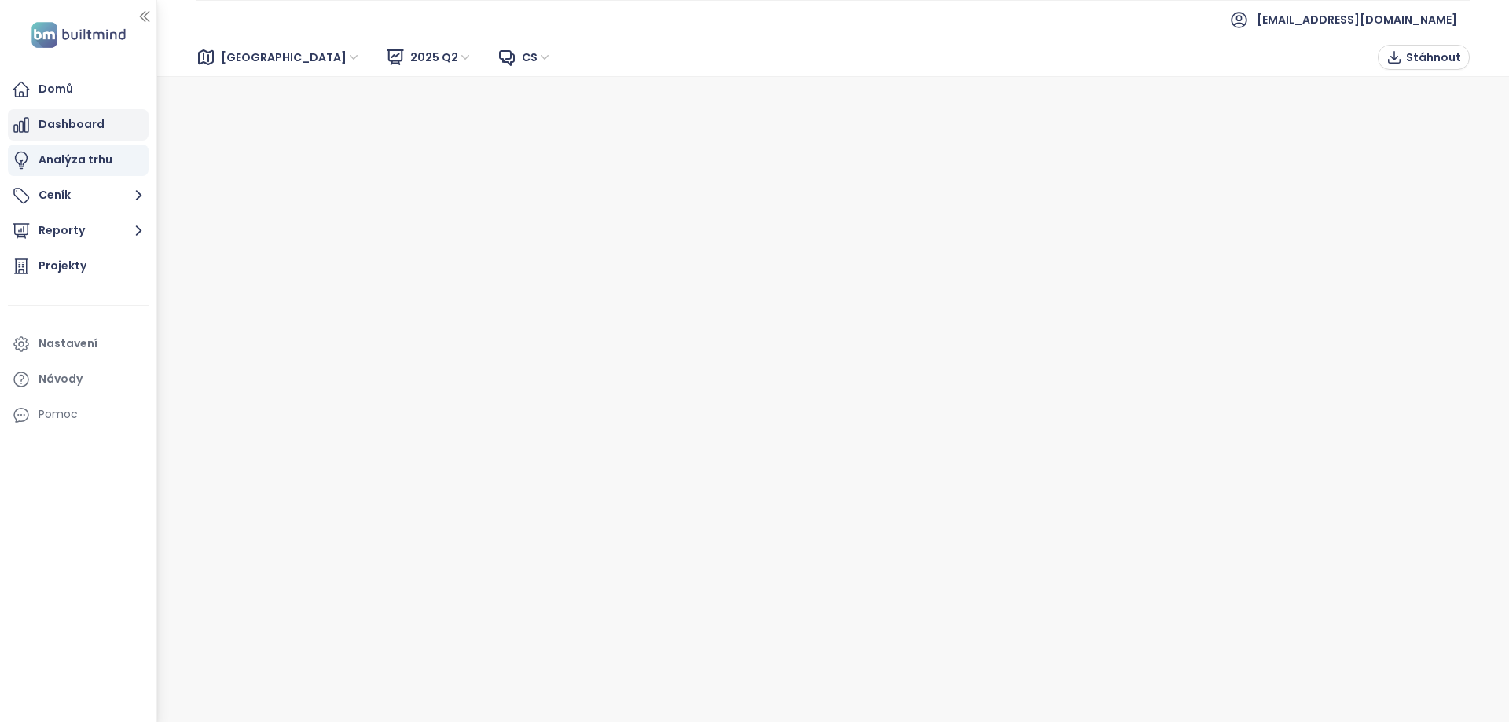
click at [96, 127] on div "Dashboard" at bounding box center [72, 125] width 66 height 20
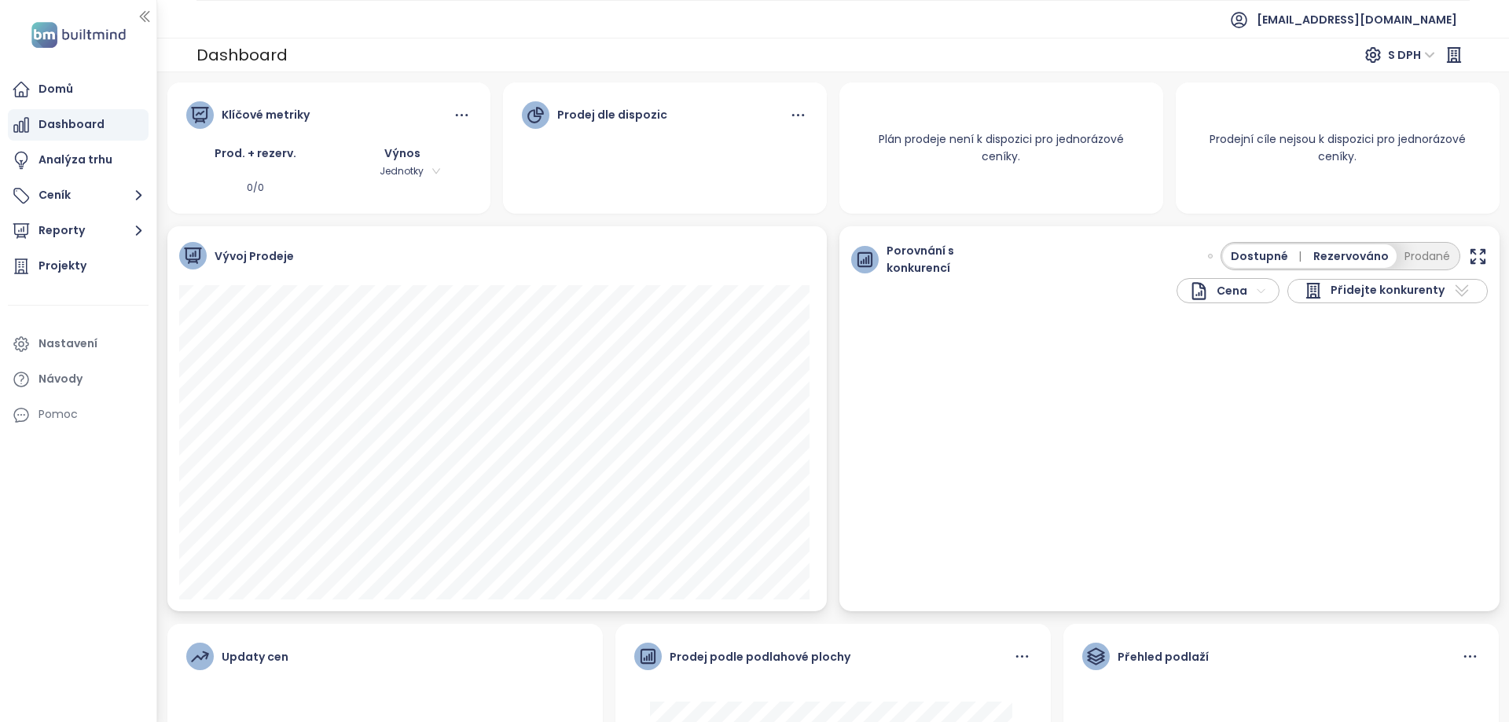
click at [251, 115] on div "Klíčové metriky" at bounding box center [266, 114] width 88 height 17
click at [78, 265] on div "Projekty" at bounding box center [63, 266] width 48 height 20
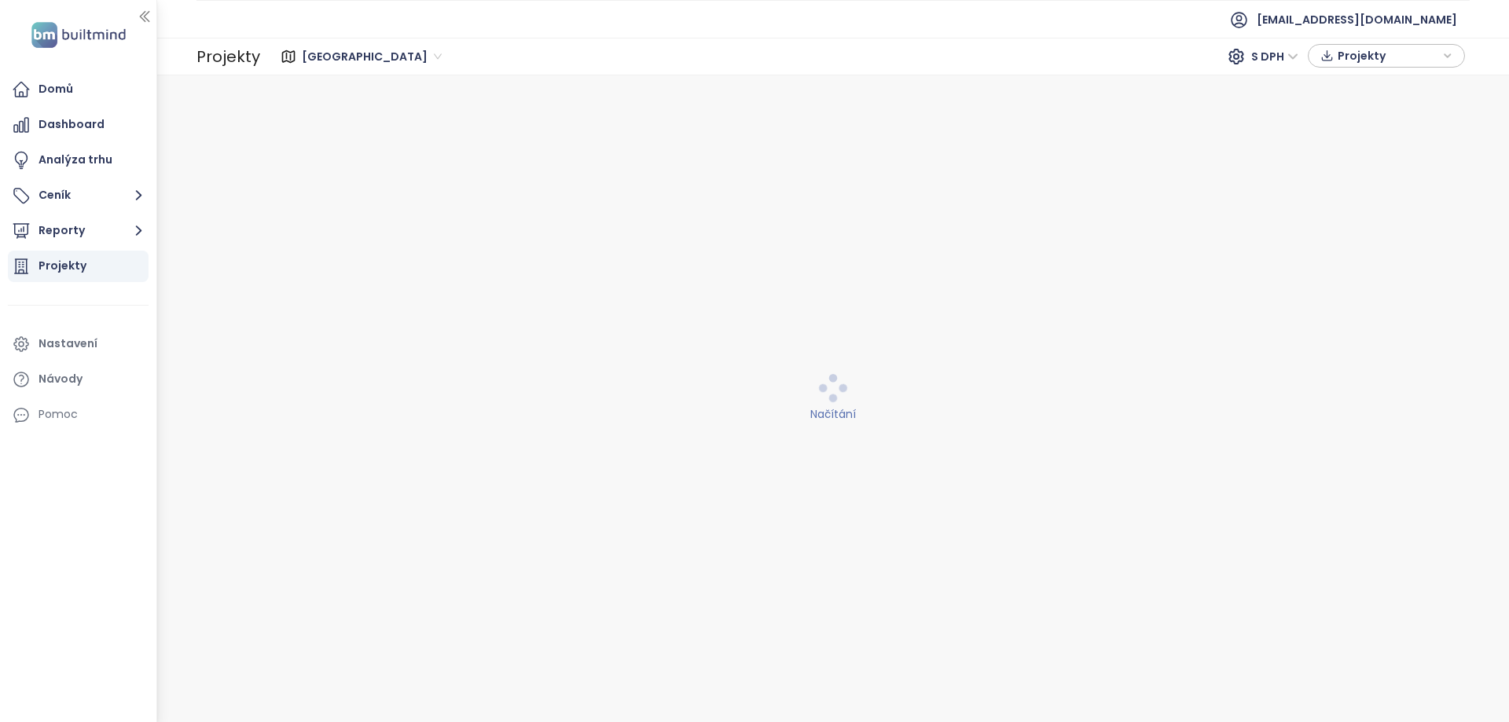
click at [332, 57] on span "[GEOGRAPHIC_DATA]" at bounding box center [372, 57] width 140 height 24
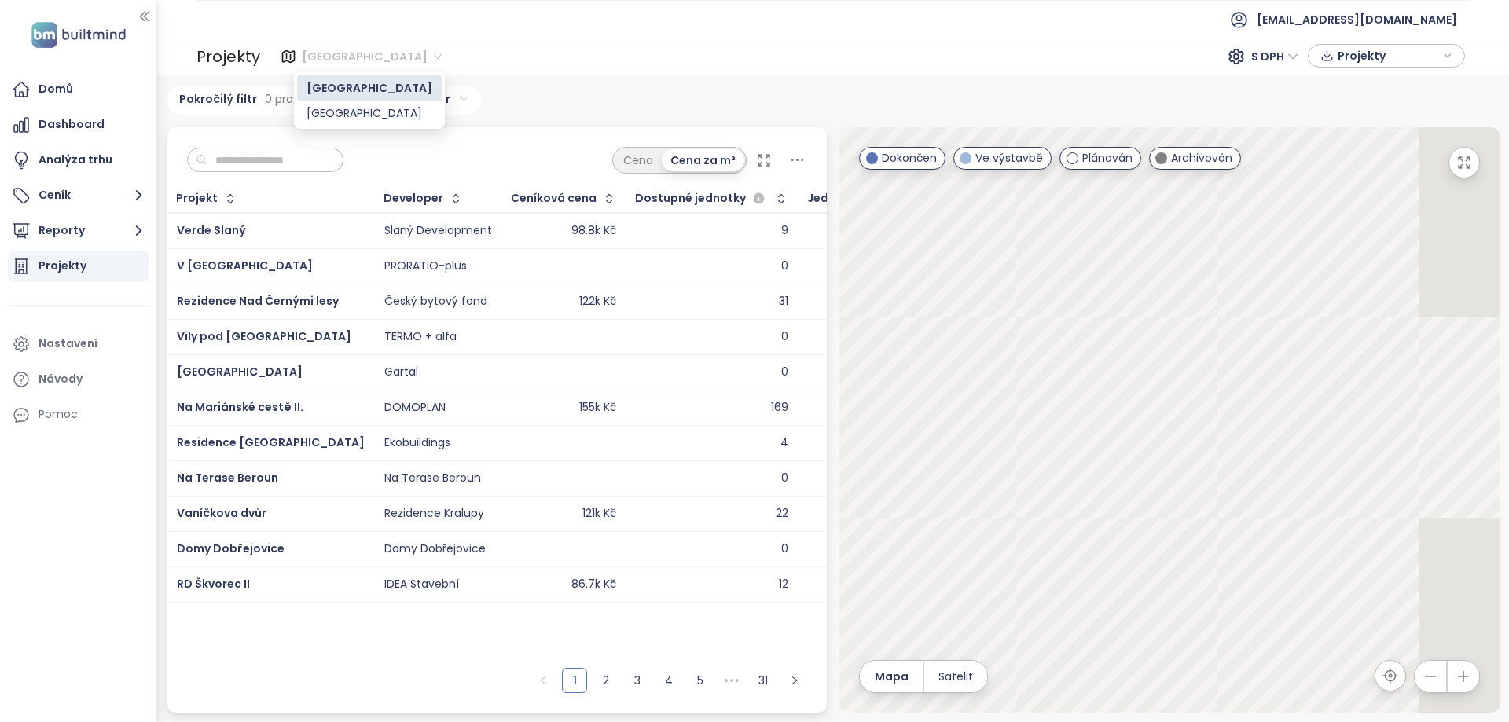
click at [332, 57] on span "[GEOGRAPHIC_DATA]" at bounding box center [372, 57] width 140 height 24
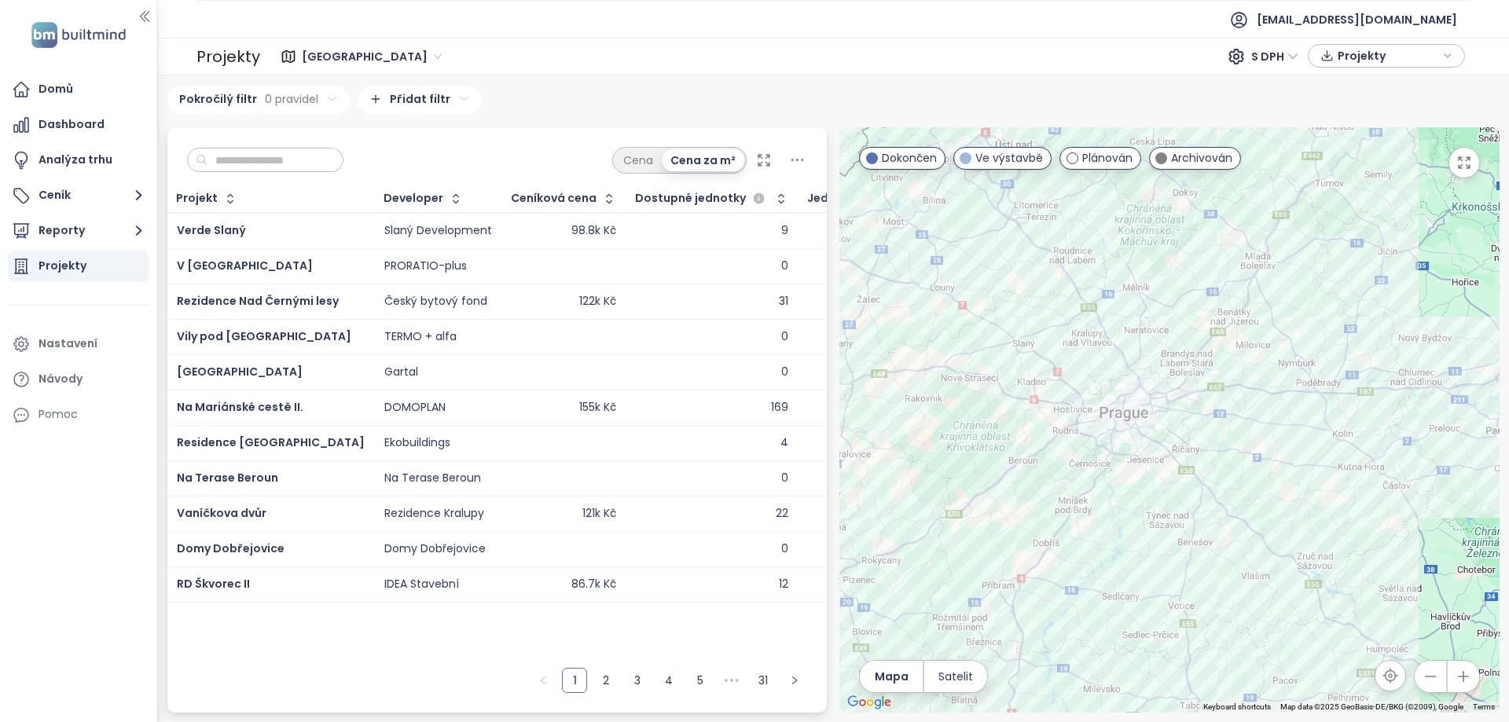
click at [332, 57] on span "[GEOGRAPHIC_DATA]" at bounding box center [372, 57] width 140 height 24
click at [337, 117] on div "[GEOGRAPHIC_DATA]" at bounding box center [369, 113] width 126 height 17
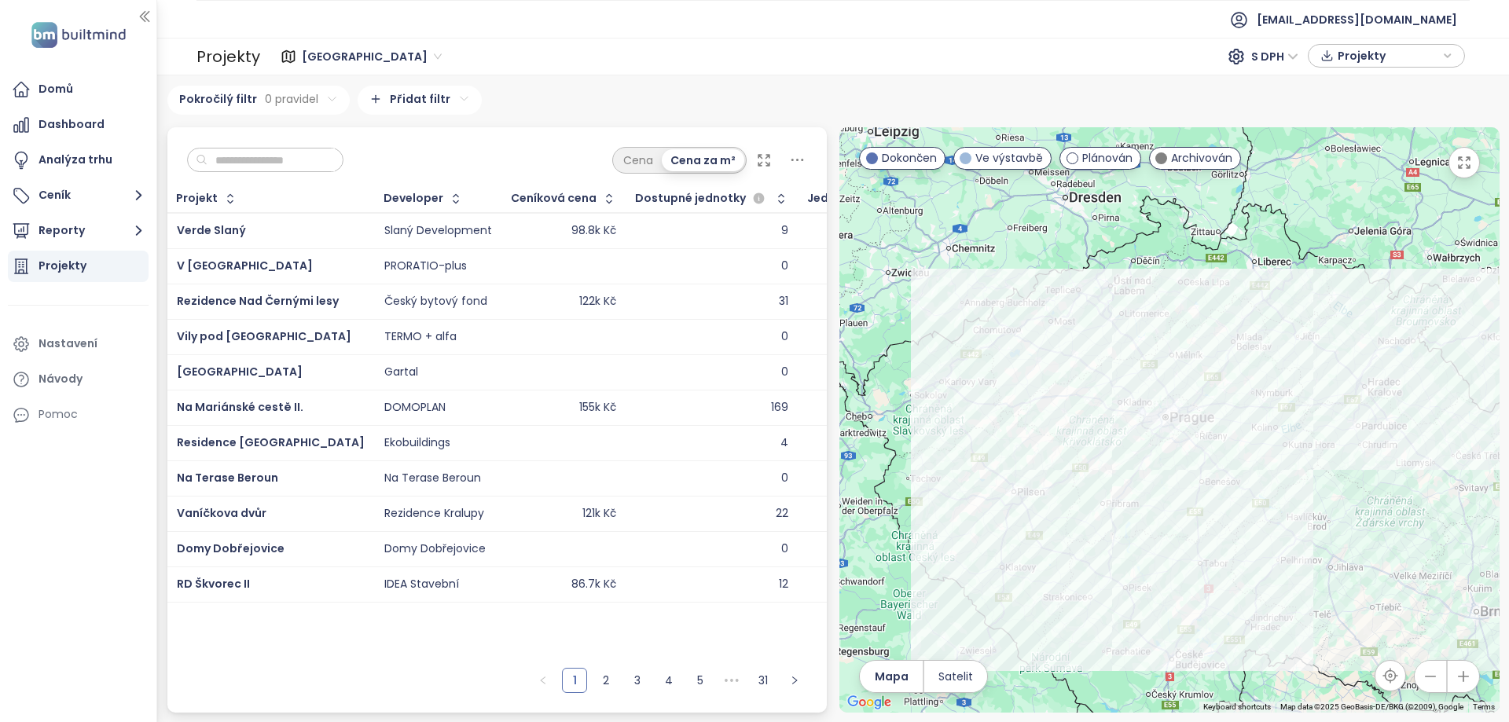
click at [303, 165] on input "text" at bounding box center [270, 161] width 127 height 24
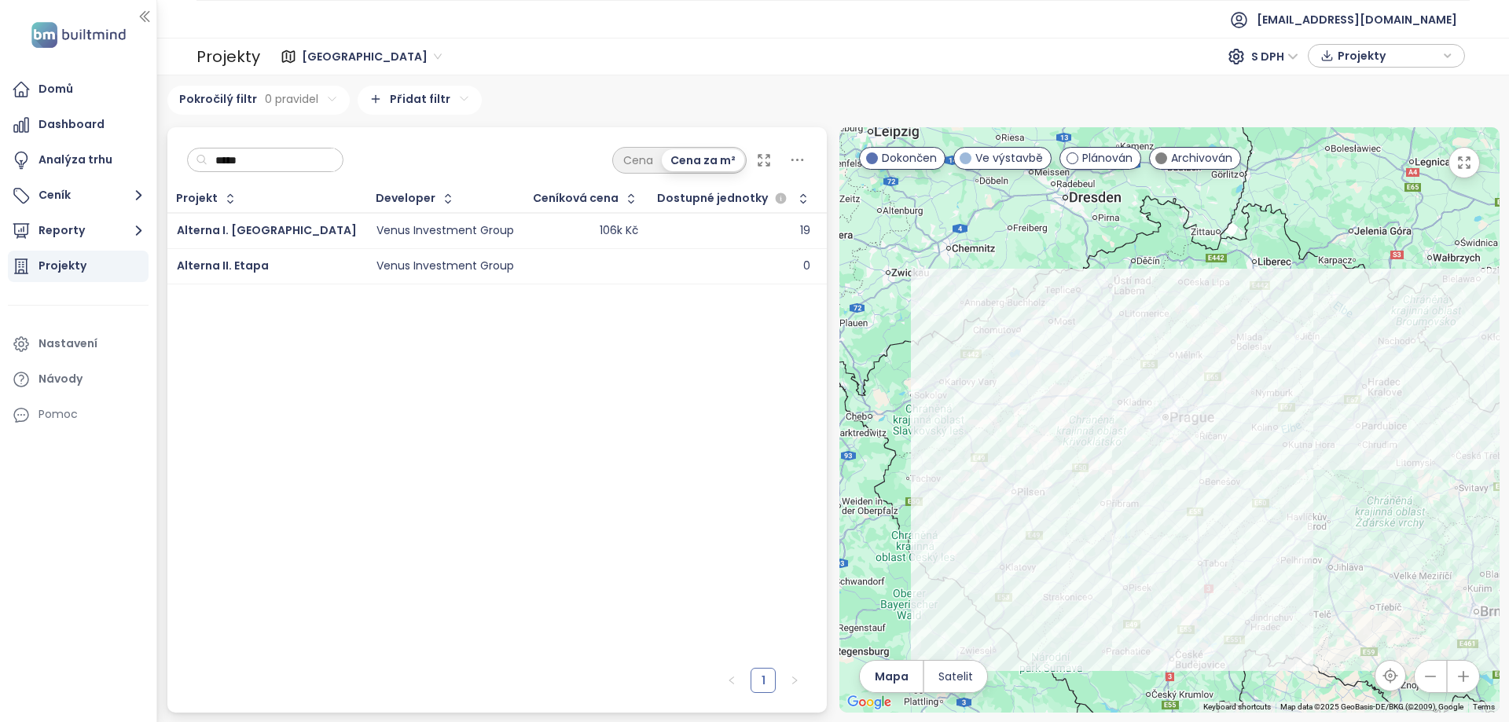
type input "*****"
click at [376, 233] on div "Venus Investment Group" at bounding box center [445, 231] width 138 height 14
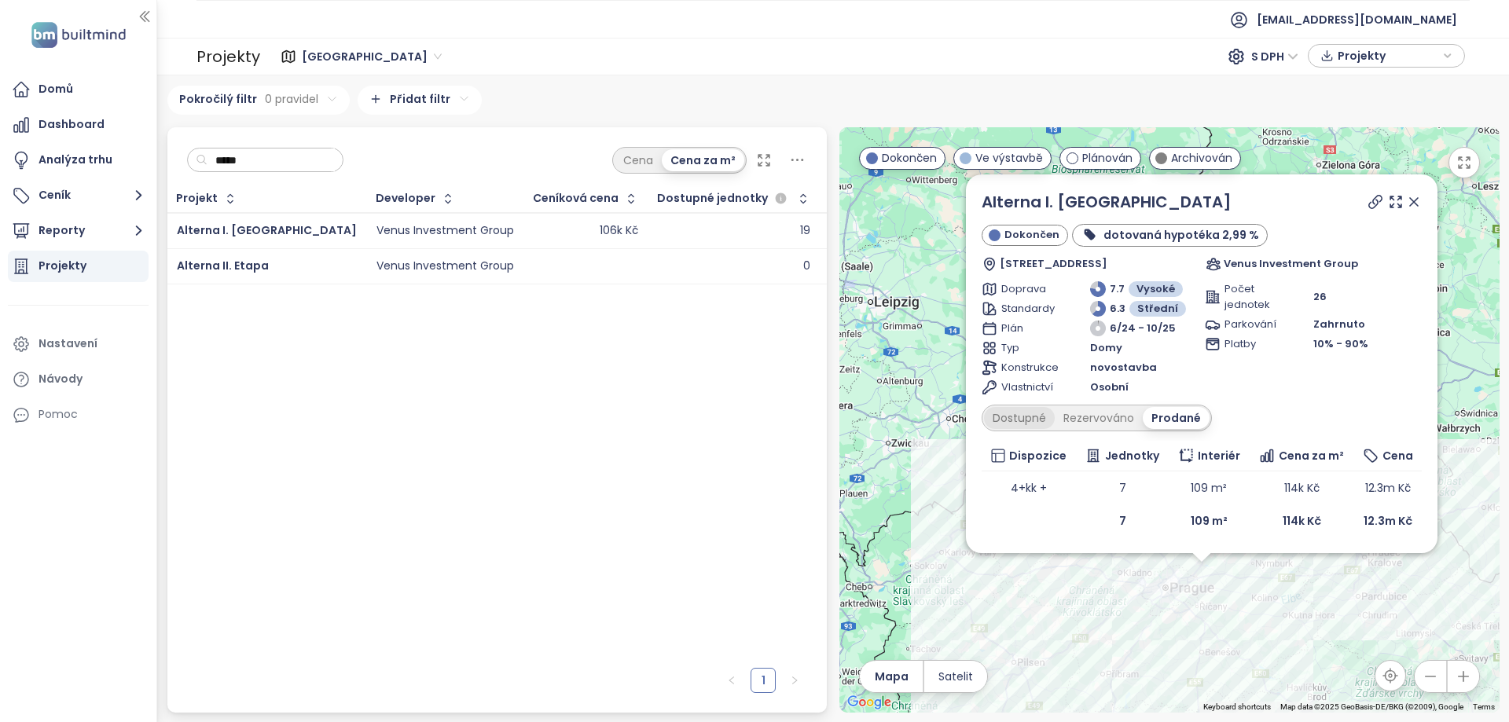
click at [1019, 416] on div "Dostupné" at bounding box center [1019, 418] width 71 height 22
click at [1090, 421] on div "Rezervováno" at bounding box center [1102, 418] width 88 height 22
click at [1184, 410] on div "Prodané" at bounding box center [1178, 418] width 63 height 22
click at [1029, 405] on div "Dostupné Rezervováno Prodané" at bounding box center [1096, 418] width 230 height 27
click at [1033, 411] on div "Dostupné" at bounding box center [1019, 418] width 71 height 22
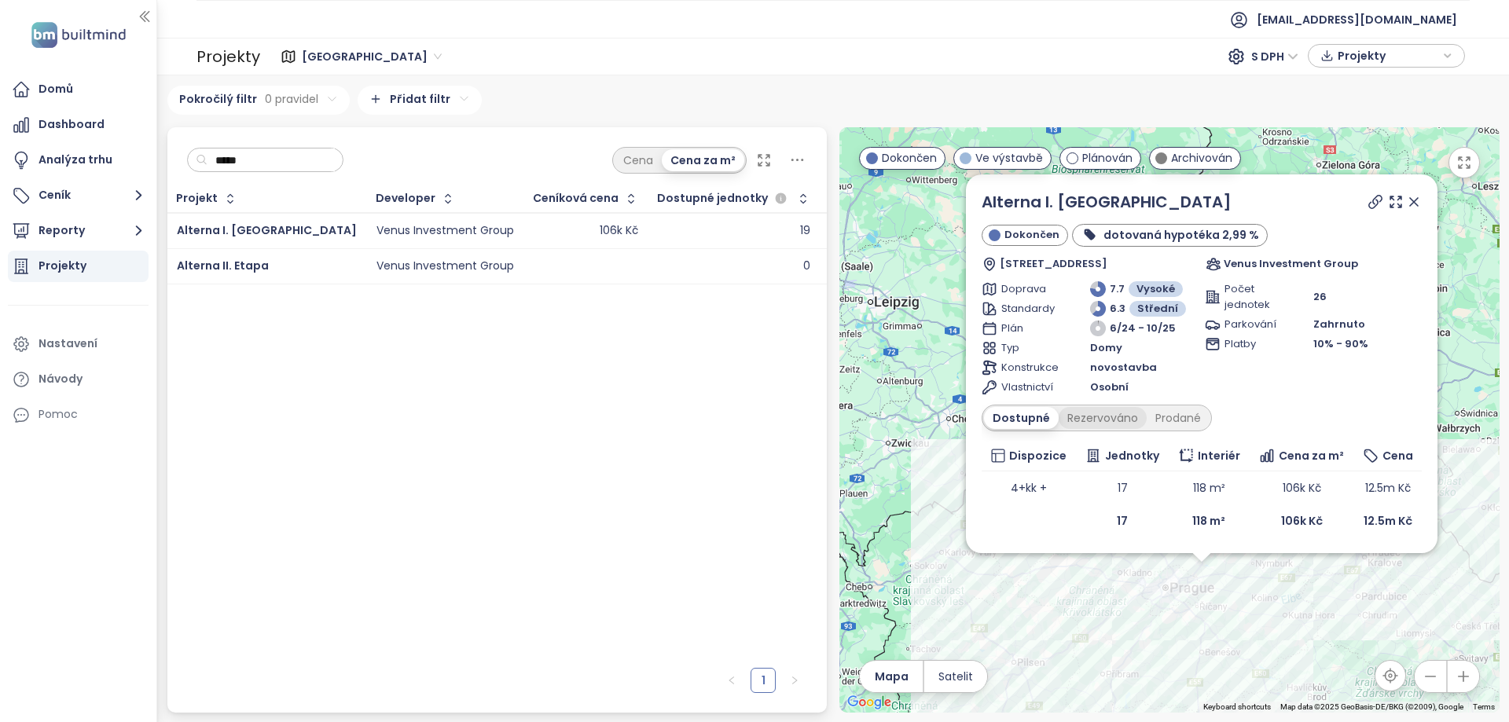
click at [1121, 414] on div "Rezervováno" at bounding box center [1102, 418] width 88 height 22
click at [1018, 409] on div "Dostupné" at bounding box center [1019, 418] width 71 height 22
click at [1095, 416] on div "Rezervováno" at bounding box center [1102, 418] width 88 height 22
click at [1183, 413] on div "Prodané" at bounding box center [1178, 418] width 63 height 22
click at [1035, 416] on div "Dostupné" at bounding box center [1019, 418] width 71 height 22
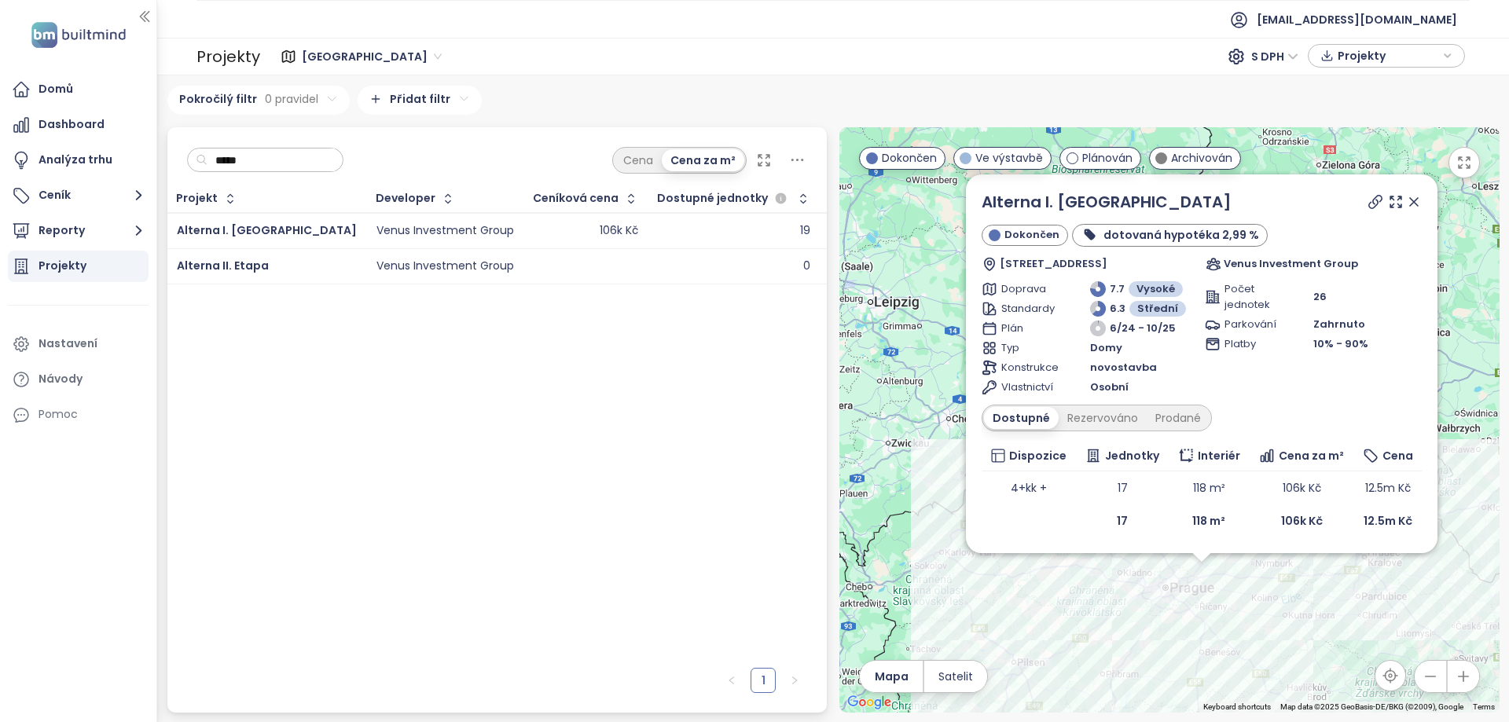
click at [534, 264] on div at bounding box center [586, 266] width 105 height 19
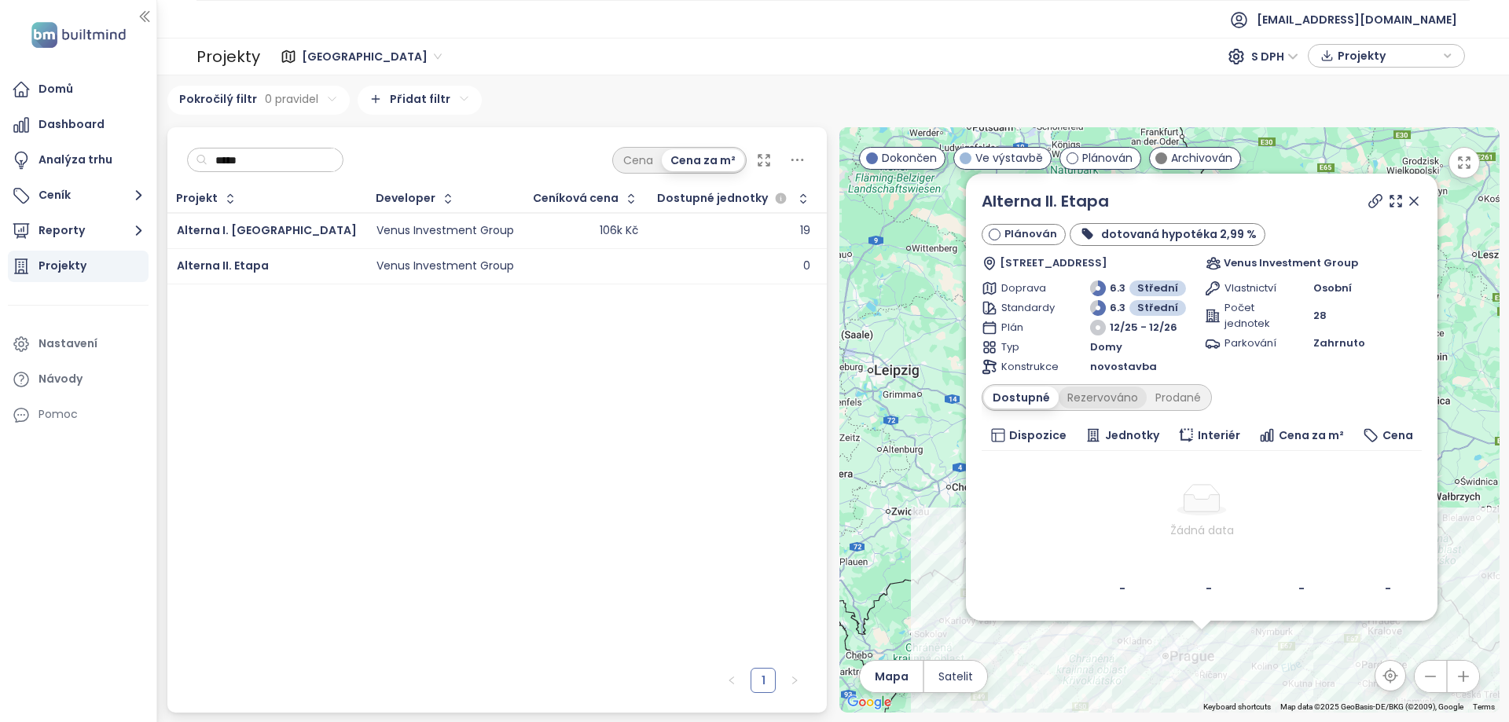
click at [1098, 396] on div "Rezervováno" at bounding box center [1102, 398] width 88 height 22
click at [1018, 388] on div "Dostupné" at bounding box center [1019, 398] width 71 height 22
click at [376, 222] on div "Venus Investment Group" at bounding box center [445, 231] width 138 height 19
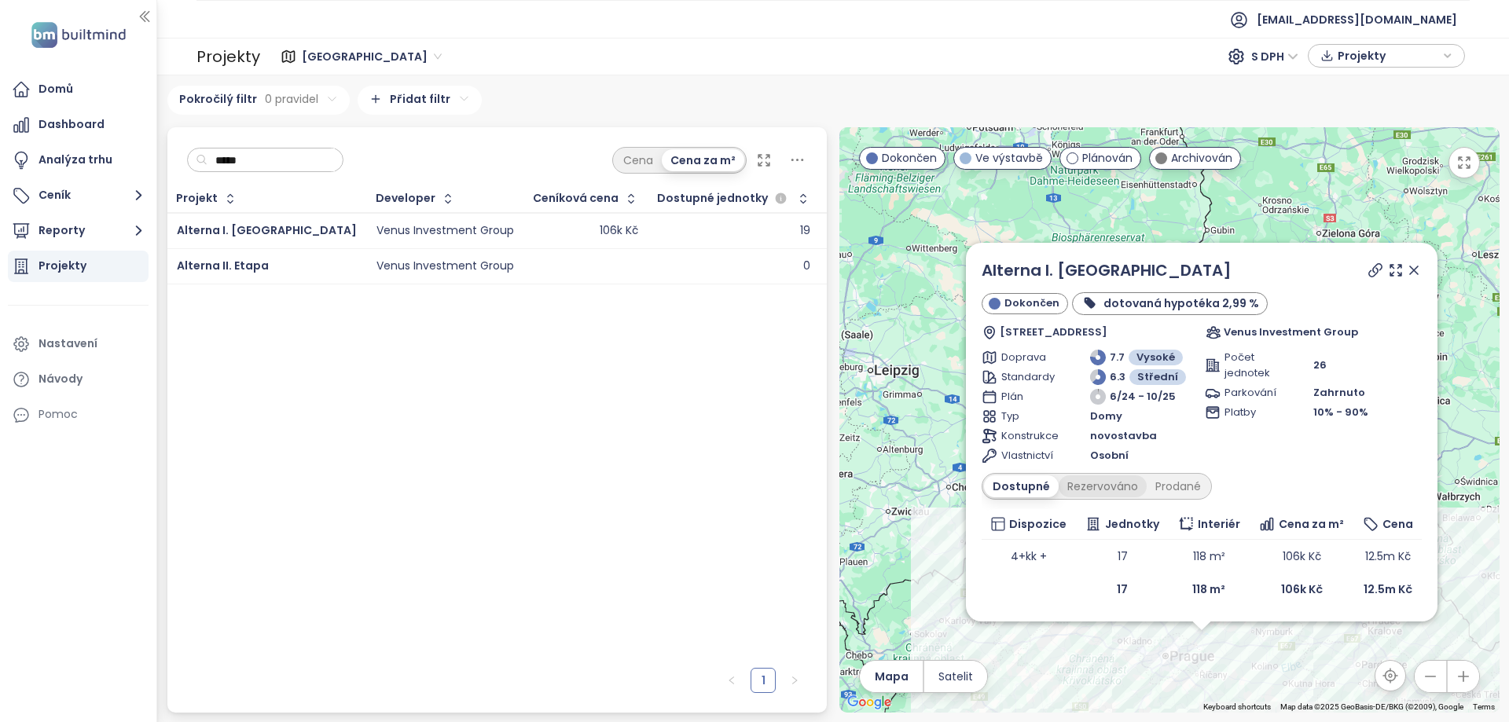
click at [1088, 483] on div "Rezervováno" at bounding box center [1102, 486] width 88 height 22
click at [1030, 485] on div "Dostupné" at bounding box center [1019, 486] width 71 height 22
click at [1219, 561] on td "118 m²" at bounding box center [1208, 556] width 80 height 33
click at [1231, 589] on td "118 m²" at bounding box center [1208, 589] width 80 height 33
click at [1179, 482] on div "Prodané" at bounding box center [1177, 486] width 63 height 22
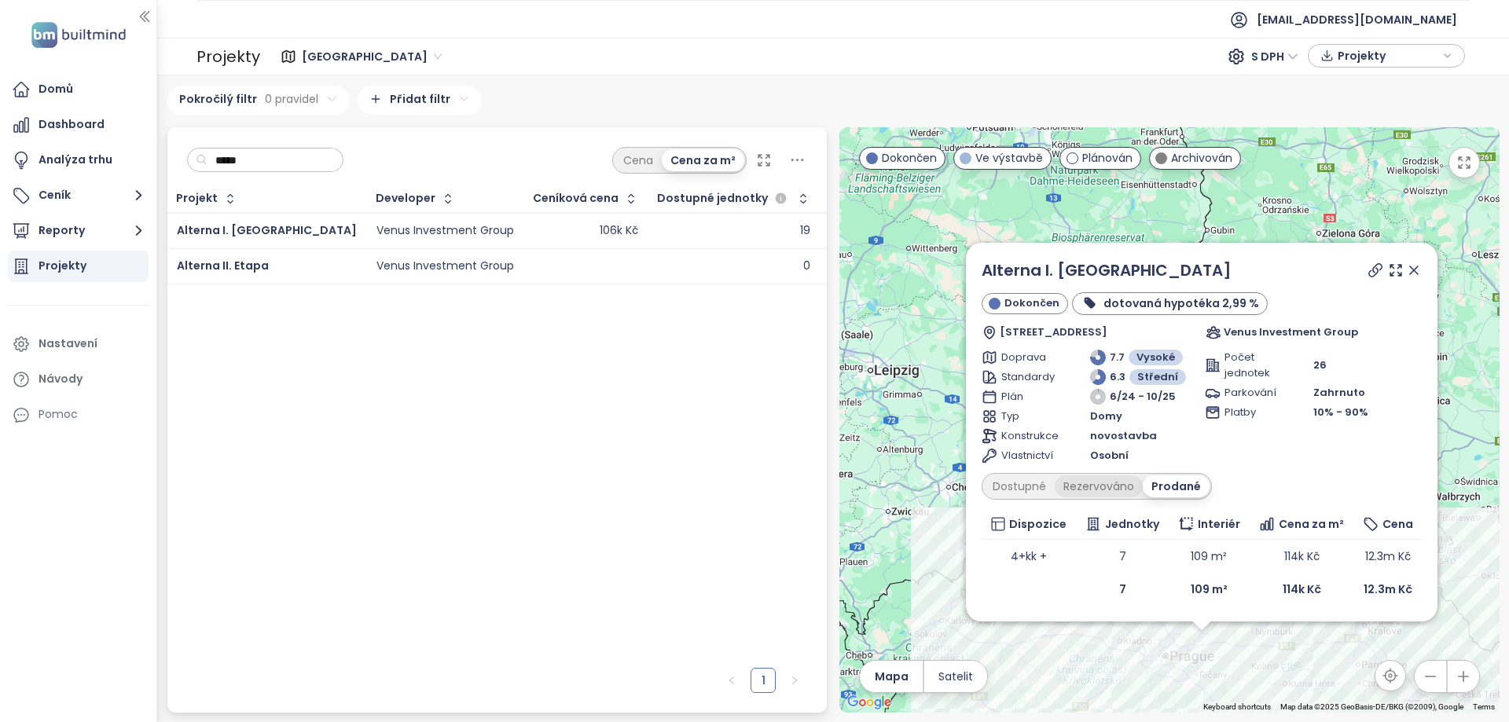
click at [1111, 480] on div "Rezervováno" at bounding box center [1099, 486] width 88 height 22
click at [1019, 482] on div "Dostupné" at bounding box center [1019, 486] width 71 height 22
click at [1098, 487] on div "Rezervováno" at bounding box center [1102, 486] width 88 height 22
click at [1175, 490] on div "Prodané" at bounding box center [1178, 486] width 63 height 22
click at [1029, 485] on div "Dostupné" at bounding box center [1019, 486] width 71 height 22
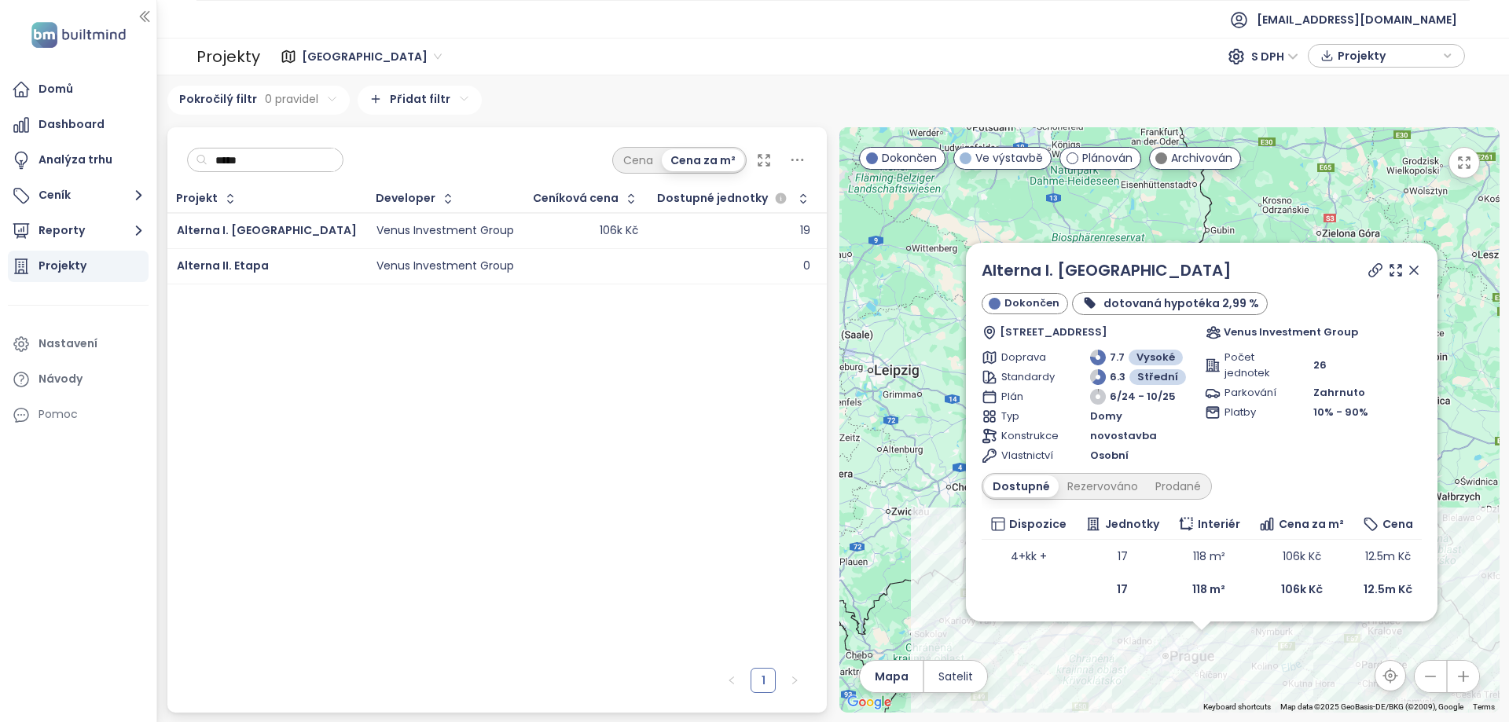
click at [1415, 266] on icon at bounding box center [1414, 270] width 16 height 16
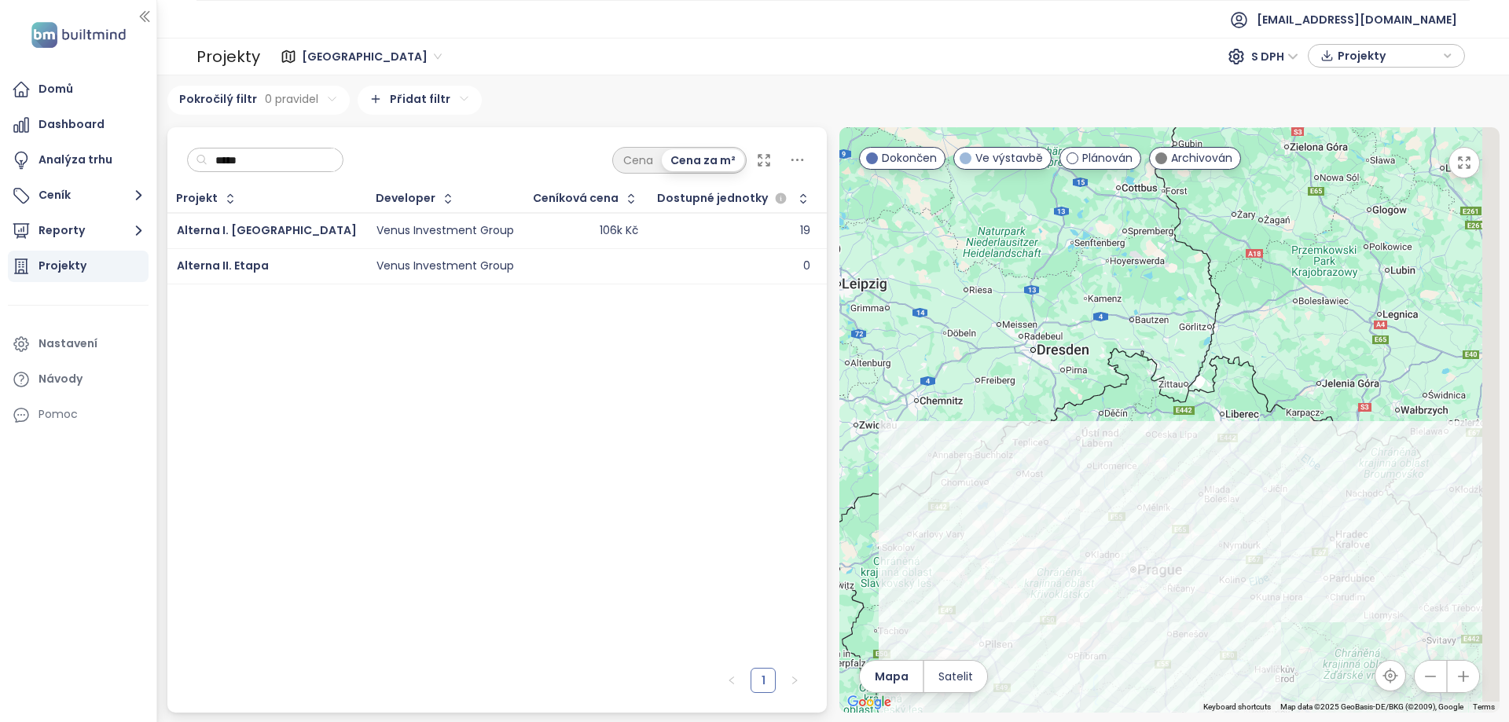
drag, startPoint x: 1179, startPoint y: 633, endPoint x: 1150, endPoint y: 557, distance: 80.8
click at [1152, 561] on div at bounding box center [1169, 419] width 660 height 585
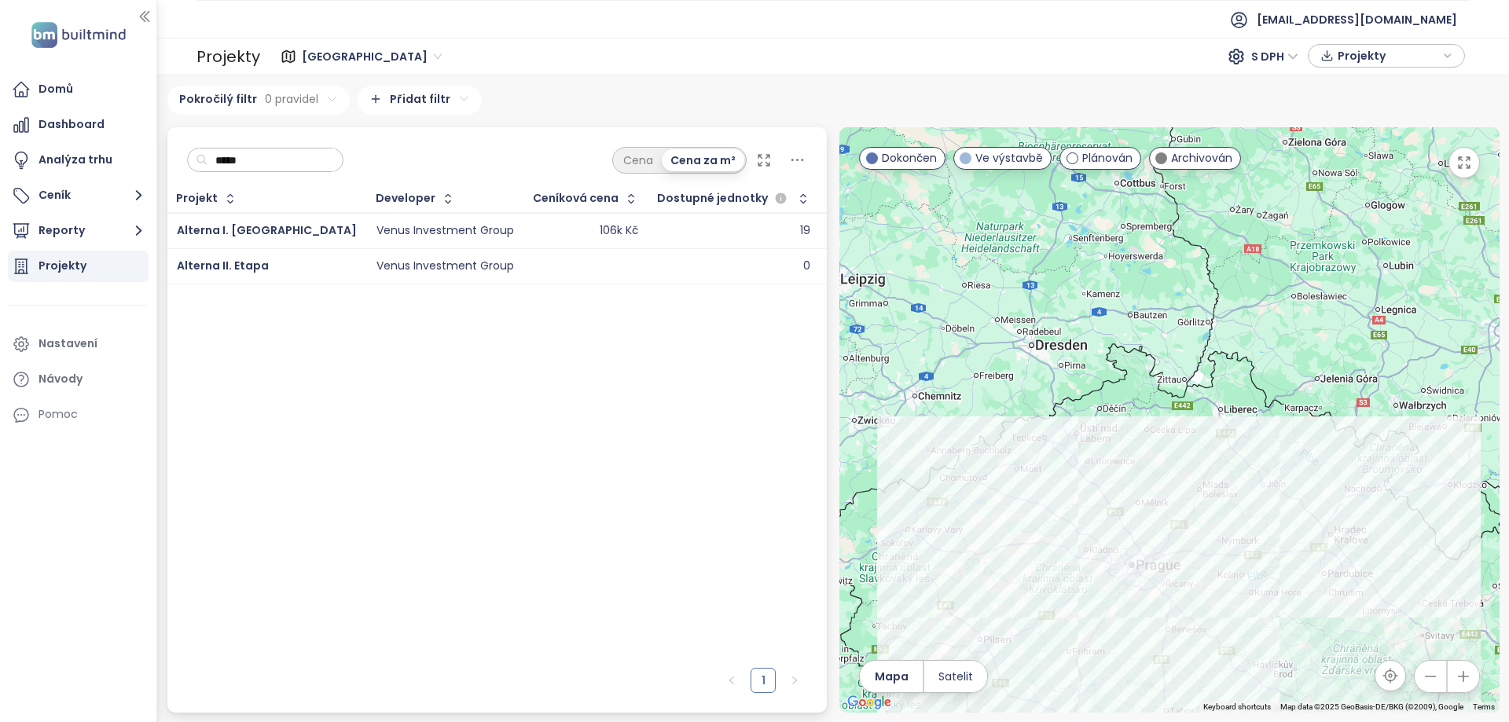
drag, startPoint x: 257, startPoint y: 153, endPoint x: 204, endPoint y: 155, distance: 52.7
click at [204, 155] on div "*****" at bounding box center [265, 160] width 157 height 25
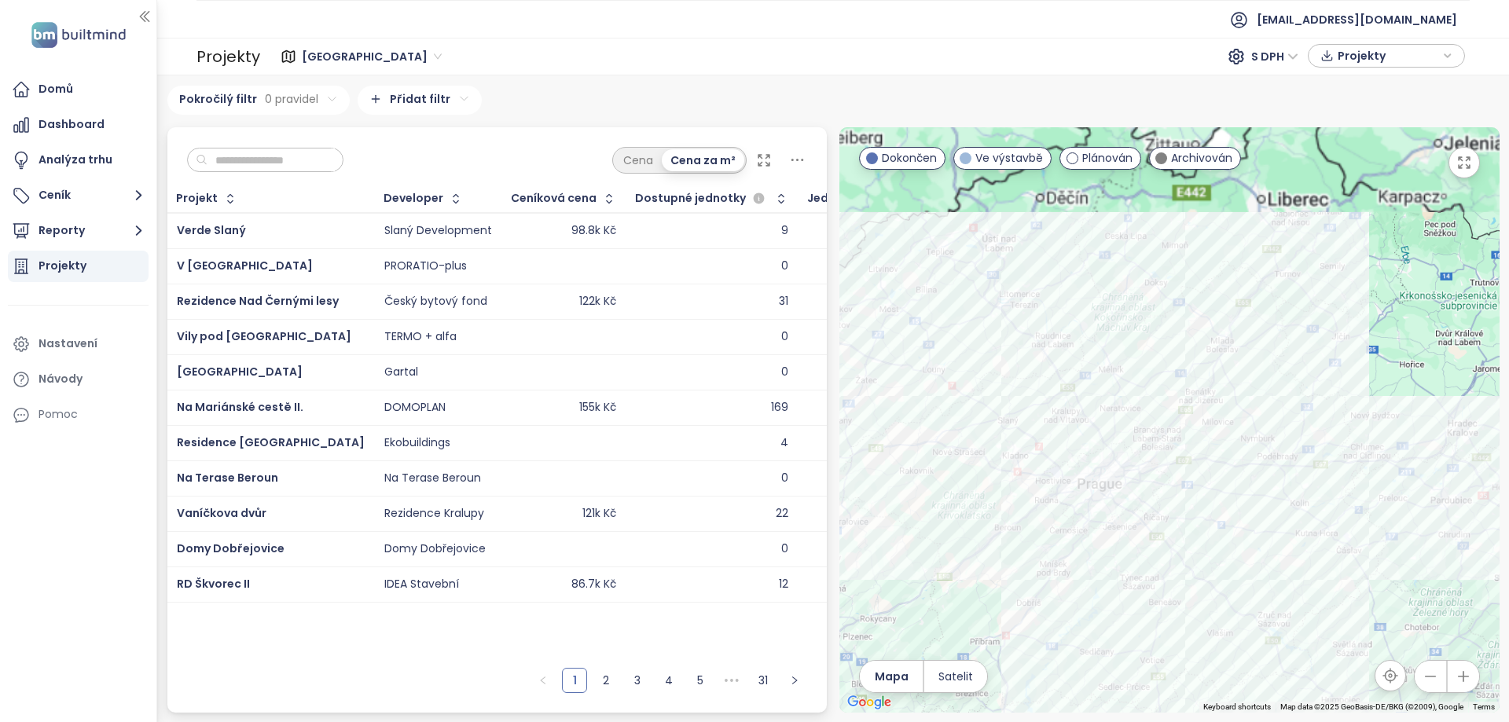
drag, startPoint x: 1136, startPoint y: 569, endPoint x: 1135, endPoint y: 446, distance: 122.6
click at [1135, 449] on div at bounding box center [1169, 419] width 660 height 585
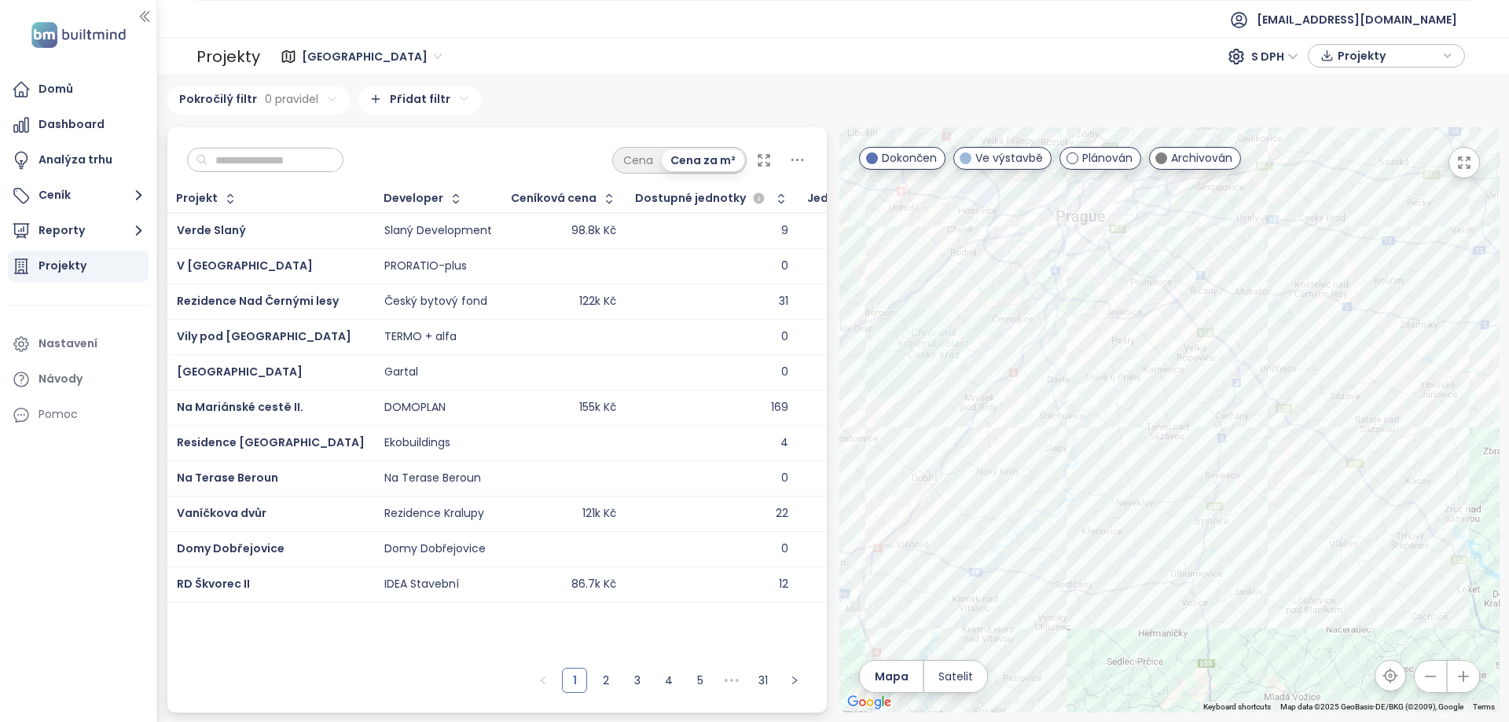
drag, startPoint x: 986, startPoint y: 522, endPoint x: 1074, endPoint y: 531, distance: 88.5
click at [1073, 531] on div at bounding box center [1169, 419] width 660 height 585
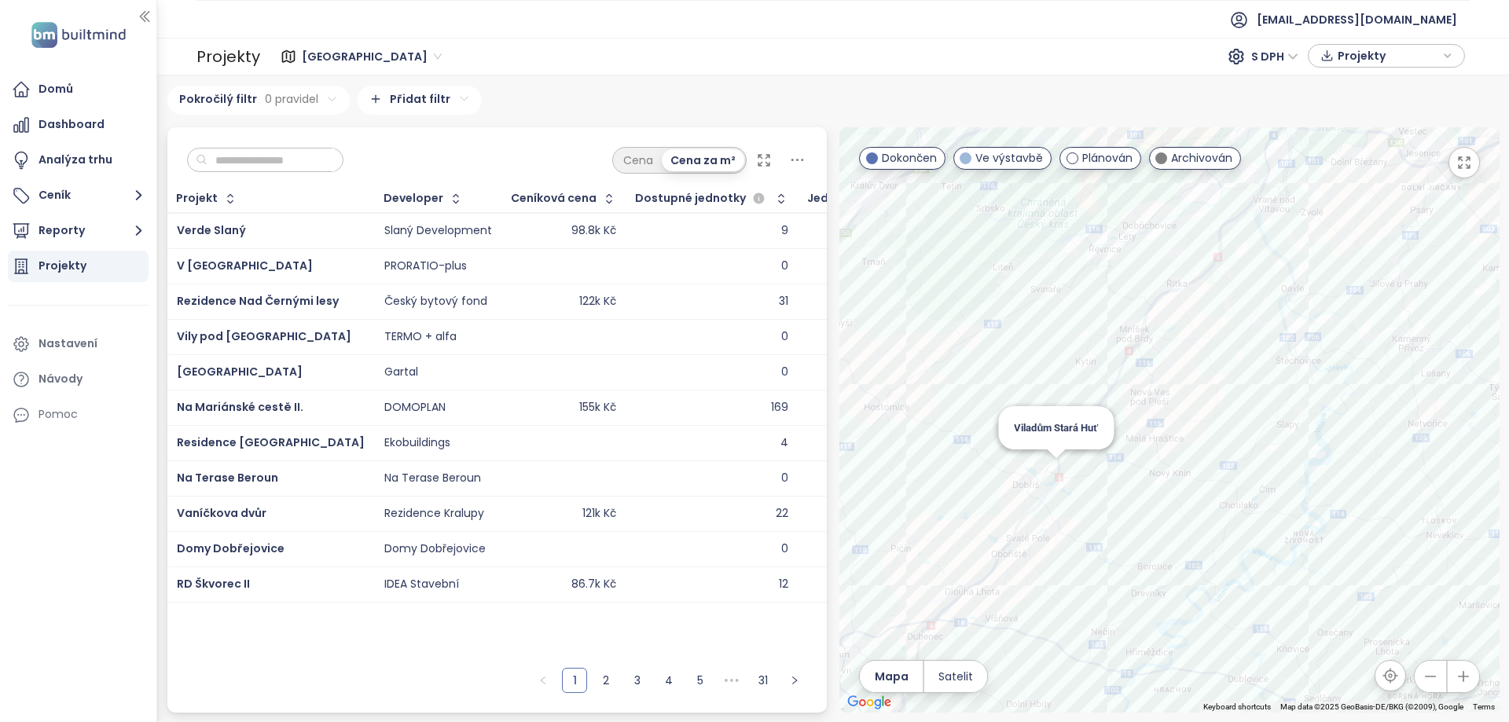
click at [1054, 468] on div "Viladům Stará Huť" at bounding box center [1169, 419] width 660 height 585
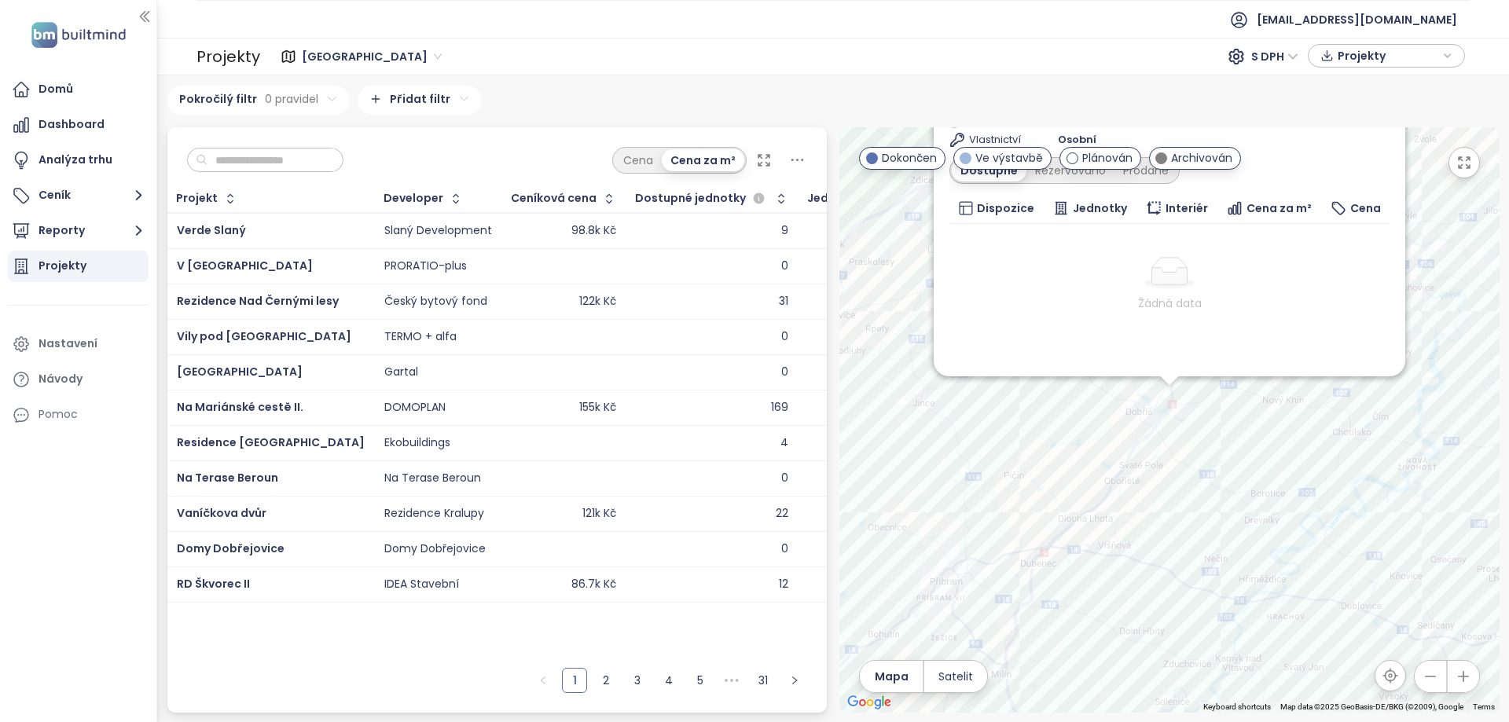
click at [1223, 449] on div "Viladům Stará Huť Archivován Malostranská 582/582, 262 02 Stará Huť-Stará Huť u…" at bounding box center [1169, 419] width 660 height 585
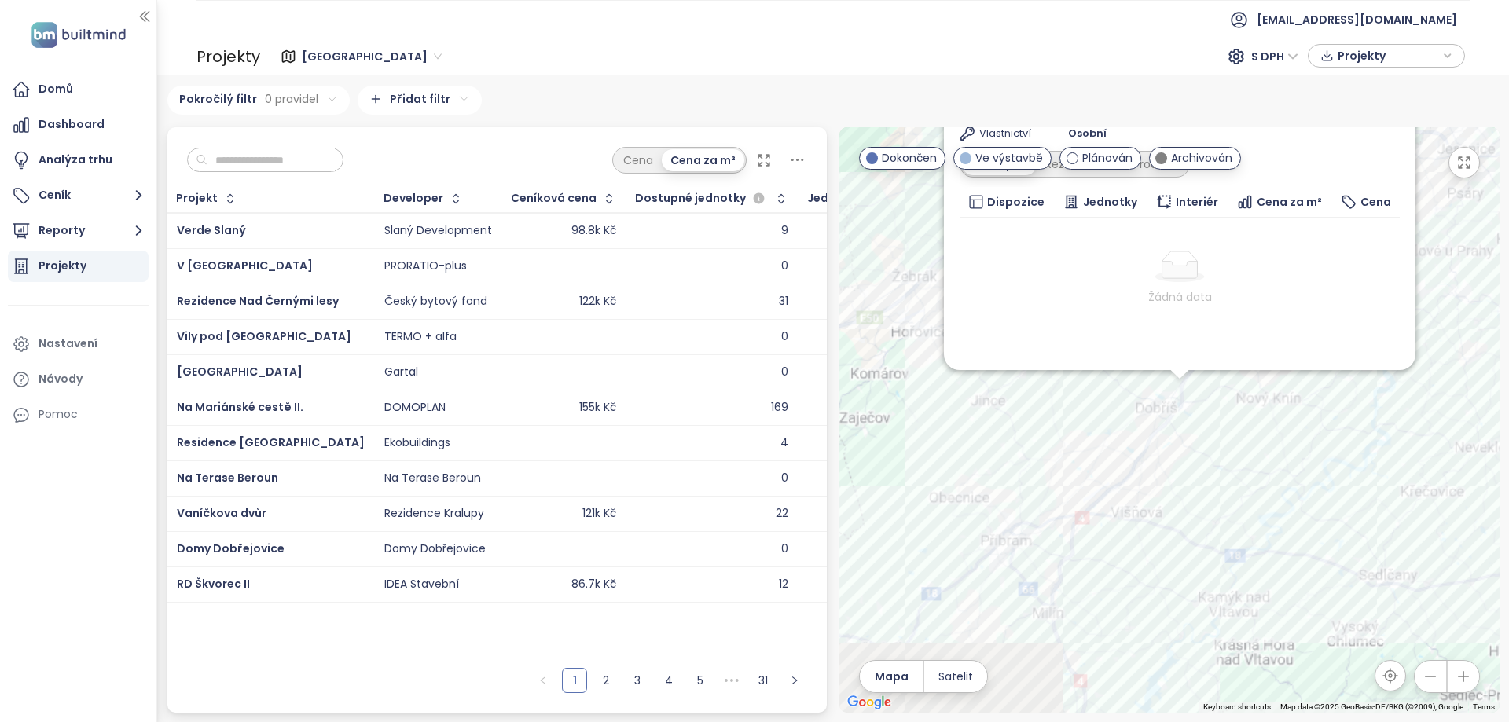
scroll to position [17, 0]
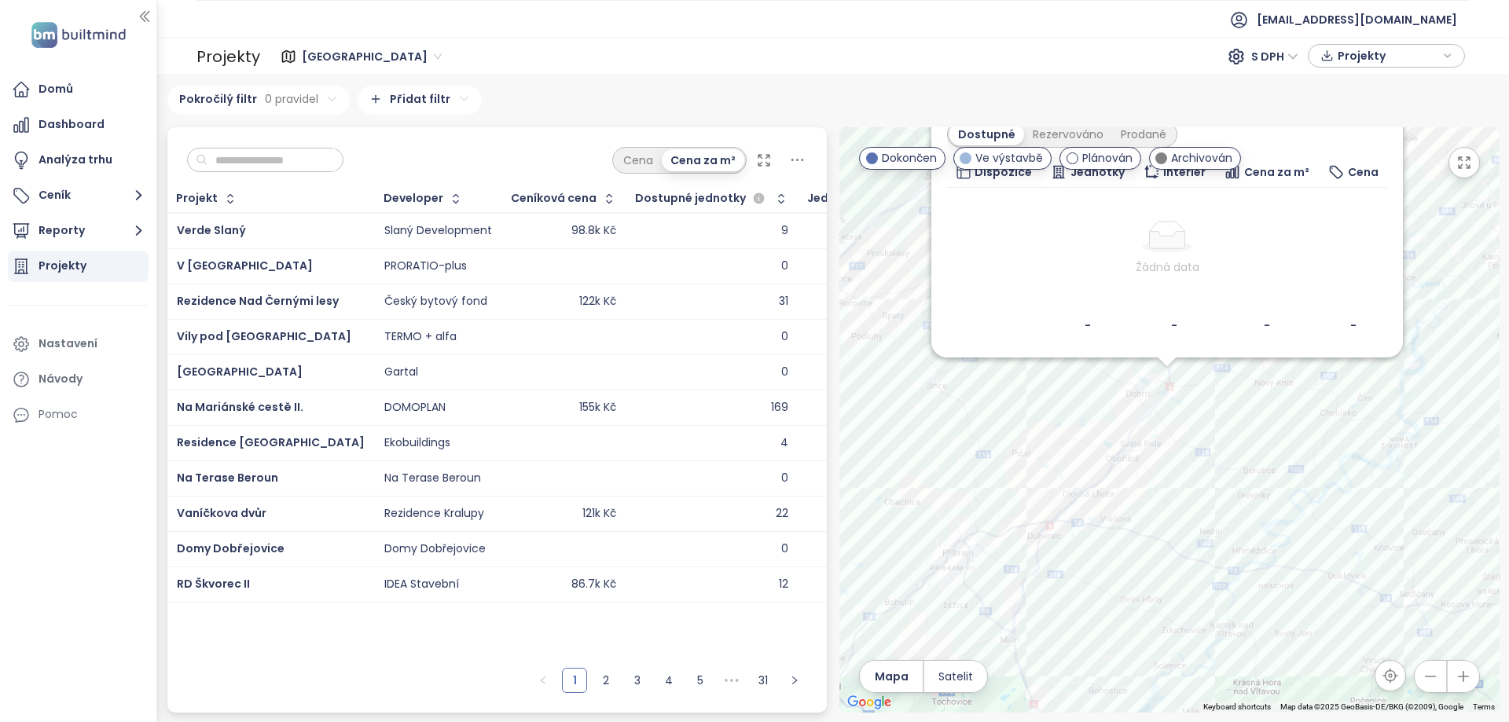
click at [1232, 414] on div "Viladům Stará Huť Archivován Malostranská 582/582, 262 02 Stará Huť-Stará Huť u…" at bounding box center [1169, 419] width 660 height 585
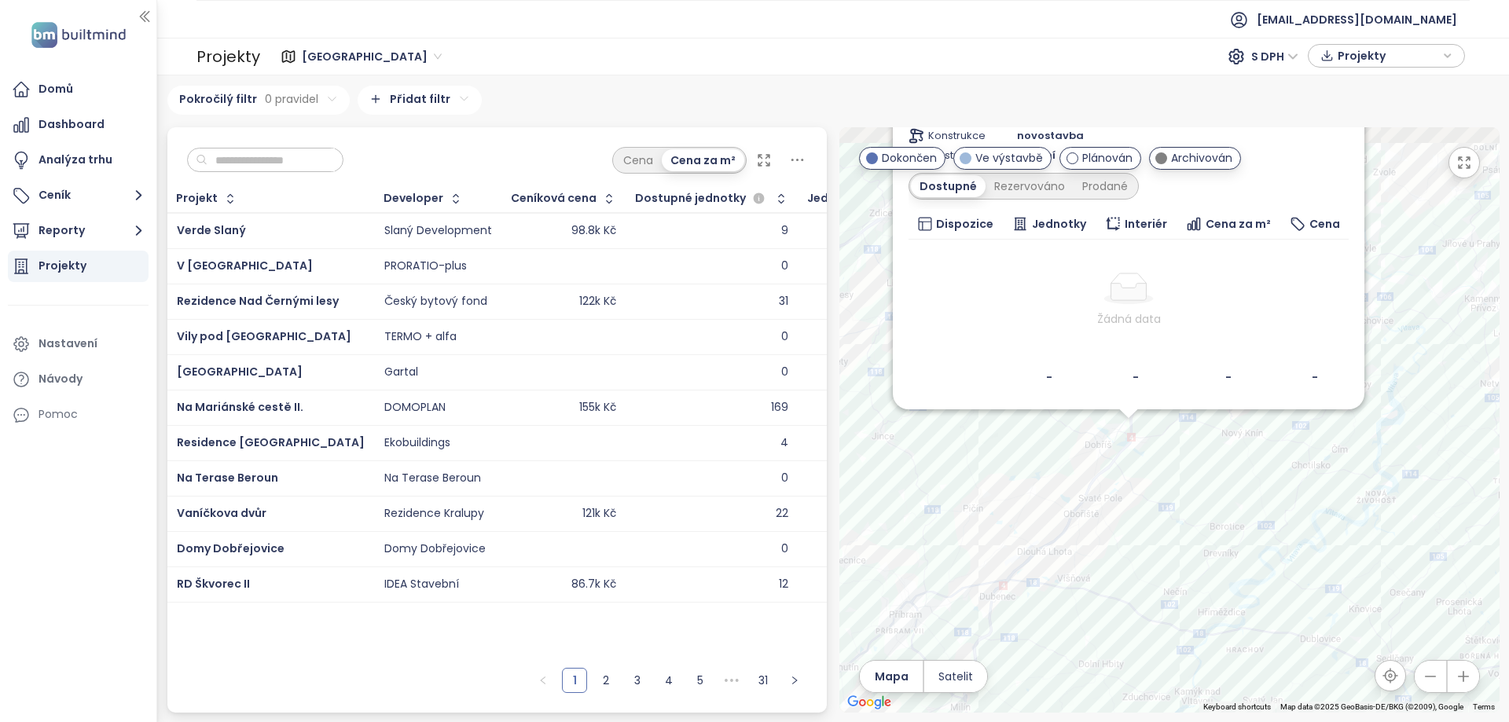
drag, startPoint x: 1059, startPoint y: 390, endPoint x: 1061, endPoint y: 457, distance: 66.8
click at [1061, 457] on div "Viladům Stará Huť Archivován Malostranská 582/582, 262 02 Stará Huť-Stará Huť u…" at bounding box center [1169, 419] width 660 height 585
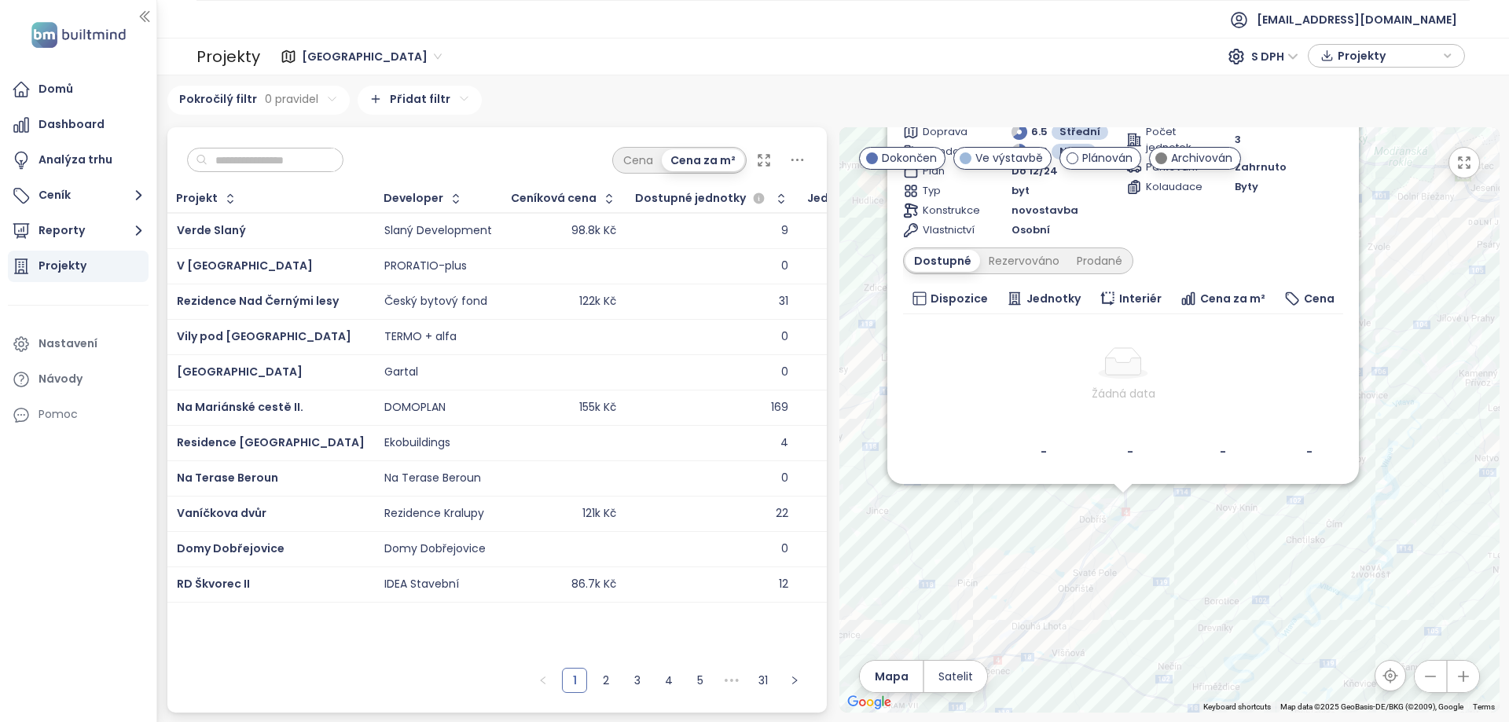
click at [1069, 524] on div "Viladům Stará Huť Archivován Malostranská 582/582, 262 02 Stará Huť-Stará Huť u…" at bounding box center [1169, 419] width 660 height 585
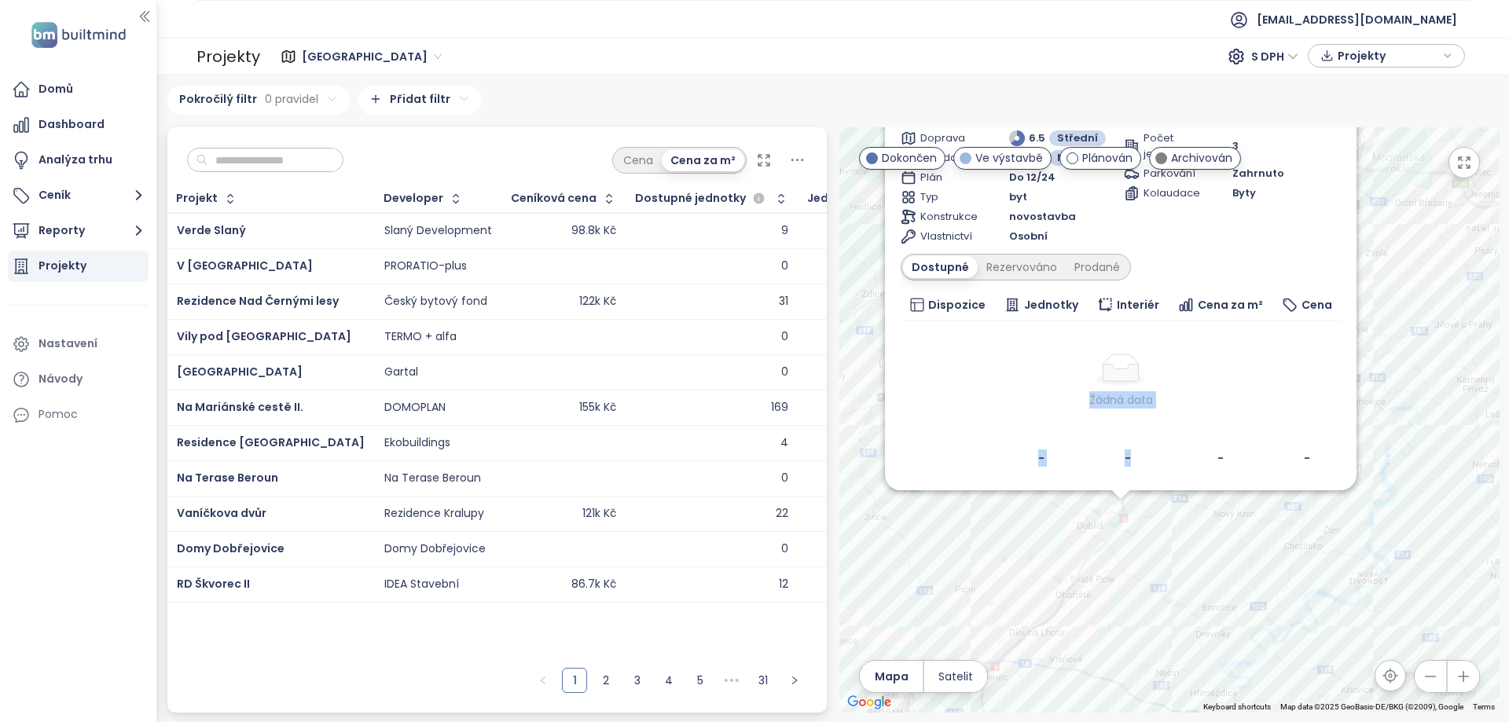
drag, startPoint x: 1142, startPoint y: 332, endPoint x: 1146, endPoint y: 469, distance: 137.6
click at [1146, 469] on table "Dispozice Jednotky Interiér Cena za m² Cena Žádná data - - - -" at bounding box center [1121, 382] width 440 height 185
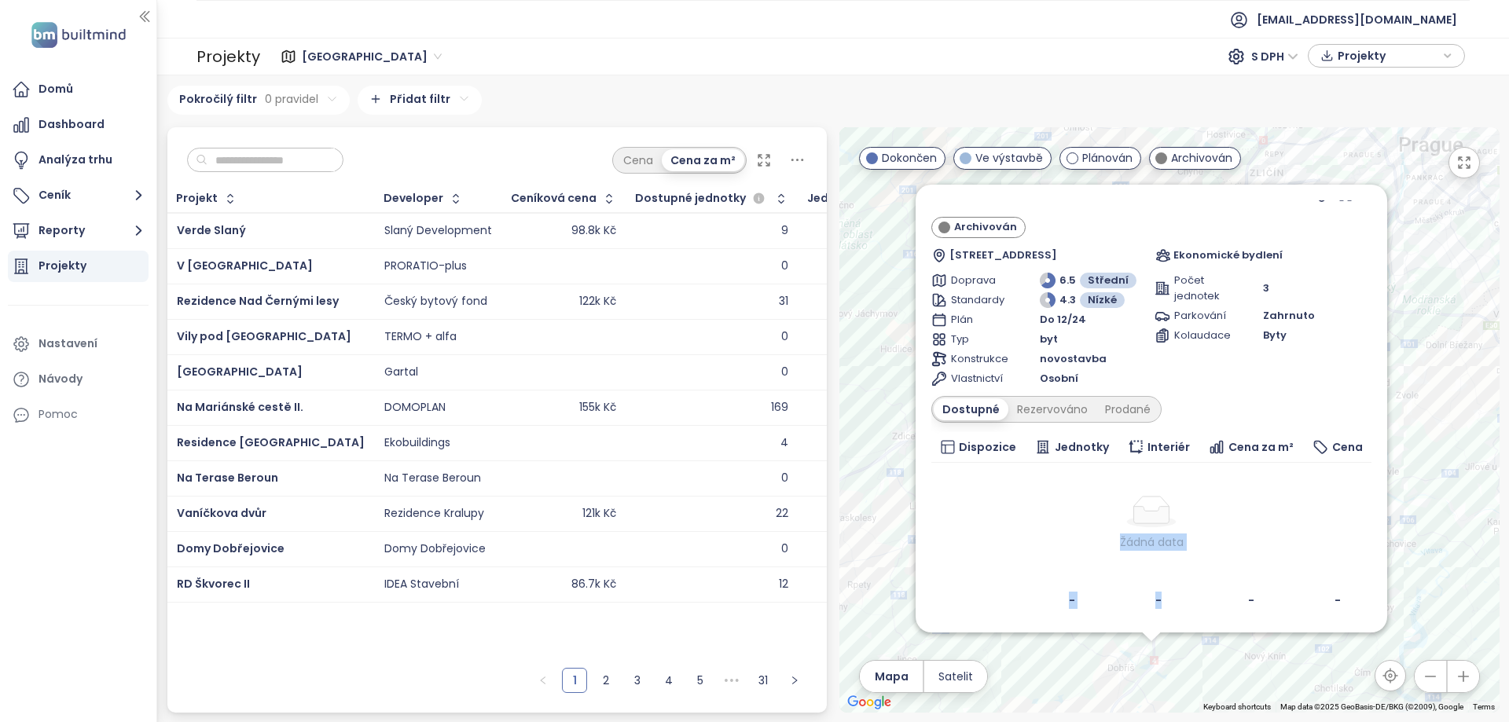
drag, startPoint x: 1449, startPoint y: 321, endPoint x: 1480, endPoint y: 464, distance: 145.5
click at [1480, 464] on div "Viladům Stará Huť Archivován Malostranská 582/582, 262 02 Stará Huť-Stará Huť u…" at bounding box center [1169, 419] width 660 height 585
click at [1198, 666] on div "Viladům Stará Huť Archivován Malostranská 582/582, 262 02 Stará Huť-Stará Huť u…" at bounding box center [1169, 419] width 660 height 585
click at [1153, 653] on div "Viladům Stará Huť Archivován Malostranská 582/582, 262 02 Stará Huť-Stará Huť u…" at bounding box center [1169, 419] width 660 height 585
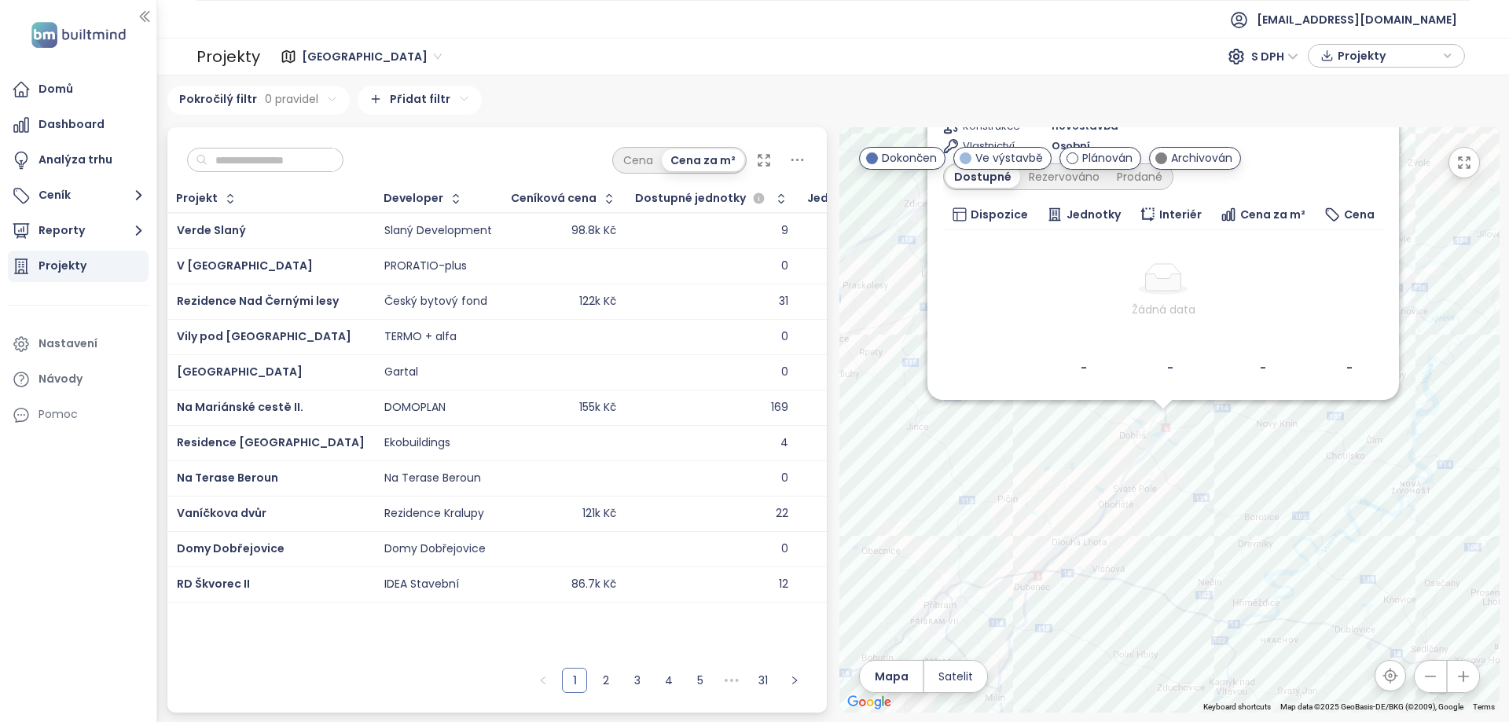
drag, startPoint x: 1273, startPoint y: 469, endPoint x: 1221, endPoint y: 580, distance: 122.3
click at [1223, 578] on div "Viladům Stará Huť Archivován Malostranská 582/582, 262 02 Stará Huť-Stará Huť u…" at bounding box center [1169, 419] width 660 height 585
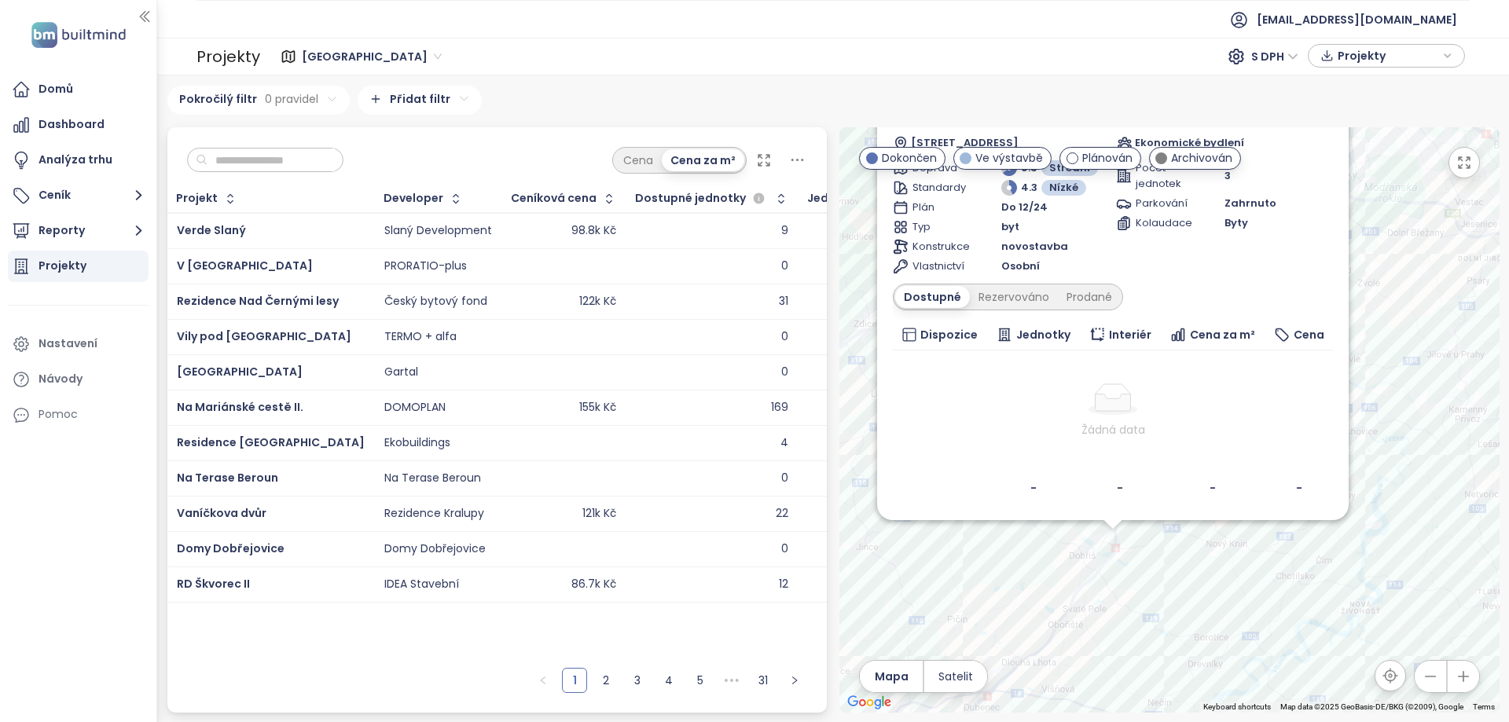
drag, startPoint x: 1403, startPoint y: 270, endPoint x: 1396, endPoint y: 404, distance: 134.6
click at [1396, 404] on div "Viladům Stará Huť Archivován Malostranská 582/582, 262 02 Stará Huť-Stará Huť u…" at bounding box center [1169, 419] width 660 height 585
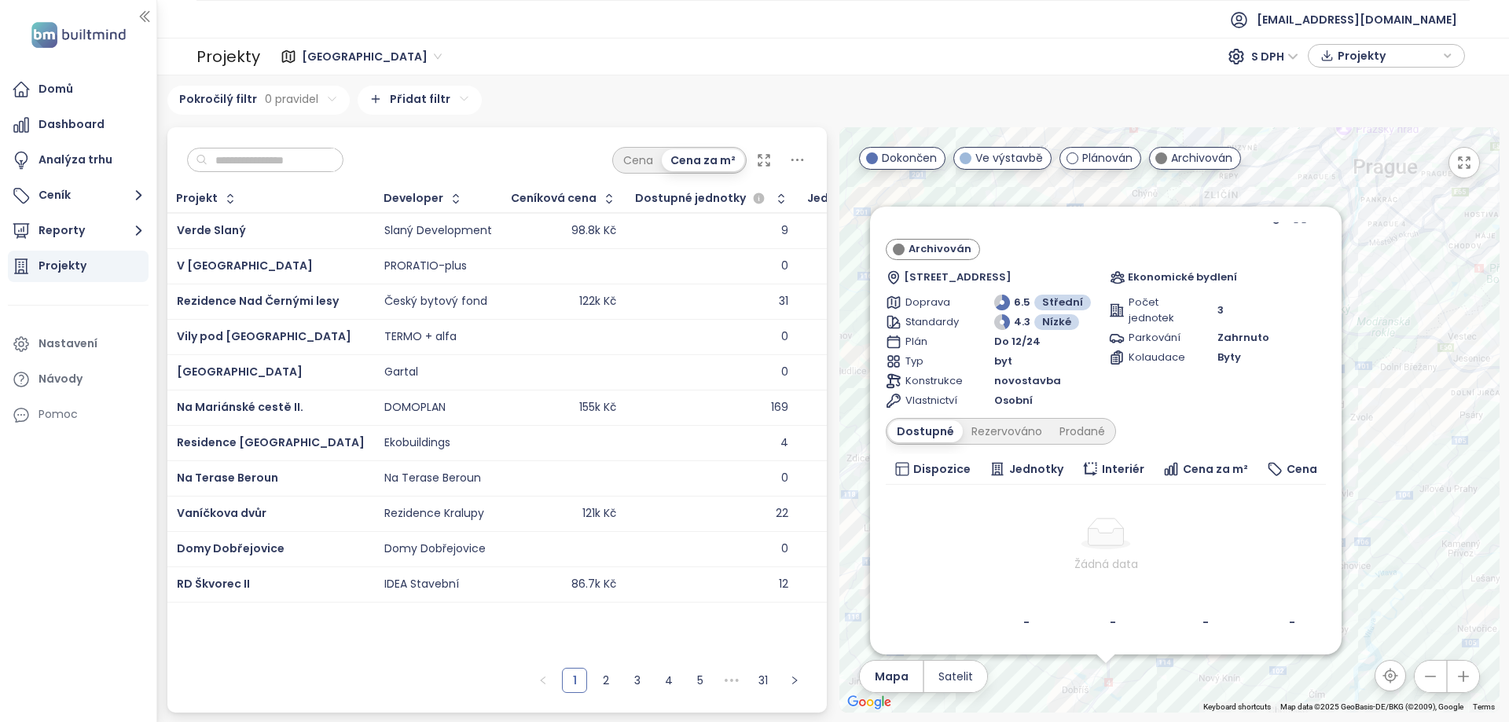
click at [1451, 310] on div "Viladům Stará Huť Archivován Malostranská 582/582, 262 02 Stará Huť-Stará Huť u…" at bounding box center [1169, 419] width 660 height 585
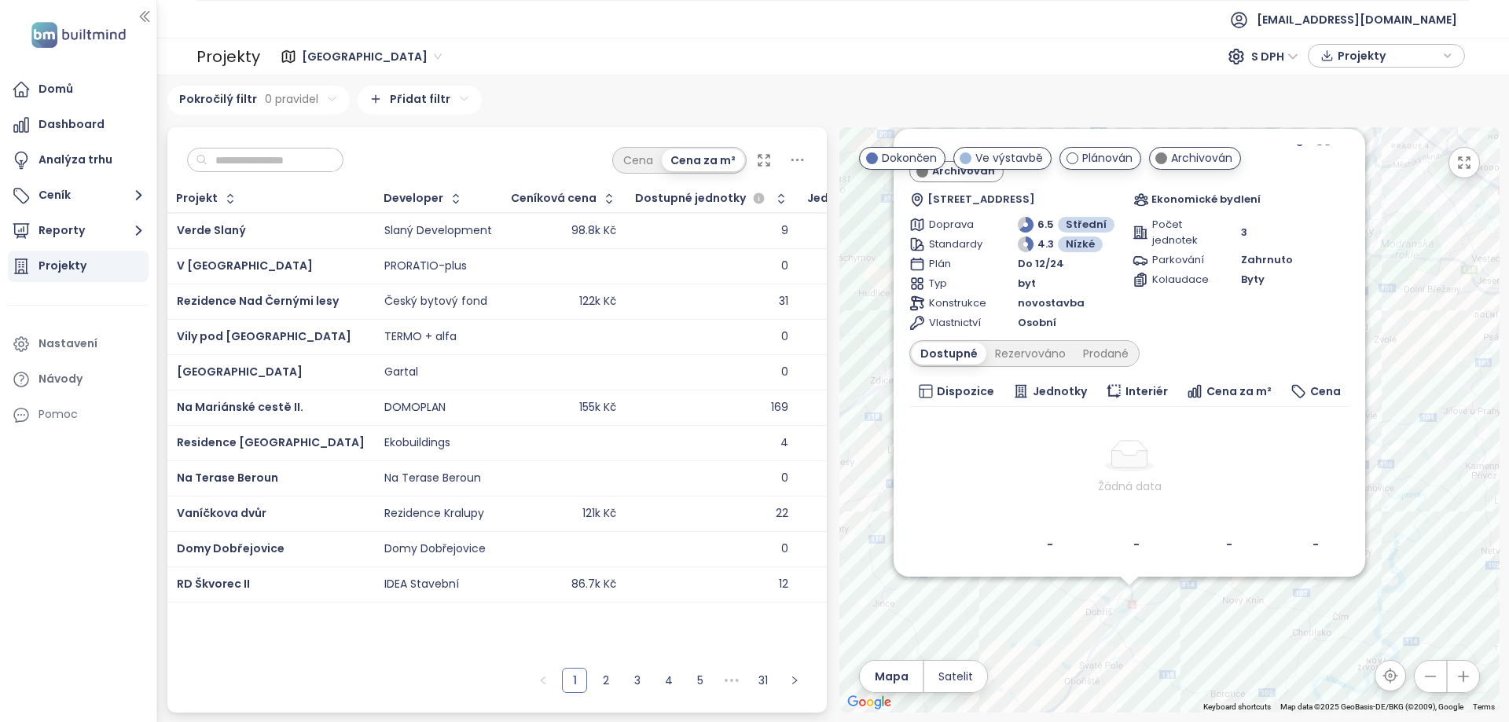
drag, startPoint x: 1405, startPoint y: 314, endPoint x: 1461, endPoint y: 275, distance: 68.2
click at [1461, 275] on div "Viladům Stará Huť Archivován Malostranská 582/582, 262 02 Stará Huť-Stará Huť u…" at bounding box center [1169, 419] width 660 height 585
click at [1208, 610] on div "Viladům Stará Huť Archivován Malostranská 582/582, 262 02 Stará Huť-Stará Huť u…" at bounding box center [1169, 419] width 660 height 585
click at [1113, 580] on div "Viladům Stará Huť Archivován Malostranská 582/582, 262 02 Stará Huť-Stará Huť u…" at bounding box center [1169, 419] width 660 height 585
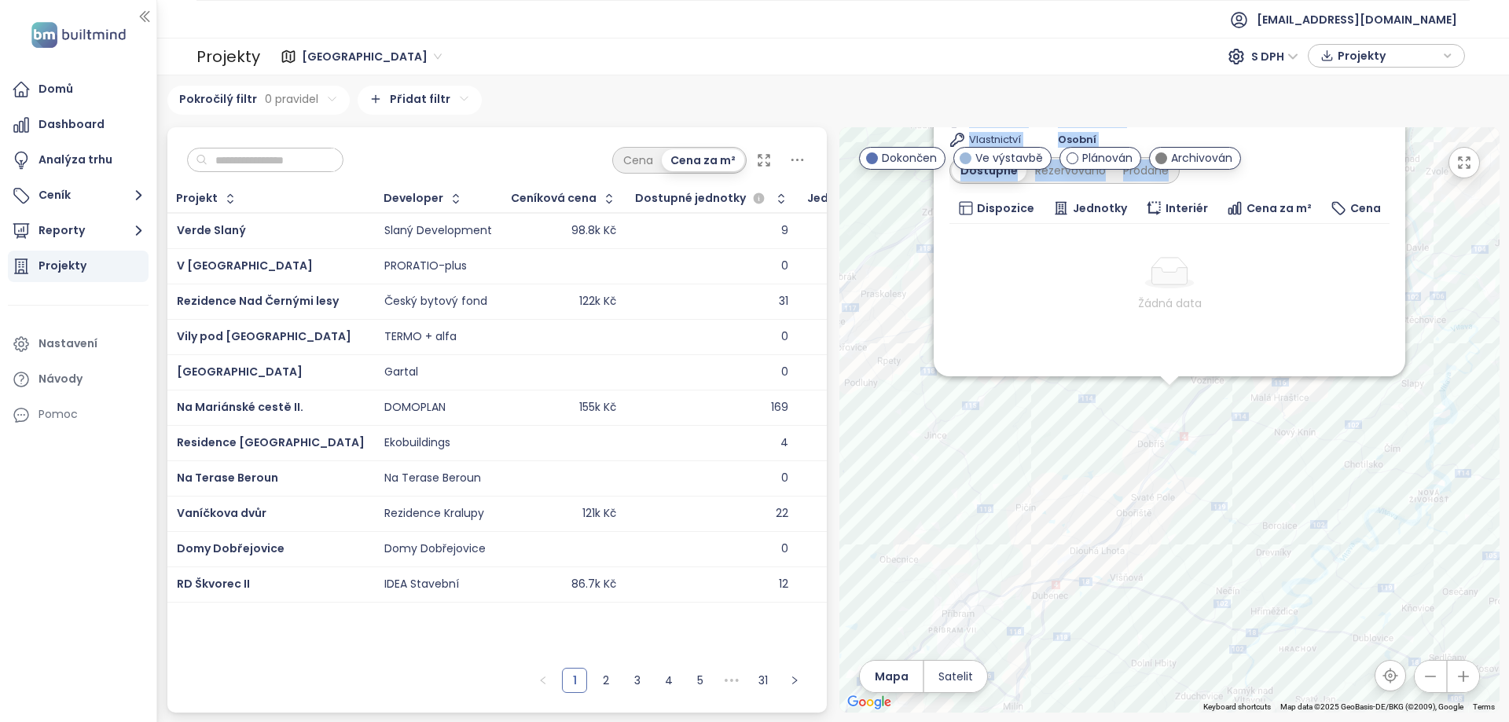
drag, startPoint x: 1400, startPoint y: 351, endPoint x: 1351, endPoint y: 493, distance: 150.6
click at [1352, 492] on div "Za Větrníkem Ve výstavbě Na Vyhlídce 2100/2100, 263 01 Dobříš, Czechia Naevia I…" at bounding box center [1169, 419] width 660 height 585
click at [1414, 455] on div "Za Větrníkem Ve výstavbě Na Vyhlídce 2100/2100, 263 01 Dobříš, Czechia Naevia I…" at bounding box center [1169, 419] width 660 height 585
click at [974, 310] on div "Žádná data" at bounding box center [1169, 303] width 427 height 17
drag, startPoint x: 862, startPoint y: 391, endPoint x: 875, endPoint y: 394, distance: 13.7
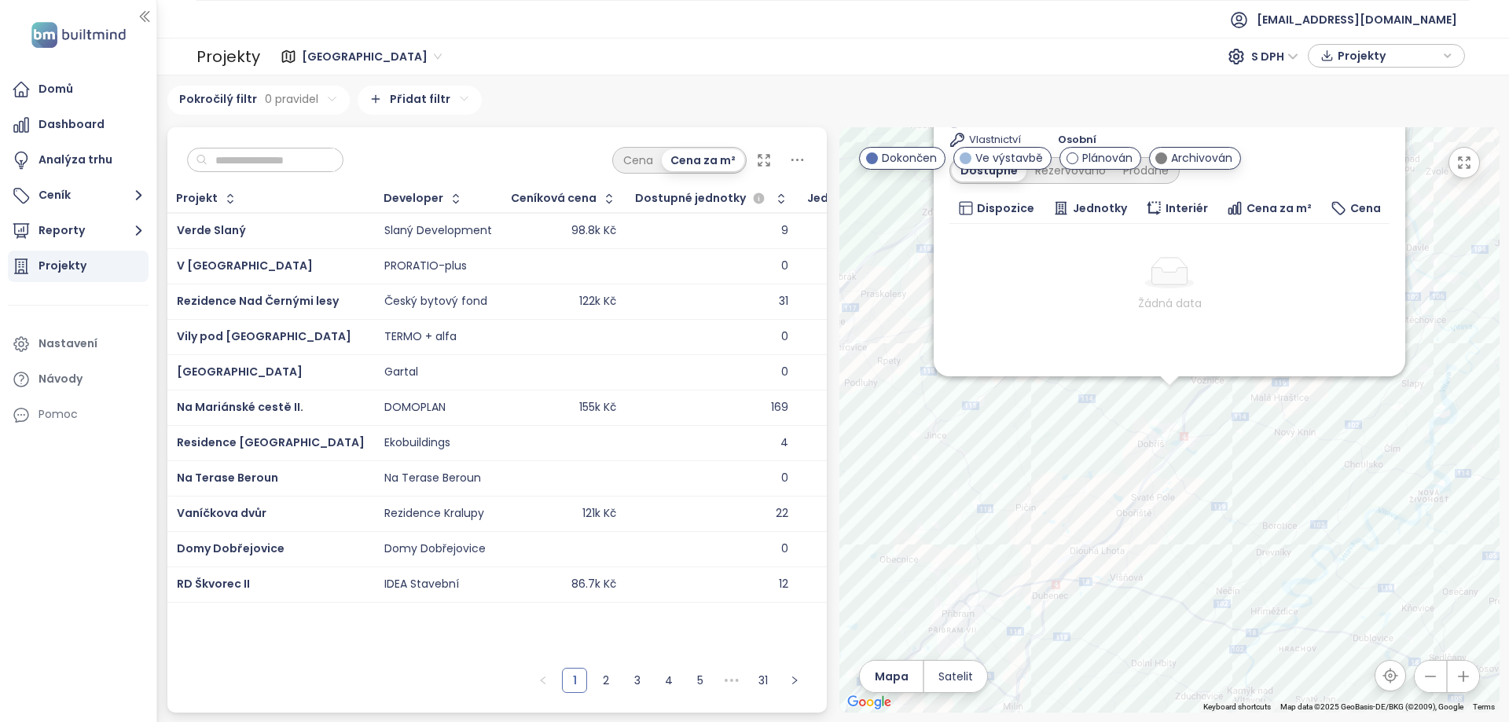
click at [857, 414] on div "Za Větrníkem Ve výstavbě Na Vyhlídce 2100/2100, 263 01 Dobříš, Czechia Naevia I…" at bounding box center [1169, 419] width 660 height 585
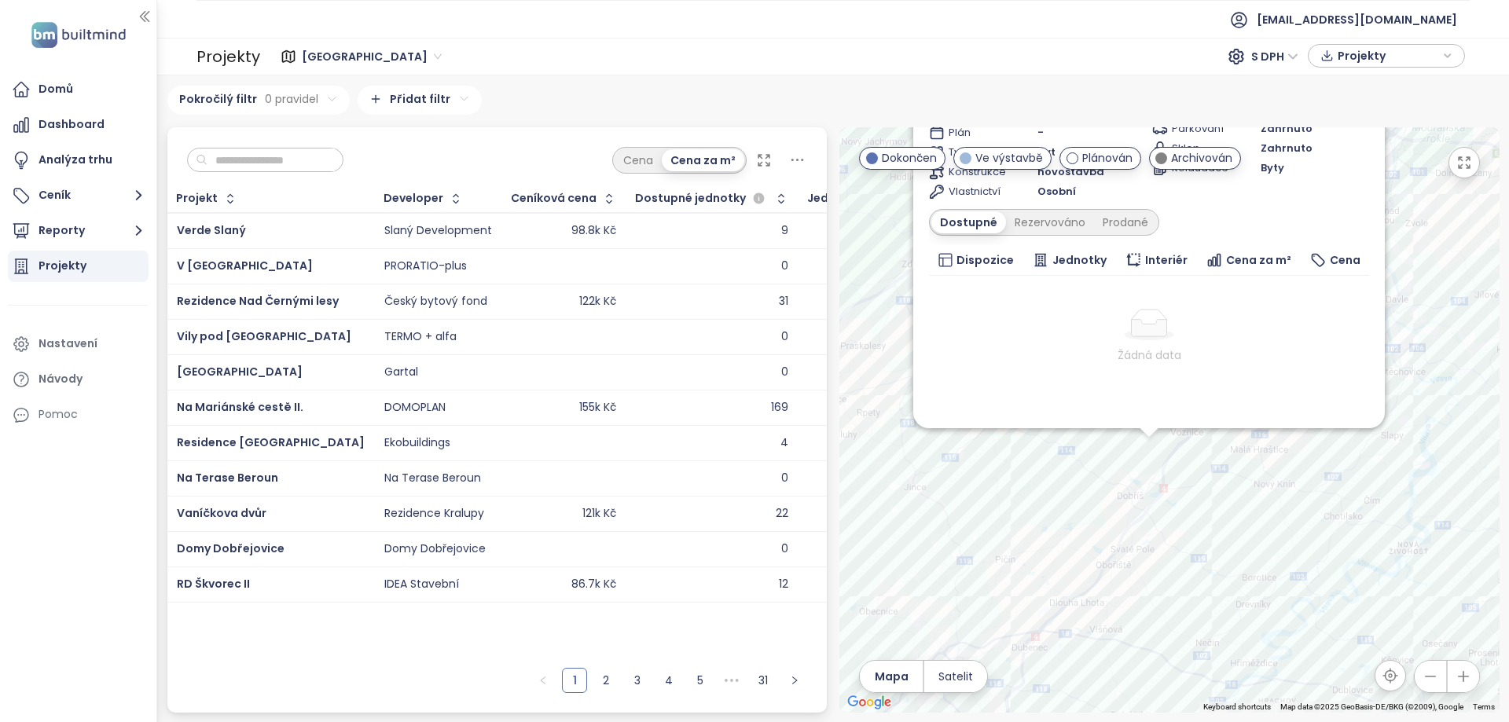
click at [891, 273] on div "Za Větrníkem Ve výstavbě Na Vyhlídce 2100/2100, 263 01 Dobříš, Czechia Naevia I…" at bounding box center [1169, 419] width 660 height 585
click at [1468, 161] on icon "button" at bounding box center [1464, 163] width 16 height 16
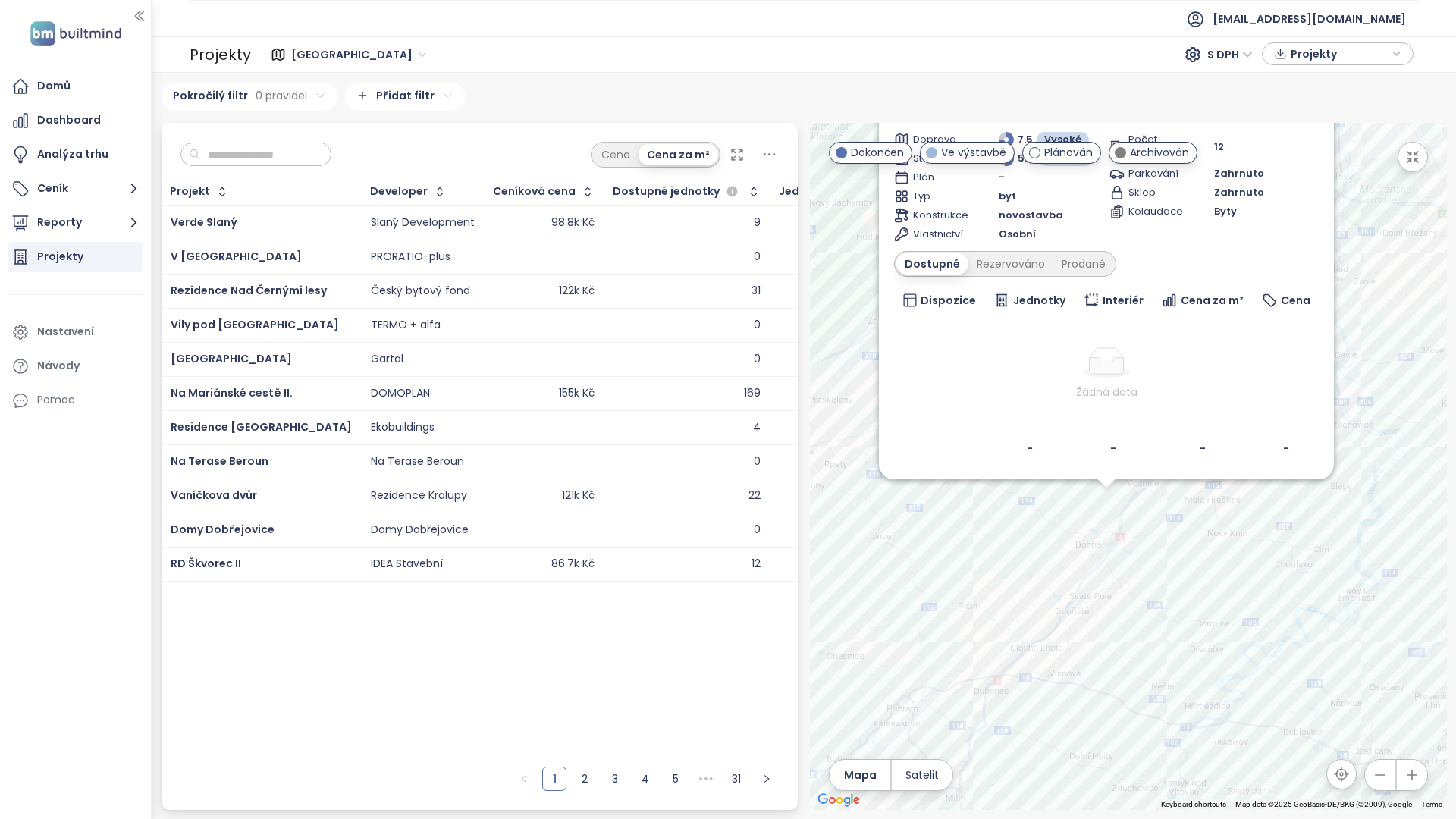
click at [1412, 142] on button "button" at bounding box center [1412, 156] width 30 height 30
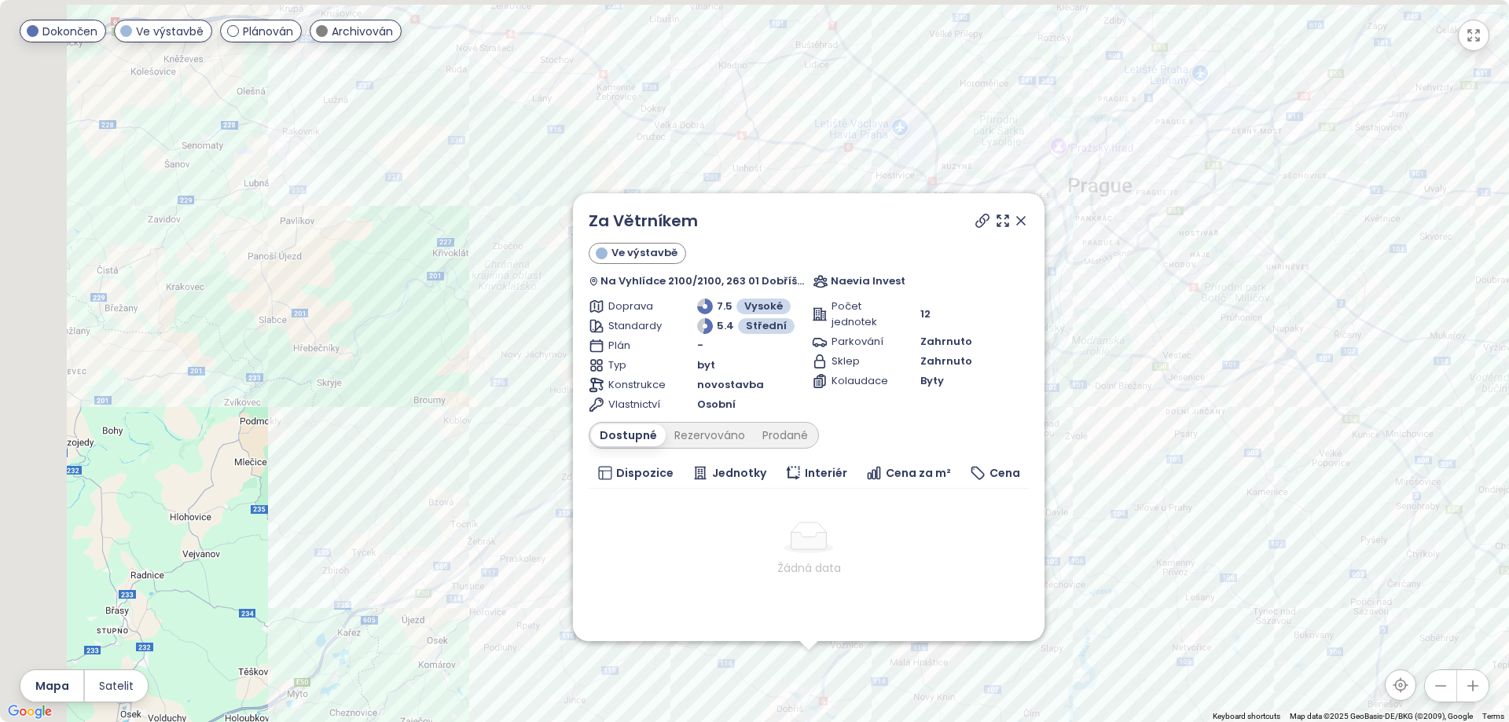
drag, startPoint x: 852, startPoint y: 407, endPoint x: 937, endPoint y: 552, distance: 168.7
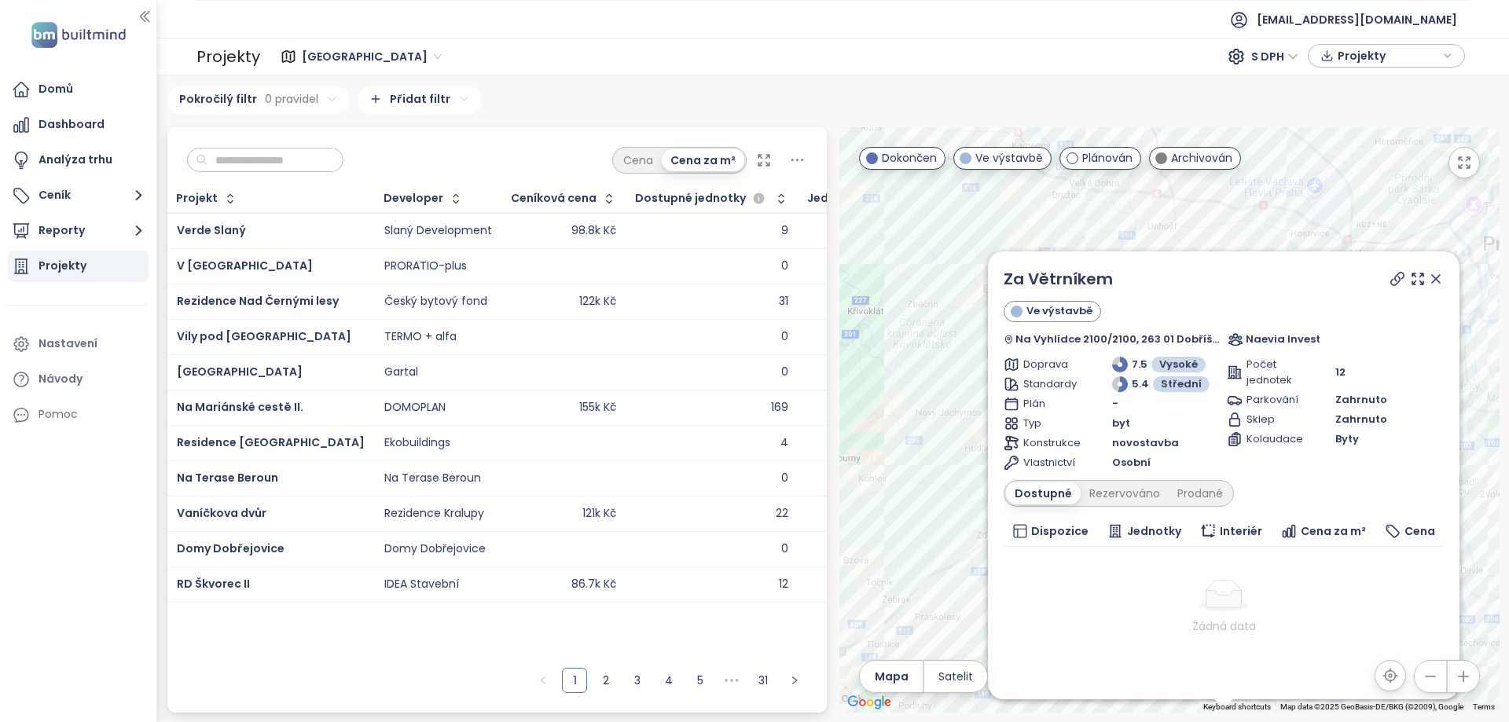
click at [937, 552] on div "Za Větrníkem Ve výstavbě Na Vyhlídce 2100/2100, 263 01 Dobříš, Czechia Naevia I…" at bounding box center [1169, 419] width 660 height 585
click at [1389, 277] on icon at bounding box center [1397, 279] width 16 height 16
click at [1112, 493] on div "Rezervováno" at bounding box center [1124, 493] width 88 height 22
click at [1200, 495] on div "Prodané" at bounding box center [1200, 493] width 63 height 22
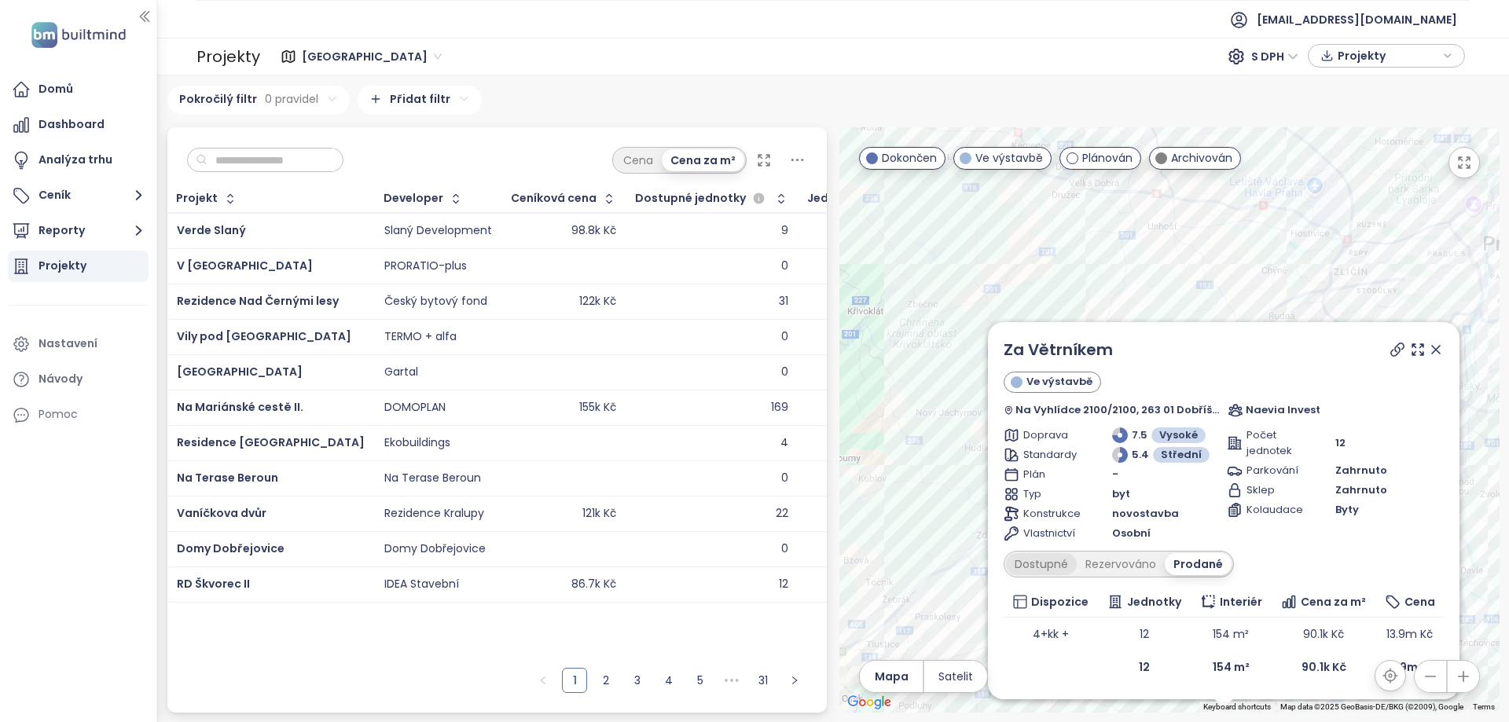
click at [1049, 560] on div "Dostupné" at bounding box center [1041, 564] width 71 height 22
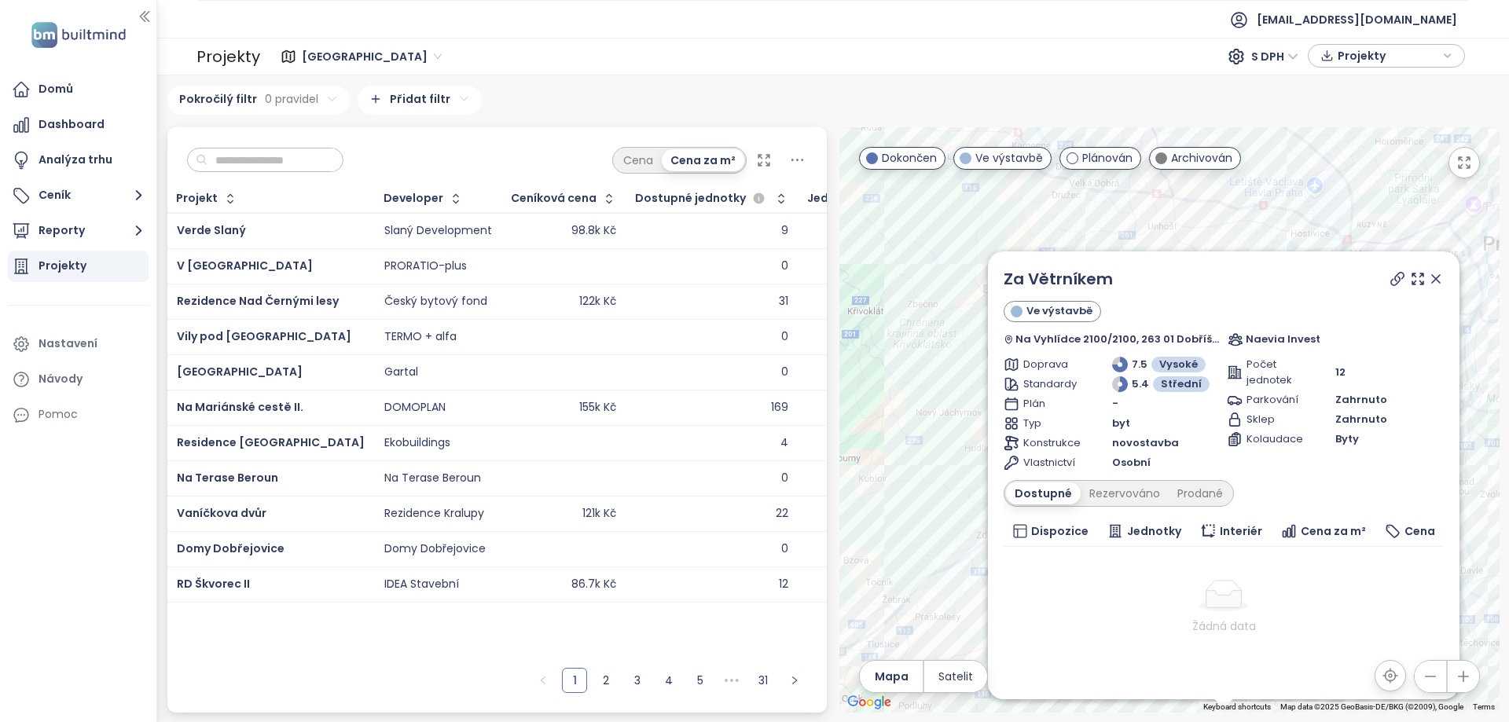
click at [1428, 276] on icon at bounding box center [1436, 279] width 16 height 16
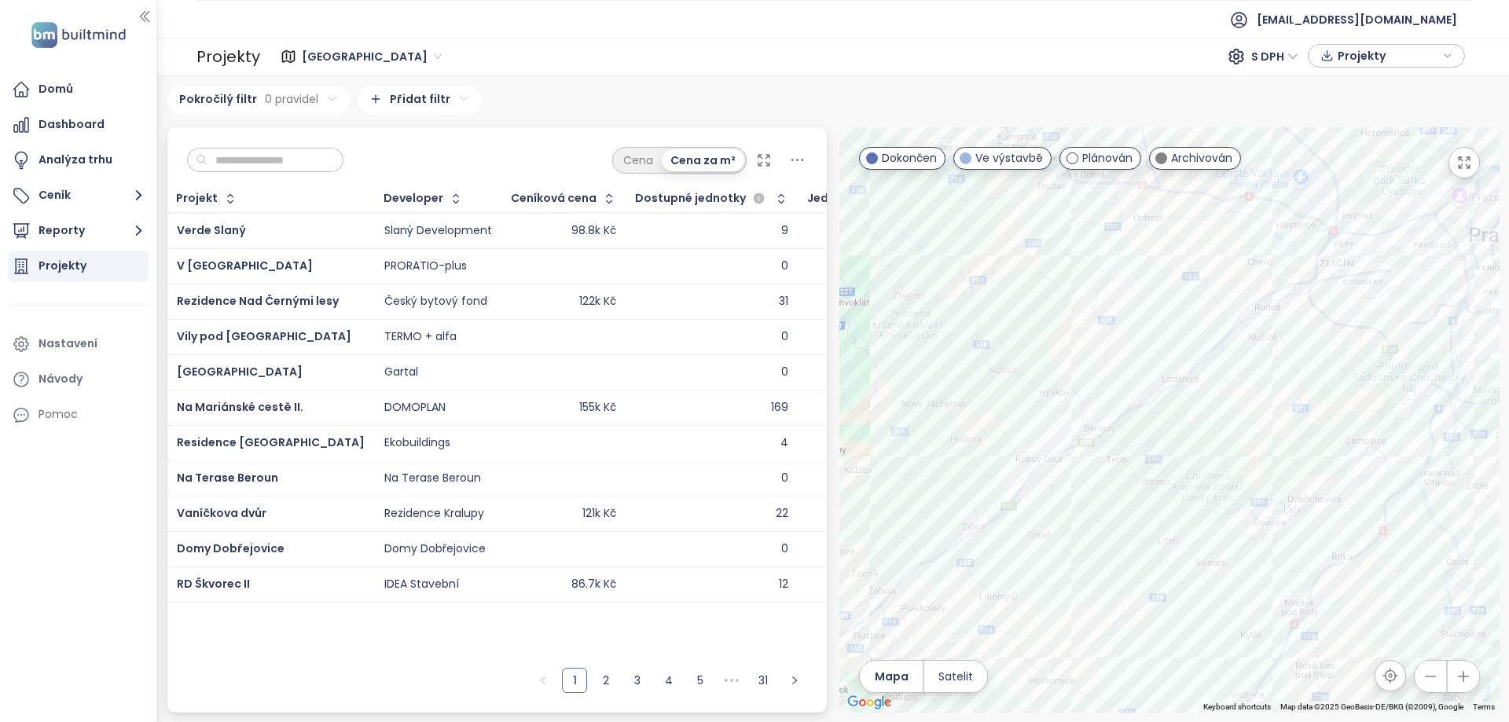
drag, startPoint x: 1080, startPoint y: 491, endPoint x: 1053, endPoint y: 482, distance: 28.3
click at [1061, 483] on div at bounding box center [1169, 419] width 660 height 585
drag, startPoint x: 1247, startPoint y: 556, endPoint x: 1132, endPoint y: 519, distance: 121.5
click at [1131, 531] on div at bounding box center [1169, 419] width 660 height 585
drag, startPoint x: 1294, startPoint y: 523, endPoint x: 1139, endPoint y: 504, distance: 156.8
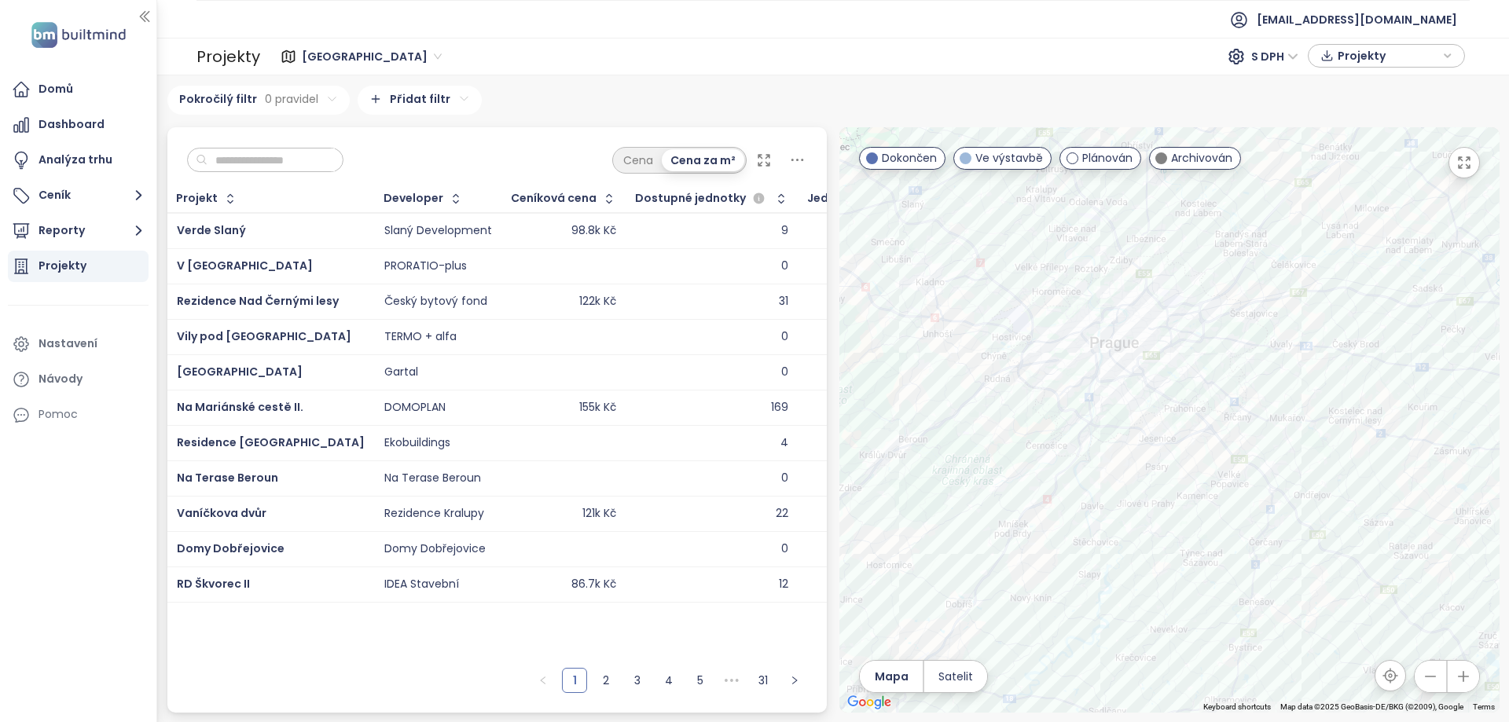
click at [1139, 504] on div at bounding box center [1169, 419] width 660 height 585
drag, startPoint x: 1098, startPoint y: 502, endPoint x: 1199, endPoint y: 510, distance: 101.7
click at [1199, 510] on div at bounding box center [1169, 419] width 660 height 585
drag, startPoint x: 1000, startPoint y: 519, endPoint x: 1106, endPoint y: 477, distance: 114.0
click at [1106, 477] on div at bounding box center [1169, 419] width 660 height 585
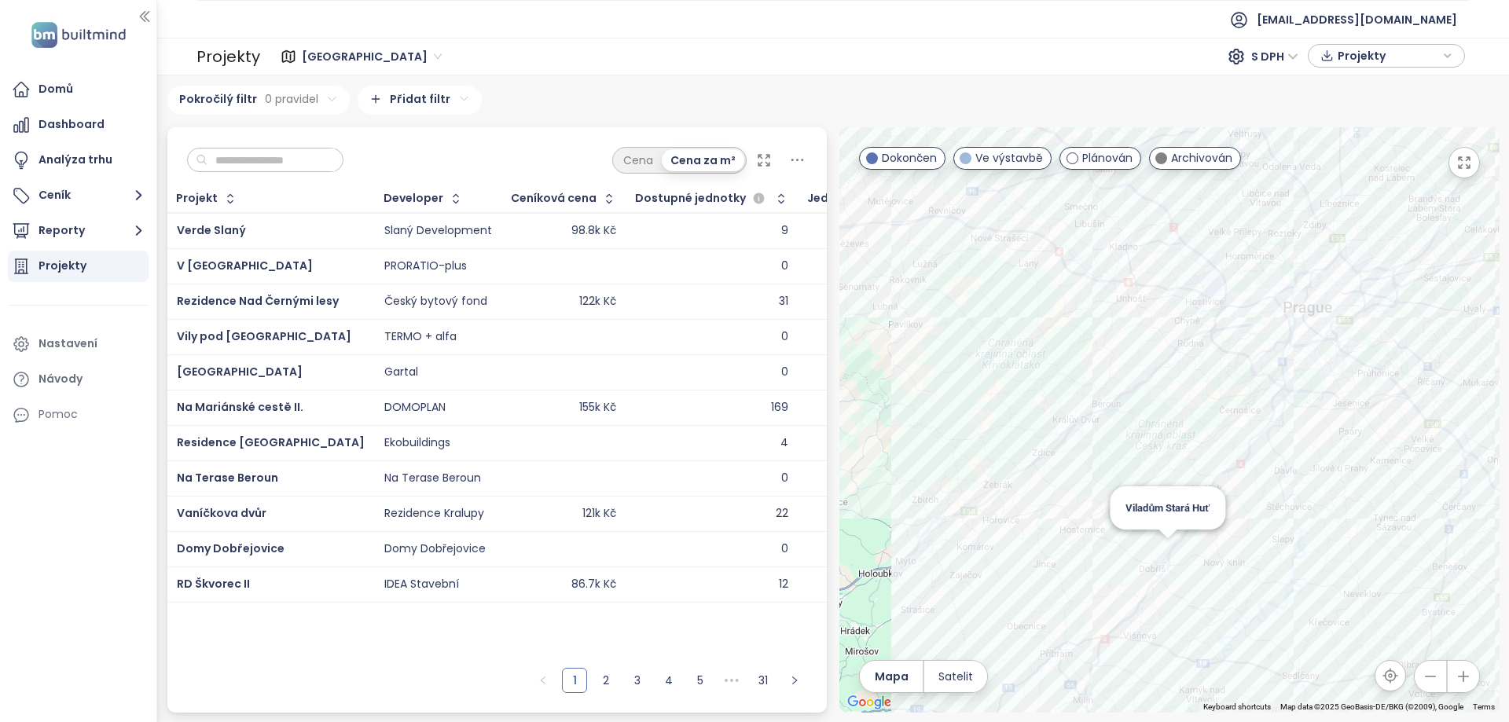
click at [1168, 554] on div "Viladům Stará Huť" at bounding box center [1169, 419] width 660 height 585
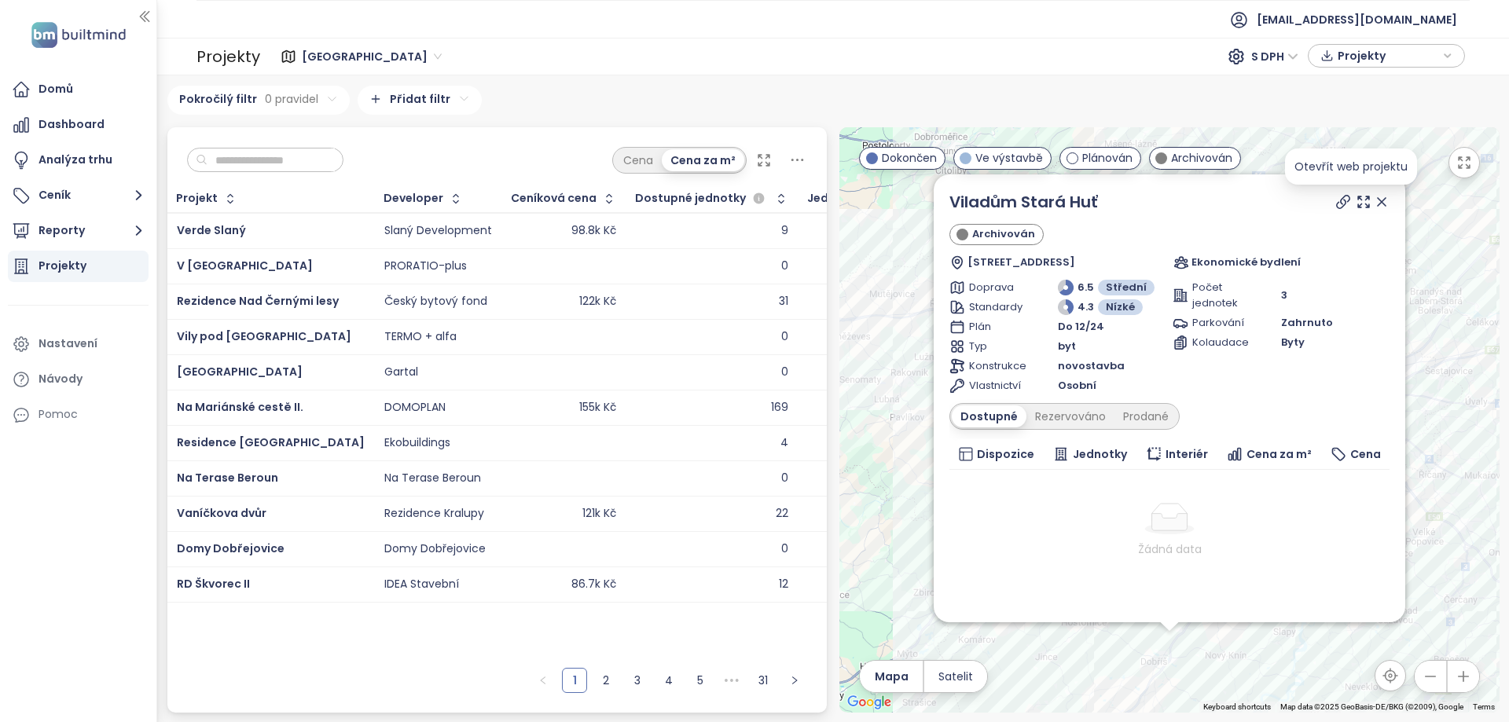
click at [1347, 205] on icon at bounding box center [1343, 202] width 16 height 16
click at [1385, 200] on icon at bounding box center [1381, 202] width 8 height 8
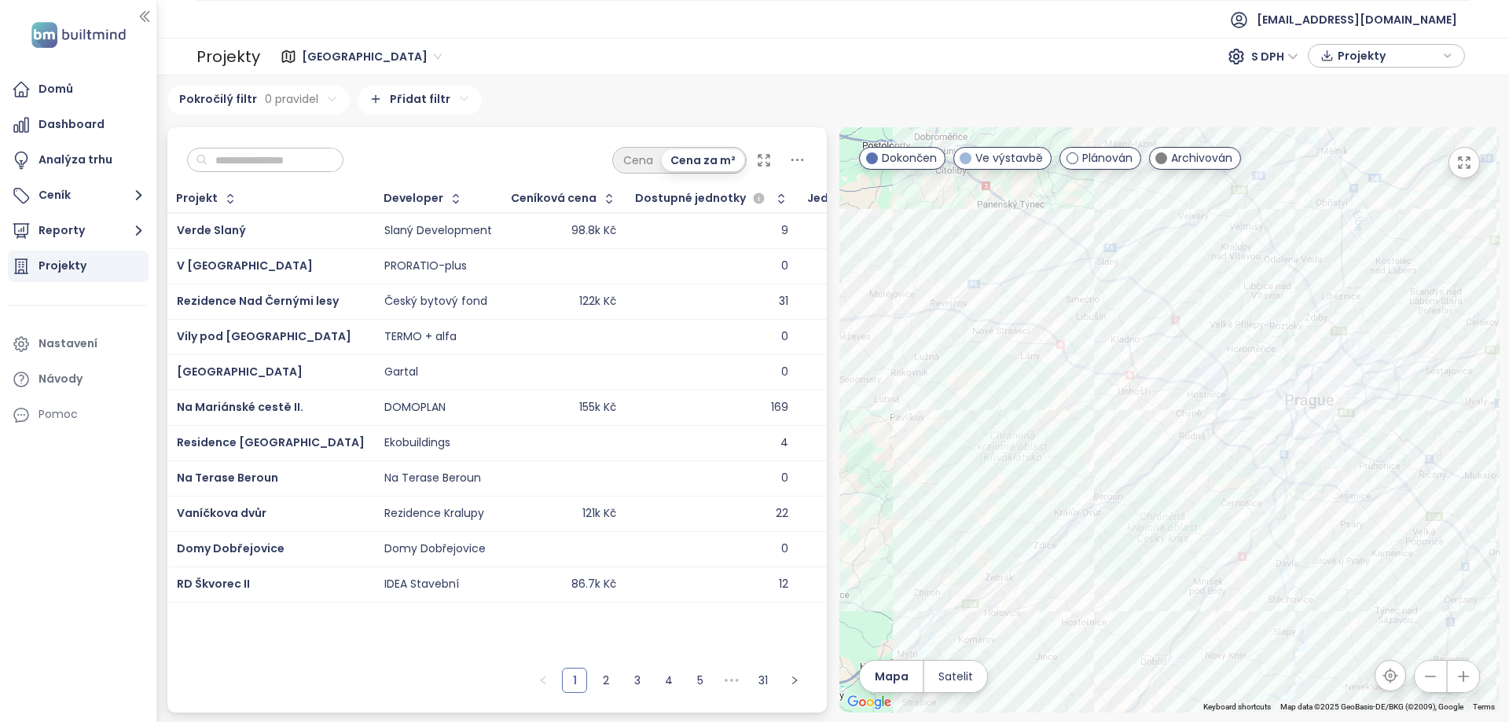
click at [1097, 530] on div at bounding box center [1169, 419] width 660 height 585
drag, startPoint x: 1143, startPoint y: 526, endPoint x: 1186, endPoint y: 488, distance: 57.3
click at [1093, 514] on div at bounding box center [1169, 419] width 660 height 585
drag, startPoint x: 1379, startPoint y: 452, endPoint x: 1262, endPoint y: 471, distance: 118.6
click at [1274, 478] on div at bounding box center [1169, 419] width 660 height 585
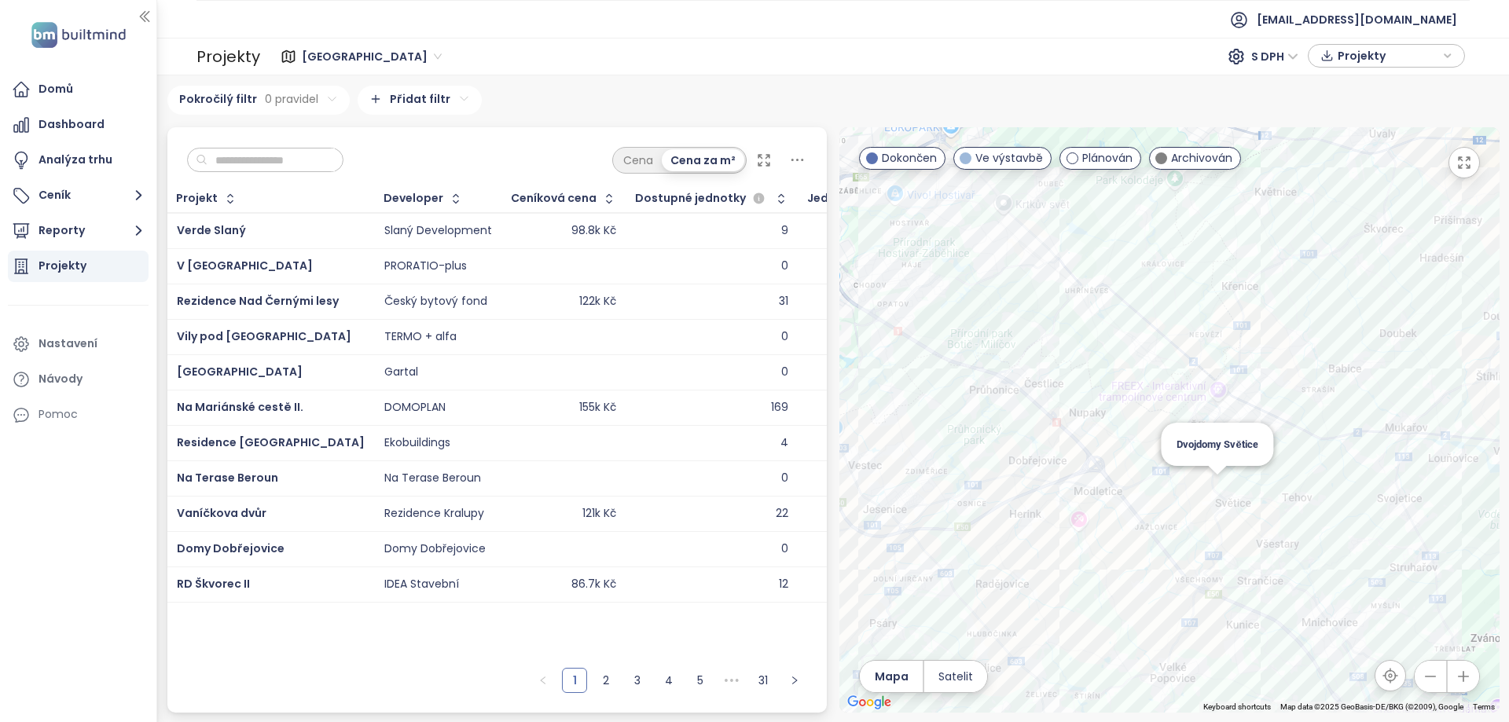
click at [1212, 478] on div "Dvojdomy Světice" at bounding box center [1169, 419] width 660 height 585
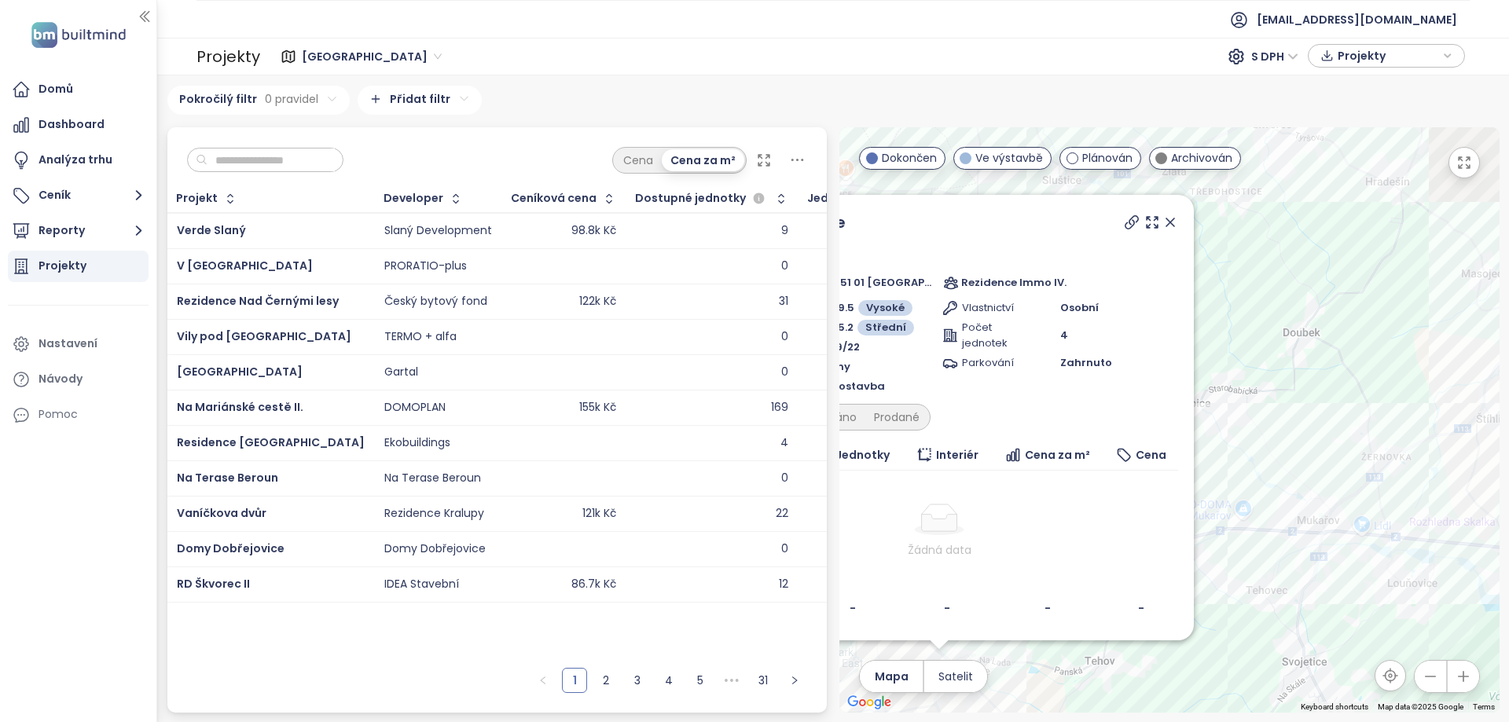
drag, startPoint x: 1230, startPoint y: 268, endPoint x: 1321, endPoint y: 412, distance: 170.3
click at [1321, 412] on div "Dvojdomy Světice Archivován V Zahradách 463/463, 251 01 [GEOGRAPHIC_DATA]-[GEOG…" at bounding box center [1169, 419] width 660 height 585
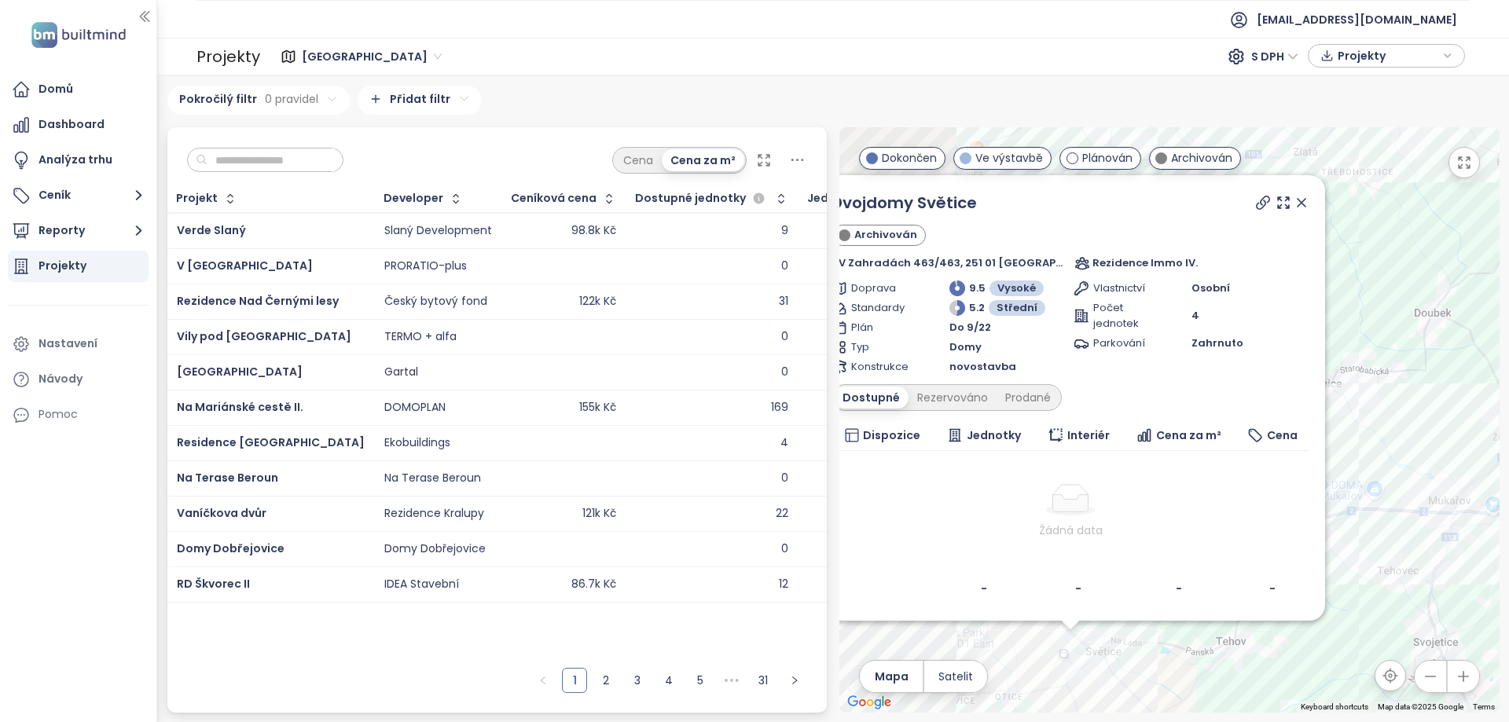
drag, startPoint x: 1256, startPoint y: 365, endPoint x: 1385, endPoint y: 343, distance: 131.6
click at [1385, 343] on div "Dvojdomy Světice Archivován V Zahradách 463/463, 251 01 [GEOGRAPHIC_DATA]-[GEOG…" at bounding box center [1169, 419] width 660 height 585
click at [904, 436] on span "Dispozice" at bounding box center [893, 435] width 57 height 17
click at [945, 401] on div "Rezervováno" at bounding box center [955, 398] width 88 height 22
click at [1033, 398] on div "Prodané" at bounding box center [1031, 398] width 63 height 22
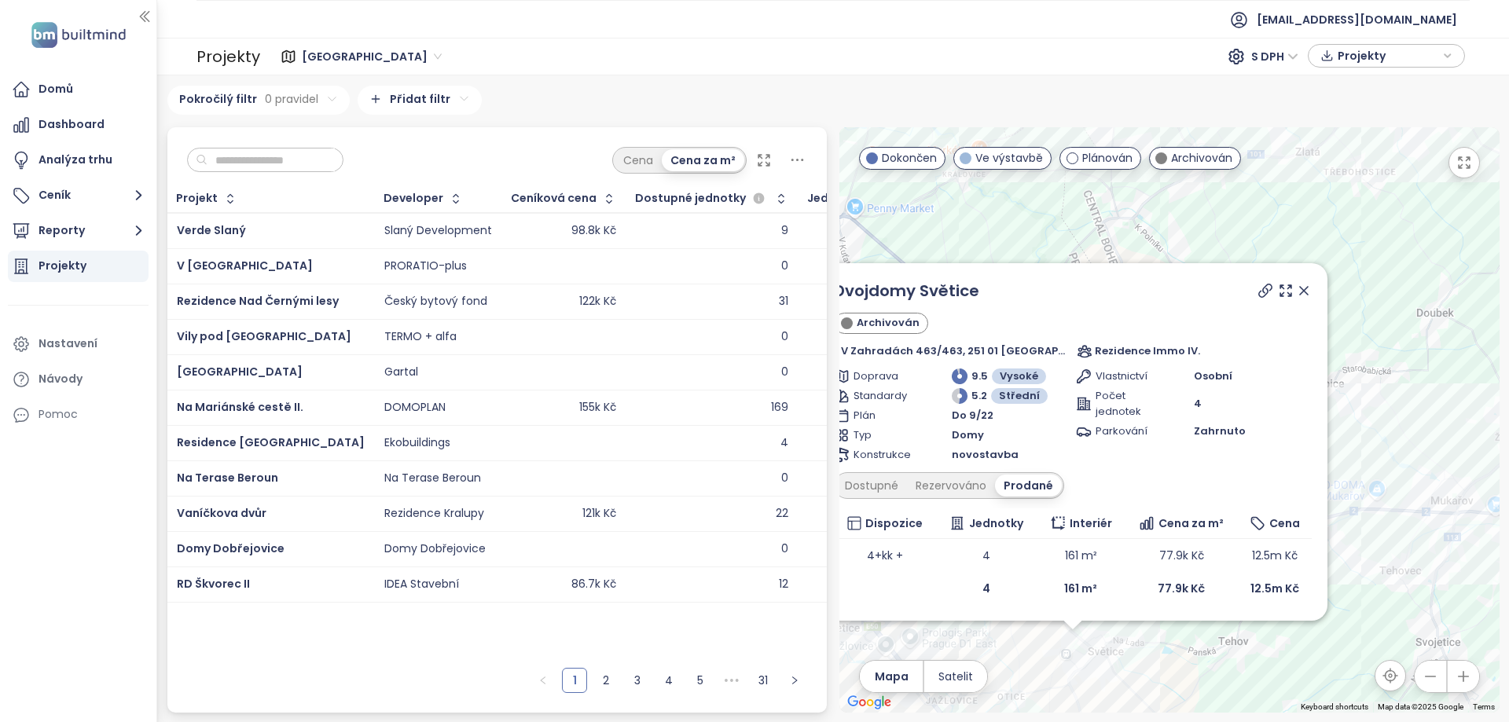
click at [1301, 288] on icon at bounding box center [1304, 291] width 16 height 16
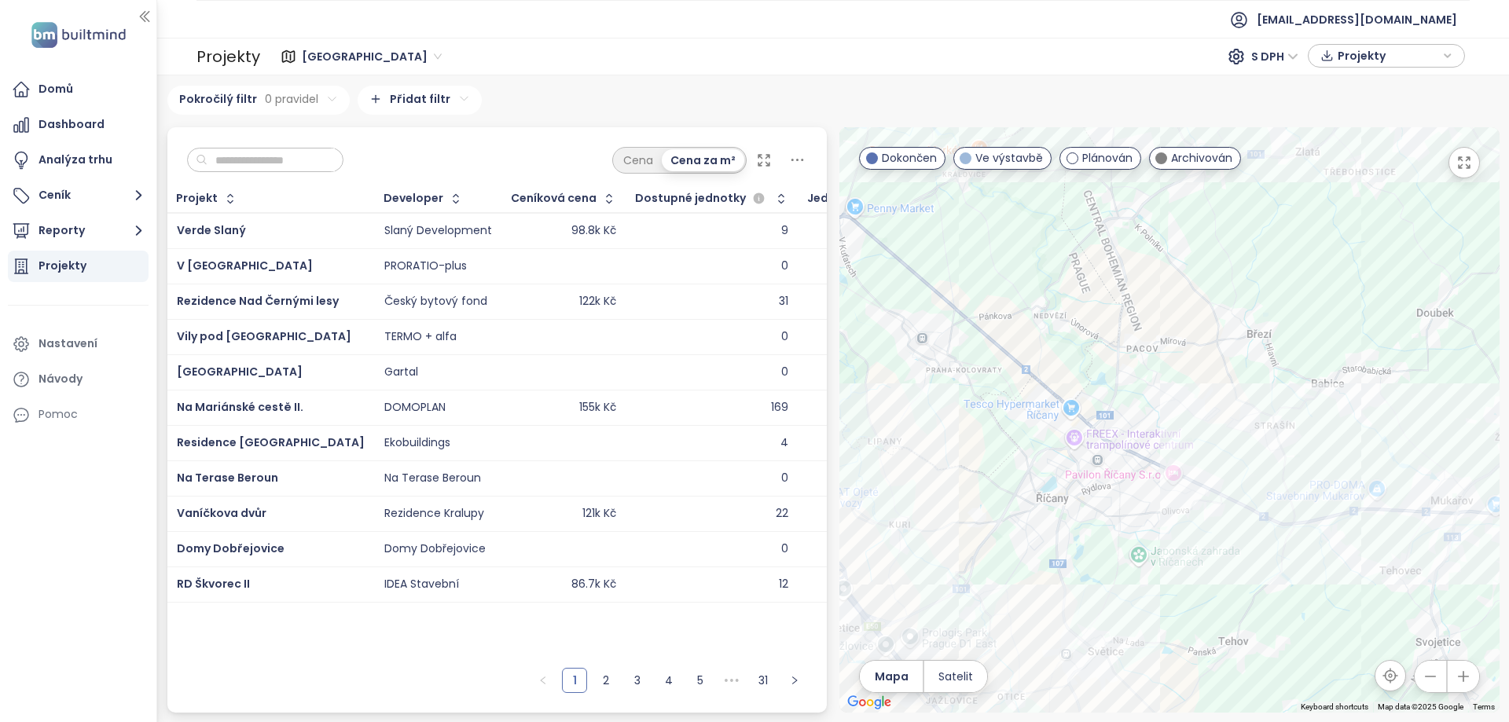
click at [997, 160] on span "Ve výstavbě" at bounding box center [1009, 157] width 68 height 17
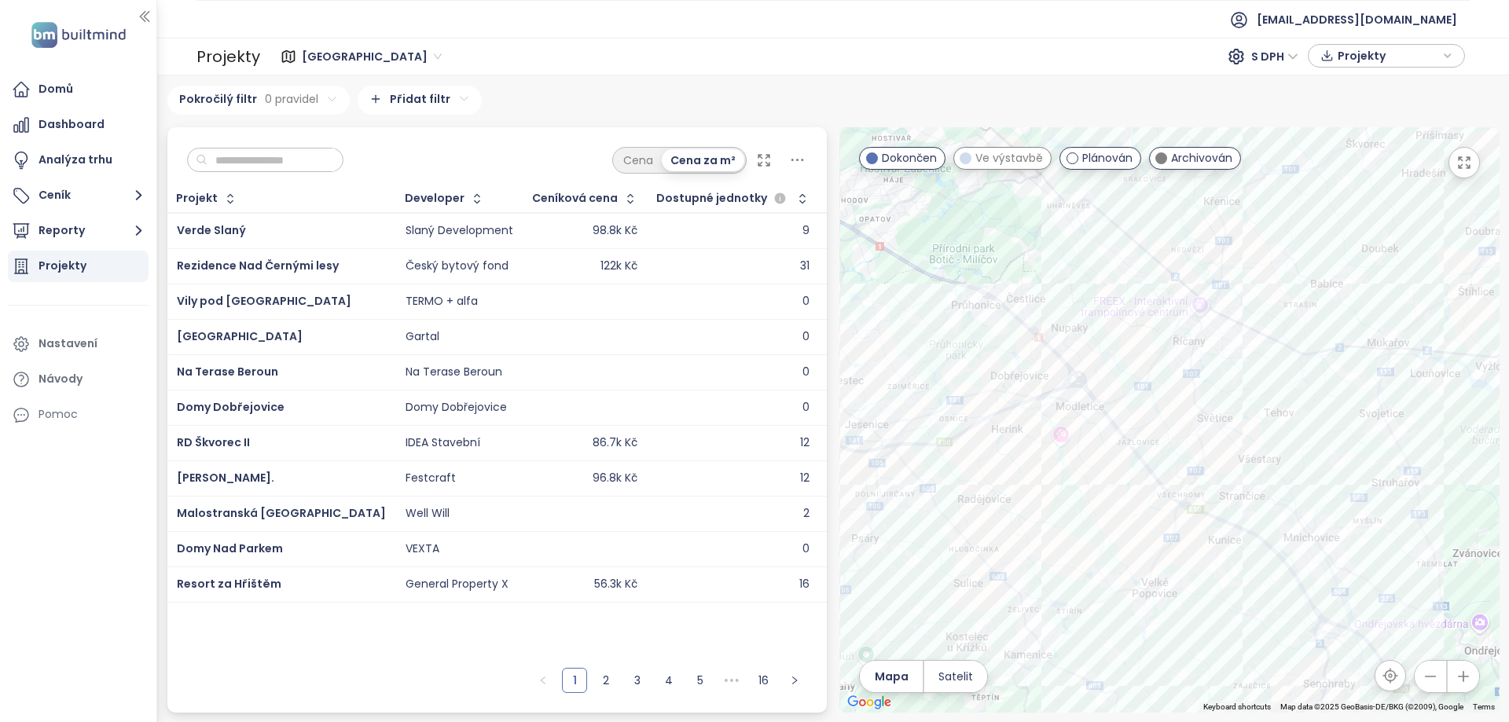
drag, startPoint x: 1212, startPoint y: 482, endPoint x: 1311, endPoint y: 425, distance: 115.1
click at [1315, 429] on div at bounding box center [1169, 419] width 660 height 585
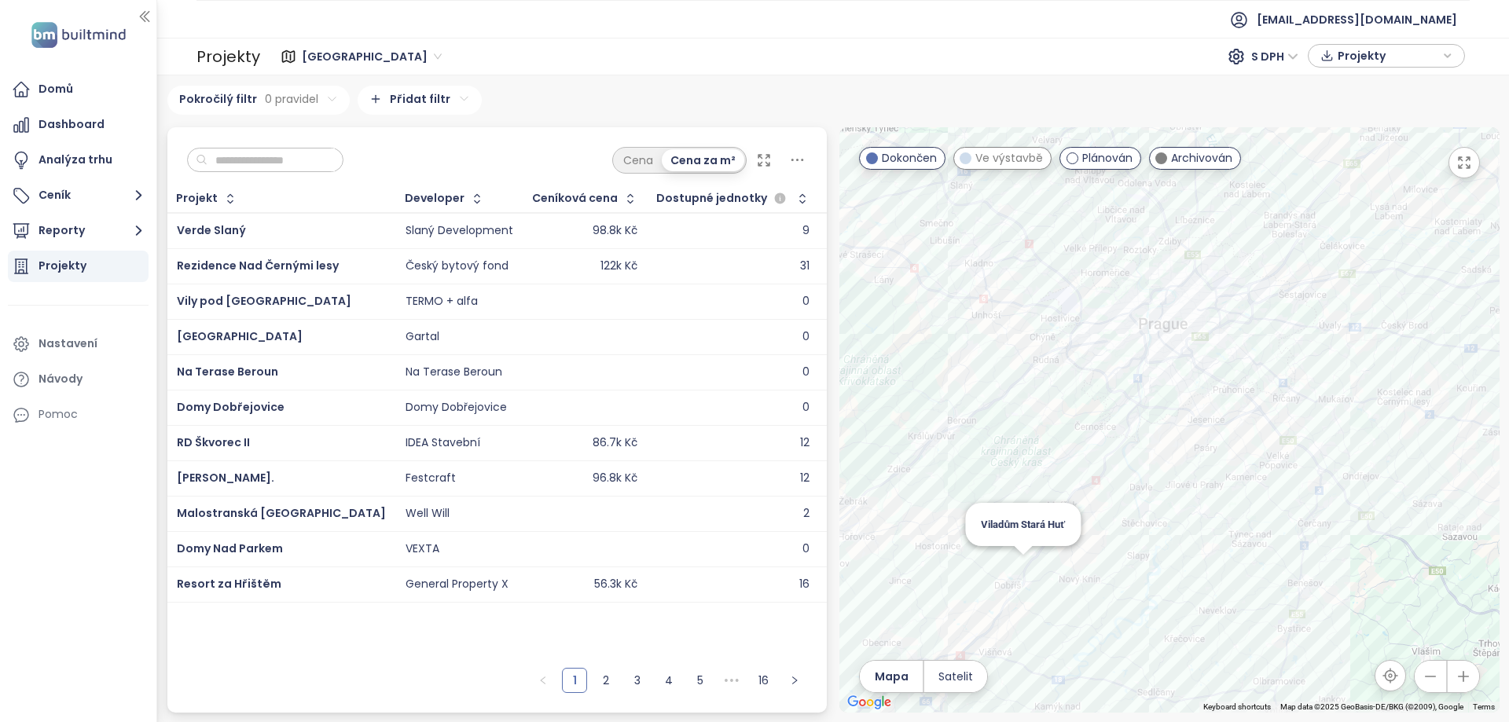
click at [1025, 565] on div "Viladům Stará Huť" at bounding box center [1169, 419] width 660 height 585
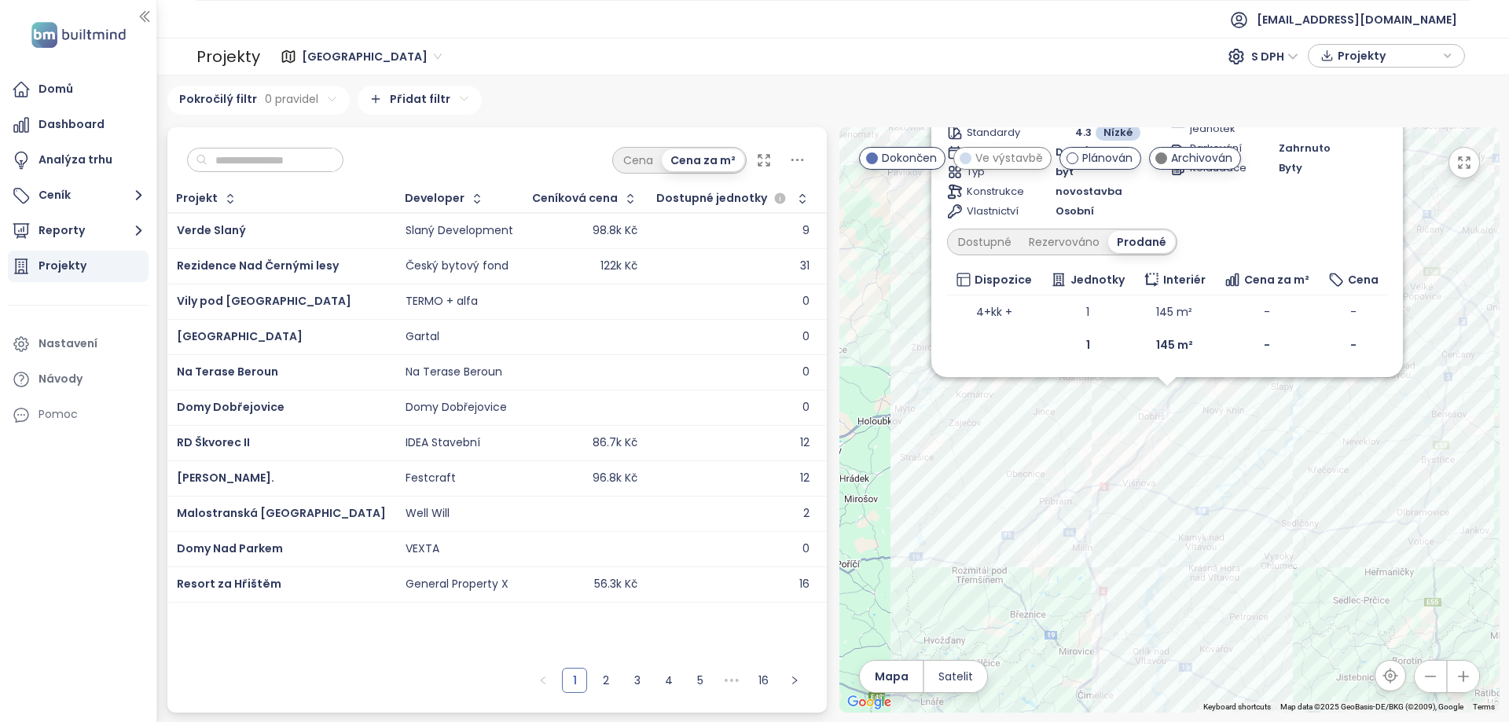
click at [1223, 474] on div "Viladům Stará Huť Archivován Malostranská 582/582, 262 02 Stará Huť-Stará Huť u…" at bounding box center [1169, 419] width 660 height 585
click at [1087, 492] on div "Viladům Stará Huť Archivován Malostranská 582/582, 262 02 Stará Huť-Stará Huť u…" at bounding box center [1169, 419] width 660 height 585
drag, startPoint x: 1179, startPoint y: 446, endPoint x: 1036, endPoint y: 516, distance: 158.8
click at [1039, 515] on div "Viladům Stará Huť Archivován Malostranská 582/582, 262 02 Stará Huť-Stará Huť u…" at bounding box center [1169, 419] width 660 height 585
click at [1454, 319] on div "Viladům Stará Huť Archivován Malostranská 582/582, 262 02 Stará Huť-Stará Huť u…" at bounding box center [1169, 419] width 660 height 585
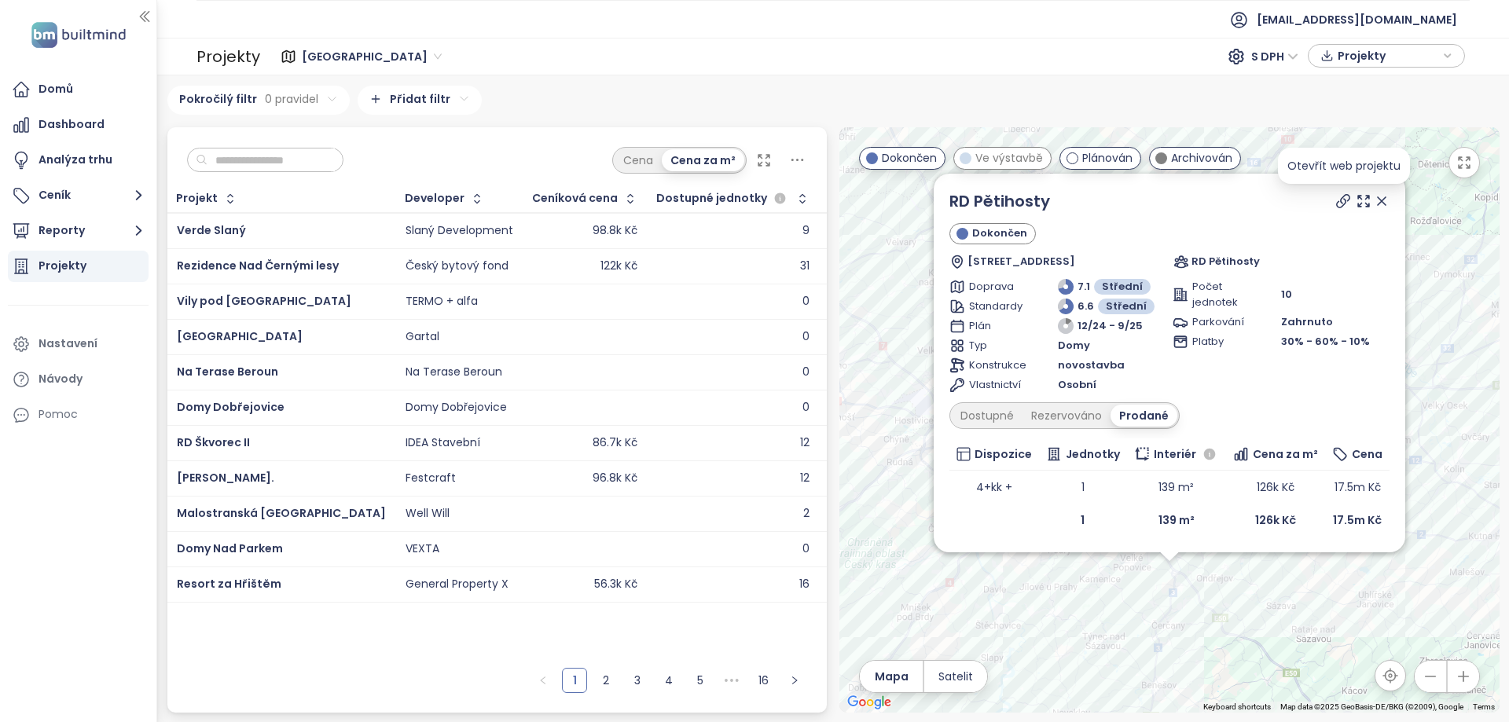
click at [1339, 198] on icon at bounding box center [1343, 201] width 16 height 16
click at [1381, 196] on icon at bounding box center [1382, 201] width 16 height 16
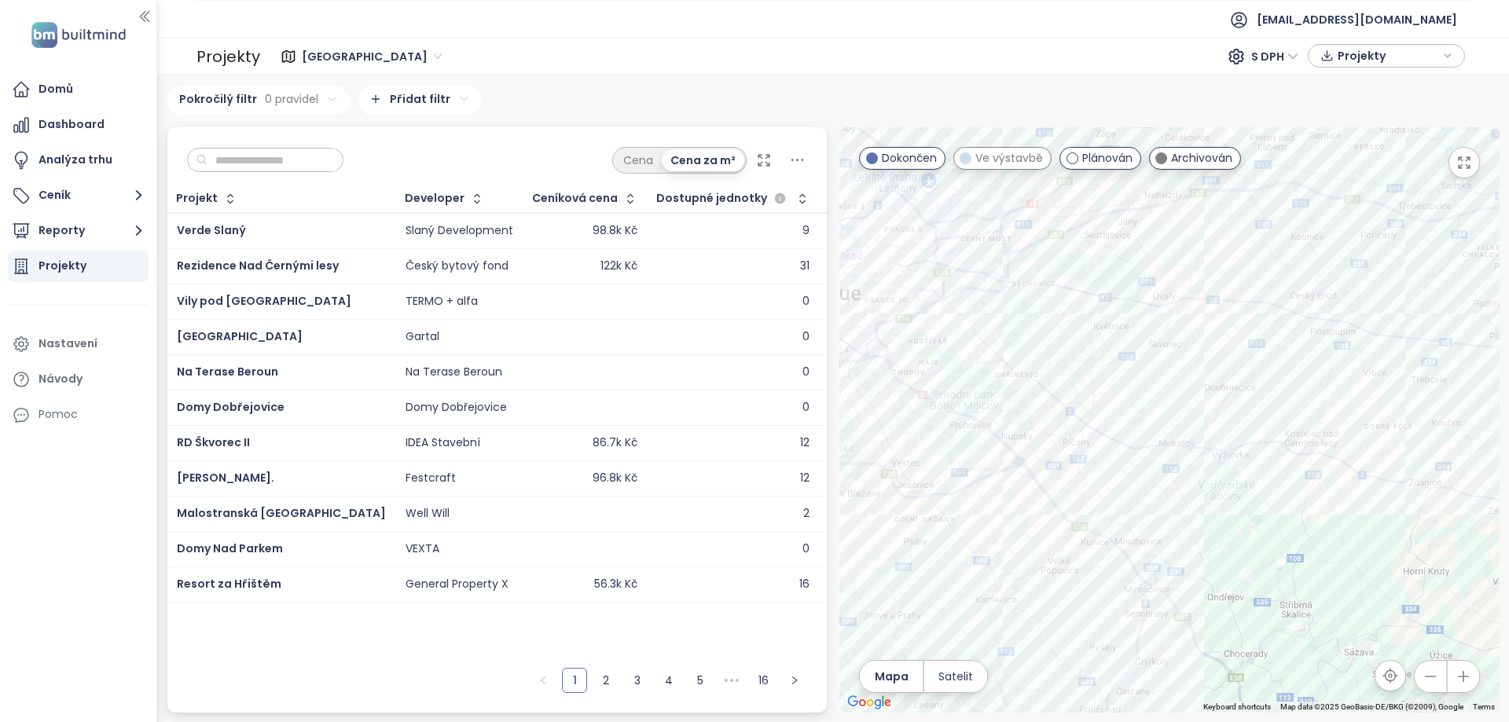
click at [930, 453] on div "Byty Yesenice" at bounding box center [1169, 419] width 660 height 585
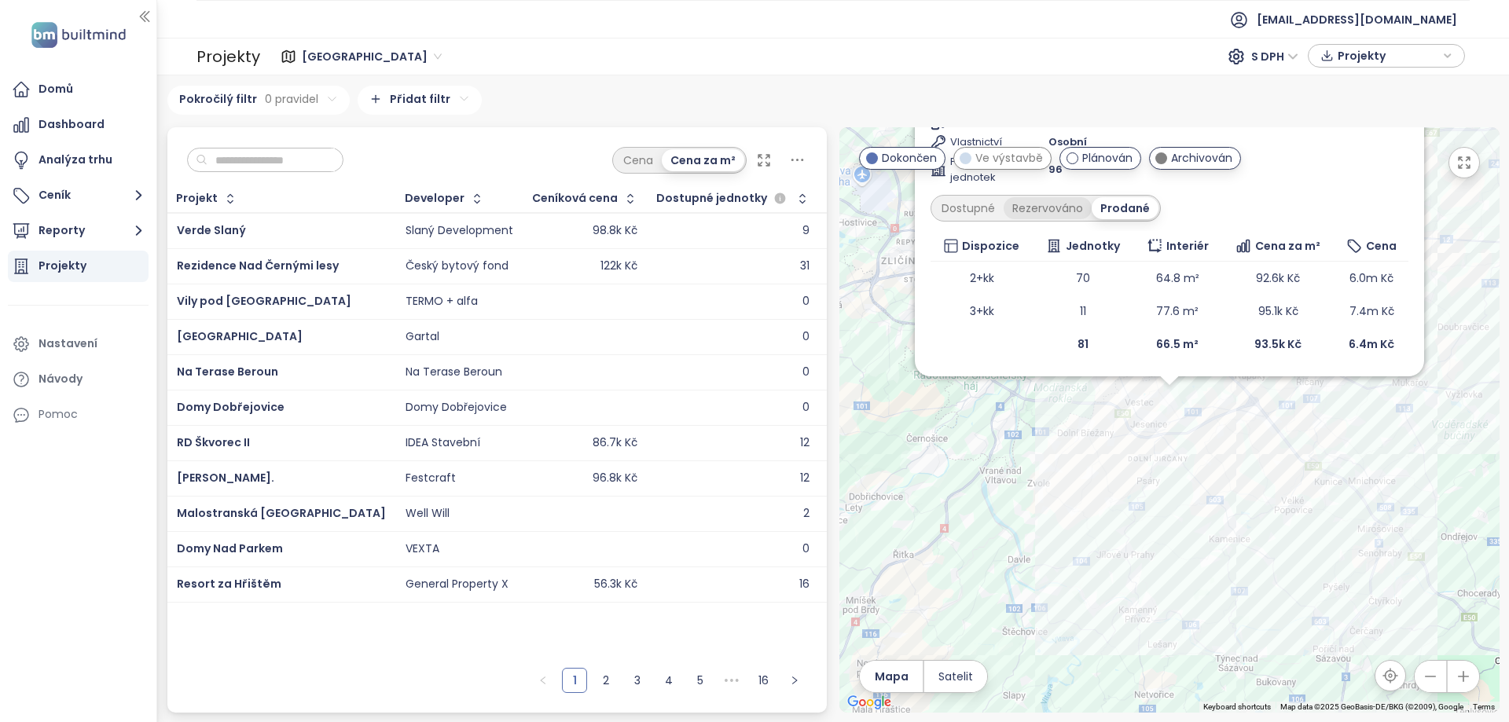
click at [1075, 208] on div "Rezervováno" at bounding box center [1047, 208] width 88 height 22
click at [989, 207] on div "Dostupné" at bounding box center [968, 206] width 71 height 22
click at [1295, 504] on div "Byty Yesenice Archivován Cedrová 1271, 252 42 Jesenice-Jesenice u Prahy, Czechi…" at bounding box center [1169, 419] width 660 height 585
drag, startPoint x: 1442, startPoint y: 347, endPoint x: 1351, endPoint y: 357, distance: 91.7
click at [1359, 438] on div "Byty Yesenice Archivován Cedrová 1271, 252 42 Jesenice-Jesenice u Prahy, Czechi…" at bounding box center [1169, 419] width 660 height 585
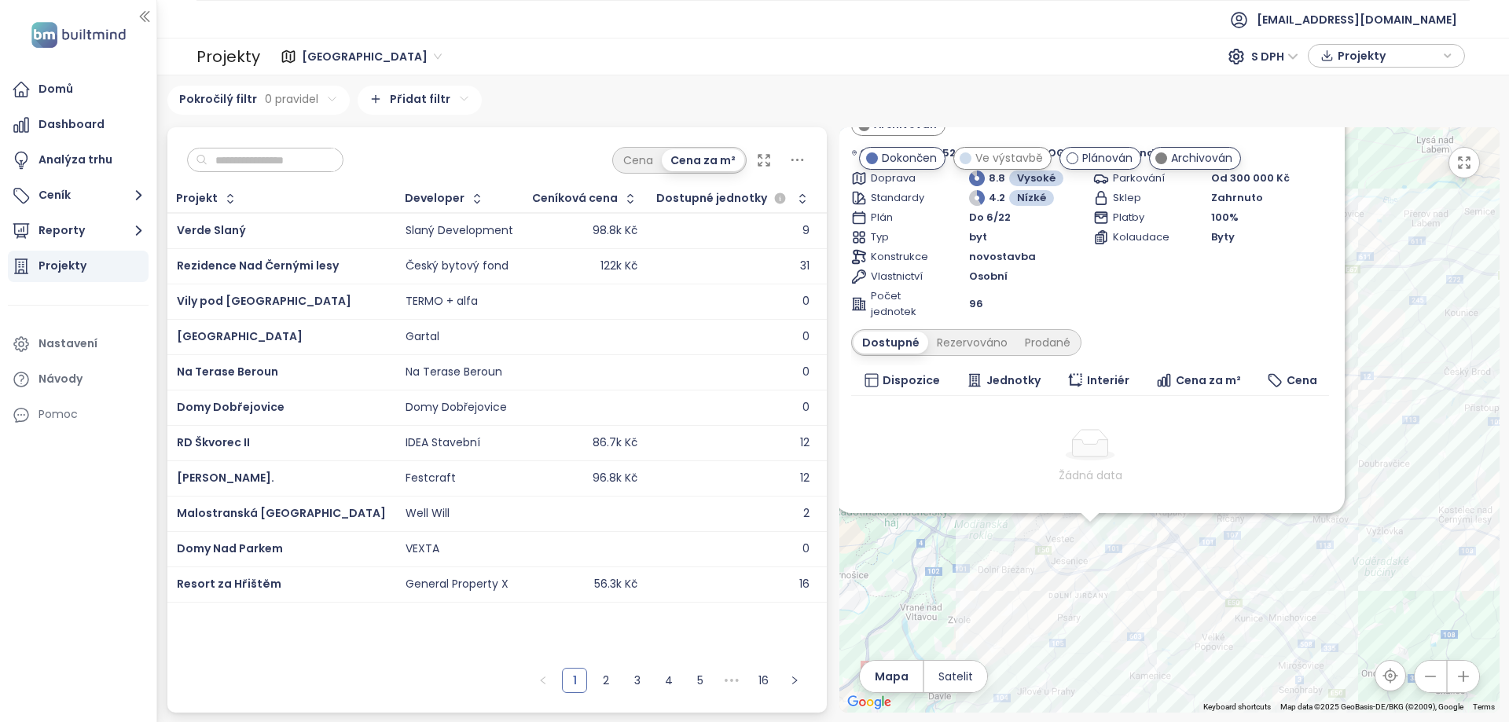
drag, startPoint x: 1403, startPoint y: 466, endPoint x: 1407, endPoint y: 474, distance: 8.8
click at [1407, 474] on div "Byty Yesenice Archivován Cedrová 1271, 252 42 Jesenice-Jesenice u Prahy, Czechi…" at bounding box center [1169, 419] width 660 height 585
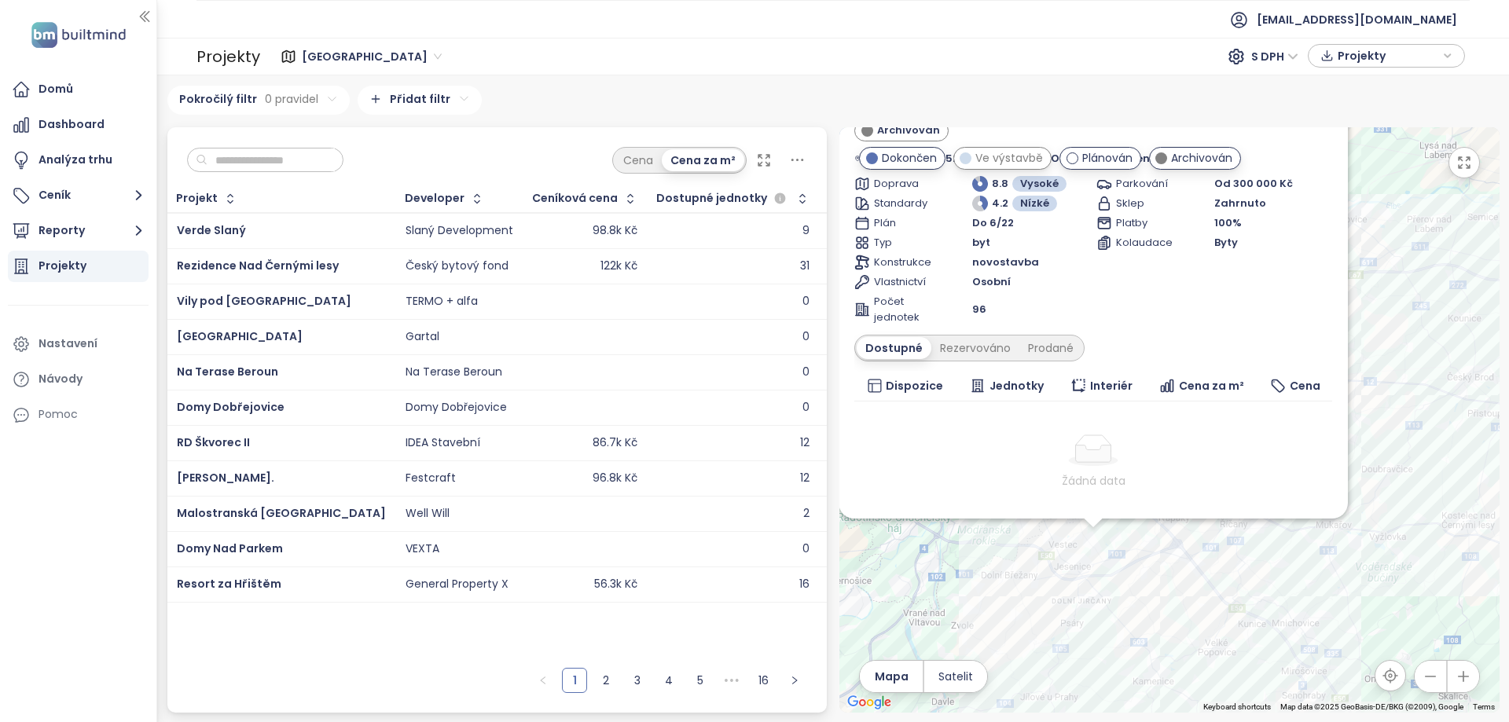
click at [1390, 392] on div "Byty Yesenice Archivován Cedrová 1271, 252 42 Jesenice-Jesenice u Prahy, Czechi…" at bounding box center [1169, 419] width 660 height 585
drag, startPoint x: 1235, startPoint y: 269, endPoint x: 1242, endPoint y: 349, distance: 80.5
click at [1241, 345] on div "Byty Yesenice Archivován Cedrová 1271, 252 42 Jesenice-Jesenice u Prahy, Czechi…" at bounding box center [1093, 320] width 478 height 469
click at [1410, 445] on div "Byty Yesenice Archivován Cedrová 1271, 252 42 Jesenice-Jesenice u Prahy, Czechi…" at bounding box center [1169, 419] width 660 height 585
click at [1231, 357] on div "Byty Yesenice Archivován Cedrová 1271, 252 42 Jesenice-Jesenice u Prahy, Czechi…" at bounding box center [1093, 320] width 478 height 469
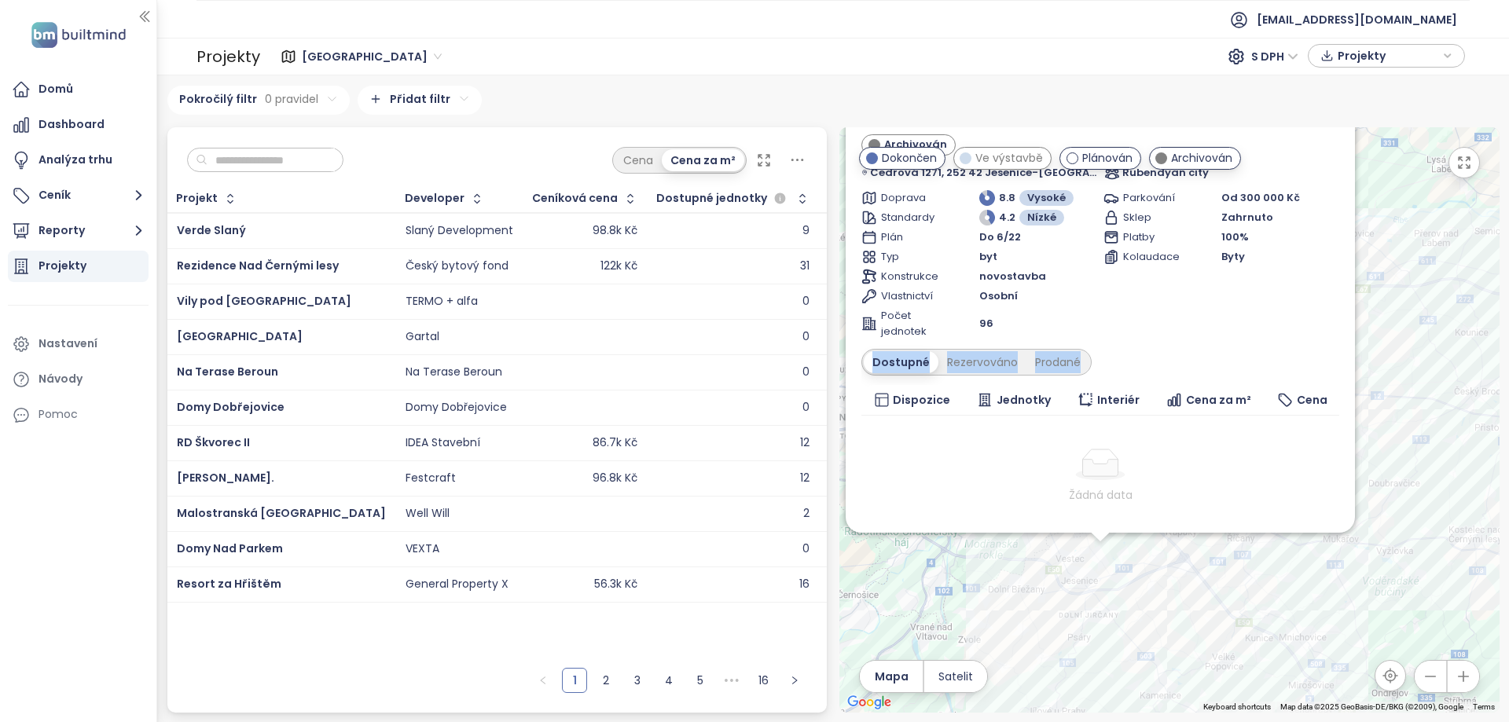
drag, startPoint x: 1390, startPoint y: 211, endPoint x: 1402, endPoint y: 395, distance: 184.3
click at [1402, 395] on div "Byty Yesenice Archivován Cedrová 1271, 252 42 Jesenice-Jesenice u Prahy, Czechi…" at bounding box center [1169, 419] width 660 height 585
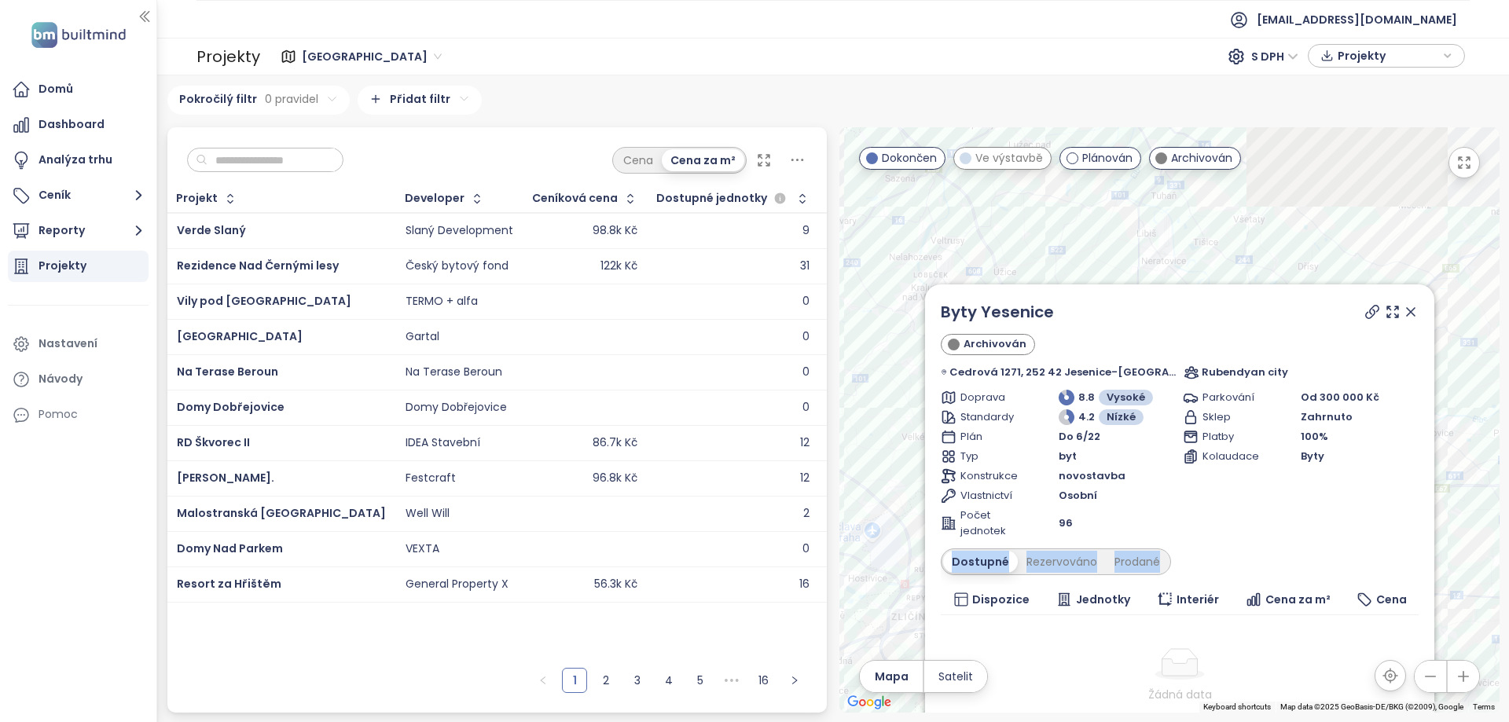
drag, startPoint x: 1401, startPoint y: 322, endPoint x: 1480, endPoint y: 527, distance: 219.9
click at [1480, 527] on div "Byty Yesenice Archivován Cedrová 1271, 252 42 Jesenice-Jesenice u Prahy, Czechi…" at bounding box center [1169, 419] width 660 height 585
click at [1403, 310] on icon at bounding box center [1411, 313] width 16 height 16
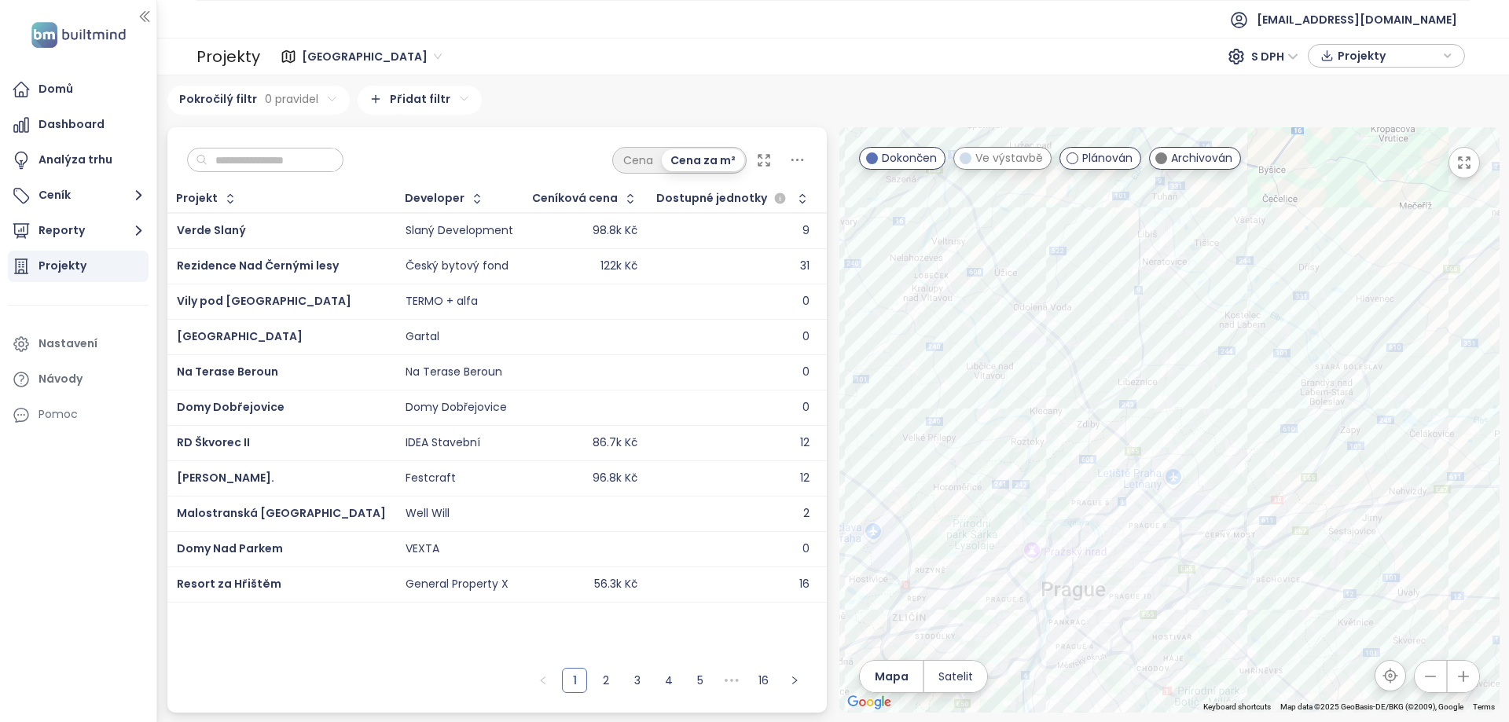
drag, startPoint x: 1315, startPoint y: 485, endPoint x: 1172, endPoint y: 233, distance: 289.3
click at [1176, 235] on div at bounding box center [1169, 419] width 660 height 585
drag, startPoint x: 1354, startPoint y: 657, endPoint x: 1275, endPoint y: 455, distance: 216.7
click at [1265, 454] on div at bounding box center [1169, 419] width 660 height 585
drag, startPoint x: 1281, startPoint y: 572, endPoint x: 1253, endPoint y: 427, distance: 147.3
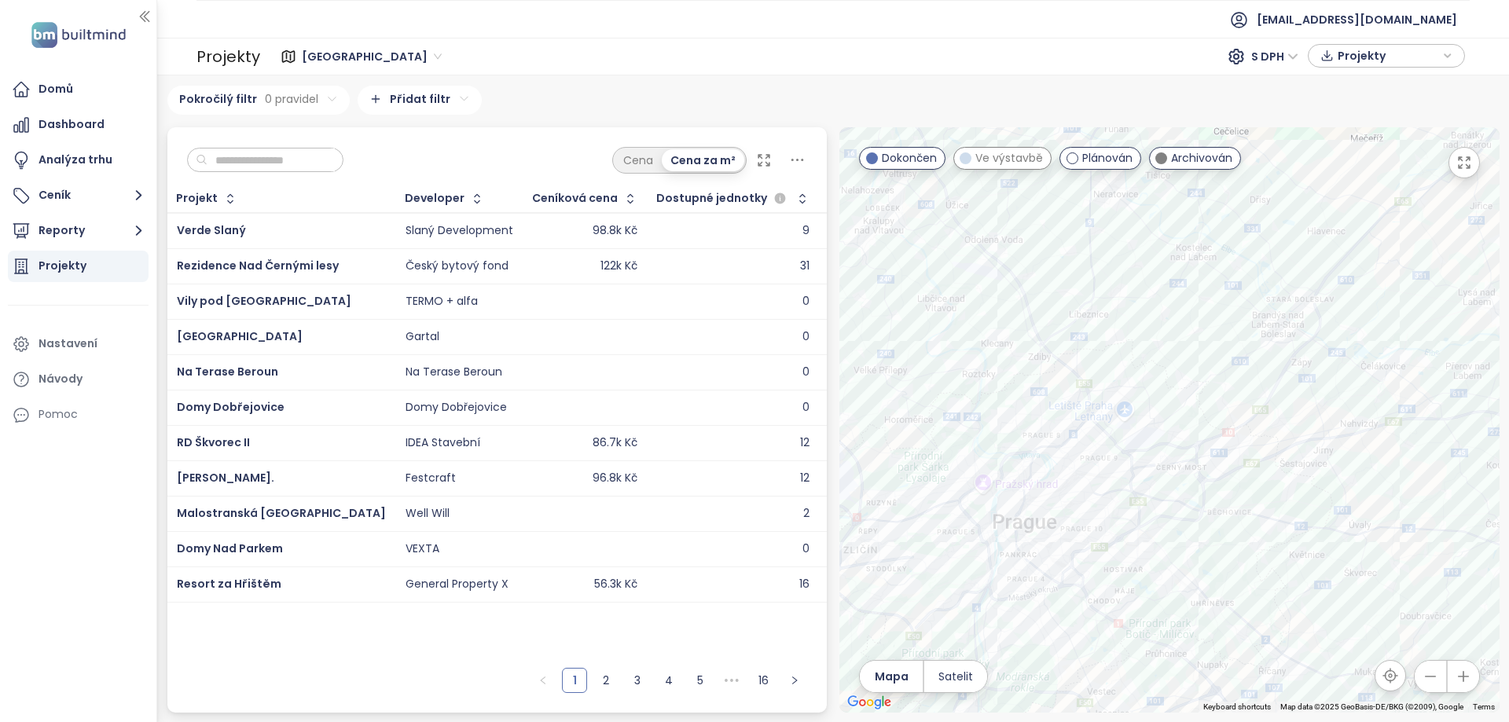
click at [1253, 427] on div at bounding box center [1169, 419] width 660 height 585
drag, startPoint x: 1249, startPoint y: 475, endPoint x: 1238, endPoint y: 430, distance: 46.1
click at [1239, 430] on div at bounding box center [1169, 419] width 660 height 585
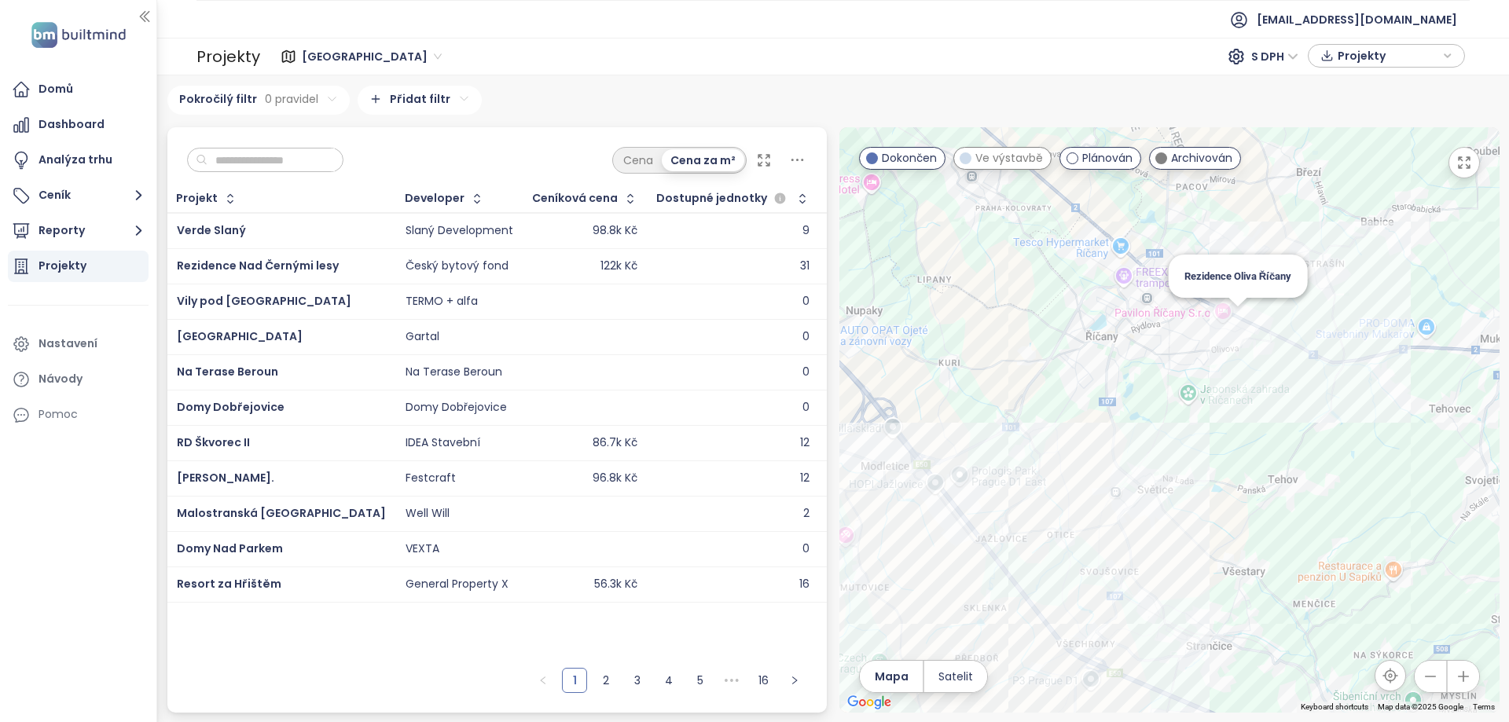
click at [1243, 315] on div "Rezidence Oliva Říčany" at bounding box center [1169, 419] width 660 height 585
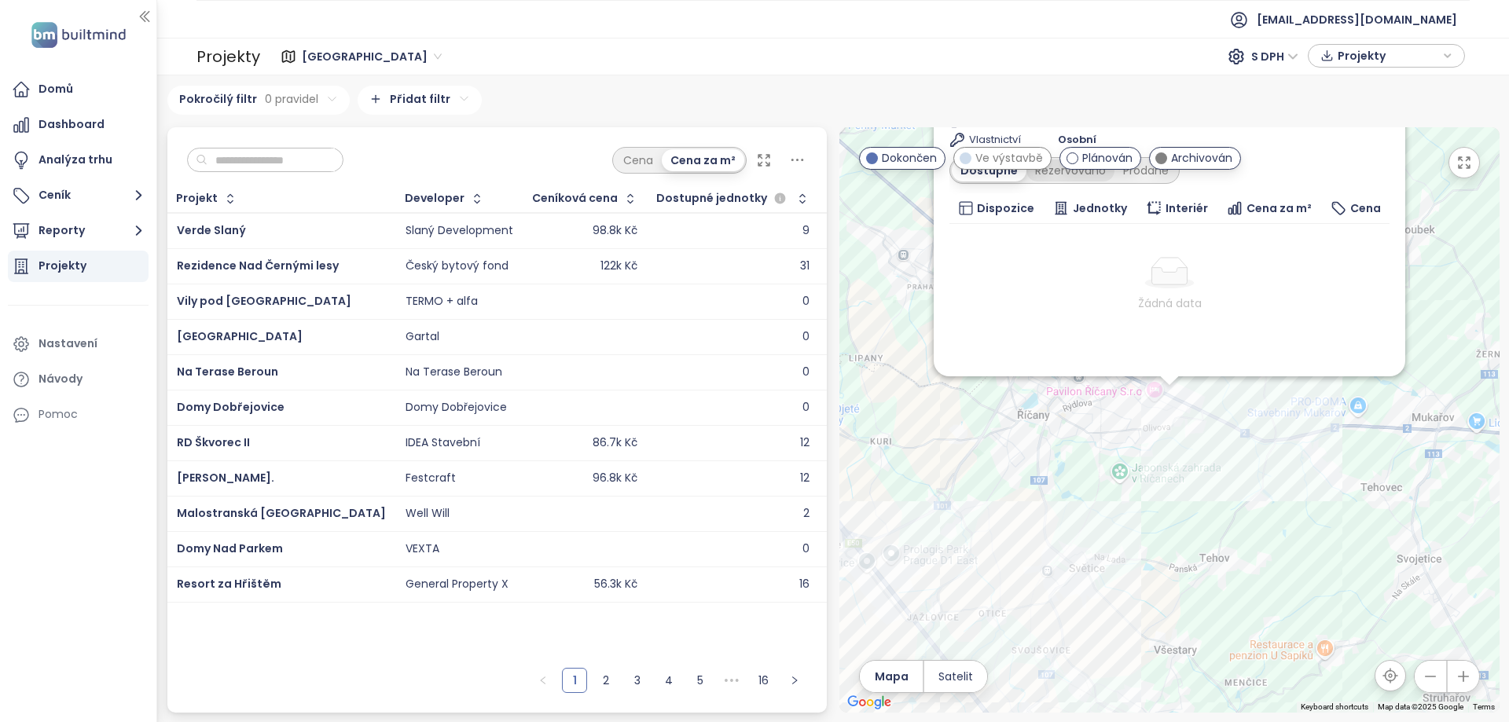
click at [1070, 176] on div "Rezervováno" at bounding box center [1070, 171] width 88 height 22
click at [1139, 178] on div "Prodané" at bounding box center [1146, 171] width 63 height 22
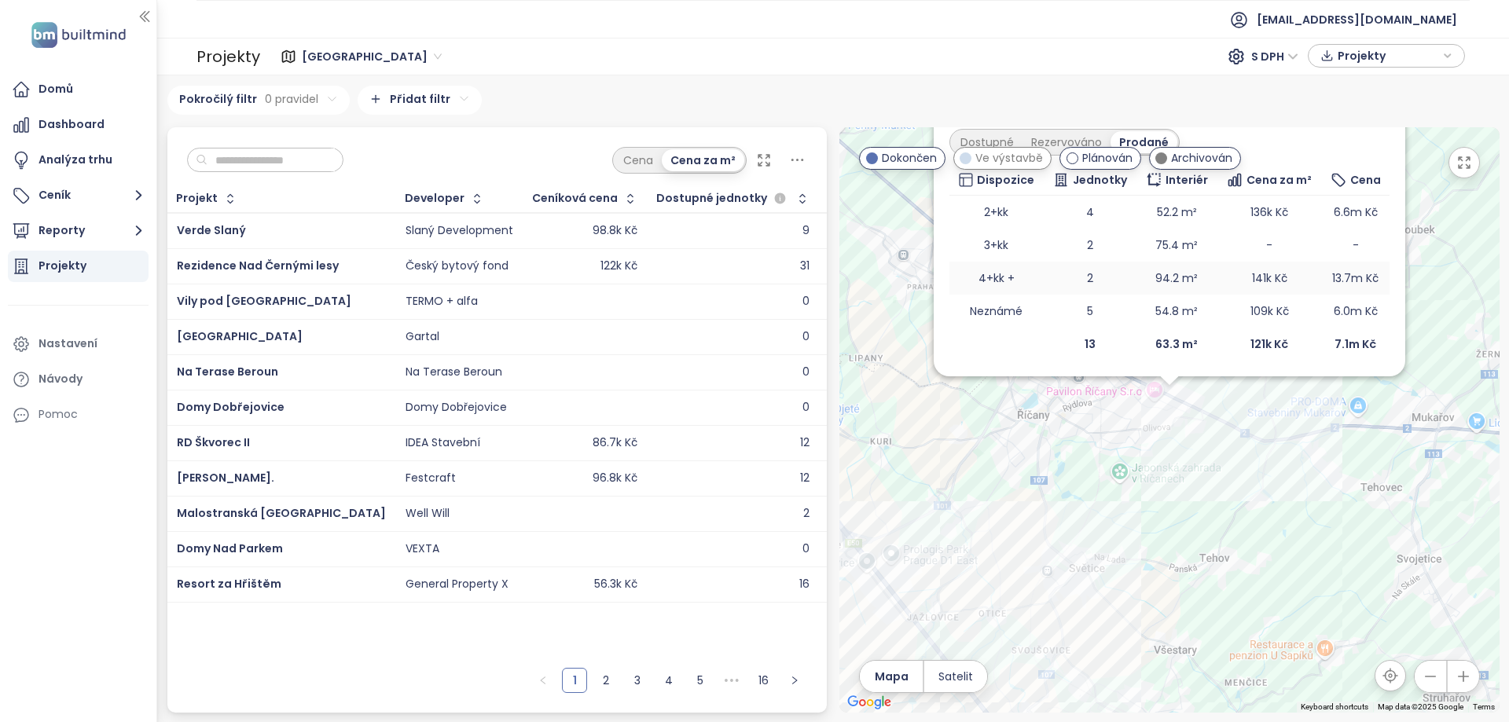
click at [1205, 281] on td "94.2 m²" at bounding box center [1176, 278] width 80 height 33
click at [1018, 280] on td "4+kk +" at bounding box center [996, 278] width 94 height 33
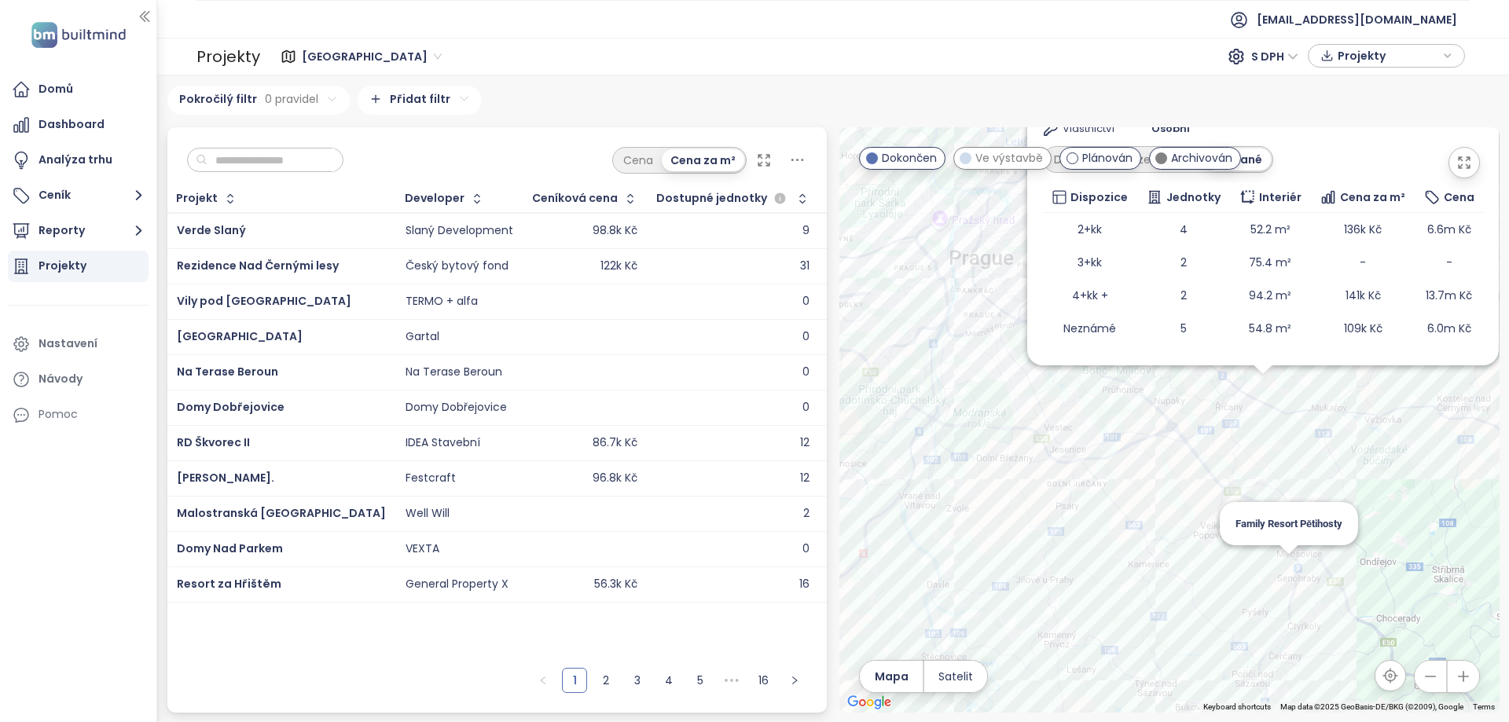
click at [1296, 557] on div "Rezidence Oliva Říčany Archivován Verdunská 4, 251 01 Říčany-Říčany u Prahy, Cz…" at bounding box center [1169, 419] width 660 height 585
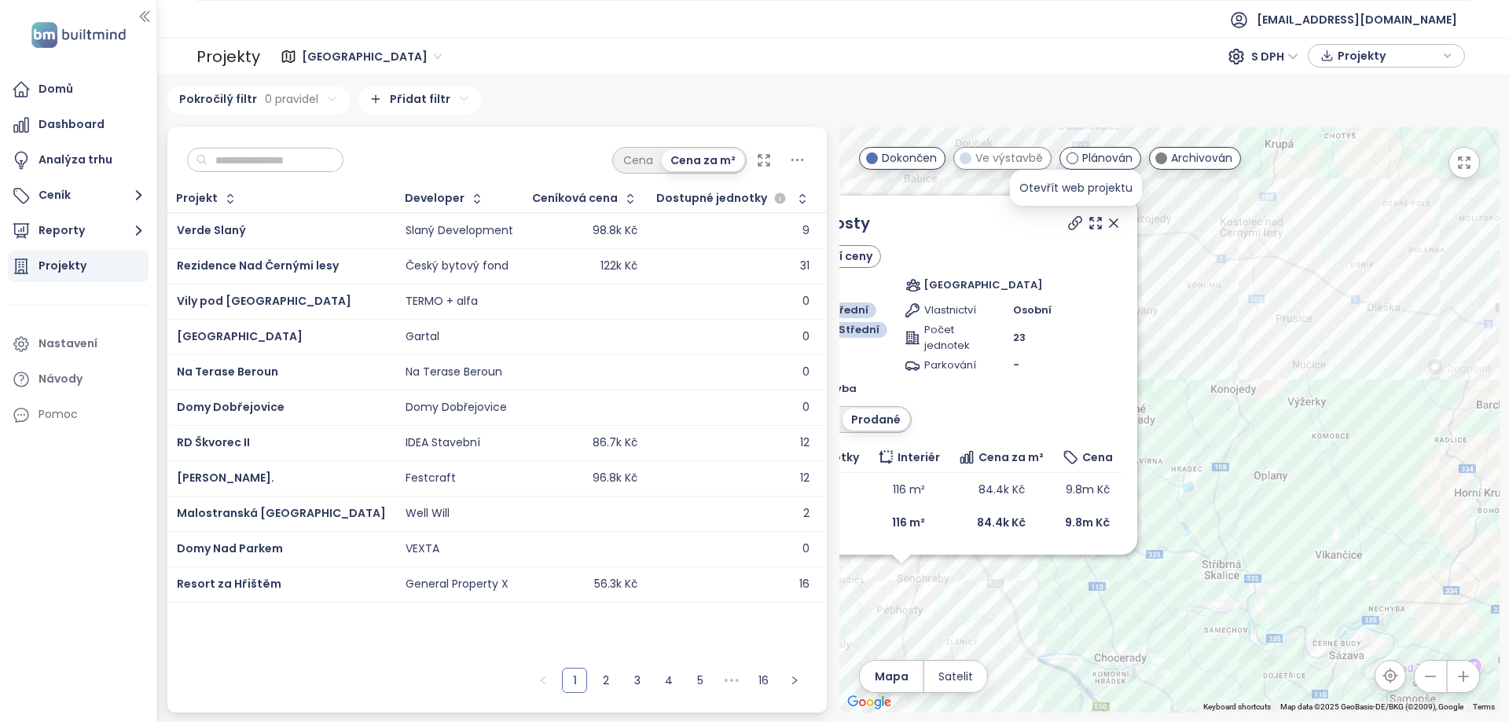
click at [1069, 219] on icon at bounding box center [1075, 223] width 16 height 16
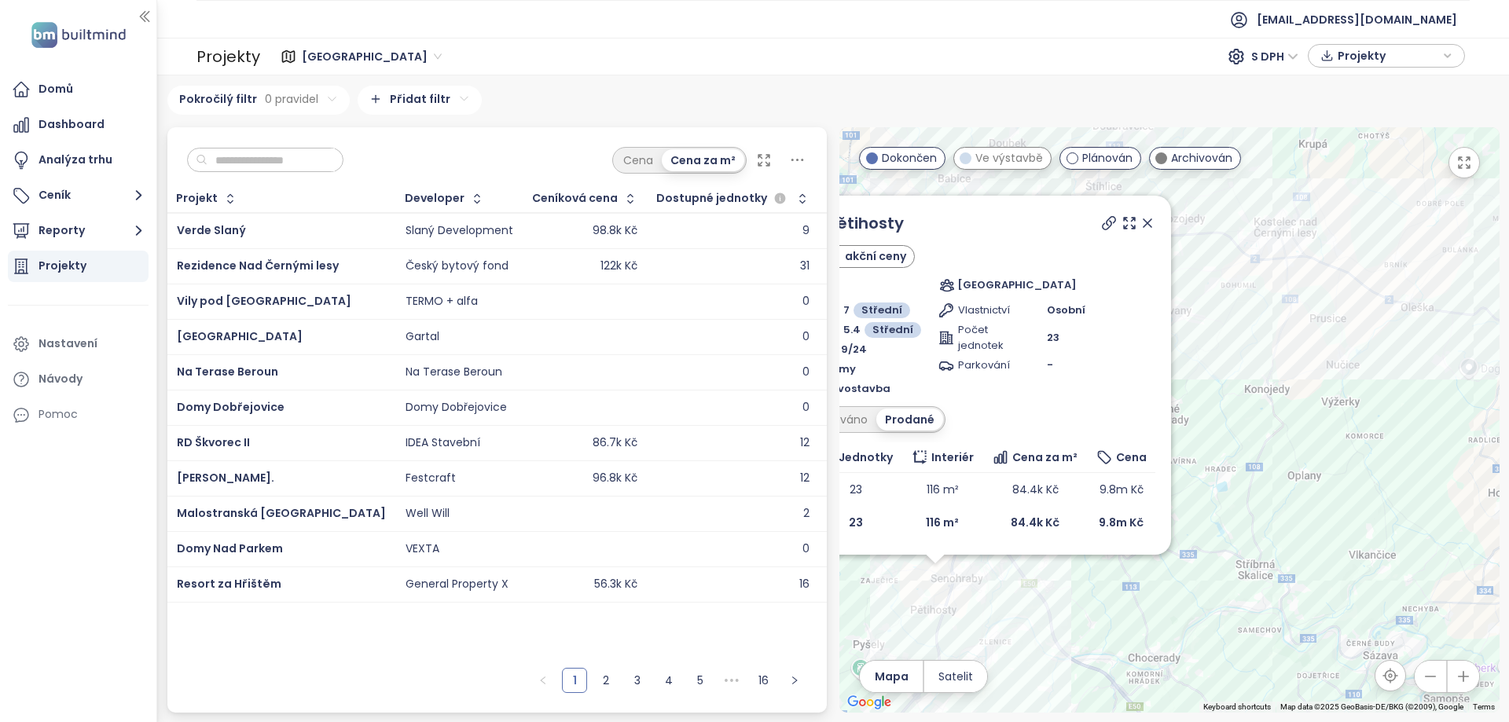
click at [943, 570] on div "Family Resort Pětihosty Archivován akční ceny Pětihosty 121, 251 67 Pětihosty, …" at bounding box center [1169, 419] width 660 height 585
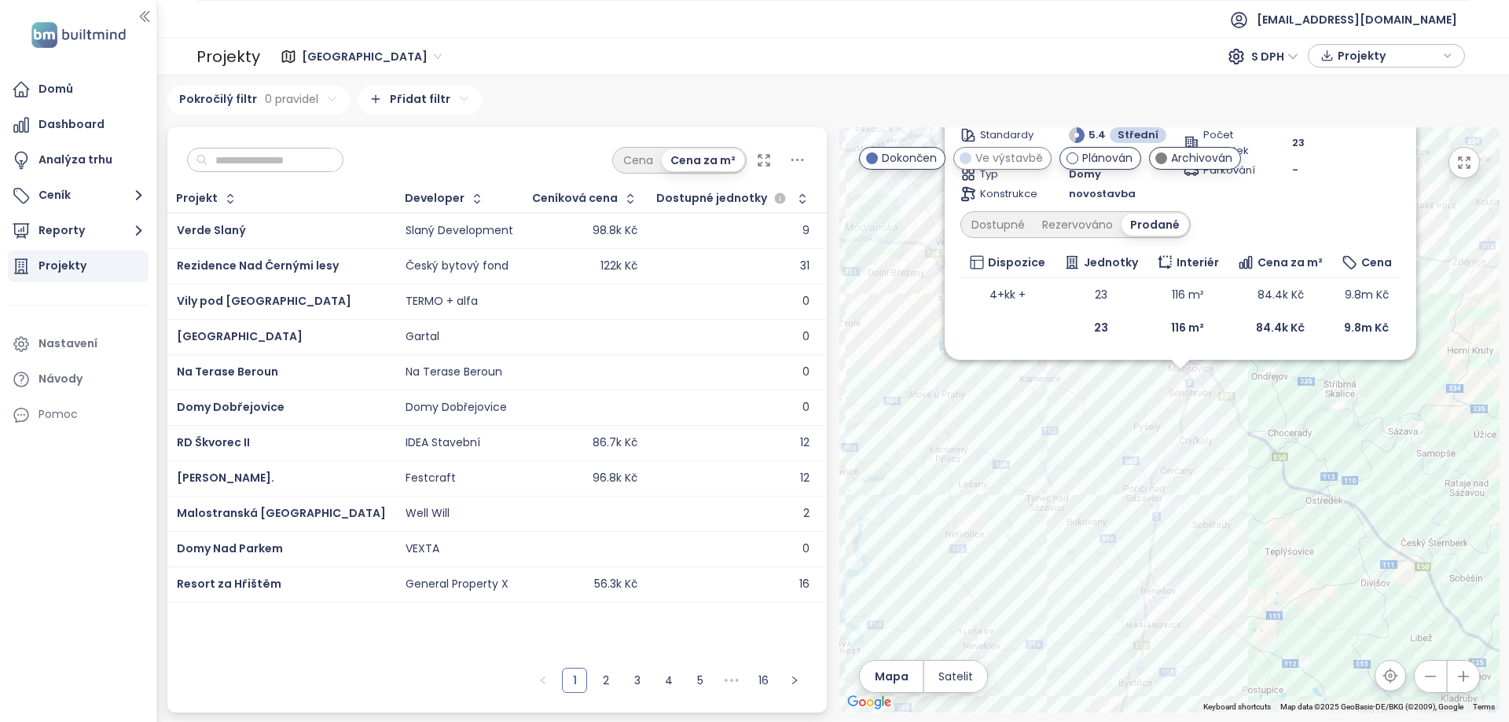
drag, startPoint x: 1251, startPoint y: 442, endPoint x: 1244, endPoint y: 552, distance: 109.5
click at [1244, 552] on div "Family Resort Pětihosty Archivován akční ceny Pětihosty 121, 251 67 Pětihosty, …" at bounding box center [1169, 419] width 660 height 585
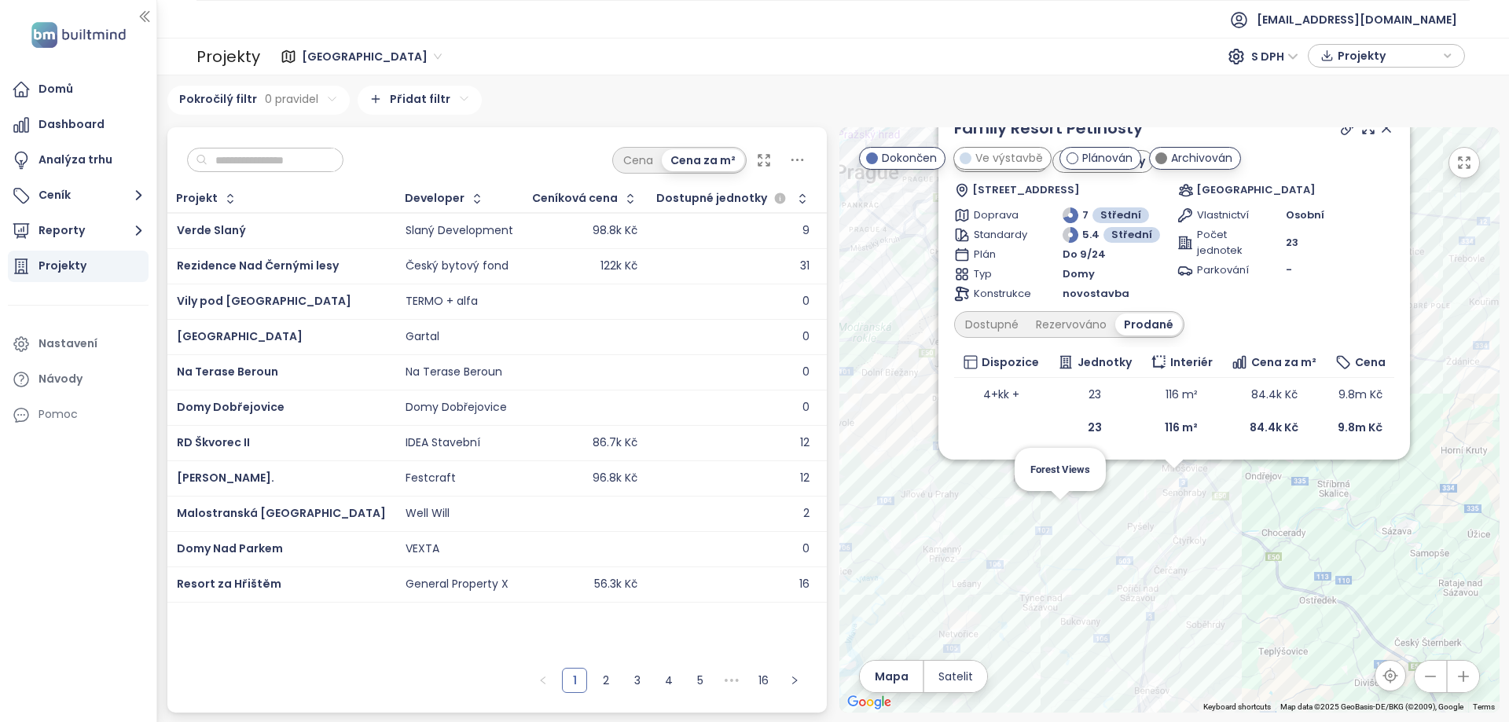
click at [1064, 510] on div "Family Resort Pětihosty Archivován akční ceny Pětihosty 121, 251 67 Pětihosty, …" at bounding box center [1169, 419] width 660 height 585
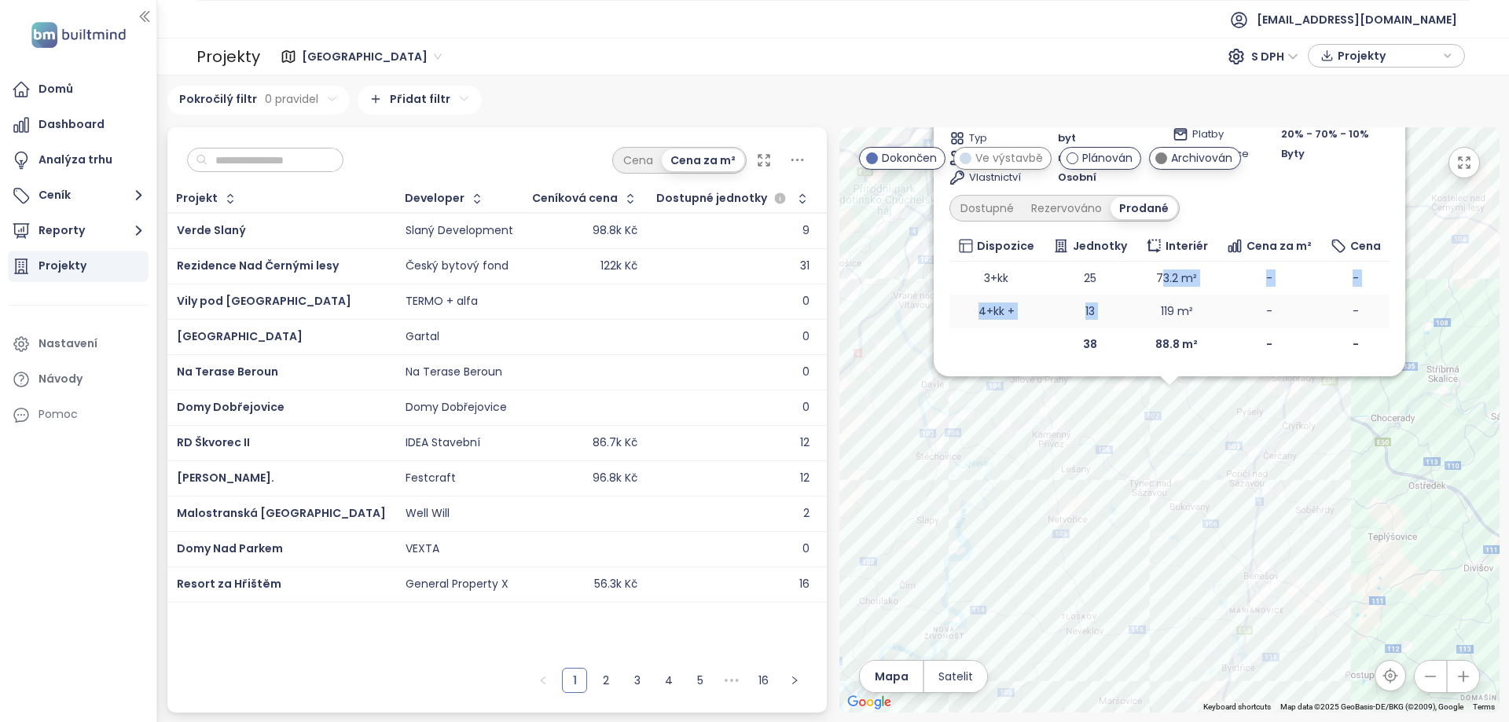
drag, startPoint x: 1161, startPoint y: 273, endPoint x: 1152, endPoint y: 321, distance: 47.9
click at [1152, 314] on tbody "3+kk 25 73.2 m² - - 4+kk + 13 119 m² - -" at bounding box center [1169, 295] width 440 height 66
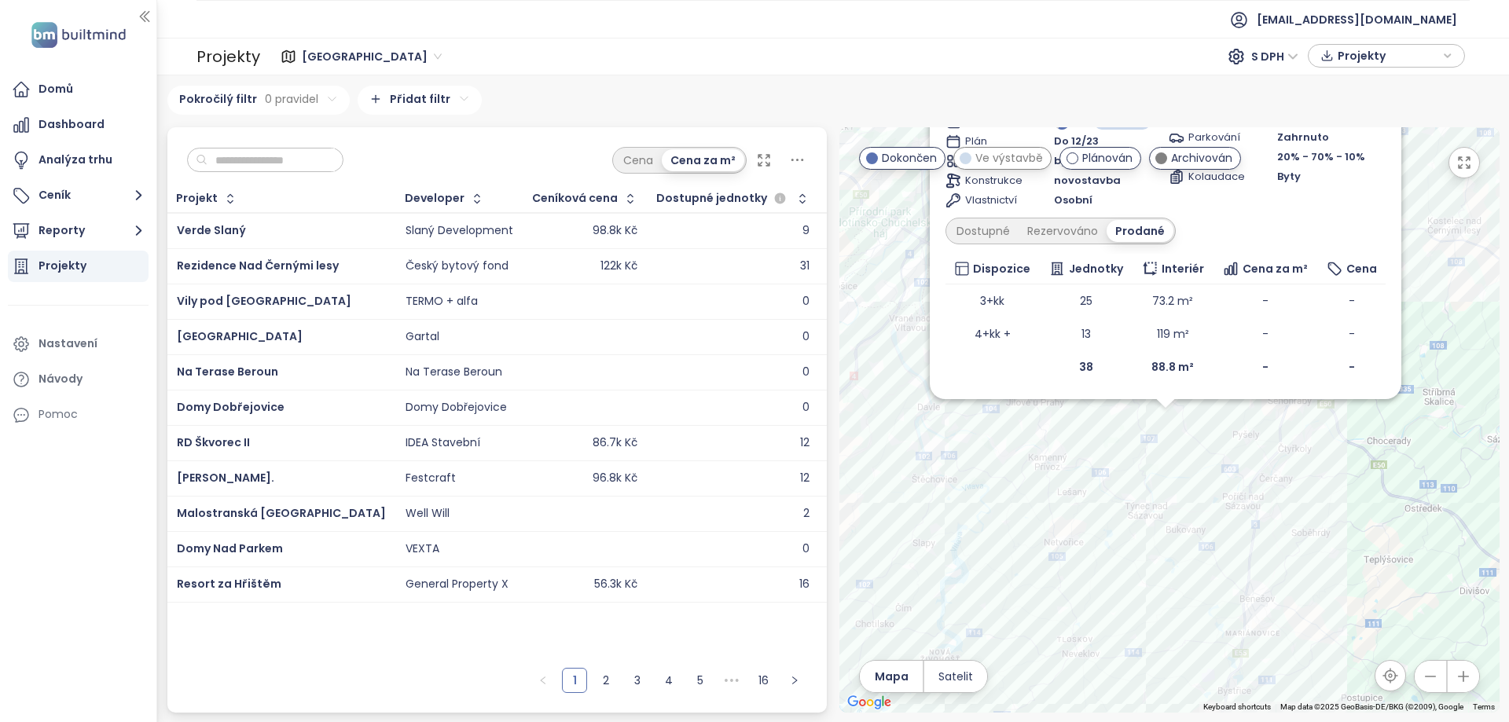
drag, startPoint x: 1178, startPoint y: 497, endPoint x: 1172, endPoint y: 544, distance: 47.5
click at [1172, 537] on div "Forest Views Archivován Babice 32, 251 67 Řehenice-Pyšely, Czechia Getberg Real…" at bounding box center [1169, 419] width 660 height 585
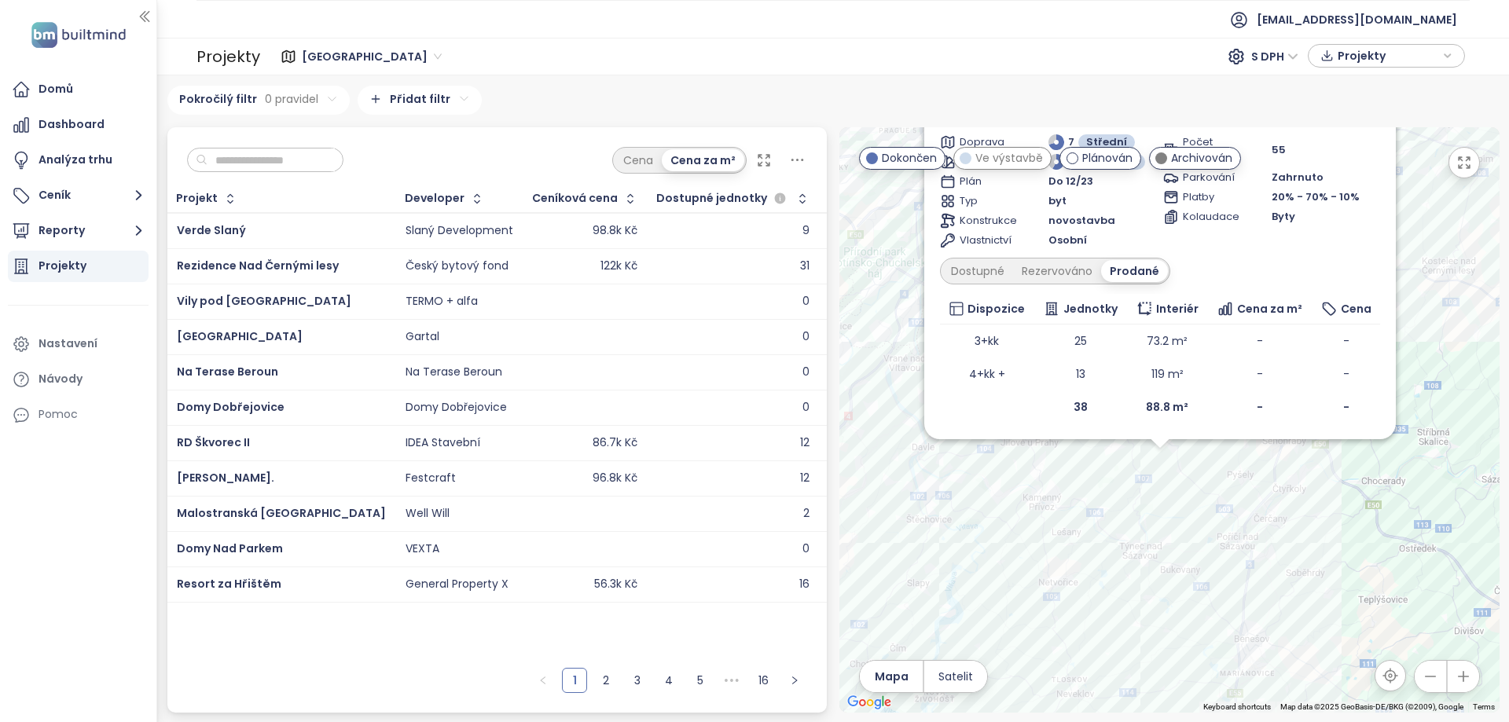
drag, startPoint x: 1177, startPoint y: 520, endPoint x: 1205, endPoint y: 636, distance: 118.9
click at [1205, 636] on div "Forest Views Archivován Babice 32, 251 67 Řehenice-Pyšely, Czechia Getberg Real…" at bounding box center [1169, 419] width 660 height 585
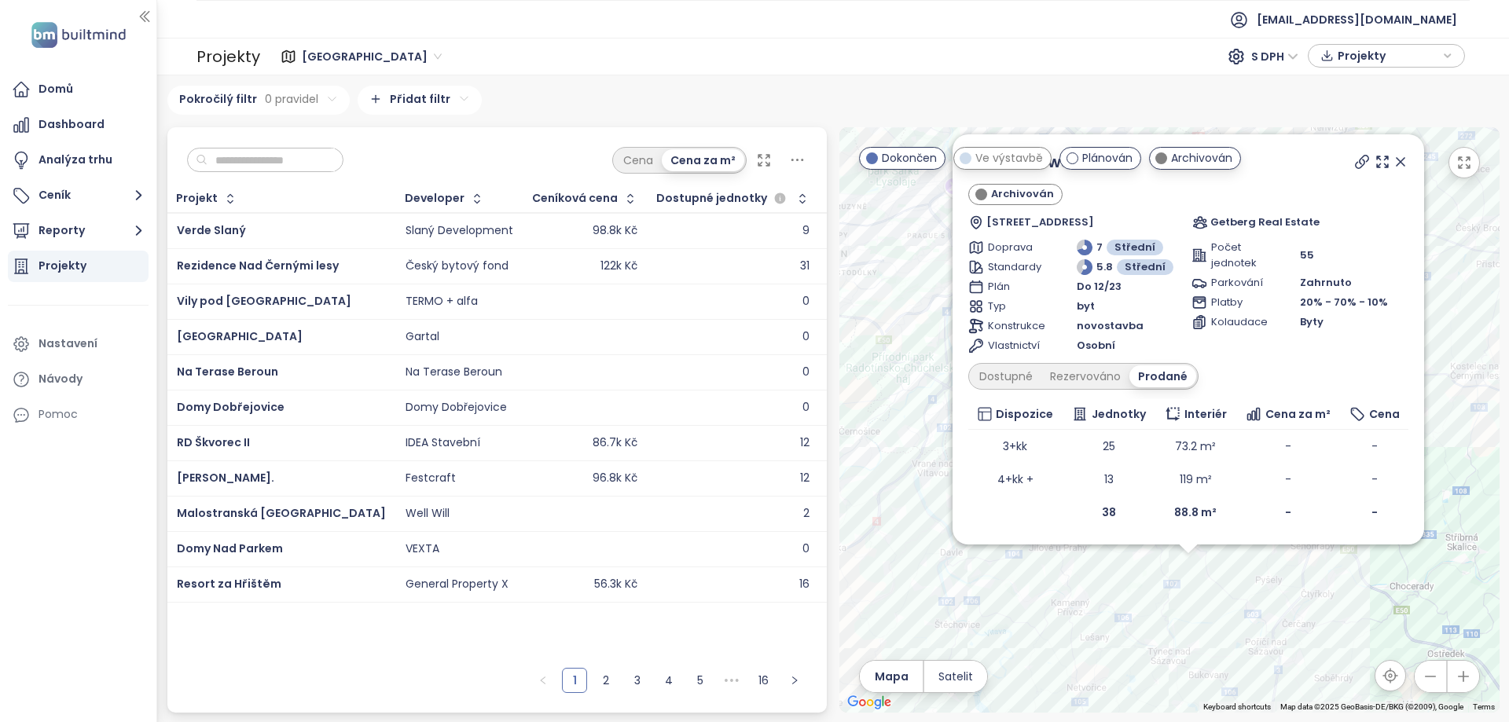
click at [1400, 162] on icon at bounding box center [1400, 162] width 8 height 8
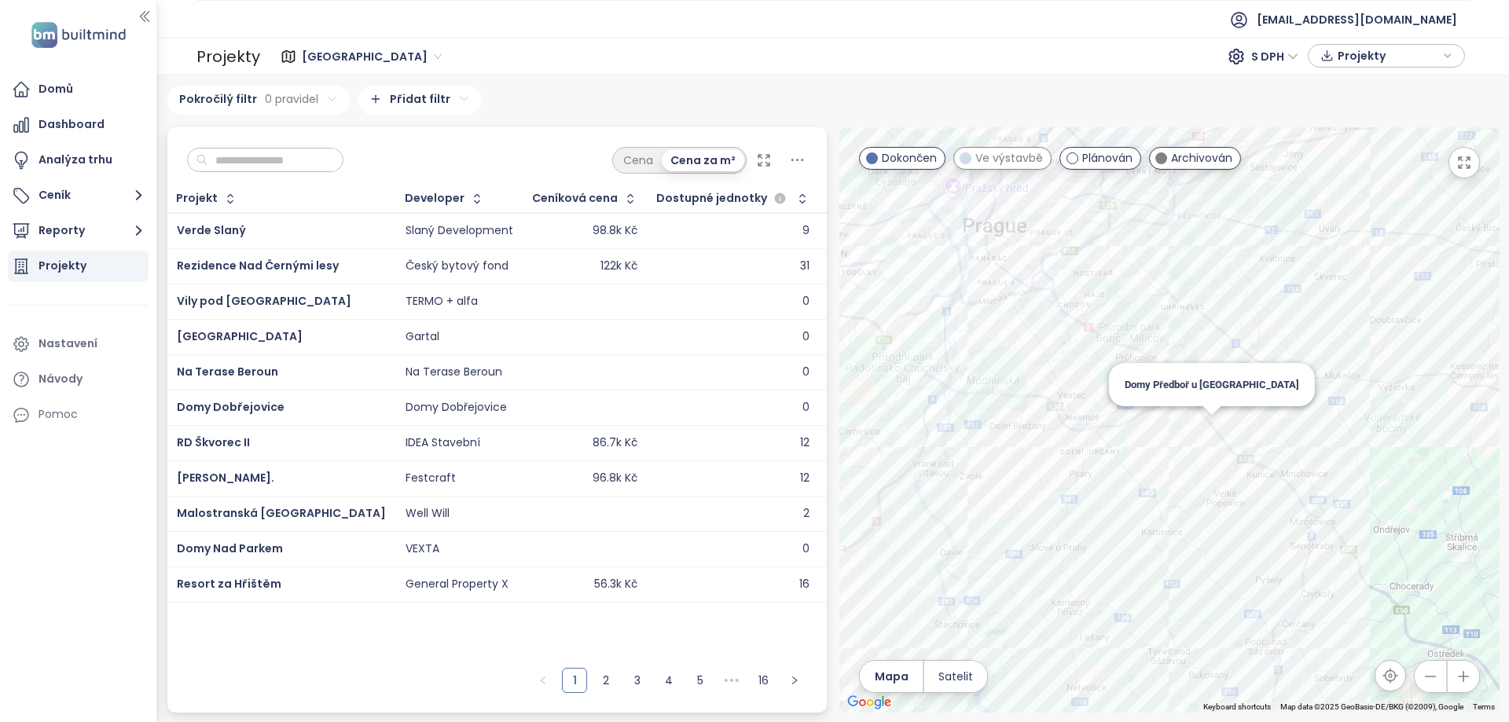
click at [1209, 427] on div "Domy Předboř u [GEOGRAPHIC_DATA]" at bounding box center [1169, 419] width 660 height 585
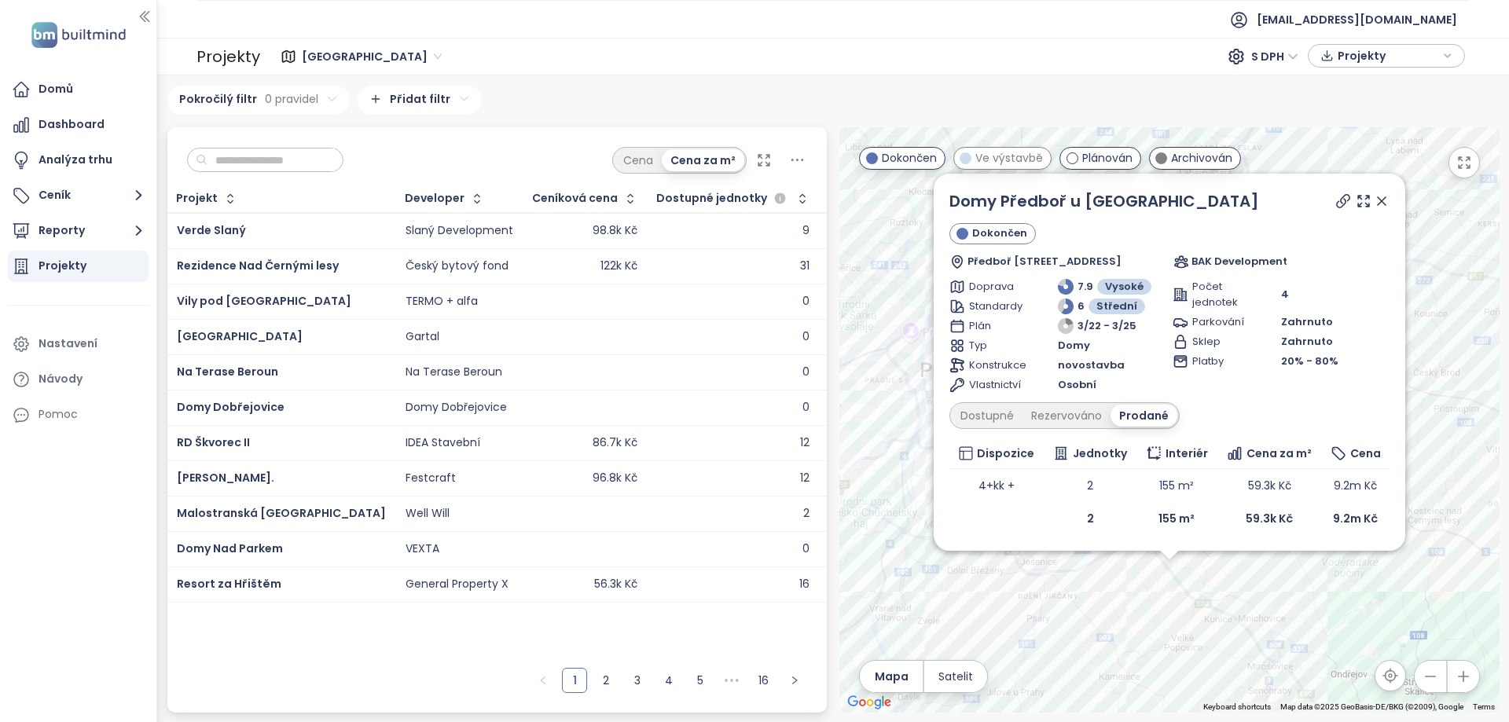
click at [1340, 204] on icon at bounding box center [1343, 201] width 16 height 16
click at [1381, 197] on icon at bounding box center [1382, 201] width 16 height 16
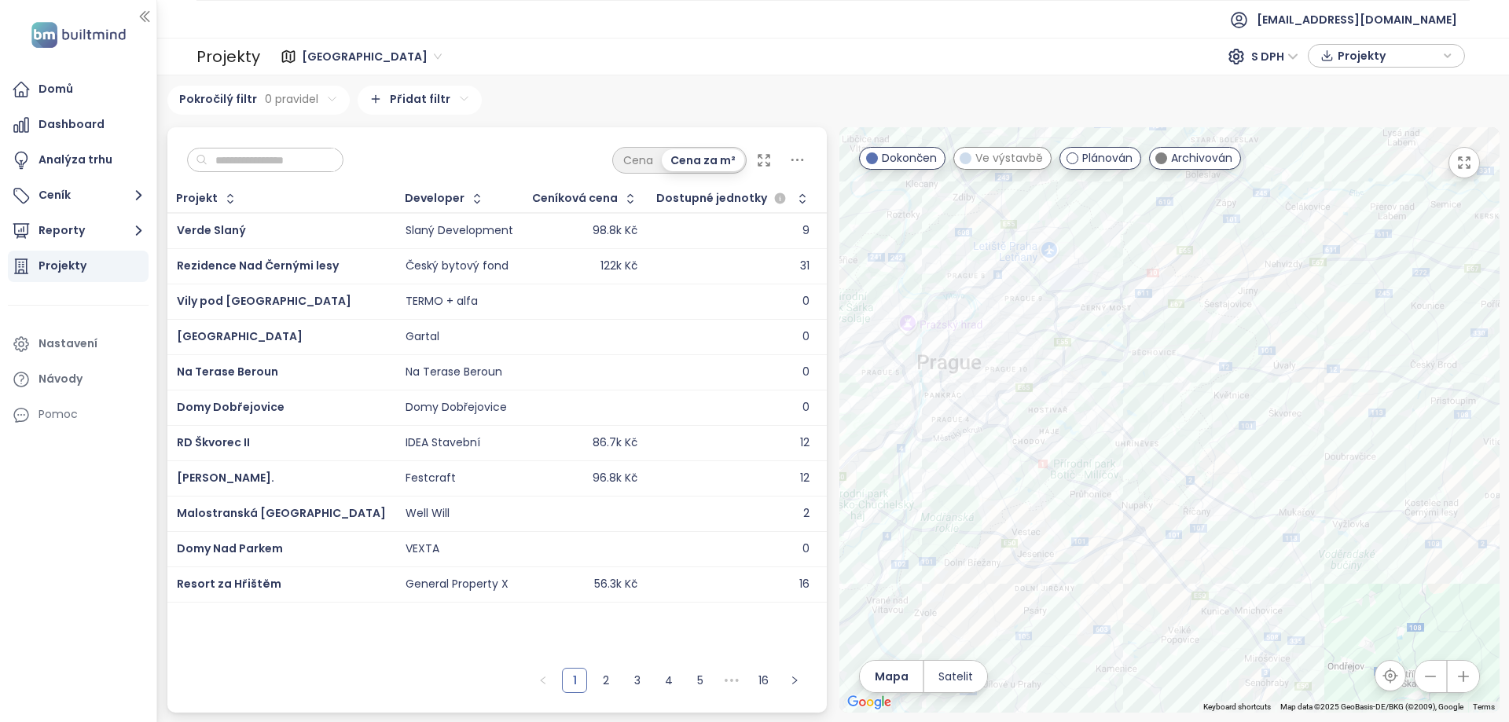
drag, startPoint x: 1246, startPoint y: 556, endPoint x: 1212, endPoint y: 486, distance: 78.7
click at [1212, 486] on div at bounding box center [1169, 419] width 660 height 585
click at [1086, 426] on div at bounding box center [1169, 419] width 660 height 585
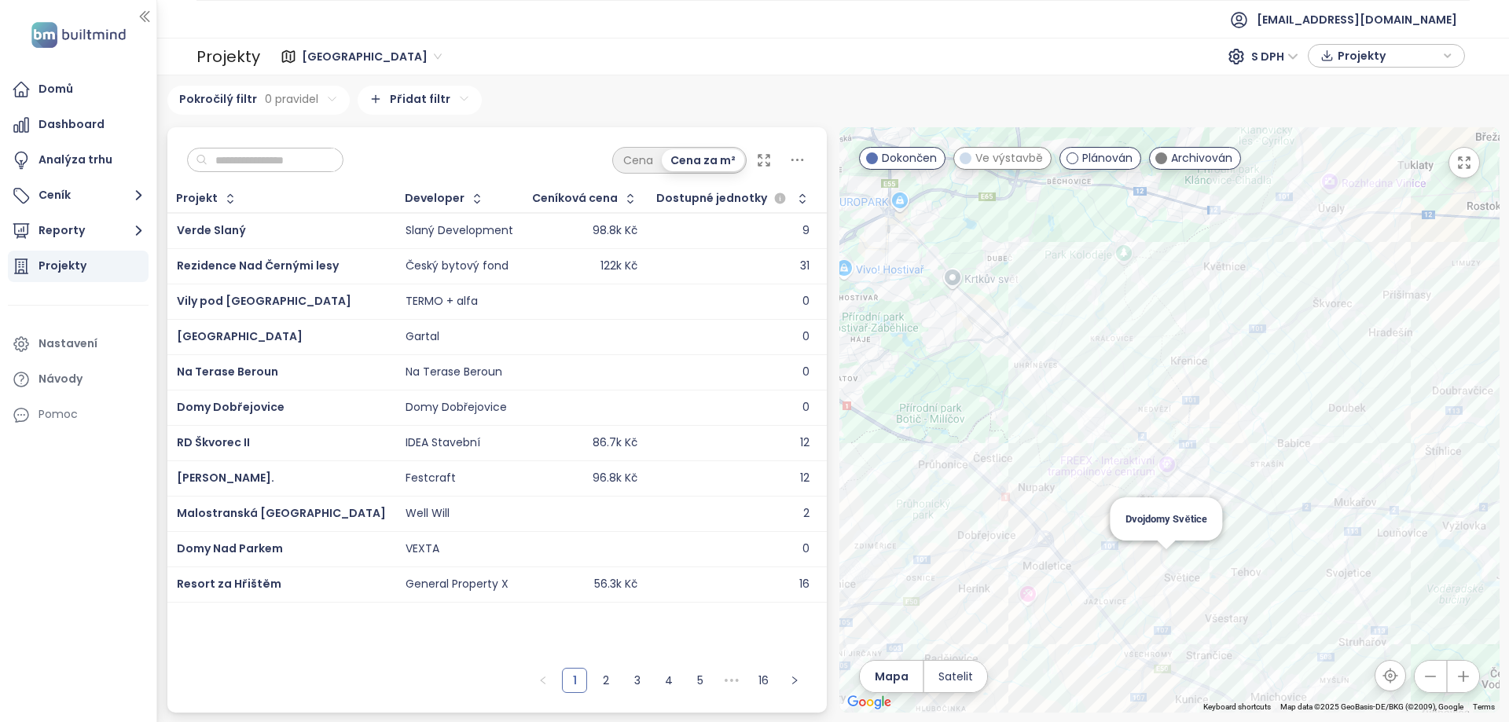
click at [1168, 560] on div "Dvojdomy Světice" at bounding box center [1169, 419] width 660 height 585
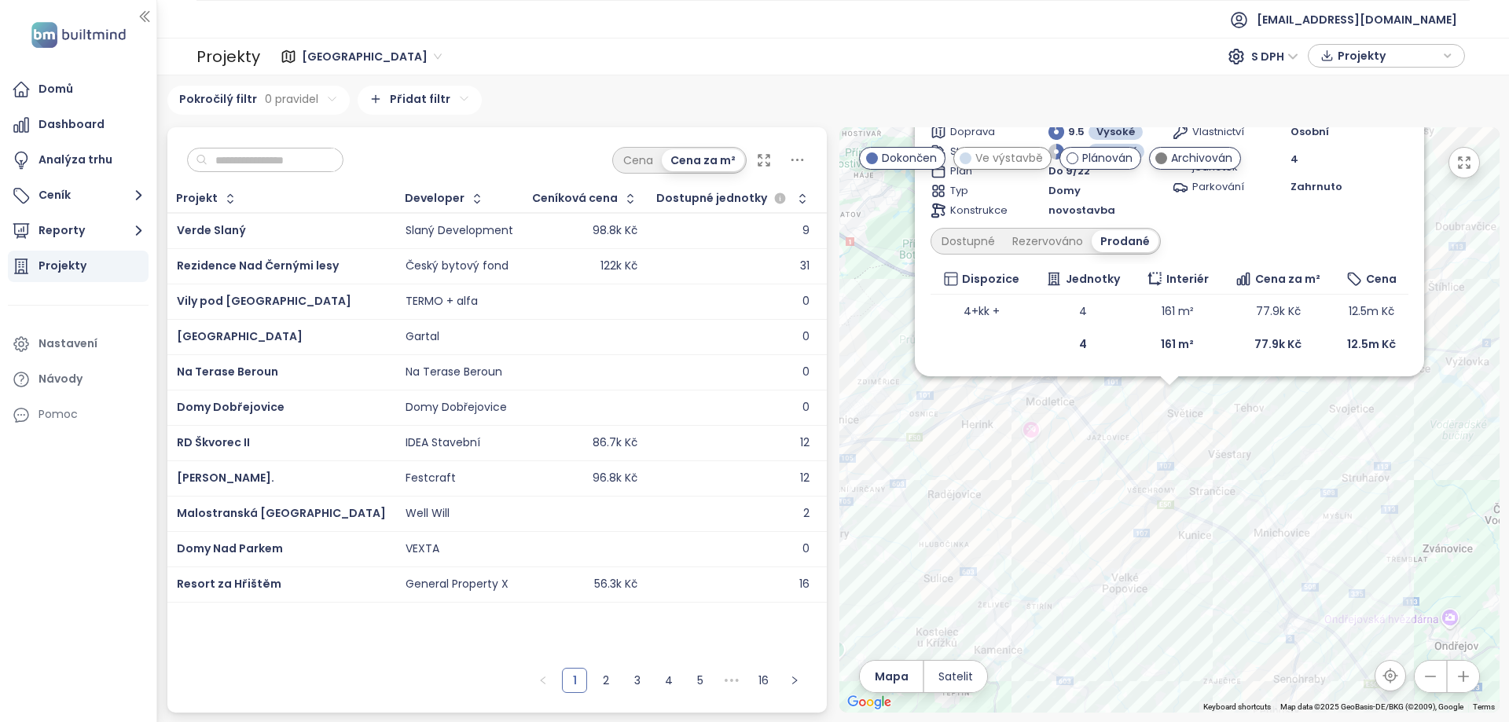
drag, startPoint x: 1409, startPoint y: 409, endPoint x: 1410, endPoint y: 508, distance: 99.0
click at [1408, 524] on div "Dvojdomy Světice Archivován V Zahradách 463/463, 251 01 [GEOGRAPHIC_DATA]-[GEOG…" at bounding box center [1169, 419] width 660 height 585
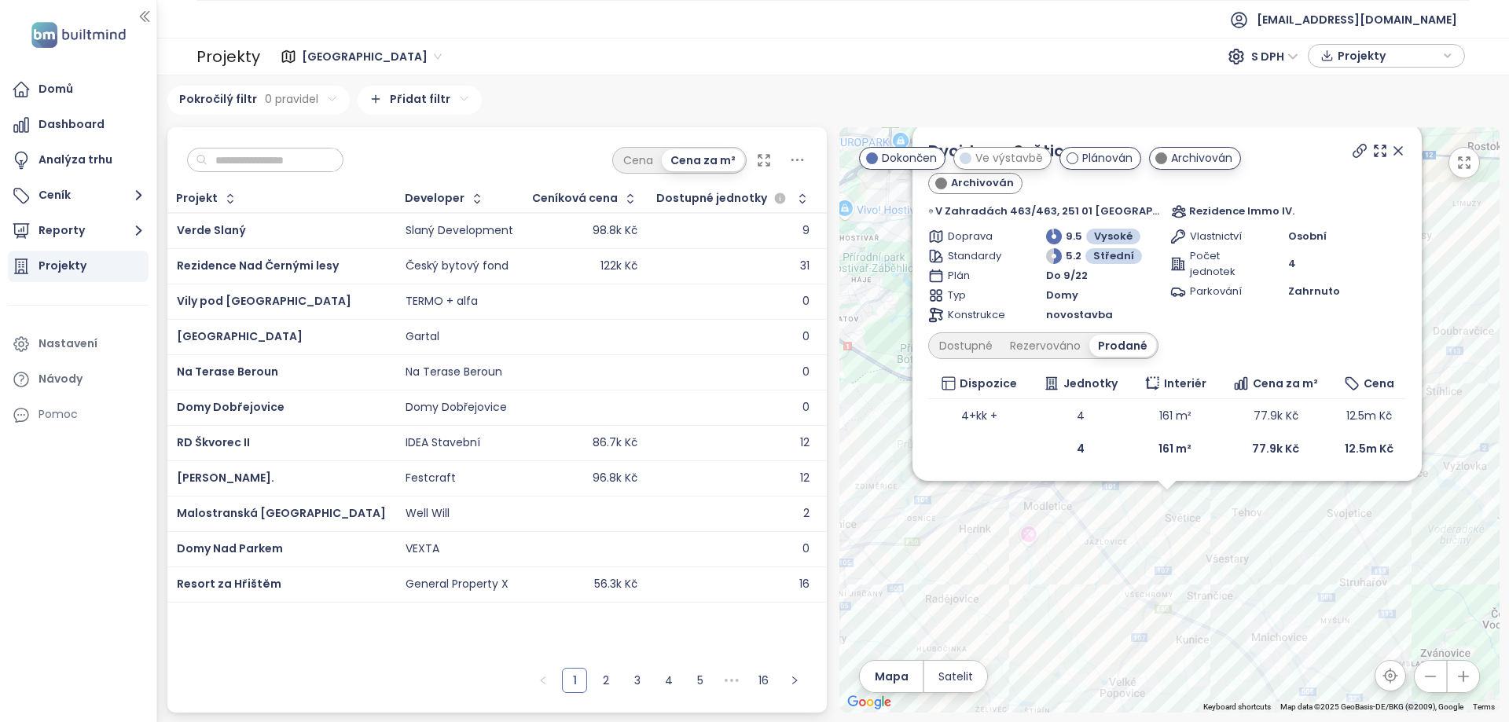
drag, startPoint x: 1441, startPoint y: 295, endPoint x: 1419, endPoint y: 284, distance: 25.0
click at [1443, 345] on div "Dvojdomy Světice Archivován V Zahradách 463/463, 251 01 [GEOGRAPHIC_DATA]-[GEOG…" at bounding box center [1169, 419] width 660 height 585
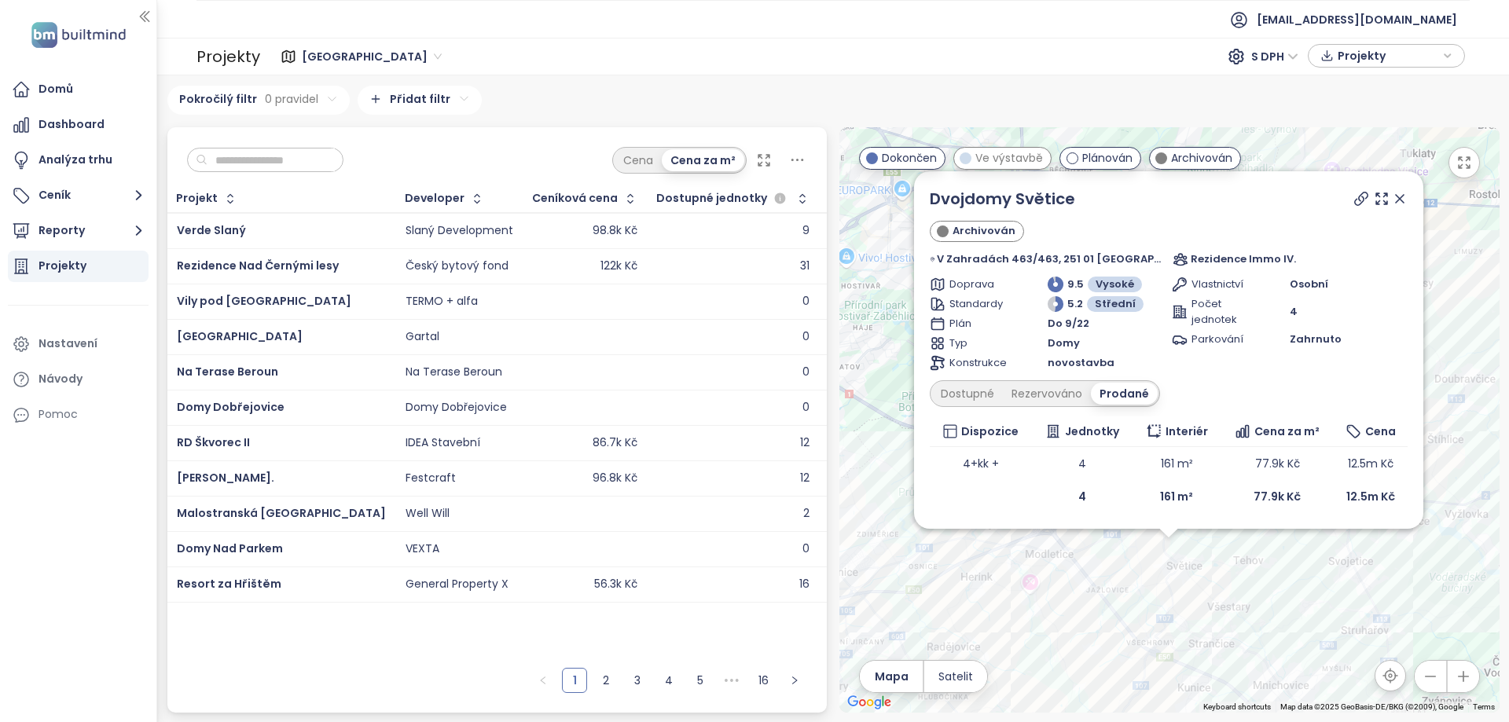
click at [1356, 199] on icon at bounding box center [1361, 199] width 13 height 13
click at [1396, 203] on icon at bounding box center [1400, 199] width 16 height 16
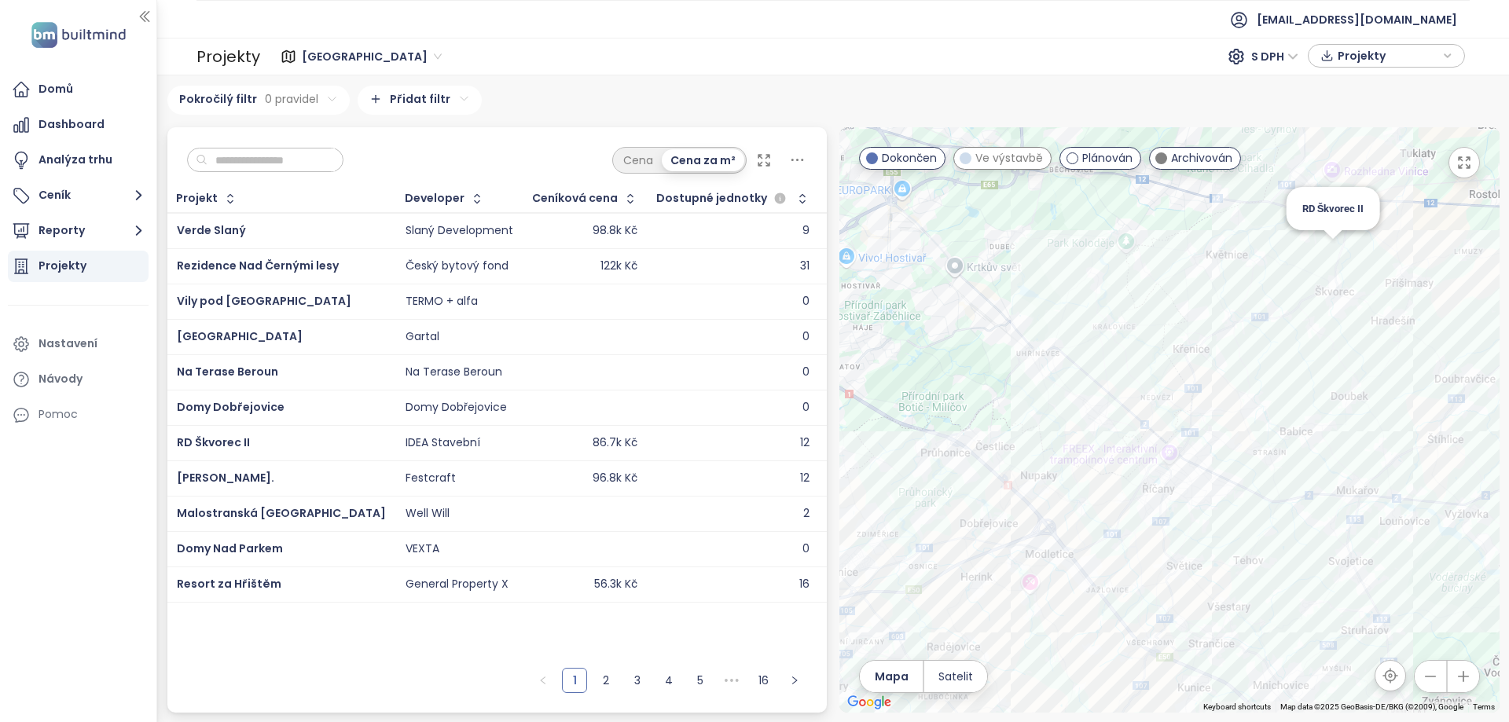
click at [1336, 248] on div "RD Škvorec II" at bounding box center [1169, 419] width 660 height 585
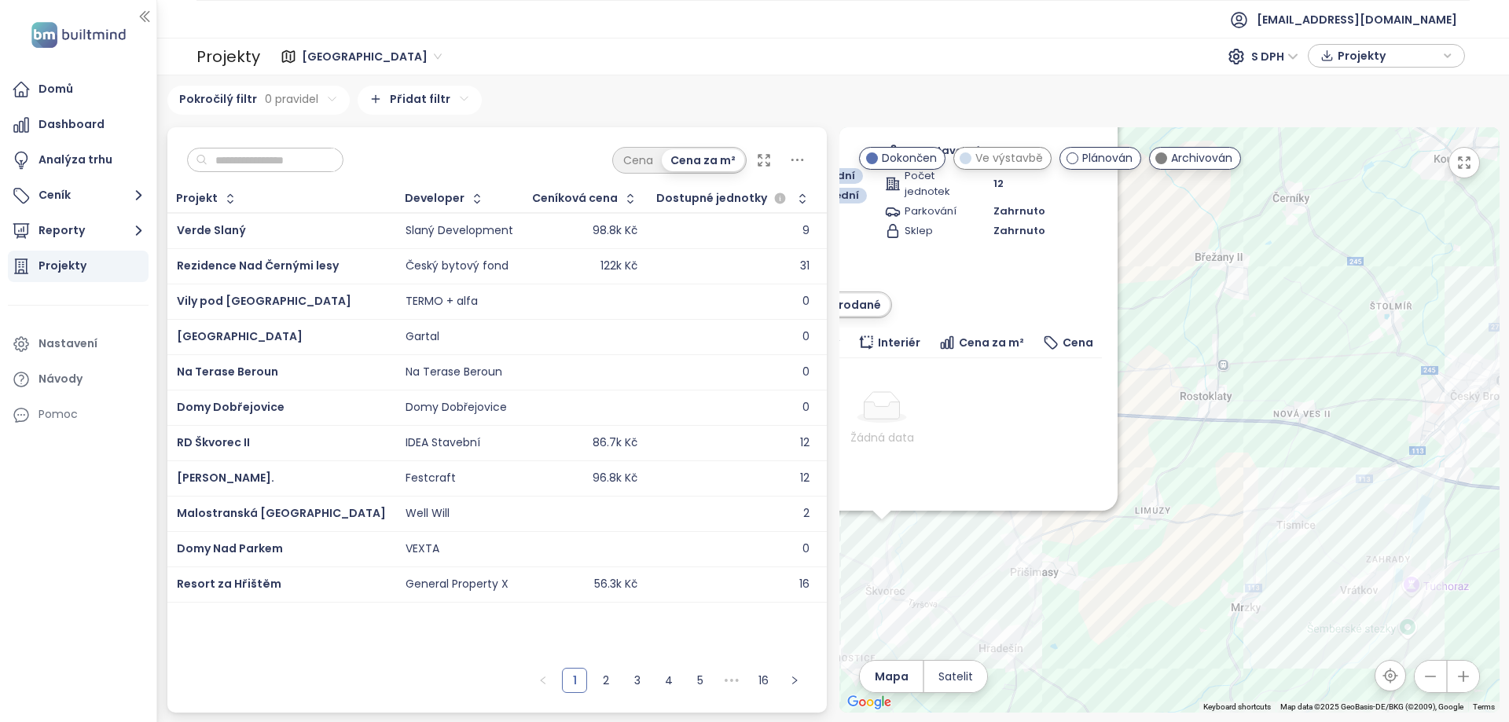
click at [1348, 453] on div "RD Škvorec II Dokončen Lipová 536/536, 250 83 Škvorec, Czechia IDEA Stavební Do…" at bounding box center [1169, 419] width 660 height 585
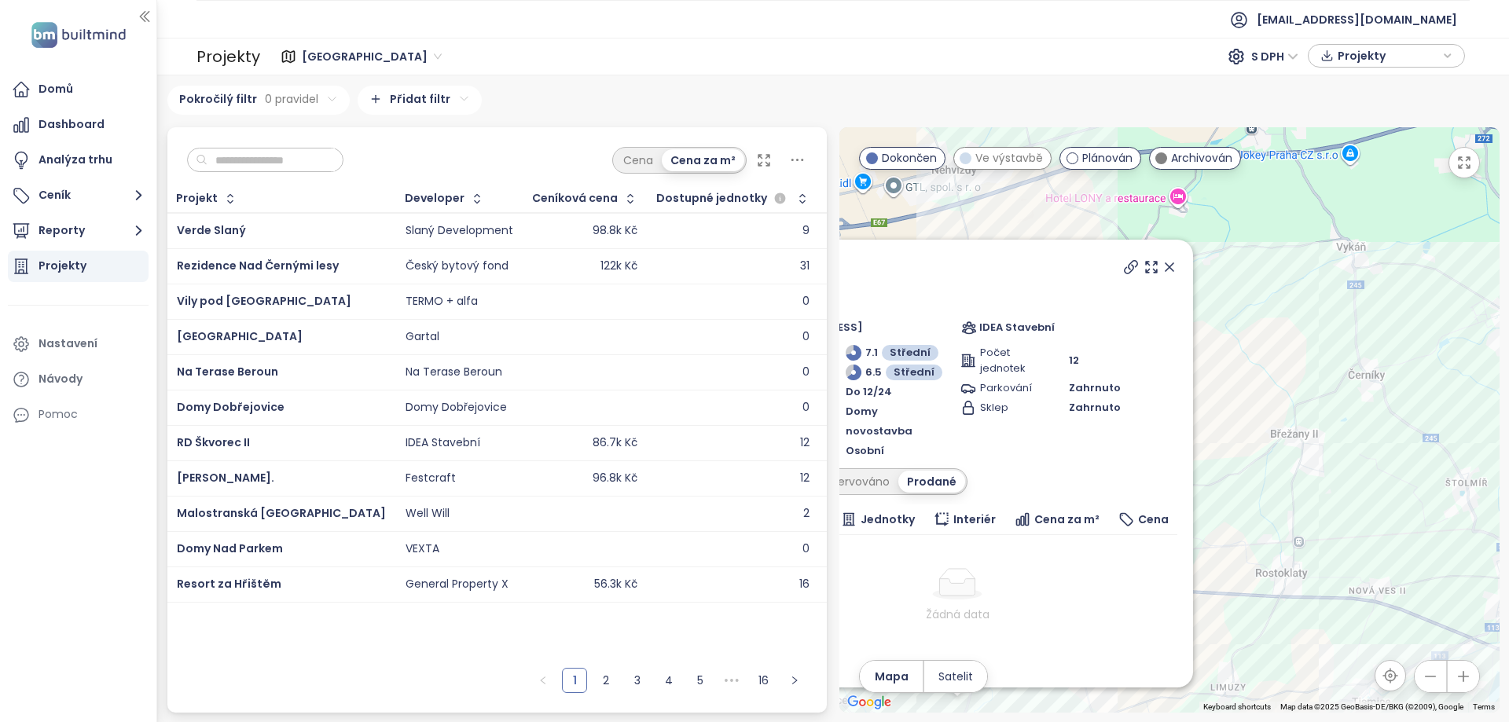
click at [1124, 266] on icon at bounding box center [1130, 267] width 13 height 13
click at [1291, 310] on div "RD Škvorec II Dokončen Lipová 536/536, 250 83 Škvorec, Czechia IDEA Stavební Do…" at bounding box center [1169, 419] width 660 height 585
click at [1165, 269] on icon at bounding box center [1169, 267] width 8 height 8
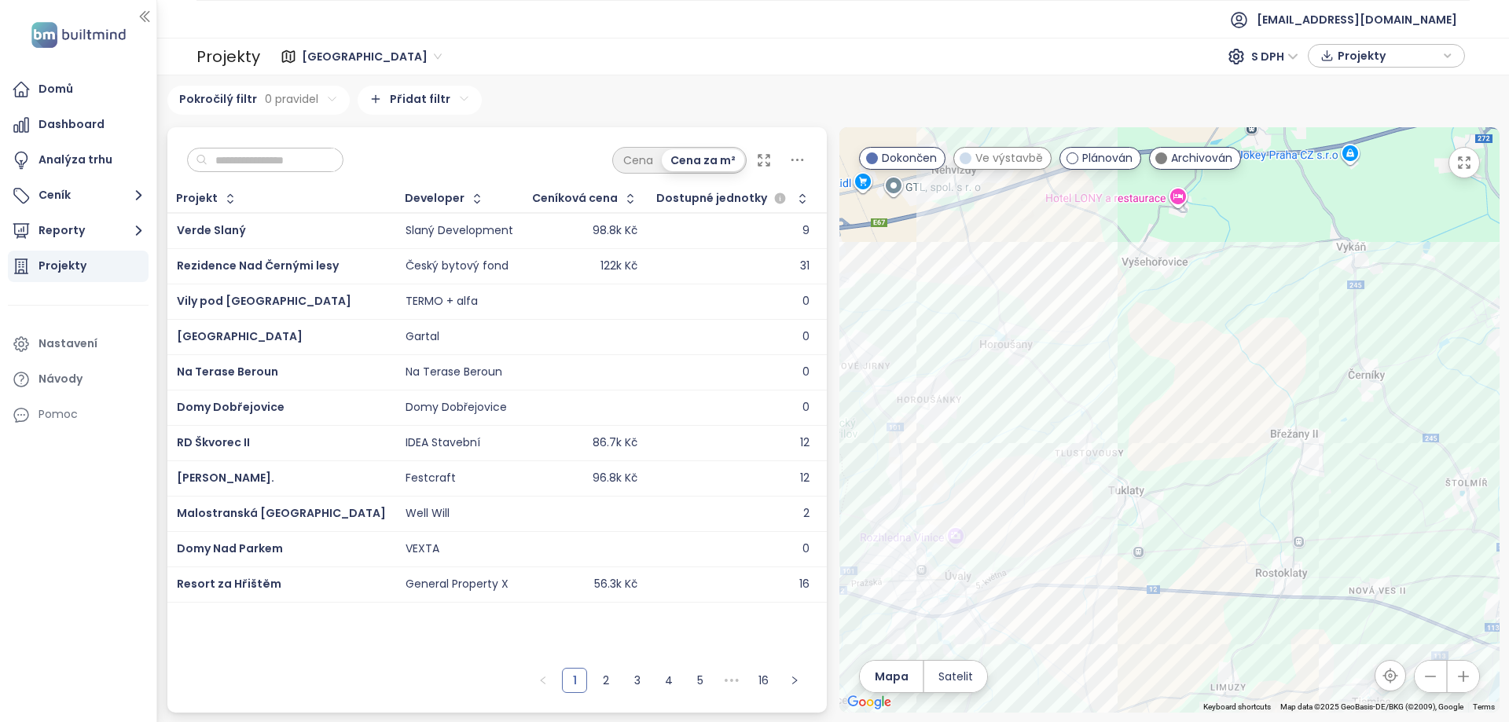
click at [1188, 332] on div at bounding box center [1169, 419] width 660 height 585
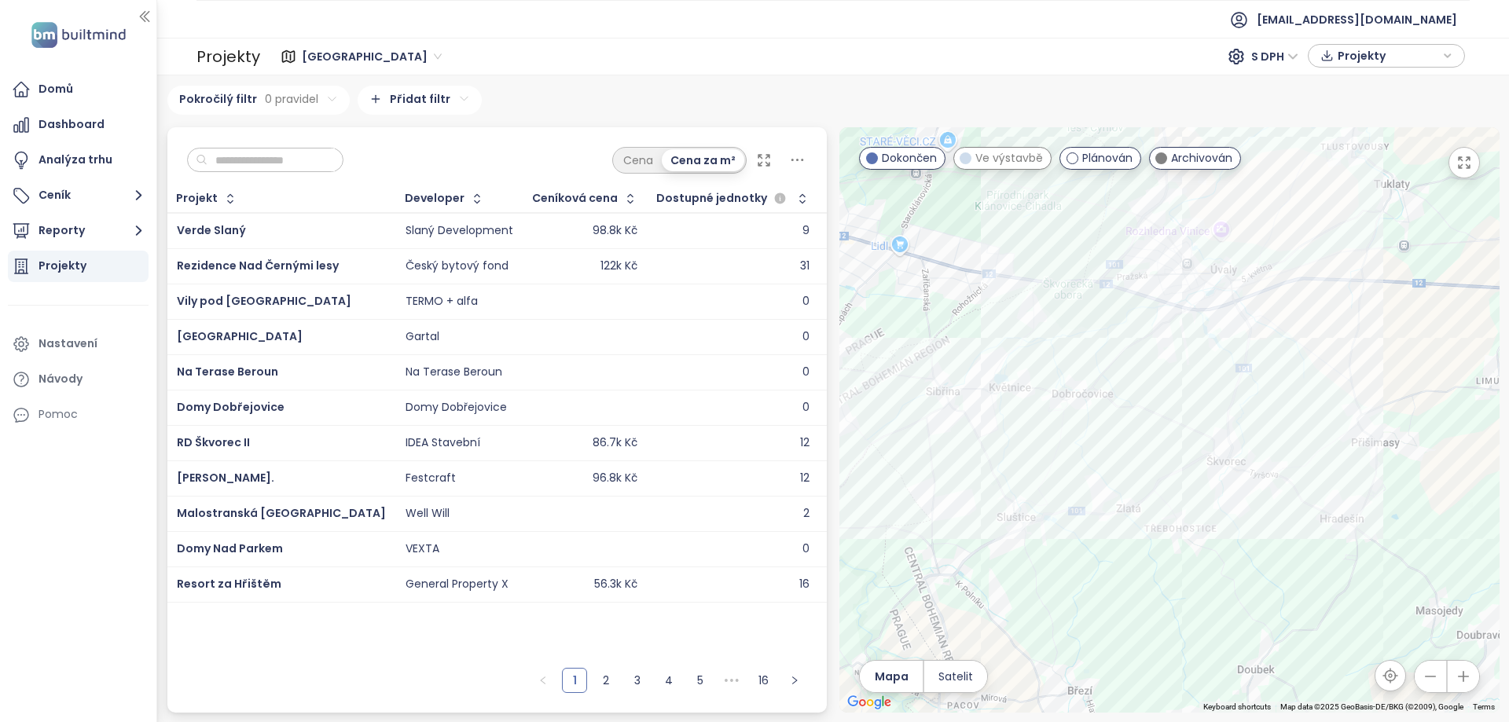
drag, startPoint x: 1113, startPoint y: 508, endPoint x: 1164, endPoint y: 395, distance: 124.1
click at [1164, 396] on div at bounding box center [1169, 419] width 660 height 585
drag, startPoint x: 1133, startPoint y: 412, endPoint x: 1223, endPoint y: 344, distance: 112.8
click at [1226, 342] on div at bounding box center [1169, 419] width 660 height 585
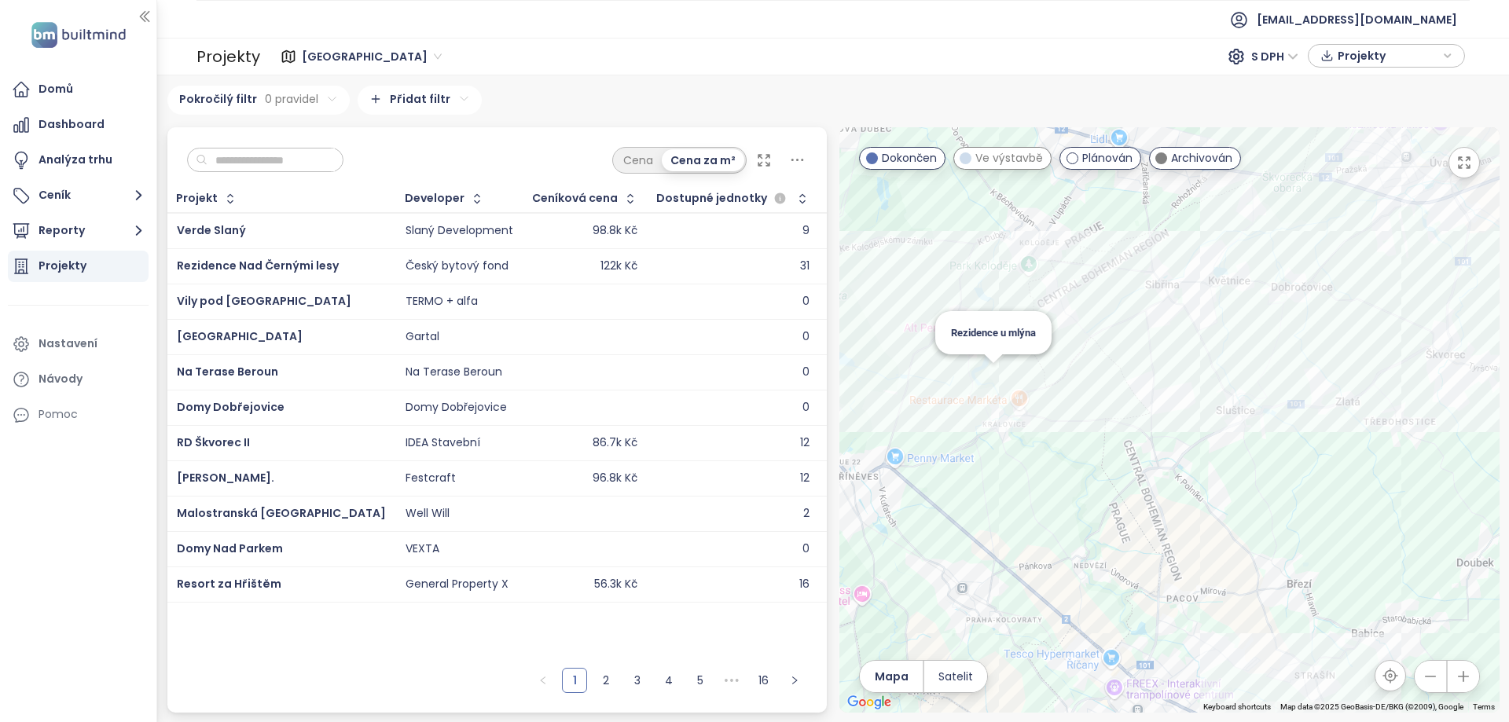
click at [990, 380] on div "Rezidence u mlýna" at bounding box center [1169, 419] width 660 height 585
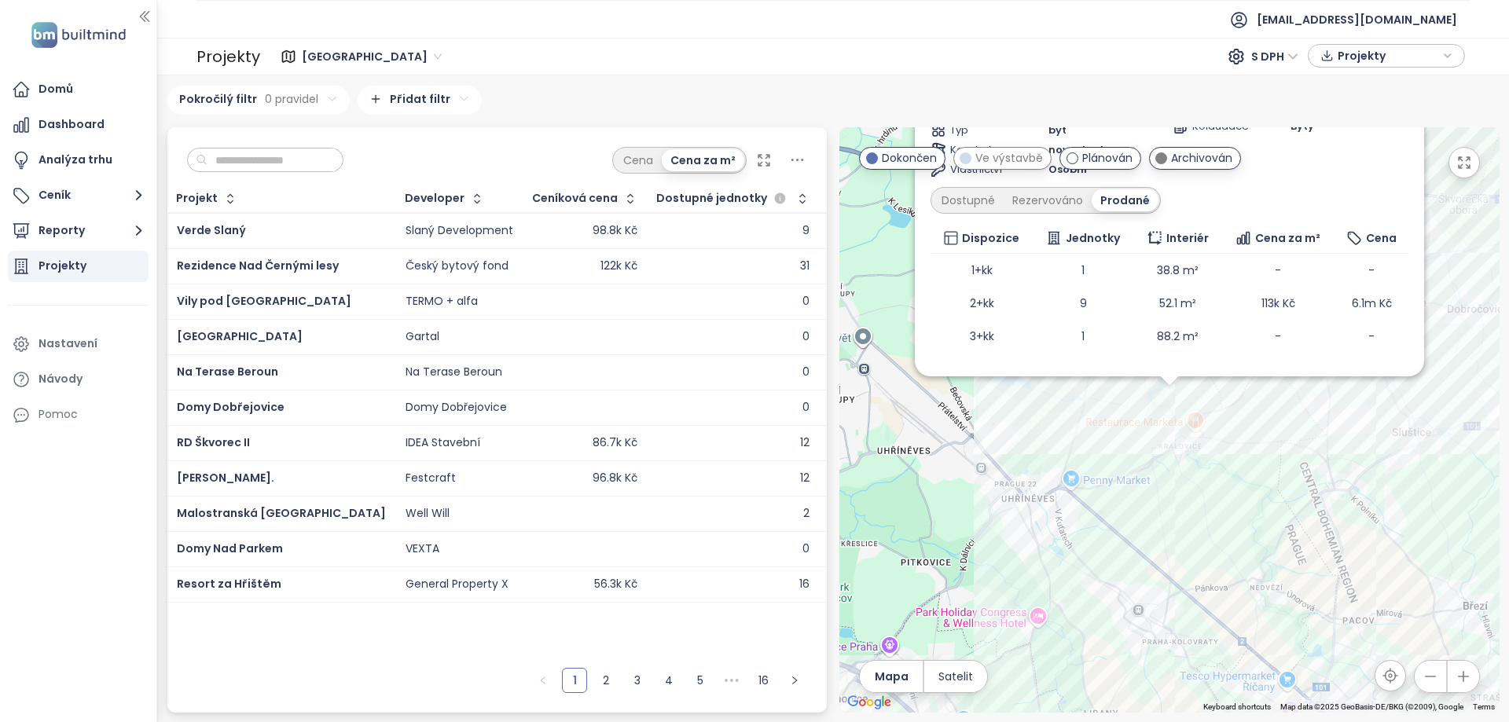
drag, startPoint x: 1436, startPoint y: 474, endPoint x: 1424, endPoint y: 543, distance: 70.1
click at [1424, 543] on div "Rezidence u mlýna Dokončen 20 % sleva Bonamina vybavení interiéru, příspěvek na…" at bounding box center [1169, 419] width 660 height 585
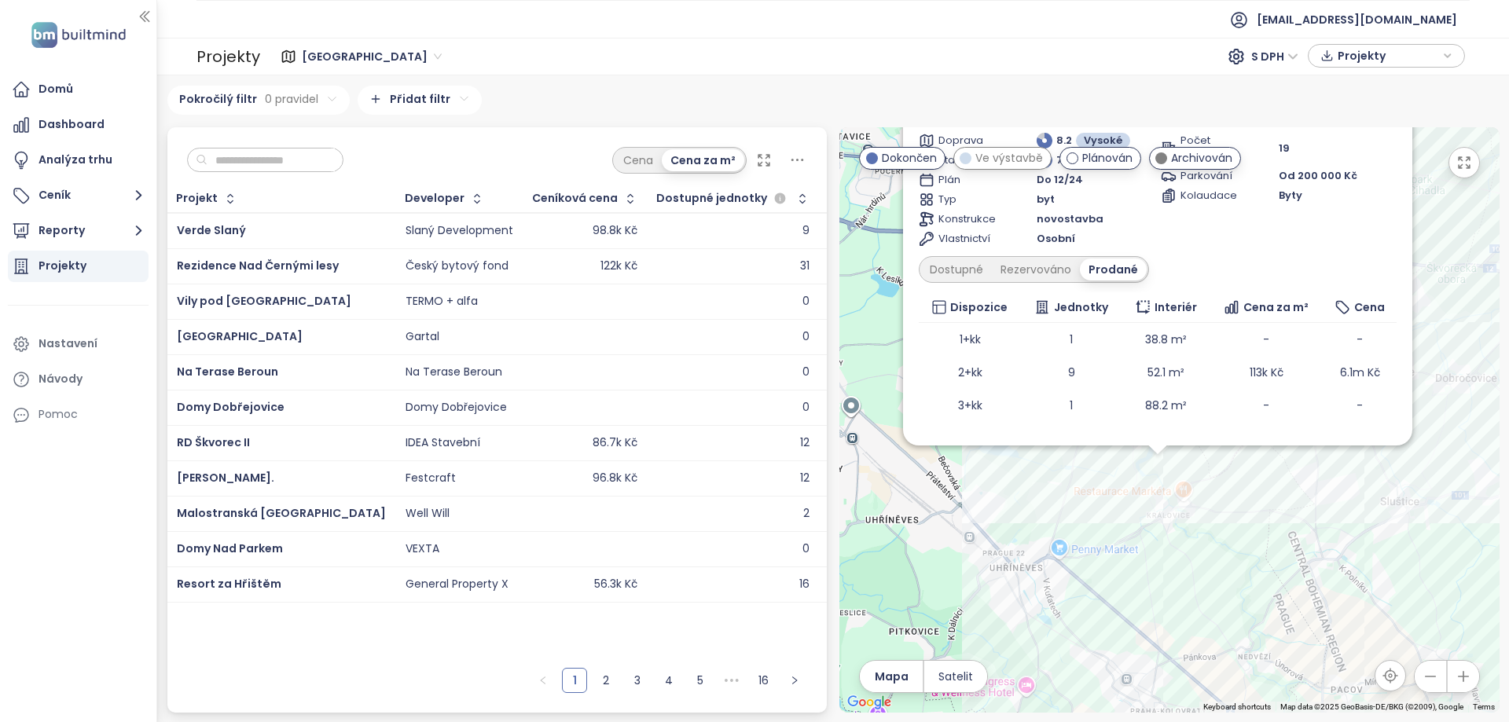
drag, startPoint x: 1433, startPoint y: 306, endPoint x: 1429, endPoint y: 391, distance: 85.0
click at [1431, 398] on div "Rezidence u mlýna Dokončen 20 % sleva Bonamina vybavení interiéru, příspěvek na…" at bounding box center [1169, 419] width 660 height 585
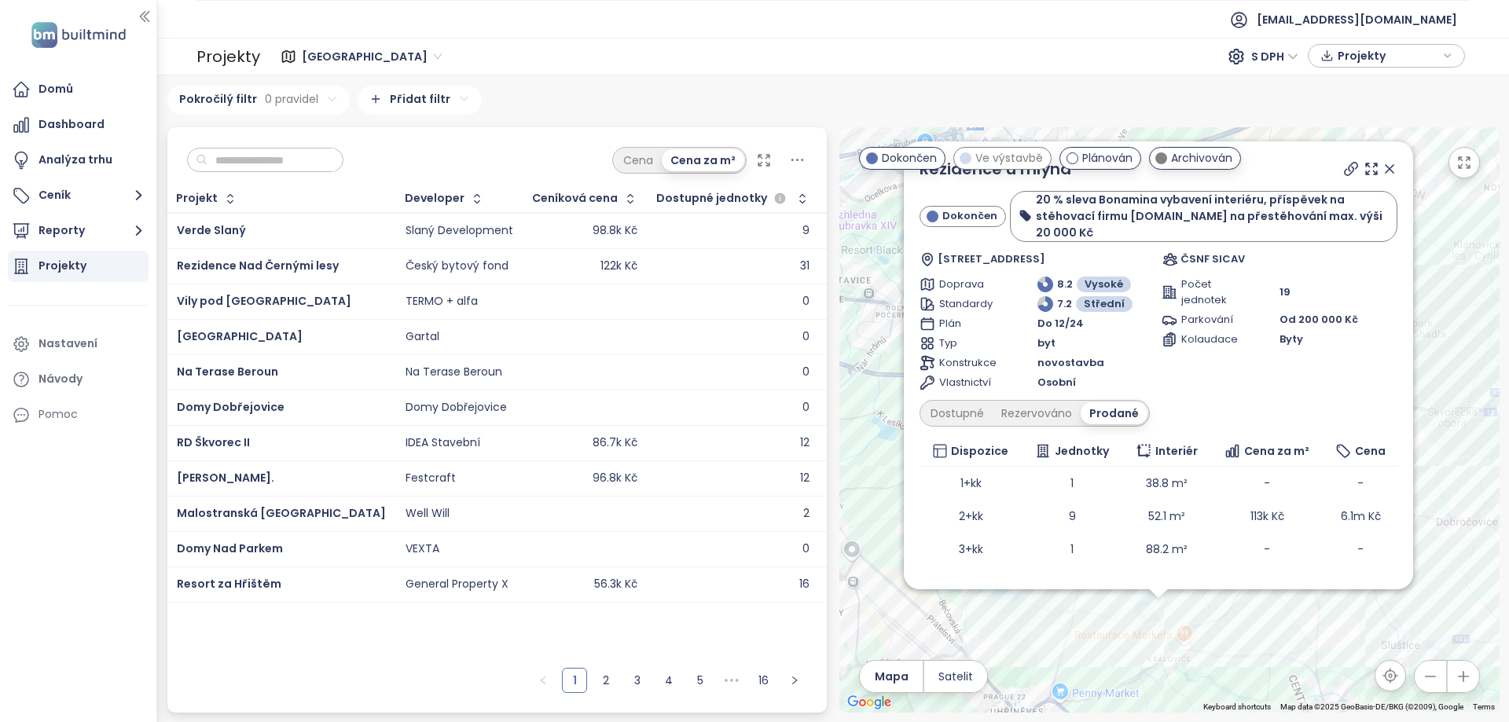
drag, startPoint x: 1475, startPoint y: 322, endPoint x: 1480, endPoint y: 350, distance: 27.9
click at [1480, 350] on div "Rezidence u mlýna Dokončen 20 % sleva Bonamina vybavení interiéru, příspěvek na…" at bounding box center [1169, 419] width 660 height 585
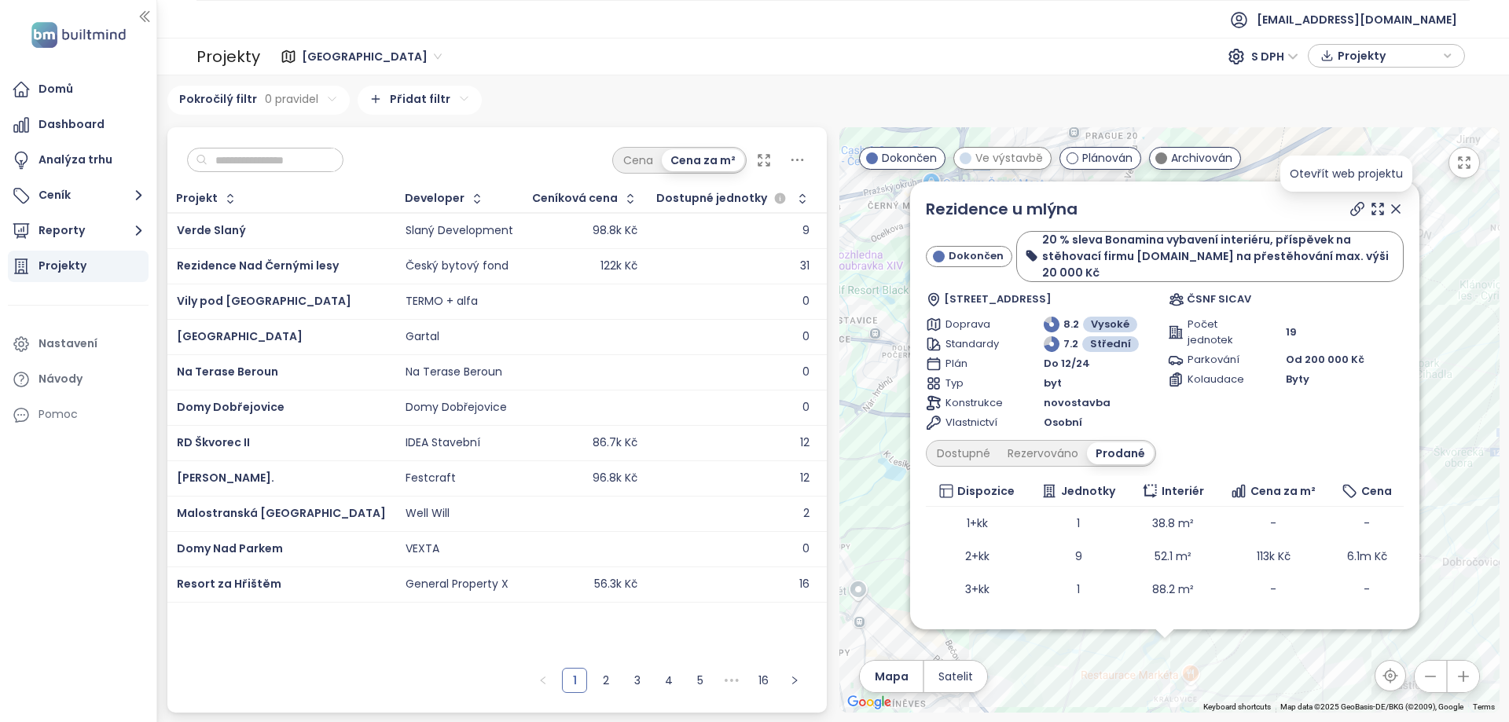
click at [1349, 208] on icon at bounding box center [1357, 209] width 16 height 16
click at [1392, 210] on icon at bounding box center [1396, 209] width 8 height 8
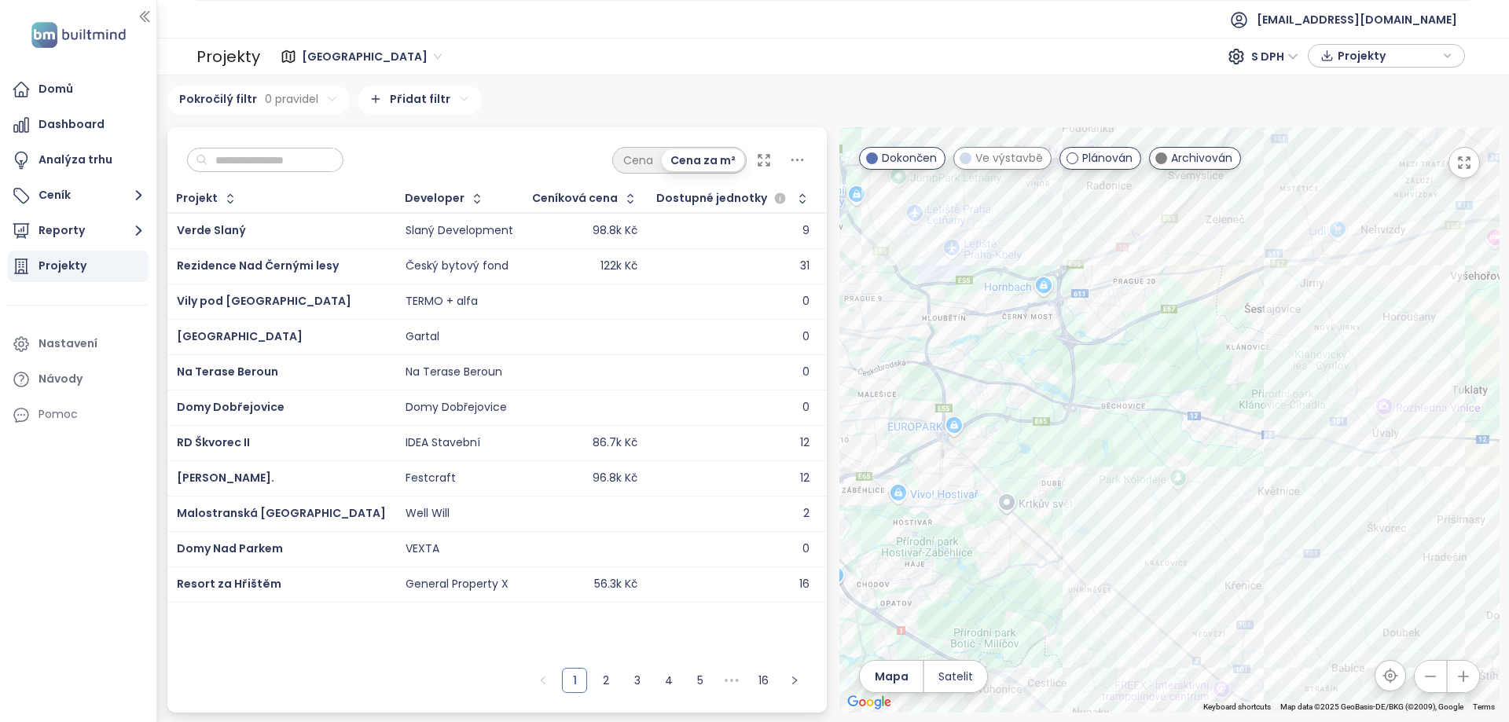
drag, startPoint x: 1157, startPoint y: 445, endPoint x: 1144, endPoint y: 434, distance: 17.3
click at [1145, 435] on div at bounding box center [1169, 419] width 660 height 585
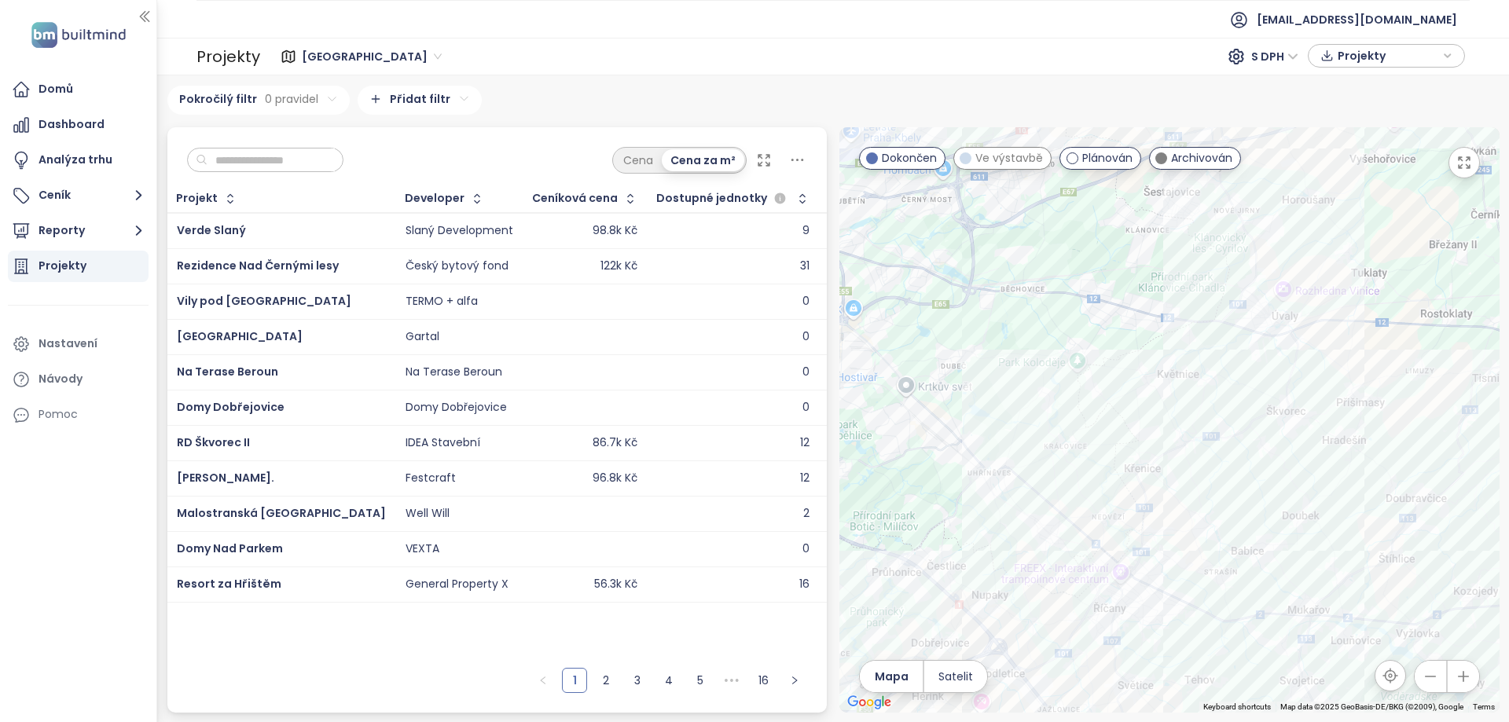
drag, startPoint x: 1251, startPoint y: 570, endPoint x: 1143, endPoint y: 446, distance: 164.3
click at [1143, 446] on div at bounding box center [1169, 419] width 660 height 585
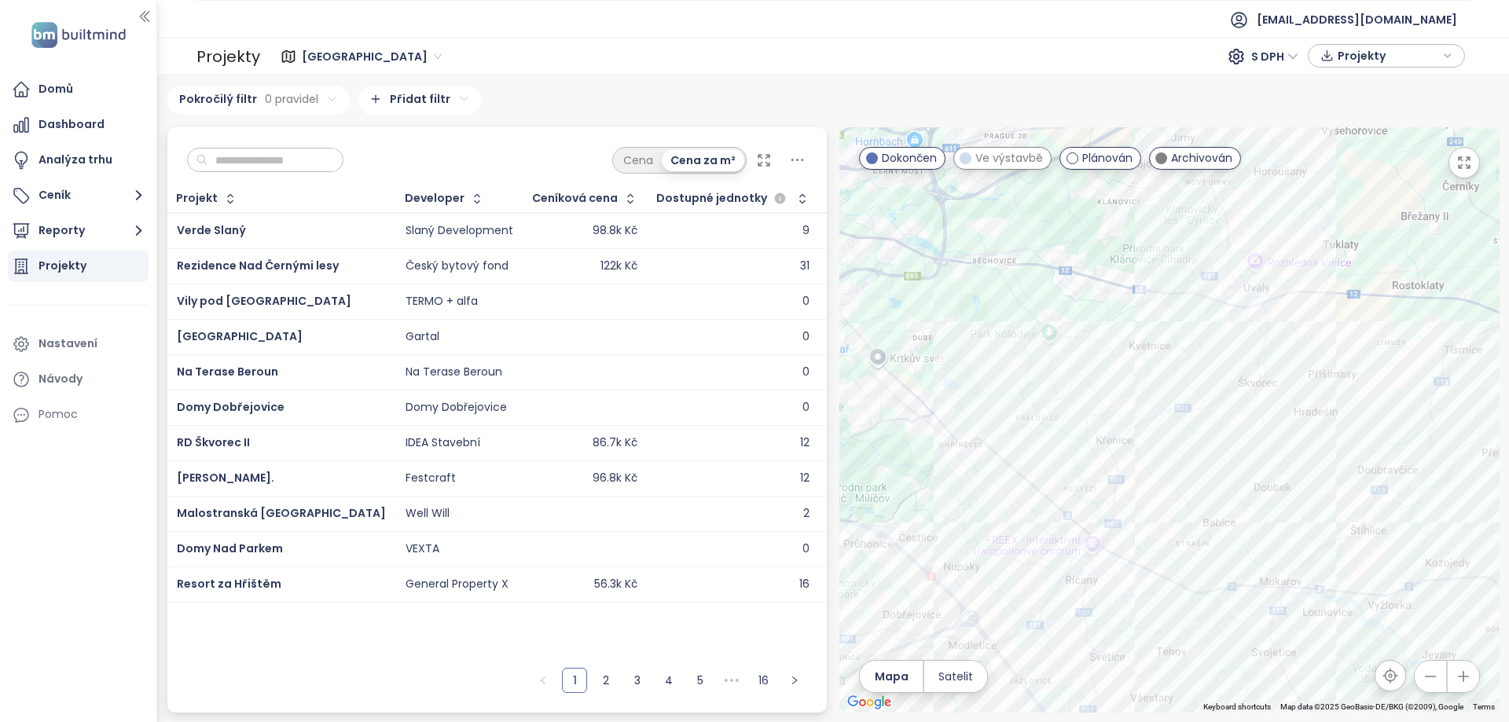
drag, startPoint x: 1166, startPoint y: 461, endPoint x: 1165, endPoint y: 438, distance: 23.6
click at [1165, 438] on div at bounding box center [1169, 419] width 660 height 585
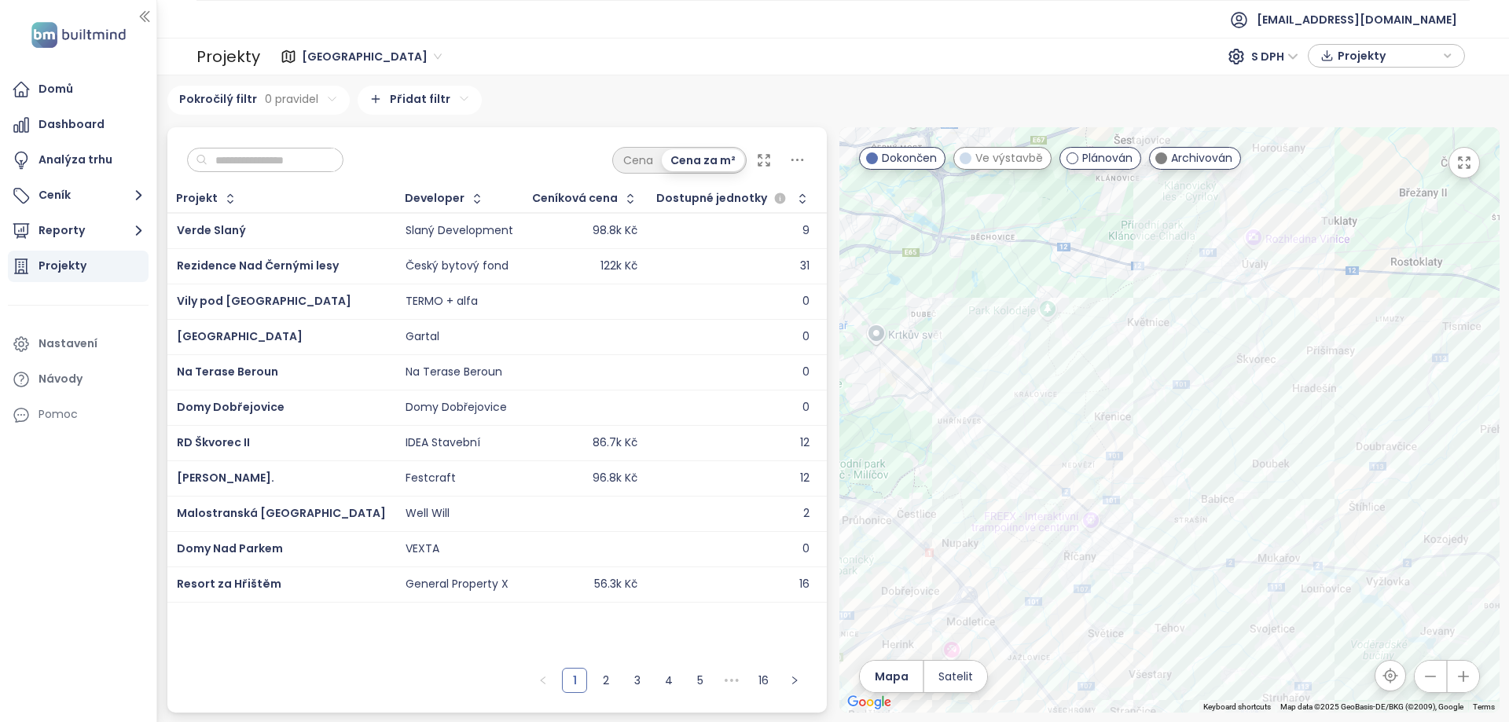
drag, startPoint x: 1199, startPoint y: 503, endPoint x: 1129, endPoint y: 424, distance: 105.8
click at [1129, 424] on div at bounding box center [1169, 419] width 660 height 585
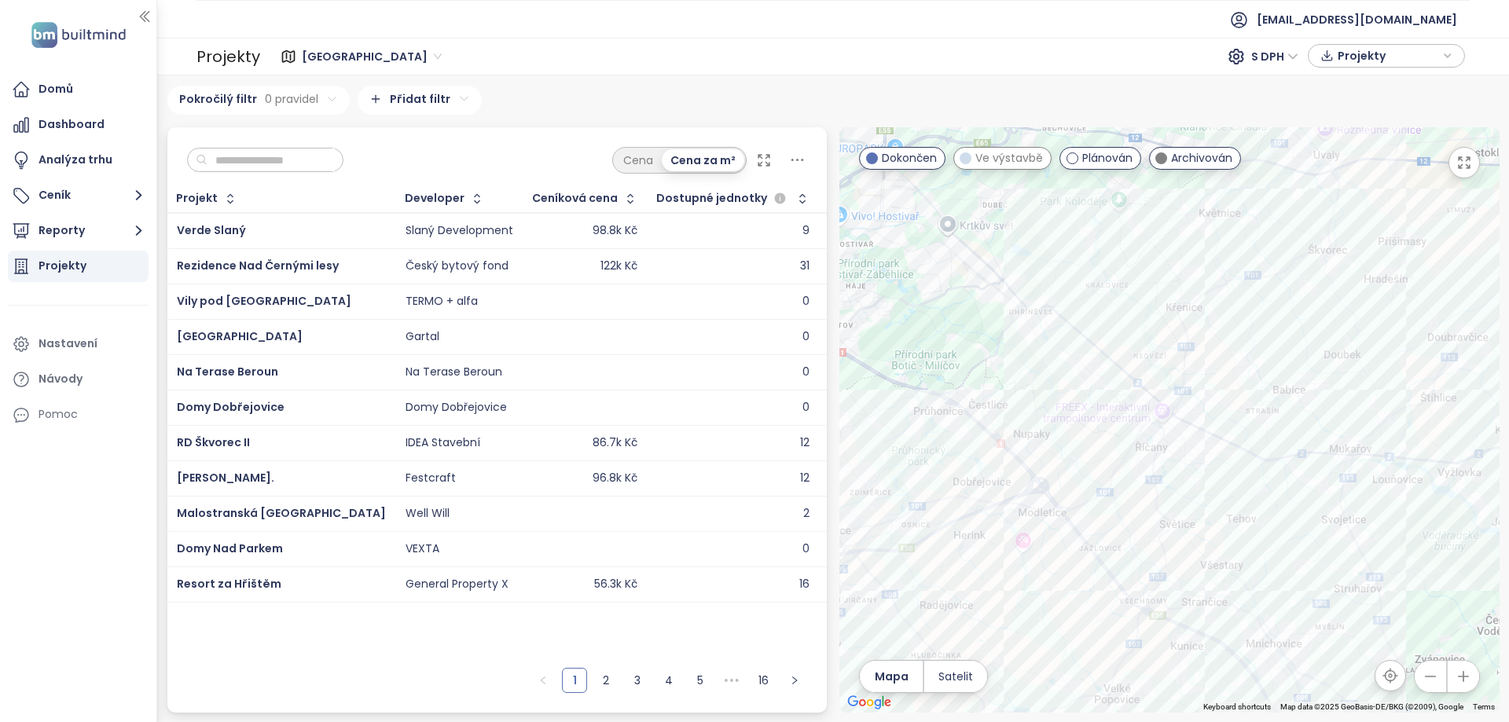
drag, startPoint x: 1055, startPoint y: 508, endPoint x: 1204, endPoint y: 474, distance: 153.3
click at [1204, 474] on div at bounding box center [1169, 419] width 660 height 585
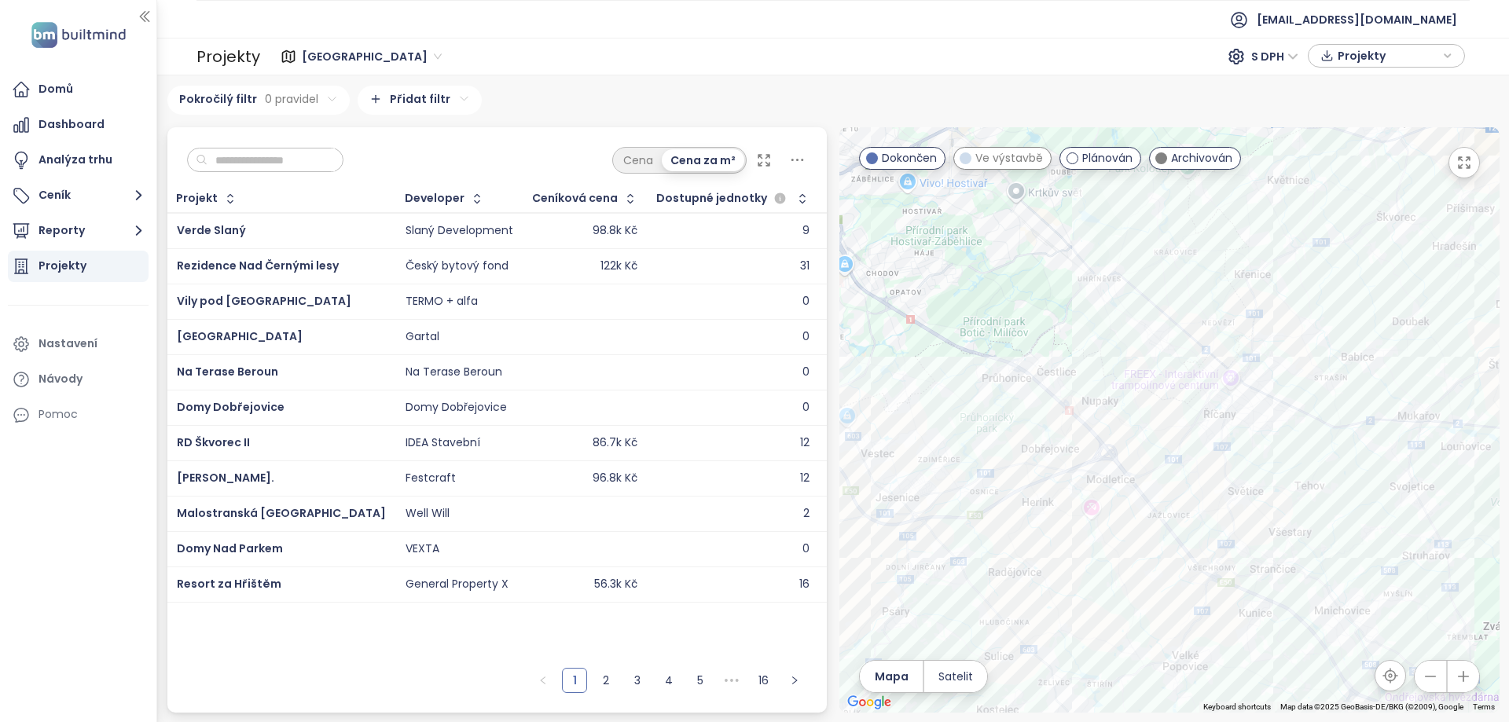
drag, startPoint x: 1023, startPoint y: 505, endPoint x: 1076, endPoint y: 560, distance: 76.1
click at [1031, 458] on div at bounding box center [1169, 419] width 660 height 585
click at [1219, 607] on div "Malostranská [GEOGRAPHIC_DATA]" at bounding box center [1169, 419] width 660 height 585
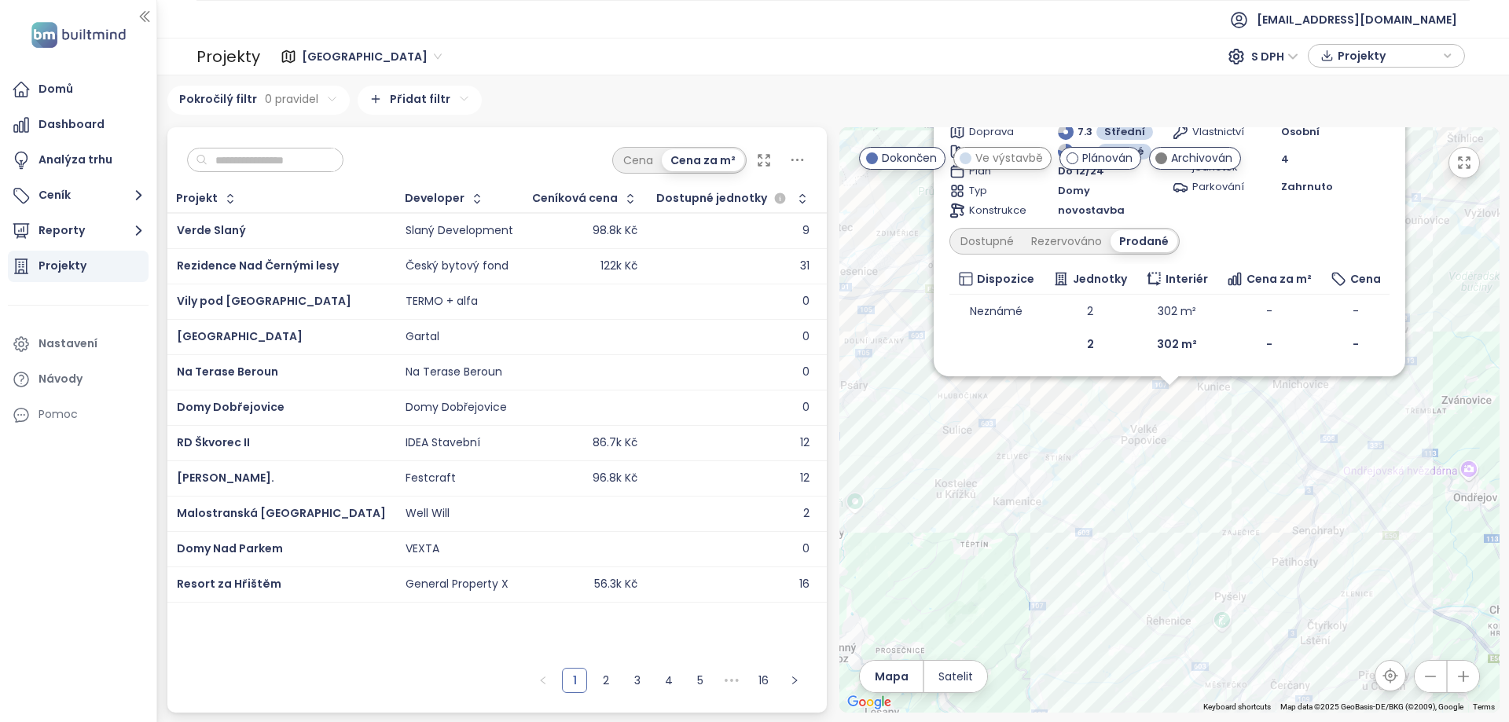
drag, startPoint x: 1445, startPoint y: 237, endPoint x: 1433, endPoint y: 392, distance: 156.0
click at [1433, 391] on div "Malostranská Velké Popovice Dokončen Husova 207, 251 69 Velké Popovice, Czechia…" at bounding box center [1169, 419] width 660 height 585
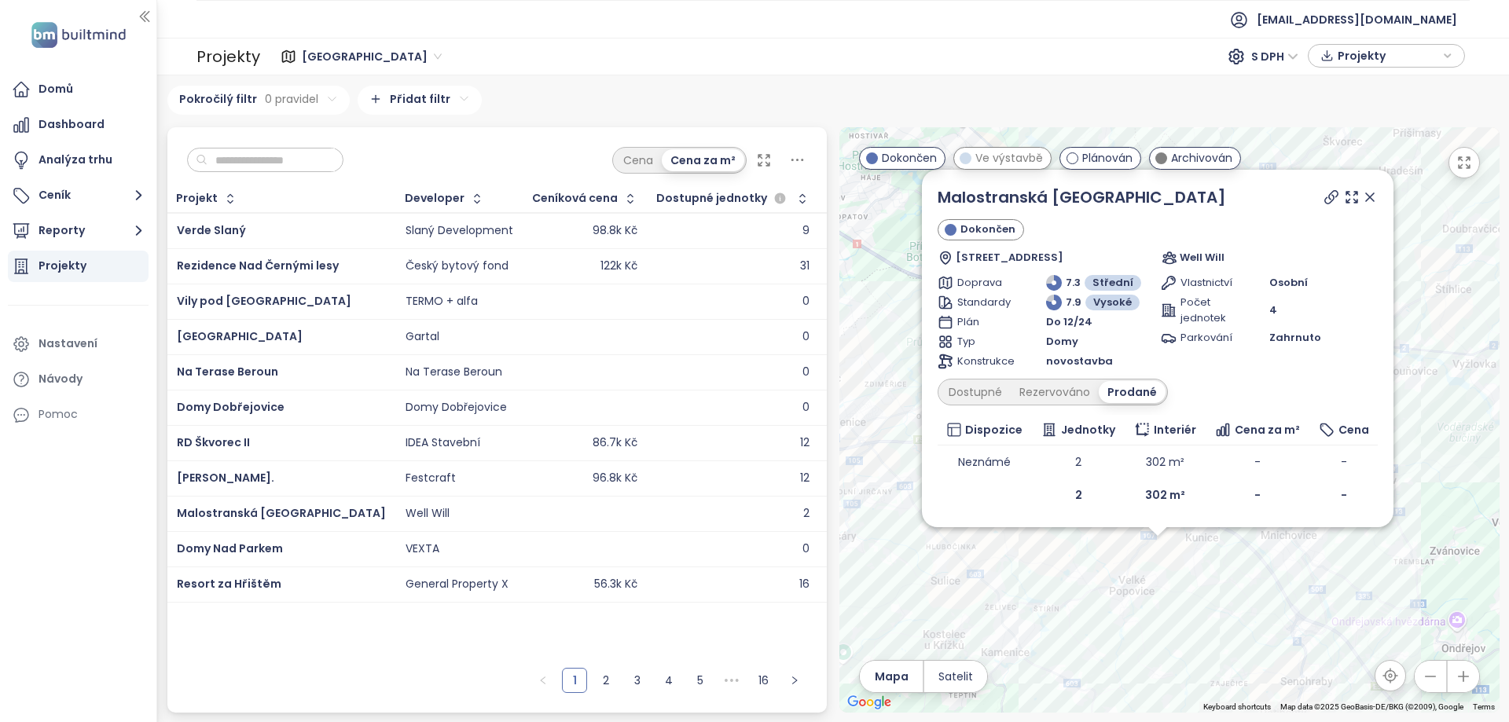
click at [1331, 200] on icon at bounding box center [1331, 197] width 16 height 16
click at [1366, 194] on icon at bounding box center [1370, 197] width 8 height 8
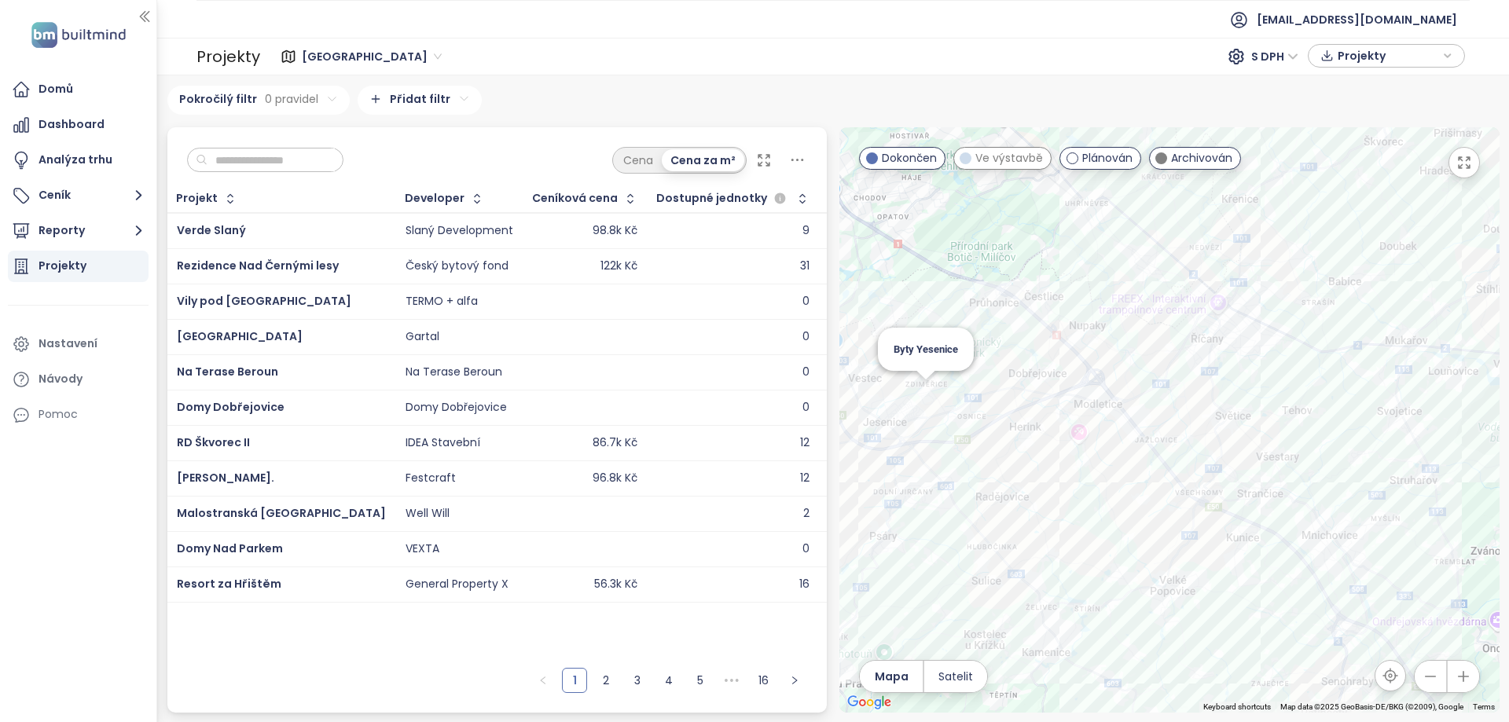
click at [1163, 387] on div "Byty Yesenice" at bounding box center [1169, 419] width 660 height 585
drag, startPoint x: 904, startPoint y: 403, endPoint x: 1117, endPoint y: 363, distance: 217.5
click at [1117, 363] on div at bounding box center [1169, 419] width 660 height 585
drag, startPoint x: 1212, startPoint y: 328, endPoint x: 1095, endPoint y: 400, distance: 137.6
click at [1095, 400] on div at bounding box center [1169, 419] width 660 height 585
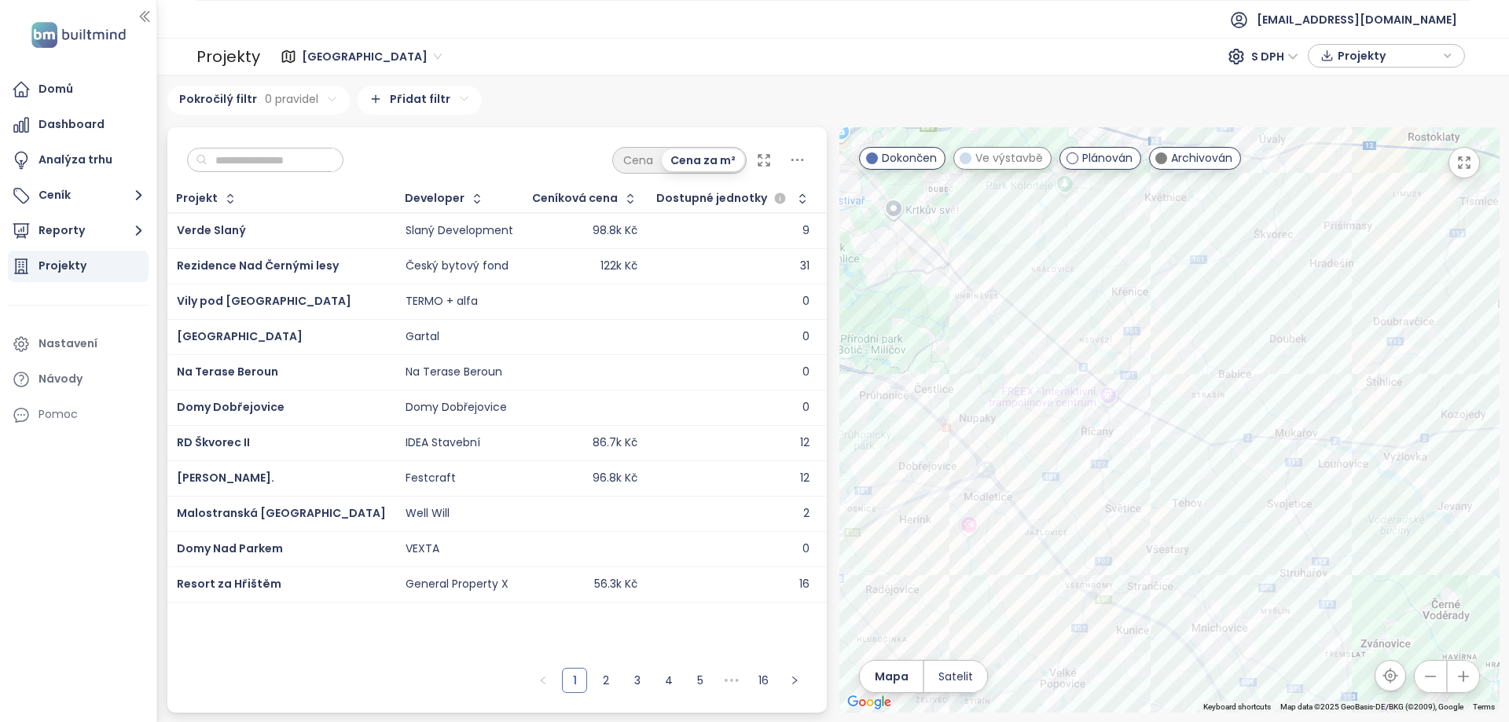
drag, startPoint x: 1167, startPoint y: 338, endPoint x: 1147, endPoint y: 428, distance: 92.5
click at [1147, 428] on div at bounding box center [1169, 419] width 660 height 585
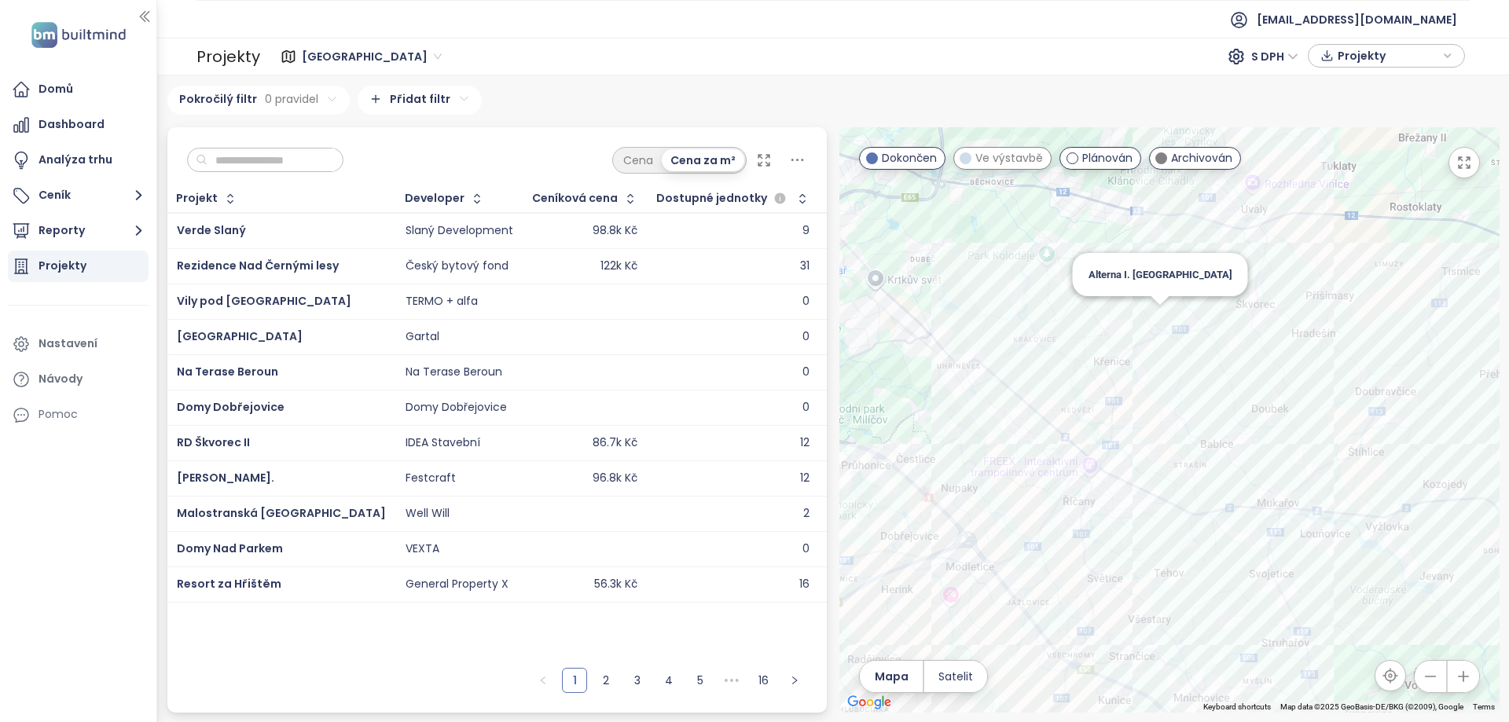
click at [1165, 314] on div "Alterna I. [GEOGRAPHIC_DATA]" at bounding box center [1169, 419] width 660 height 585
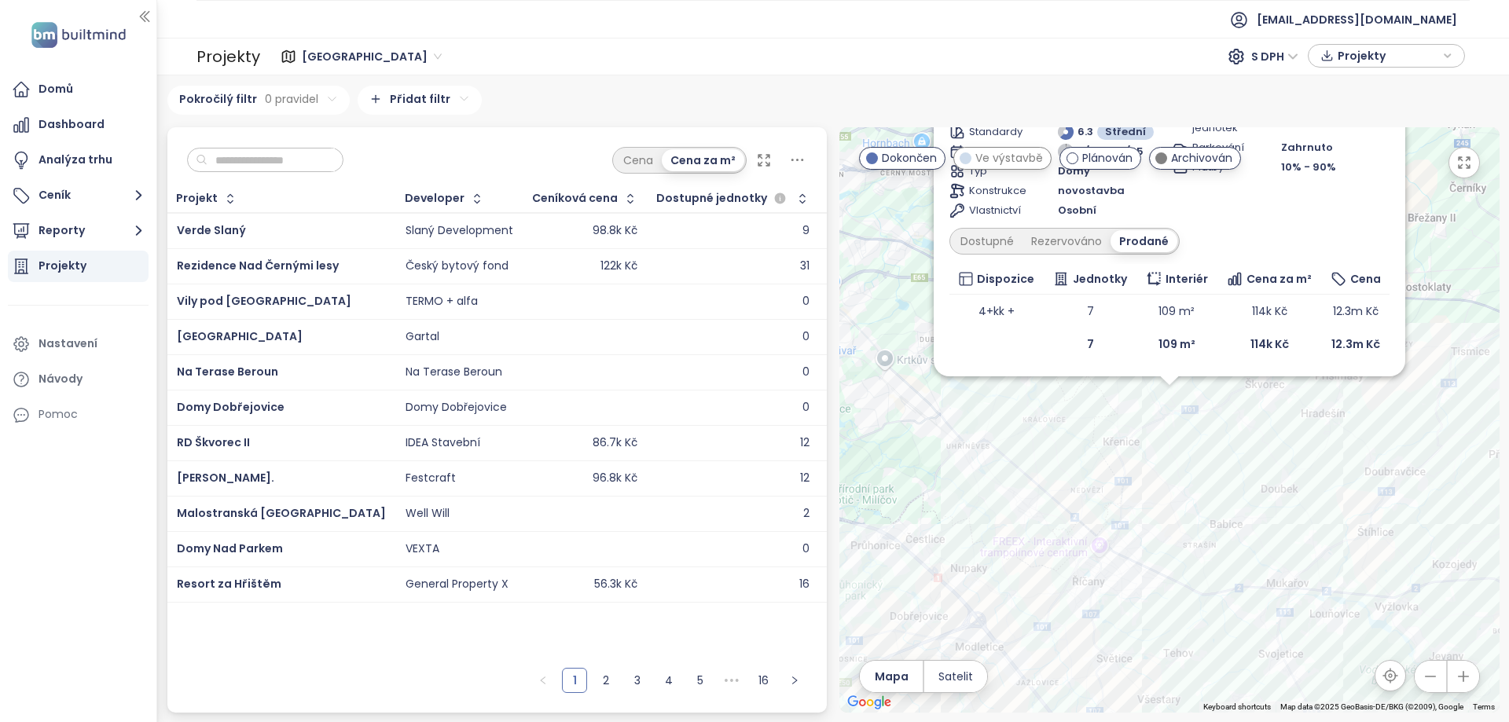
click at [1232, 432] on div "Alterna I. Etapa Dokončen dotovaná hypotéka 2,99 % Sluštice 135, 250 84 Sluštic…" at bounding box center [1169, 419] width 660 height 585
drag, startPoint x: 1231, startPoint y: 431, endPoint x: 1205, endPoint y: 493, distance: 67.3
click at [1205, 493] on div "Alterna I. Etapa Dokončen dotovaná hypotéka 2,99 % Sluštice 135, 250 84 Sluštic…" at bounding box center [1169, 419] width 660 height 585
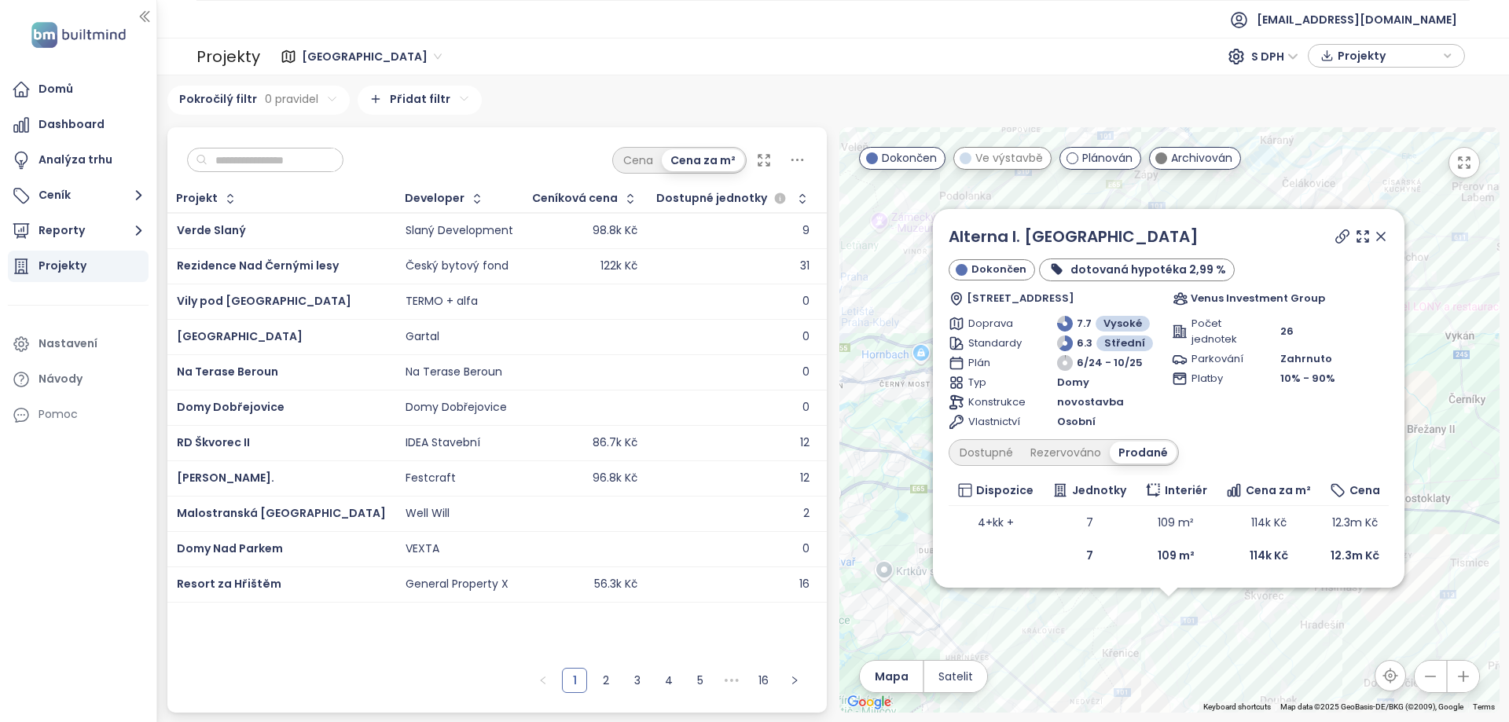
drag, startPoint x: 1410, startPoint y: 277, endPoint x: 1436, endPoint y: 419, distance: 143.7
click at [1436, 419] on div "Alterna I. Etapa Dokončen dotovaná hypotéka 2,99 % Sluštice 135, 250 84 Sluštic…" at bounding box center [1169, 419] width 660 height 585
click at [1069, 449] on div "Rezervováno" at bounding box center [1066, 453] width 88 height 22
click at [982, 452] on div "Dostupné" at bounding box center [986, 453] width 71 height 22
click at [1381, 232] on icon at bounding box center [1381, 237] width 16 height 16
